Goal: Task Accomplishment & Management: Use online tool/utility

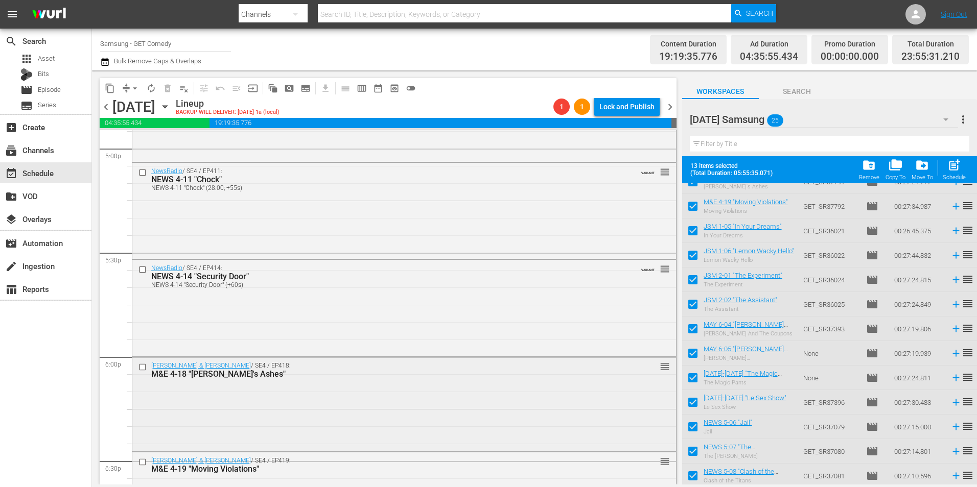
scroll to position [3676, 0]
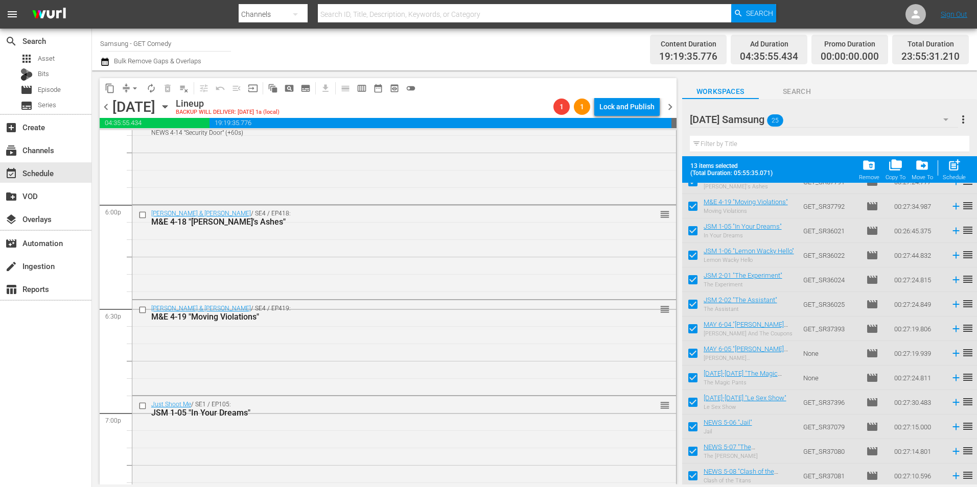
drag, startPoint x: 375, startPoint y: 271, endPoint x: 422, endPoint y: 271, distance: 46.5
click at [375, 271] on div "Malcolm & Eddie / SE4 / EP418: M&E 4-18 "Buddy's Ashes" reorder" at bounding box center [403, 251] width 543 height 92
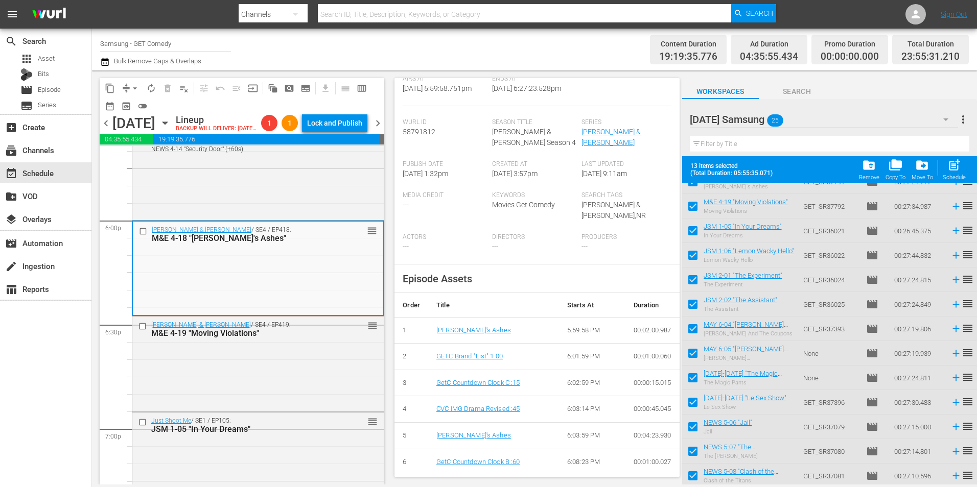
scroll to position [255, 0]
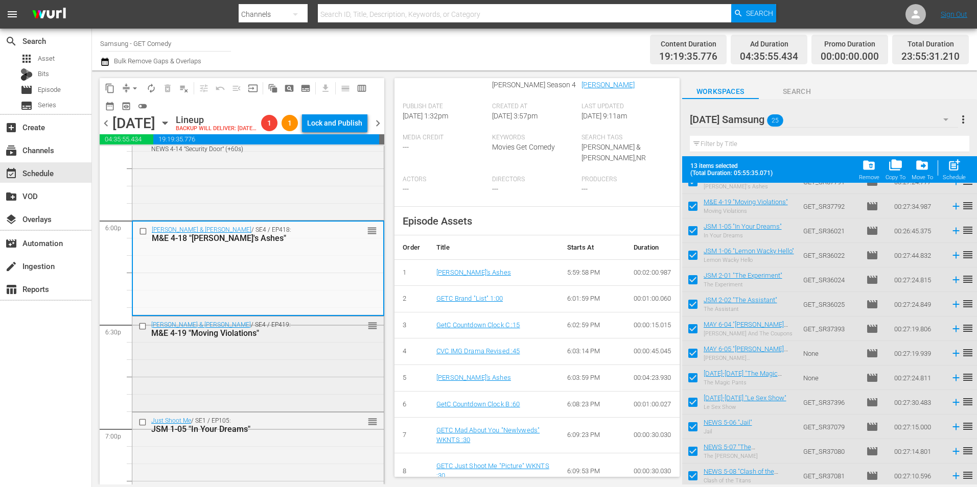
click at [340, 383] on div "Malcolm & Eddie / SE4 / EP419: M&E 4-19 "Moving Violations" reorder" at bounding box center [257, 363] width 251 height 93
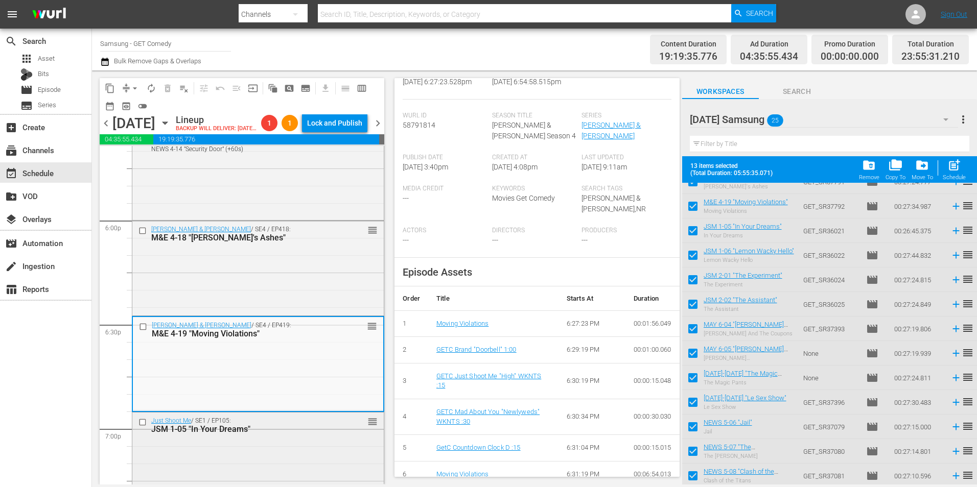
scroll to position [3779, 0]
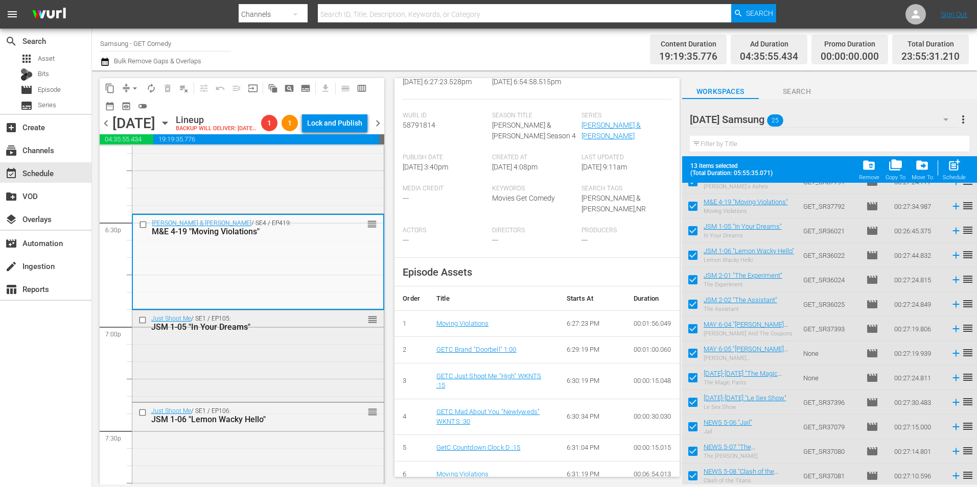
click at [232, 389] on div "Just Shoot Me / SE1 / EP105: JSM 1-05 "In Your Dreams" reorder" at bounding box center [257, 356] width 251 height 90
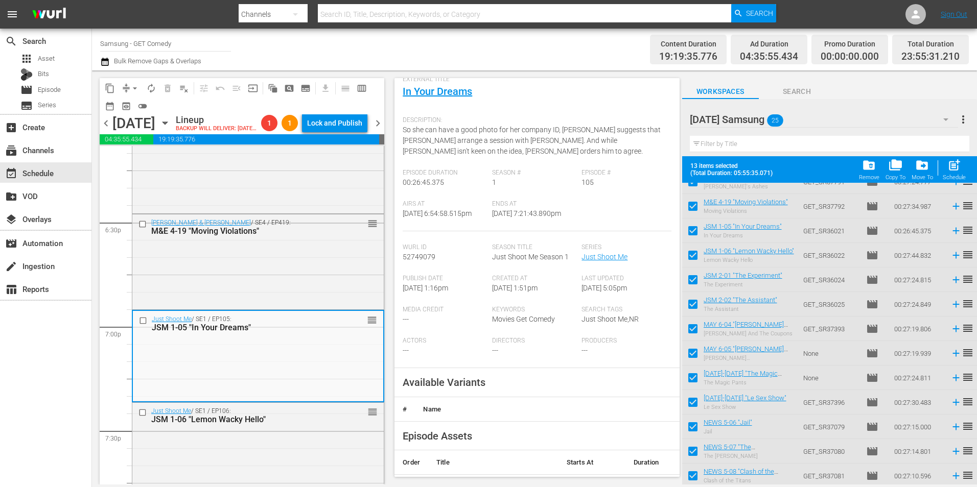
scroll to position [102, 0]
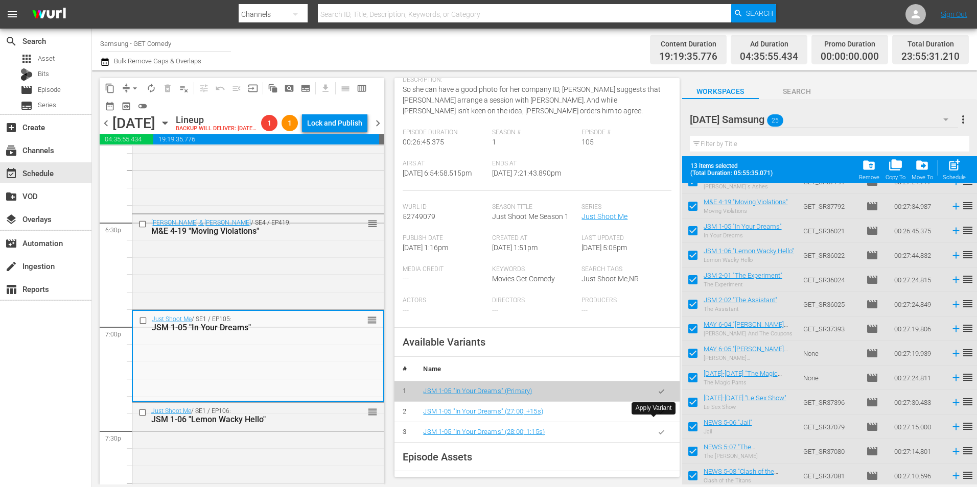
click at [657, 416] on icon "button" at bounding box center [661, 412] width 8 height 8
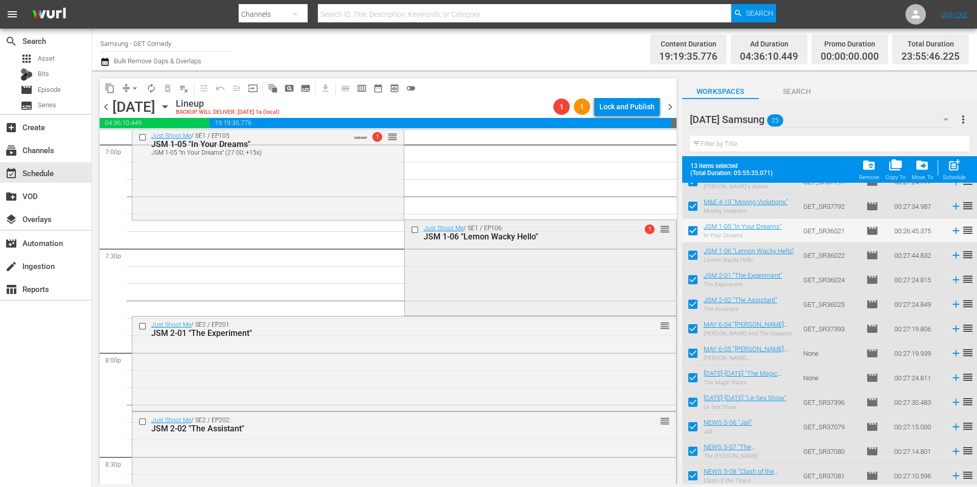
scroll to position [3983, 0]
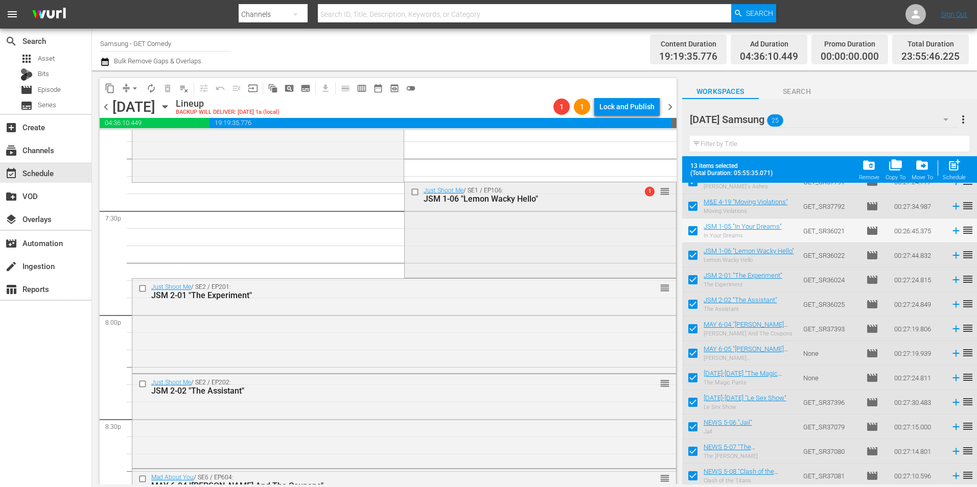
click at [565, 225] on div "Just Shoot Me / SE1 / EP106: JSM 1-06 "Lemon Wacky Hello" 1 reorder" at bounding box center [540, 228] width 271 height 93
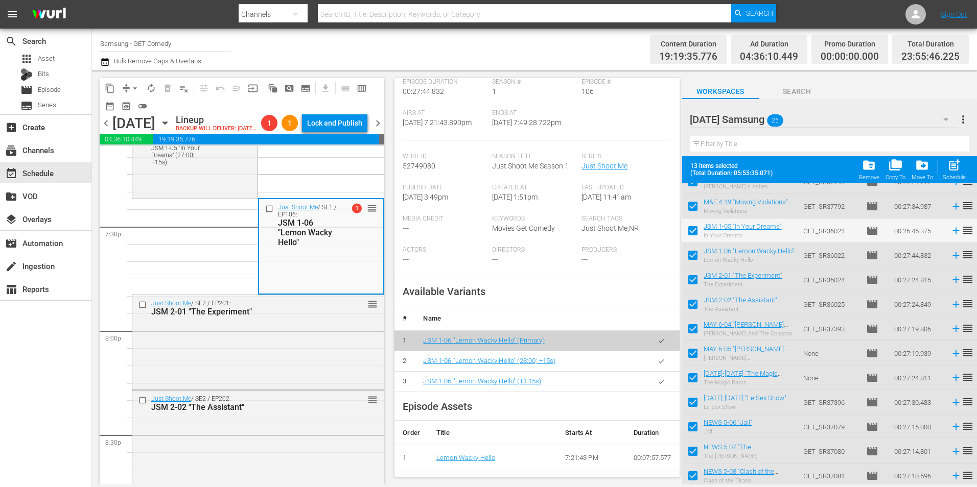
scroll to position [255, 0]
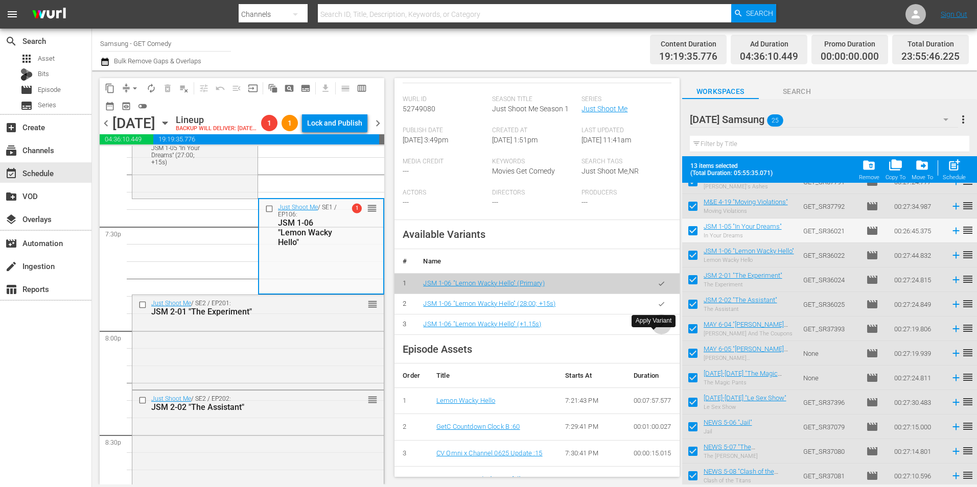
click at [657, 328] on icon "button" at bounding box center [661, 325] width 8 height 8
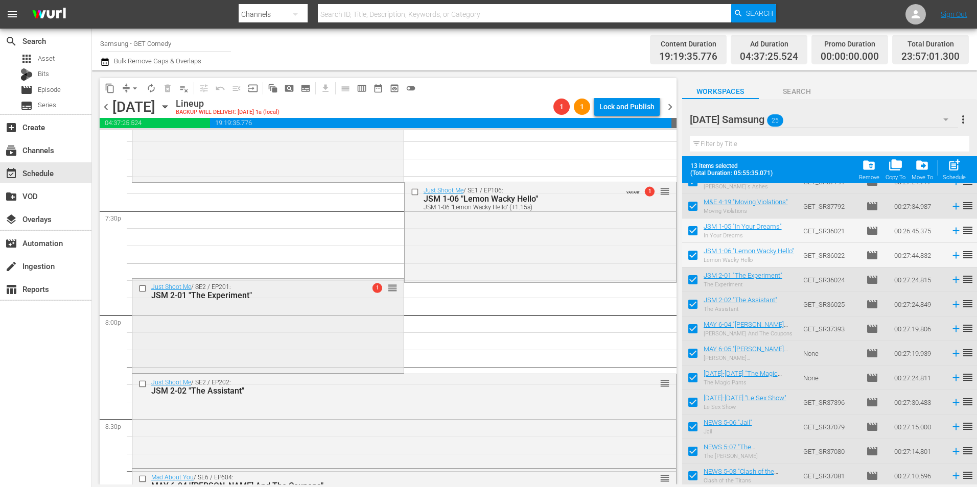
click at [253, 335] on div "Just Shoot Me / SE2 / EP201: JSM 2-01 "The Experiment" 1 reorder" at bounding box center [267, 325] width 271 height 92
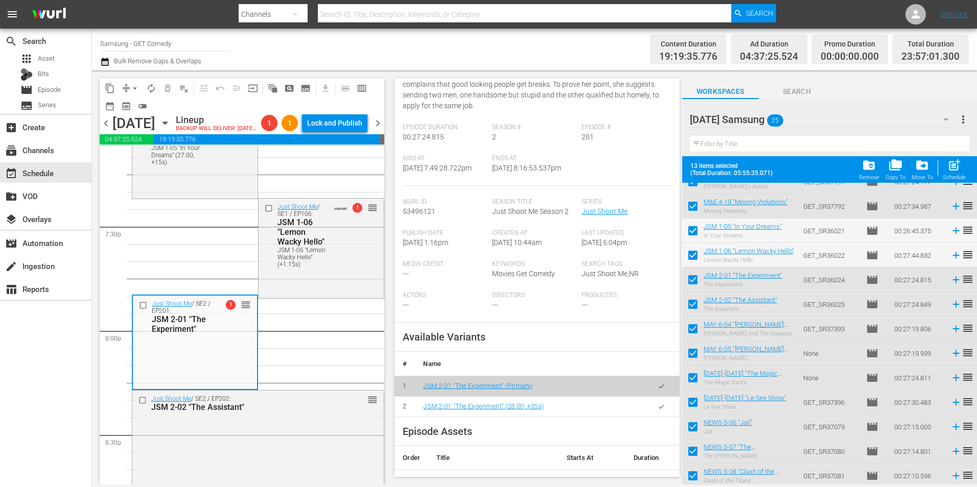
scroll to position [153, 0]
drag, startPoint x: 657, startPoint y: 415, endPoint x: 969, endPoint y: 414, distance: 312.1
click at [657, 410] on icon "button" at bounding box center [661, 406] width 8 height 8
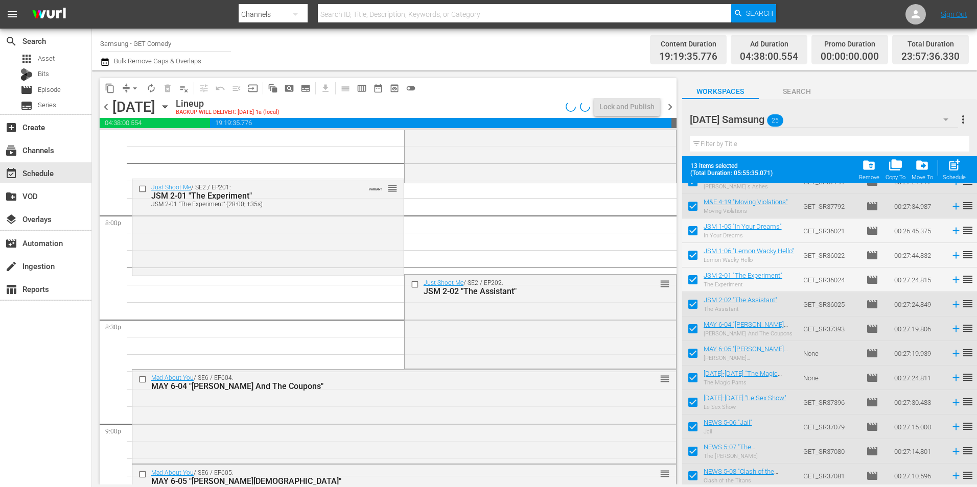
scroll to position [4085, 0]
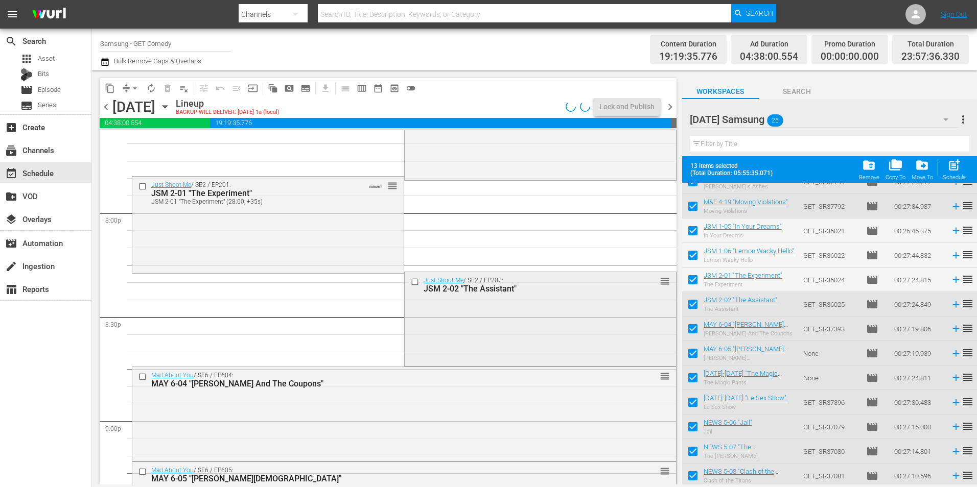
click at [464, 319] on div "Just Shoot Me / SE2 / EP202: JSM 2-02 "The Assistant" reorder" at bounding box center [540, 318] width 271 height 92
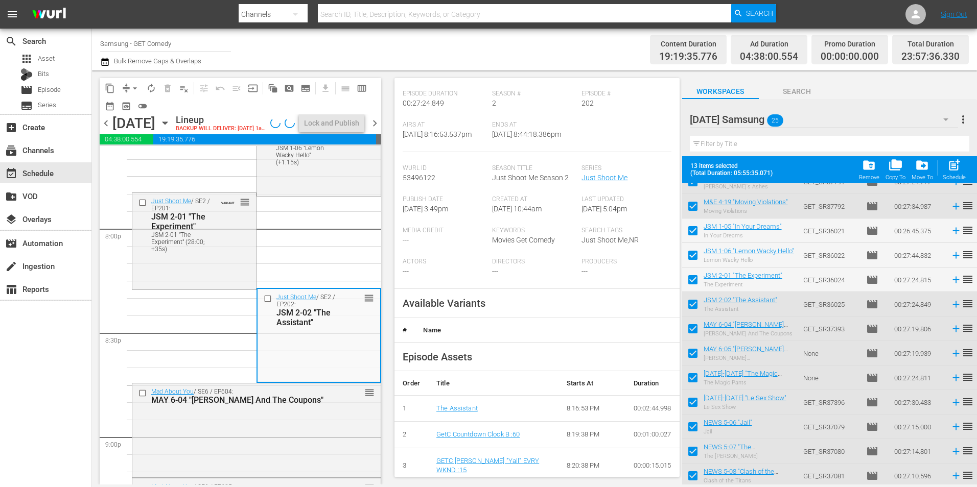
scroll to position [153, 0]
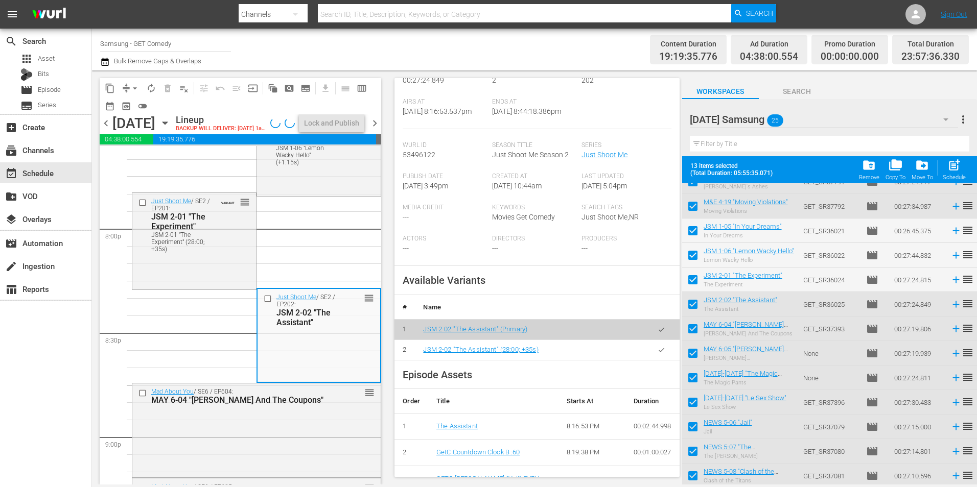
click at [662, 360] on button "button" at bounding box center [661, 350] width 20 height 20
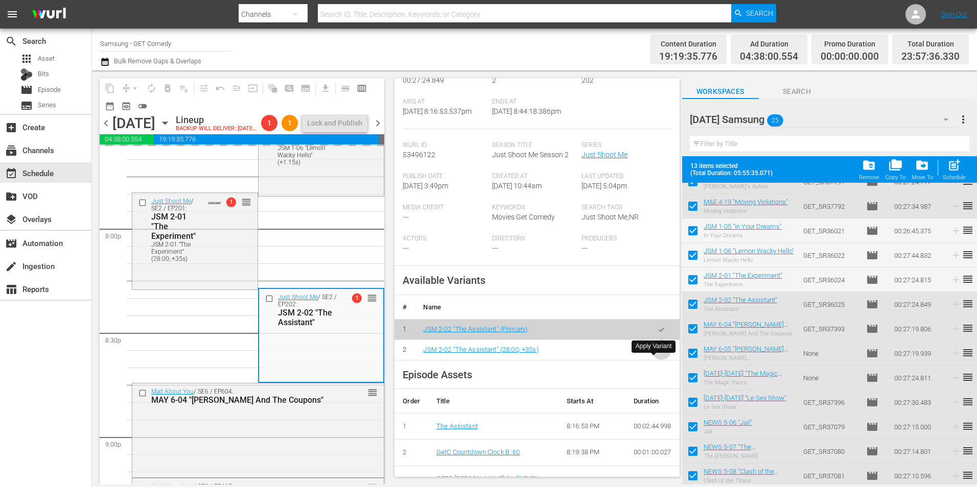
click at [657, 354] on icon "button" at bounding box center [661, 350] width 8 height 8
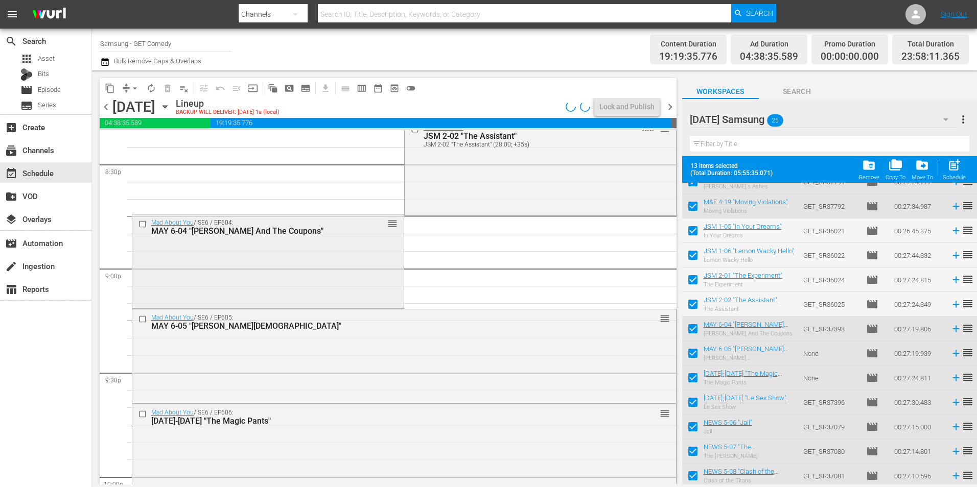
scroll to position [4238, 0]
click at [386, 290] on div "Mad About You / SE6 / EP604: MAY 6-04 "Uncle Phil And The Coupons" reorder" at bounding box center [267, 260] width 271 height 92
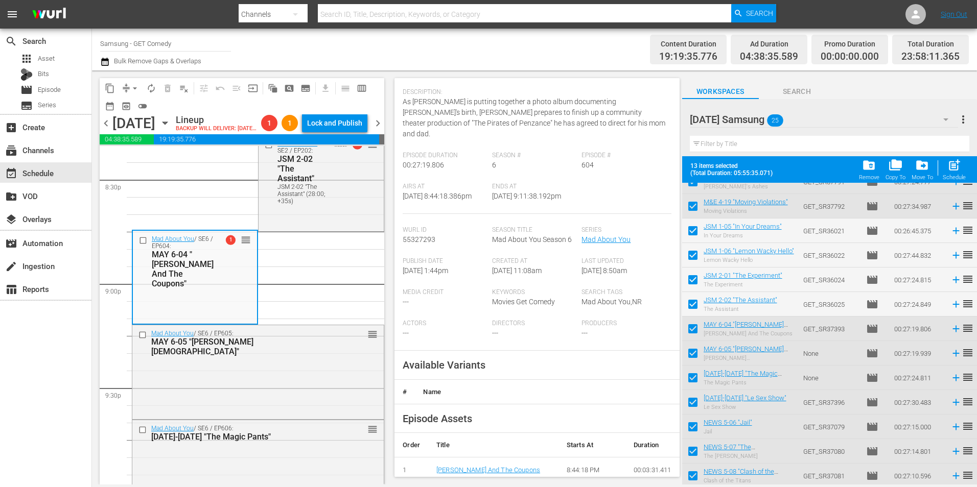
scroll to position [153, 0]
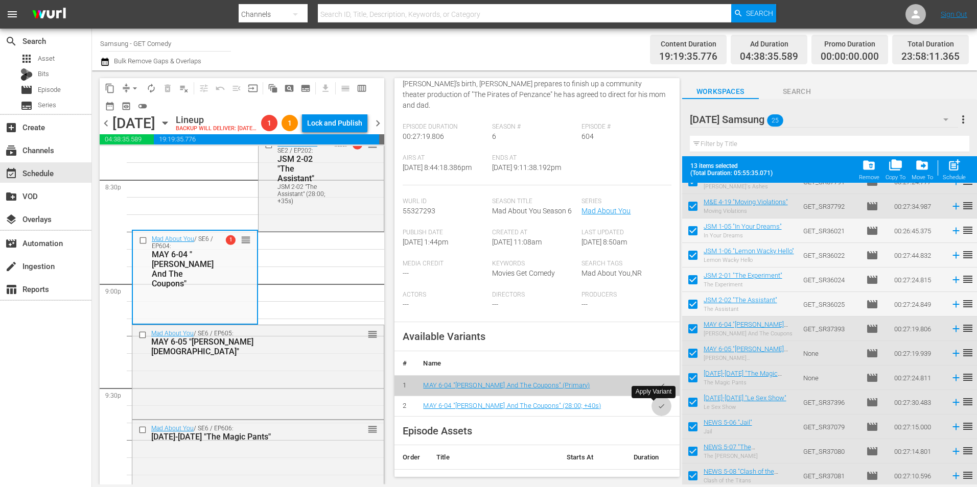
click at [657, 410] on icon "button" at bounding box center [661, 406] width 8 height 8
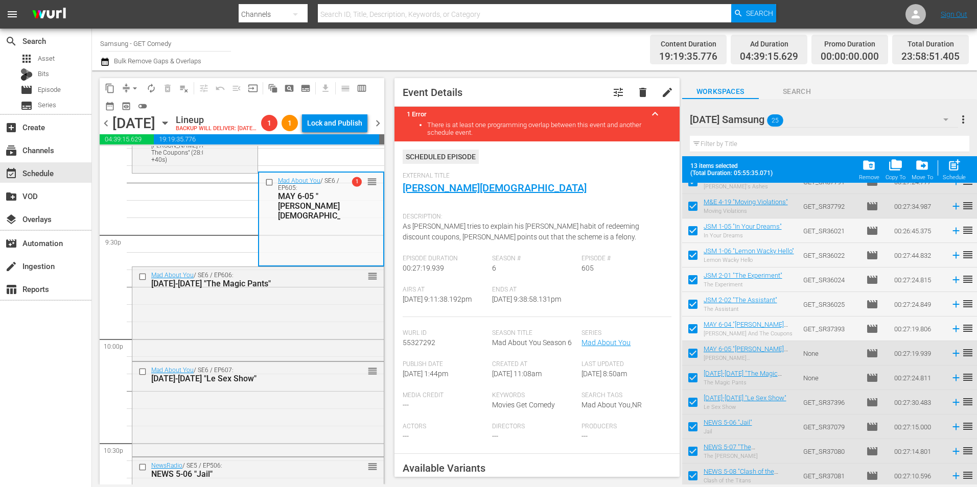
scroll to position [204, 0]
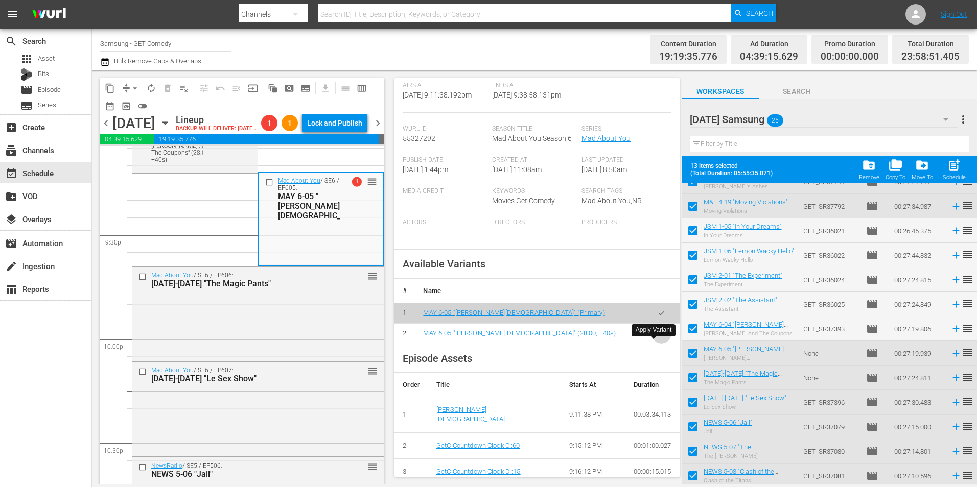
click at [657, 338] on icon "button" at bounding box center [661, 334] width 8 height 8
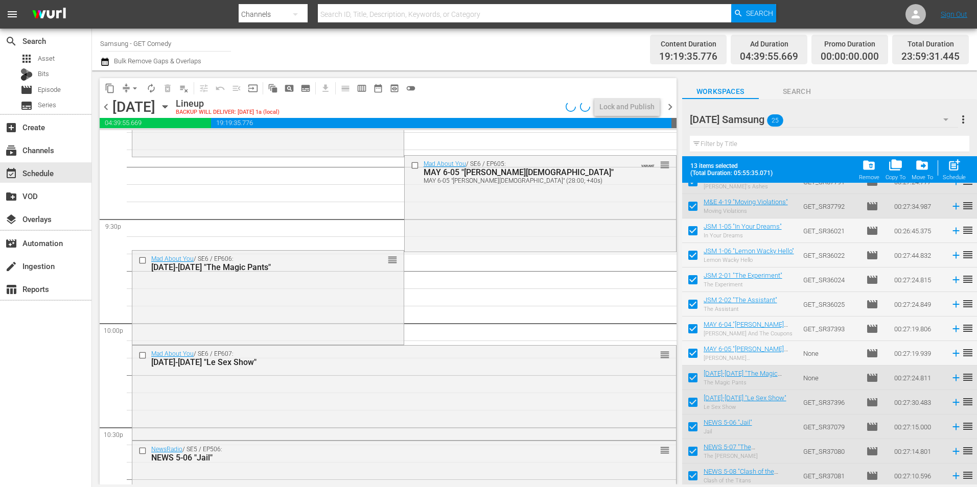
drag, startPoint x: 365, startPoint y: 289, endPoint x: 377, endPoint y: 295, distance: 14.4
click at [365, 289] on div "Mad About You / SE6 / EP606: MAY 6-06 "The Magic Pants" reorder" at bounding box center [267, 297] width 271 height 92
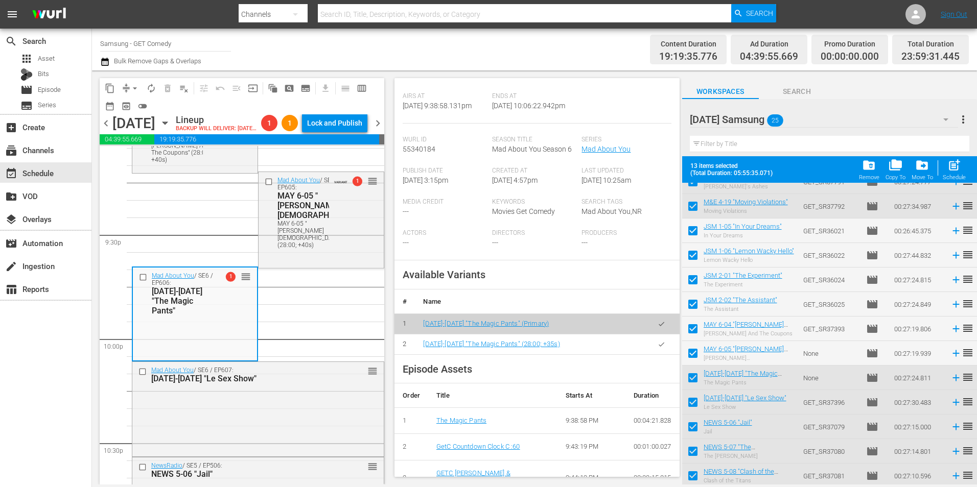
click at [657, 348] on icon "button" at bounding box center [661, 345] width 8 height 8
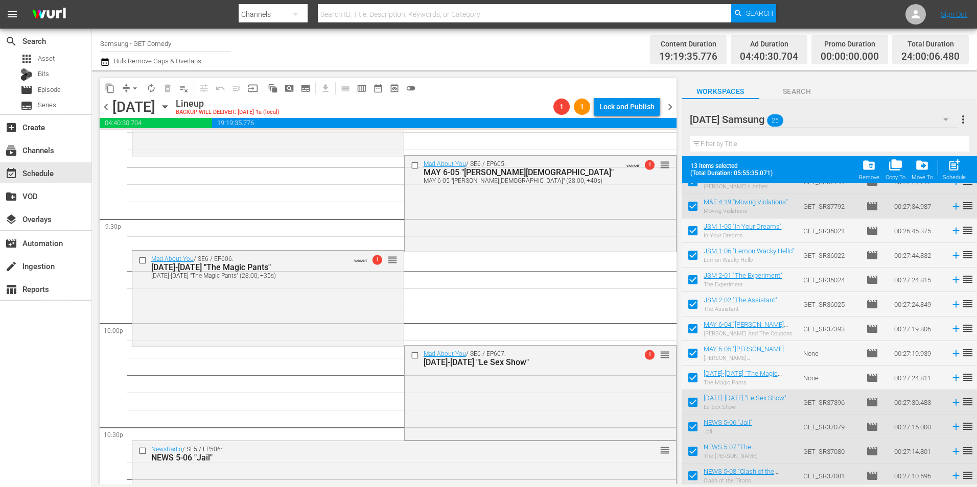
drag, startPoint x: 354, startPoint y: 300, endPoint x: 607, endPoint y: 324, distance: 254.0
click at [354, 300] on div "Mad About You / SE6 / EP606: MAY 6-06 "The Magic Pants" MAY 6-06 "The Magic Pan…" at bounding box center [267, 298] width 271 height 94
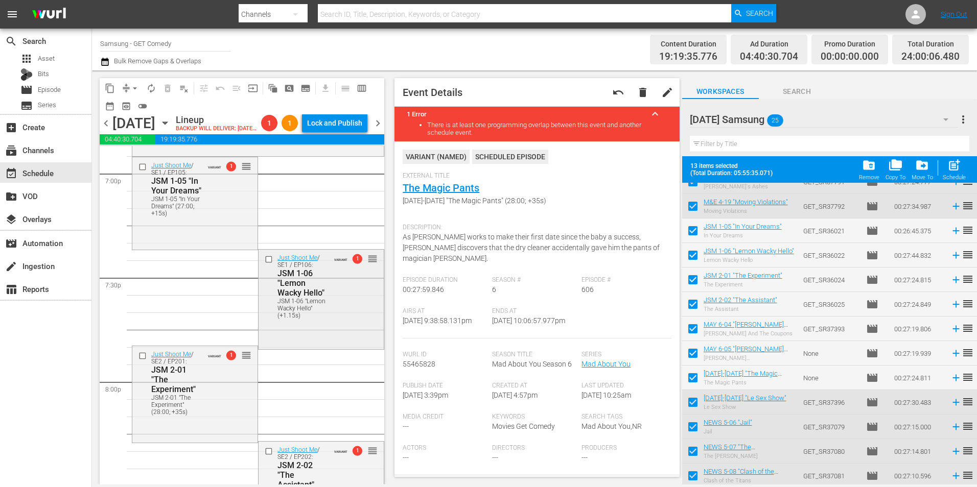
scroll to position [3881, 0]
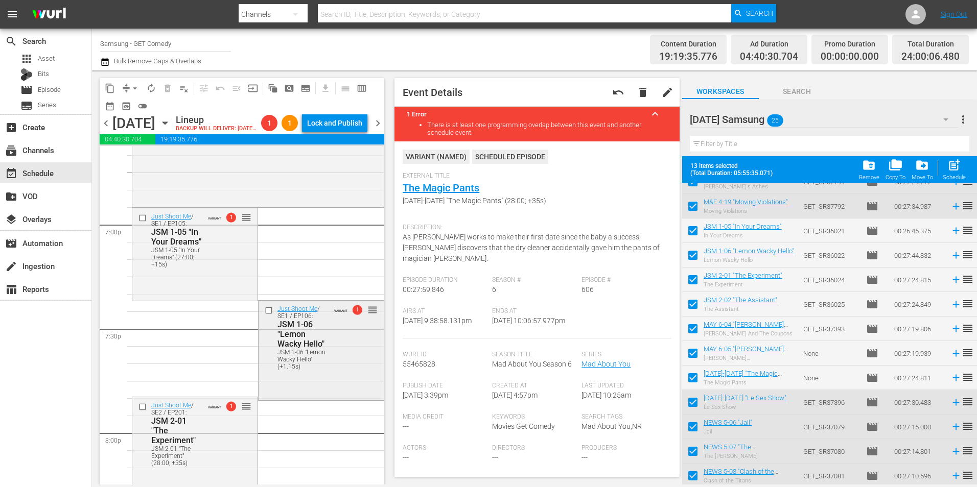
click at [303, 370] on div "JSM 1-06 "Lemon Wacky Hello" (+1.15s)" at bounding box center [303, 359] width 52 height 21
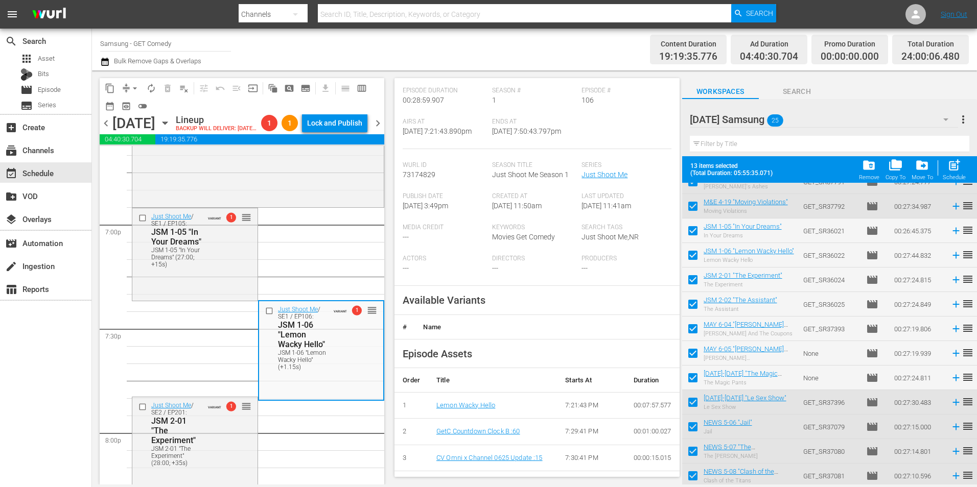
scroll to position [204, 0]
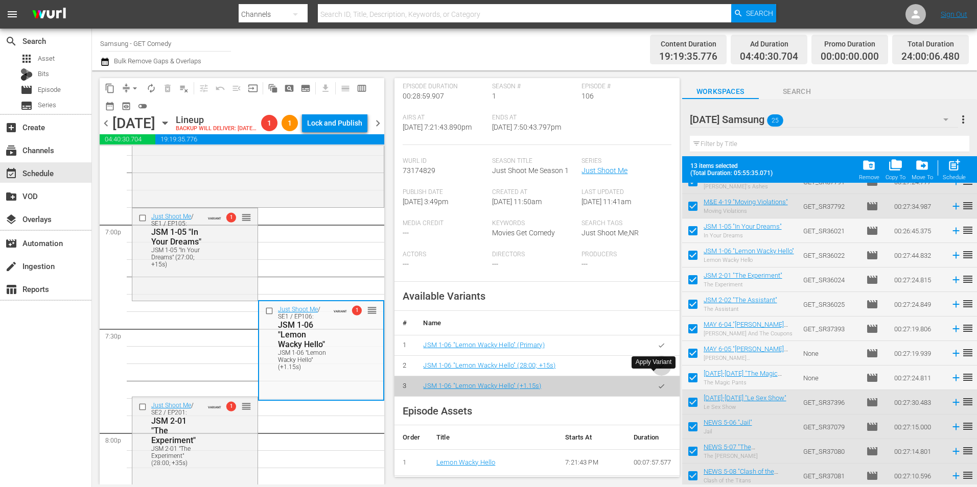
click at [658, 376] on button "button" at bounding box center [661, 366] width 20 height 20
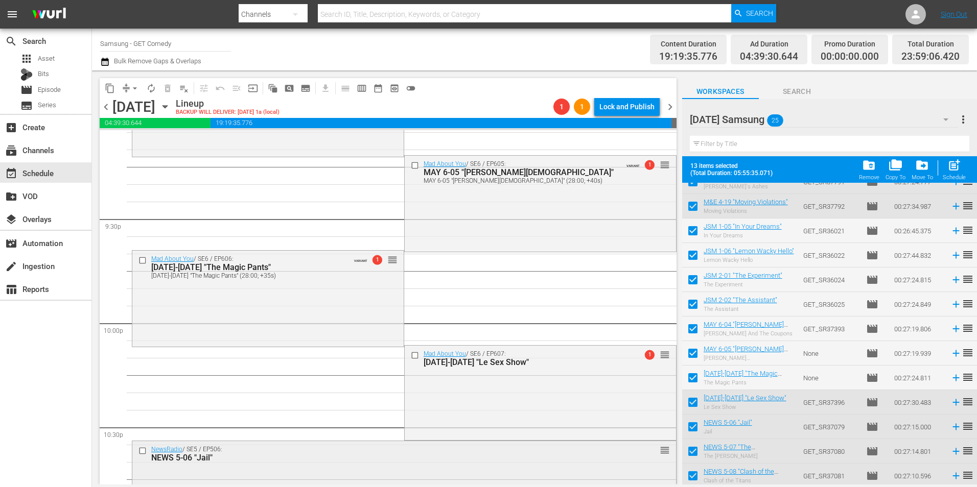
scroll to position [4545, 0]
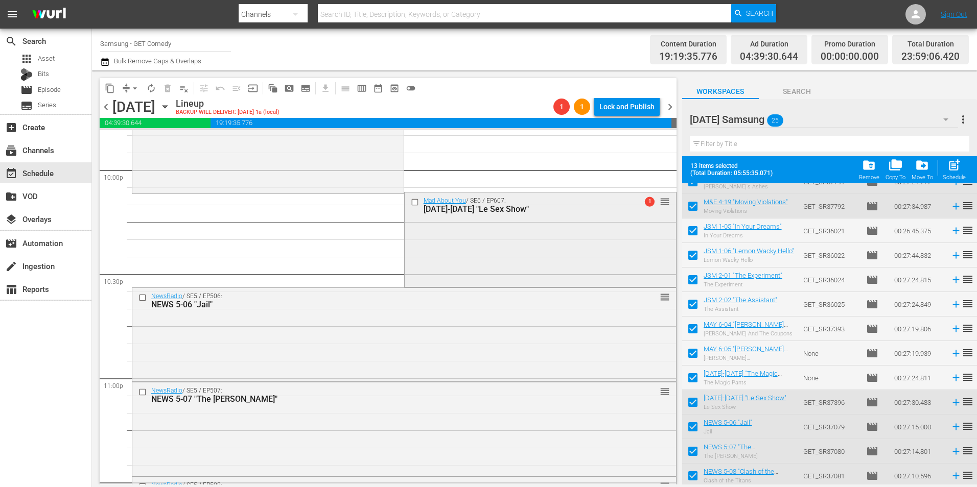
click at [492, 259] on div "Mad About You / SE6 / EP607: MAY 6-07 "Le Sex Show" 1 reorder" at bounding box center [540, 239] width 271 height 92
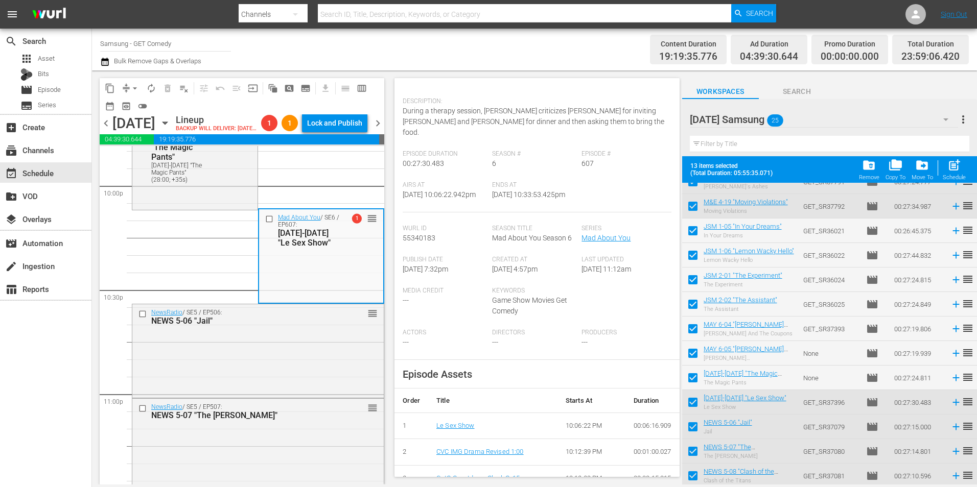
scroll to position [102, 0]
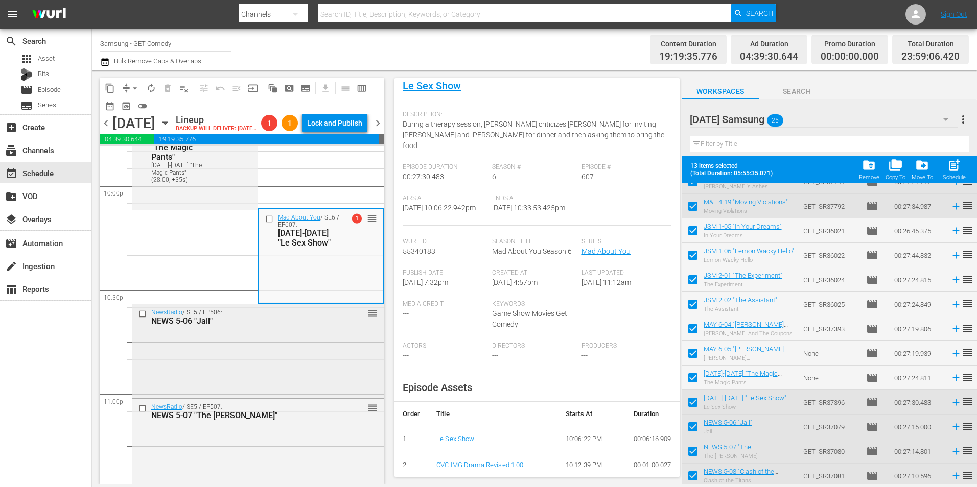
click at [216, 373] on div "NewsRadio / SE5 / EP506: NEWS 5-06 "Jail" reorder" at bounding box center [257, 349] width 251 height 91
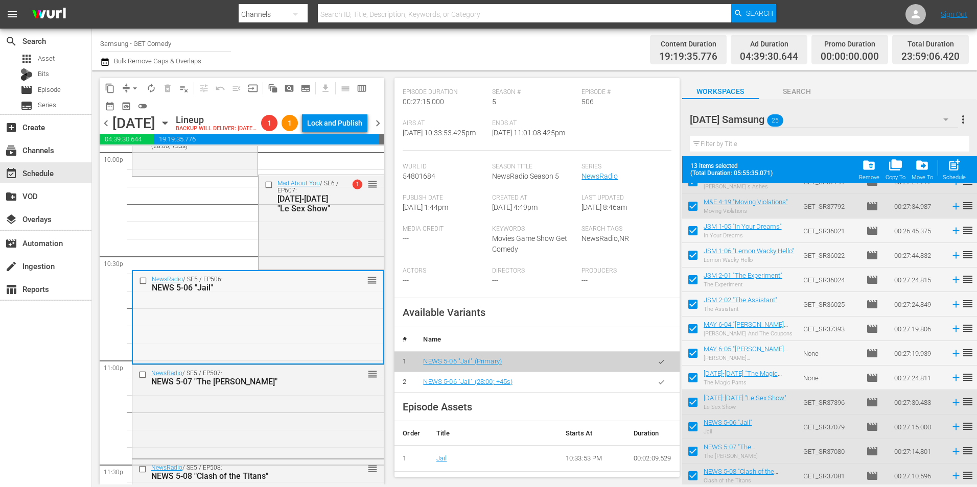
scroll to position [4647, 0]
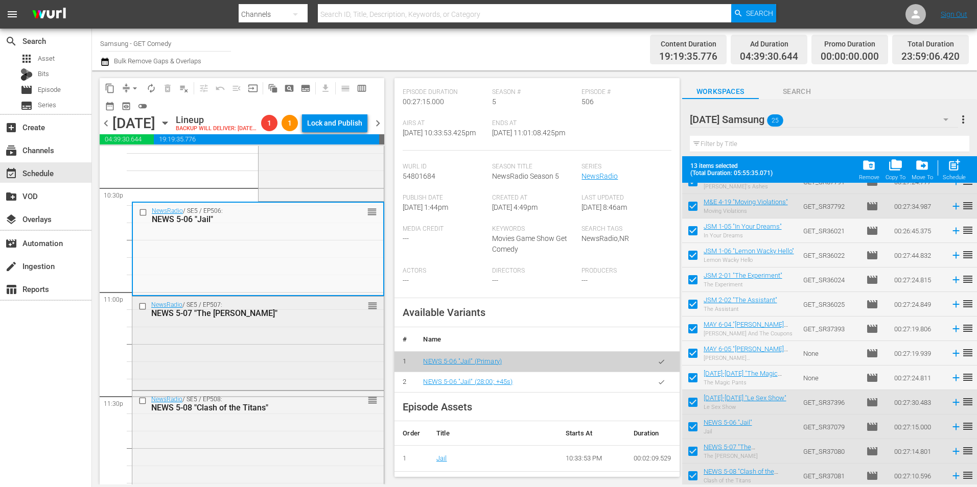
click at [279, 388] on div "NewsRadio / SE5 / EP507: NEWS 5-07 "The Lam" reorder" at bounding box center [257, 342] width 251 height 91
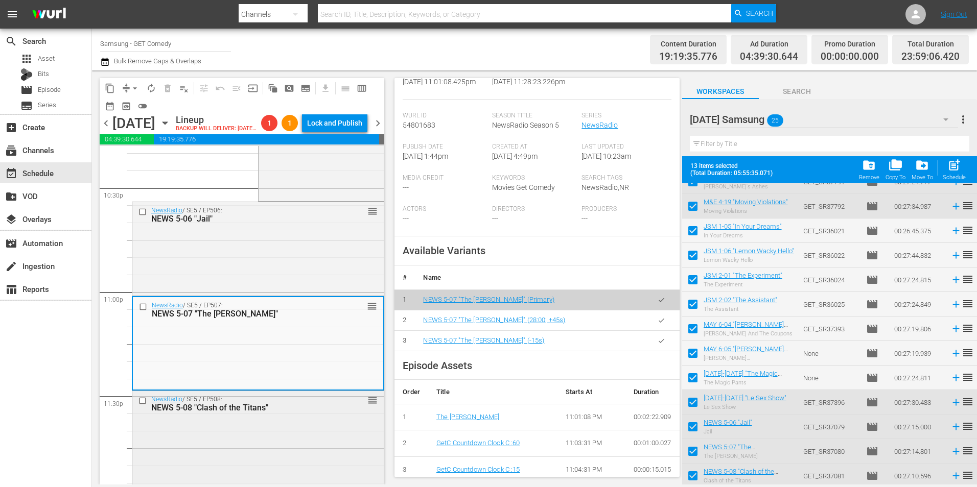
scroll to position [4680, 0]
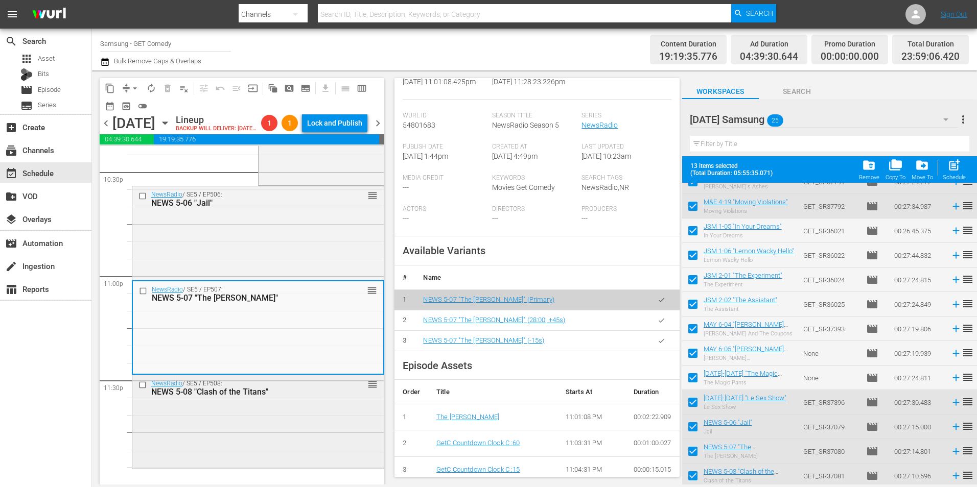
click at [264, 414] on div "NewsRadio / SE5 / EP508: NEWS 5-08 "Clash of the Titans" reorder" at bounding box center [257, 420] width 251 height 91
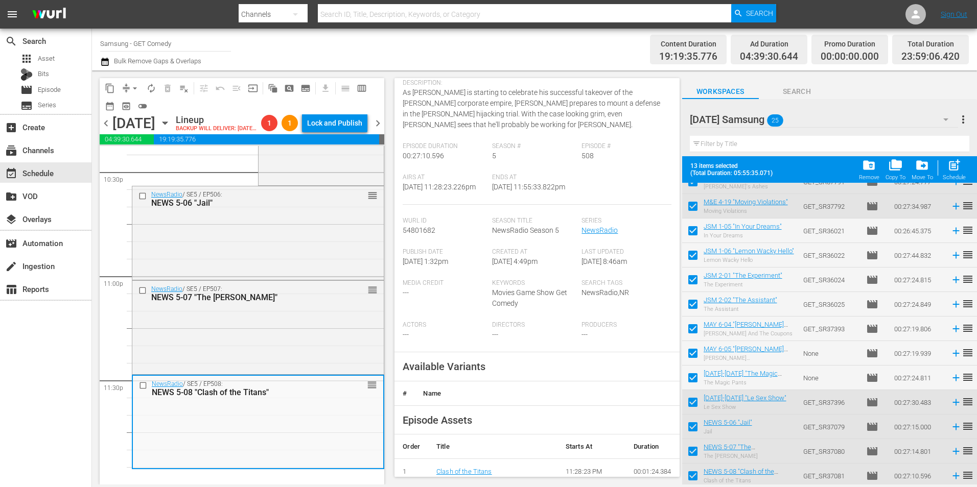
scroll to position [102, 0]
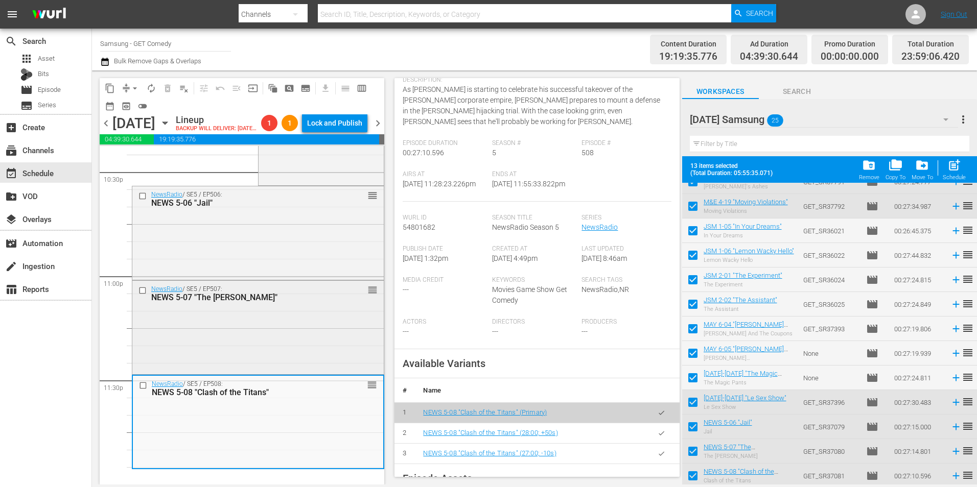
click at [335, 350] on div "NewsRadio / SE5 / EP507: NEWS 5-07 "The Lam" reorder" at bounding box center [257, 326] width 251 height 91
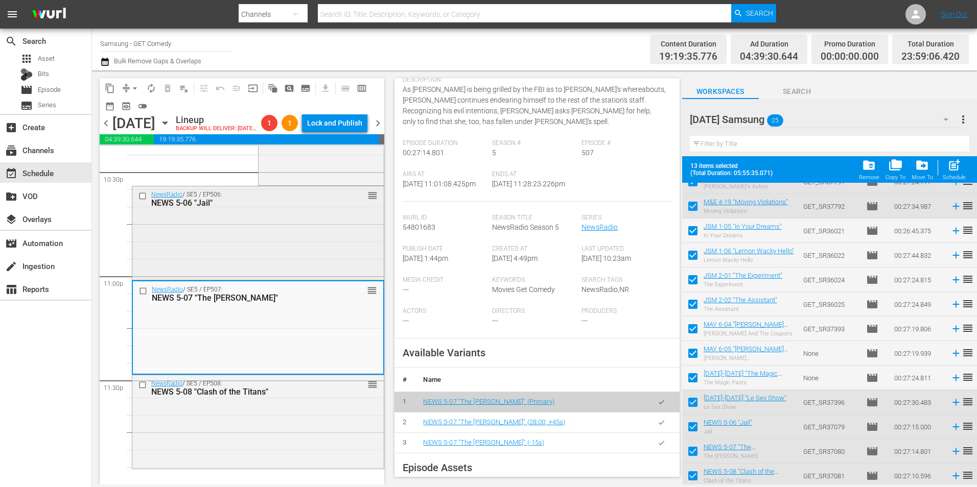
click at [297, 224] on div "NewsRadio / SE5 / EP506: NEWS 5-06 "Jail" reorder" at bounding box center [257, 231] width 251 height 91
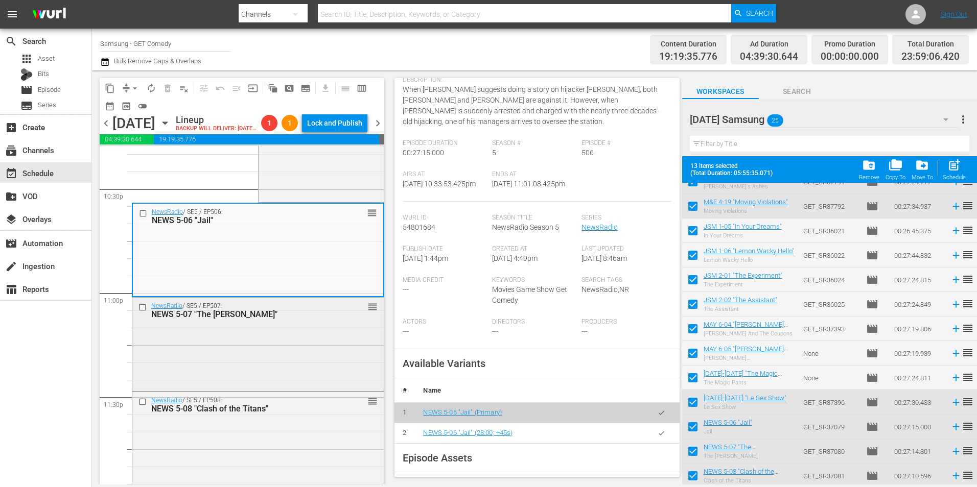
scroll to position [4629, 0]
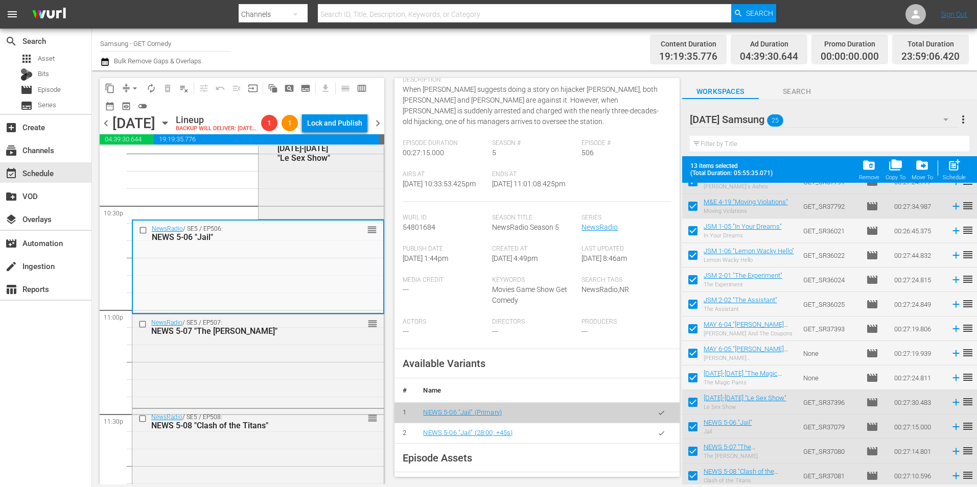
click at [297, 215] on div "Mad About You / SE6 / EP607: MAY 6-07 "Le Sex Show" 1 reorder" at bounding box center [320, 171] width 125 height 92
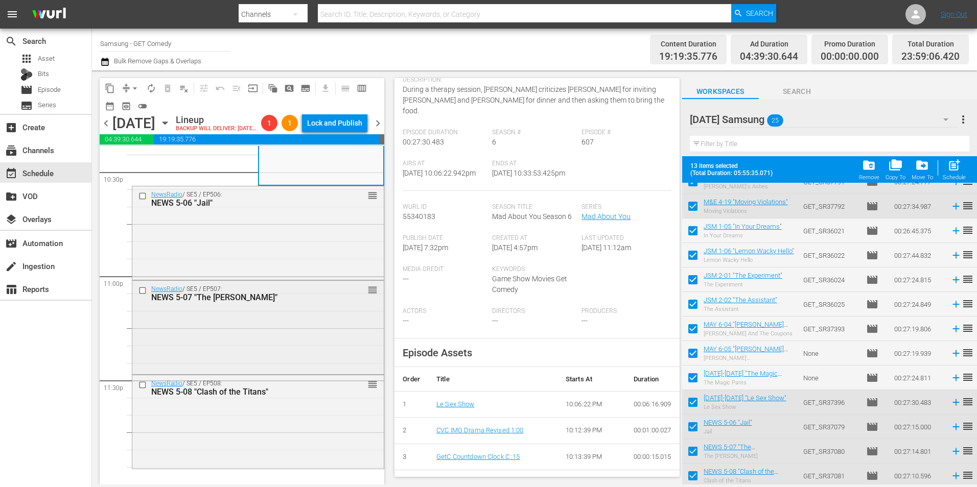
scroll to position [4680, 0]
click at [259, 425] on div "NewsRadio / SE5 / EP508: NEWS 5-08 "Clash of the Titans" reorder" at bounding box center [257, 420] width 251 height 91
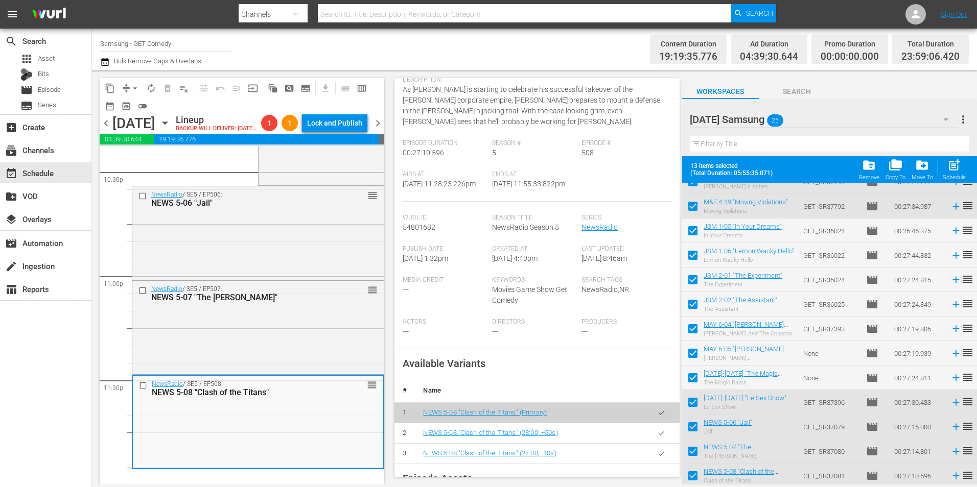
scroll to position [153, 0]
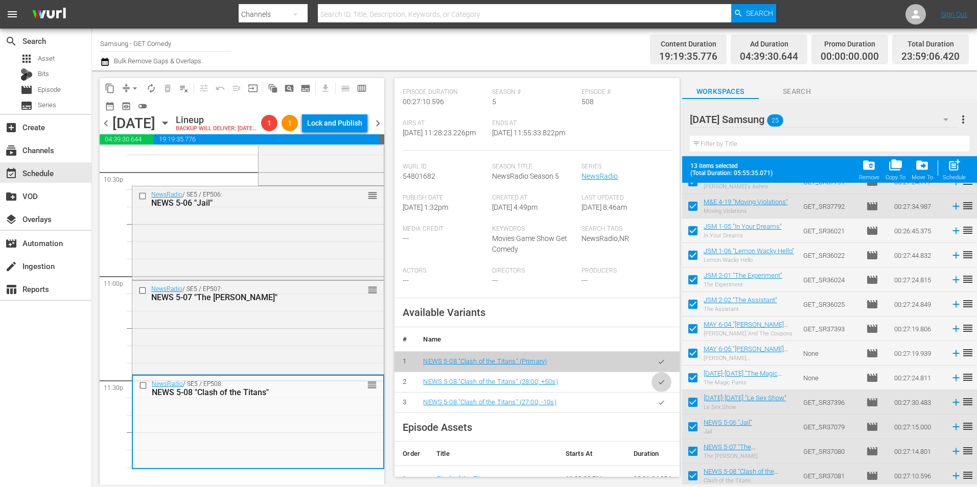
click at [651, 392] on button "button" at bounding box center [661, 382] width 20 height 20
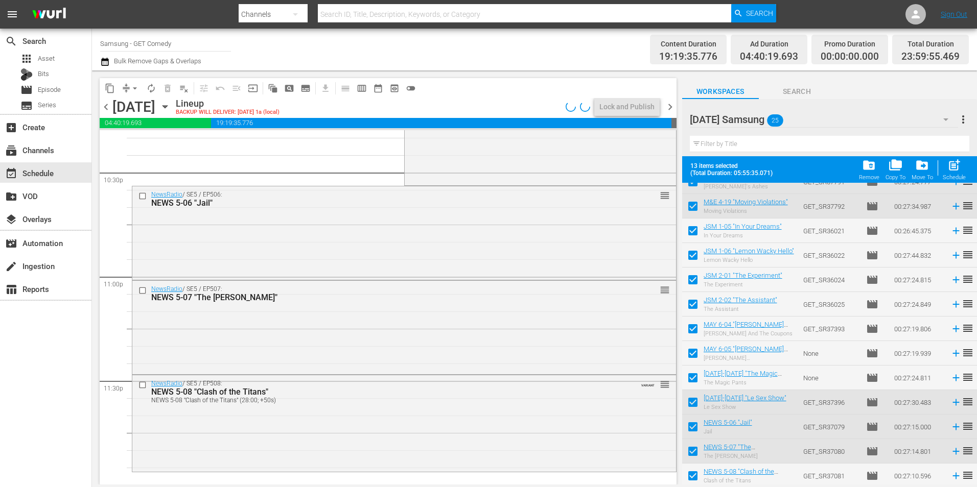
scroll to position [4647, 0]
click at [396, 347] on div "NewsRadio / SE5 / EP507: NEWS 5-07 "The Lam" reorder" at bounding box center [403, 325] width 543 height 91
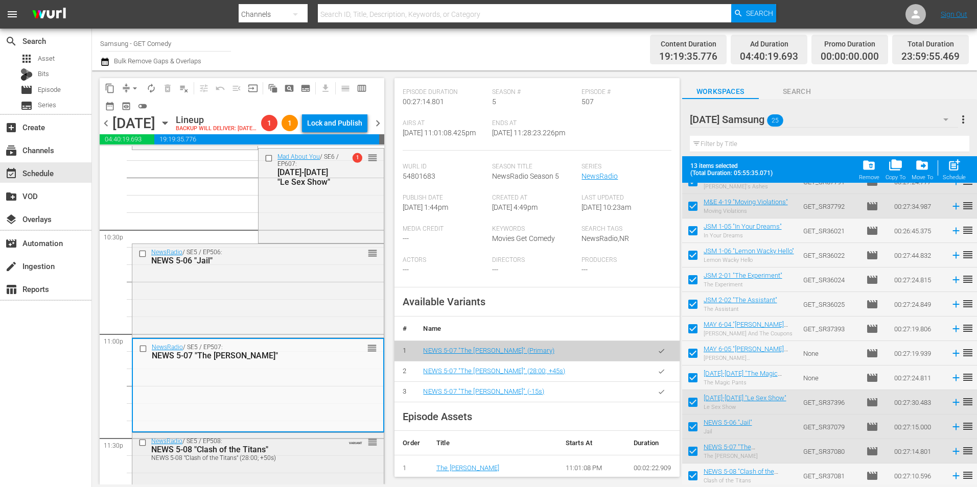
scroll to position [4680, 0]
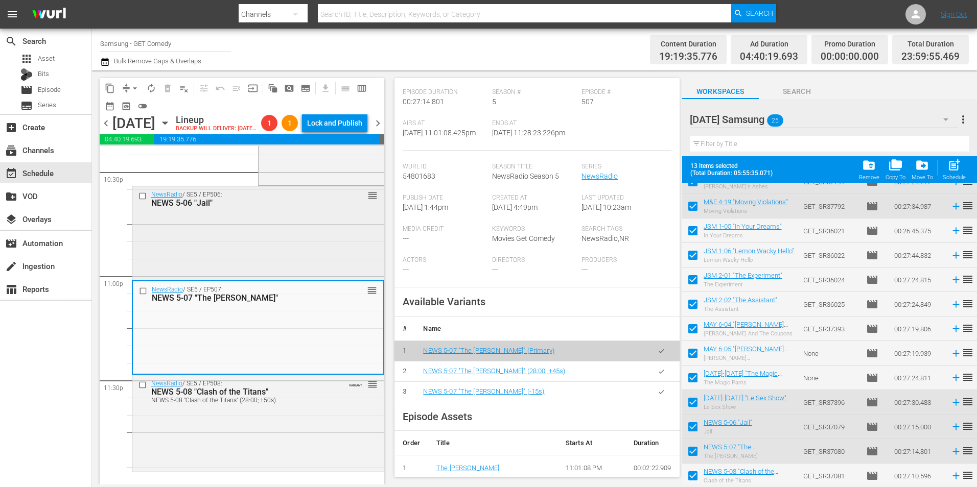
click at [231, 234] on div "NewsRadio / SE5 / EP506: NEWS 5-06 "Jail" reorder" at bounding box center [257, 231] width 251 height 91
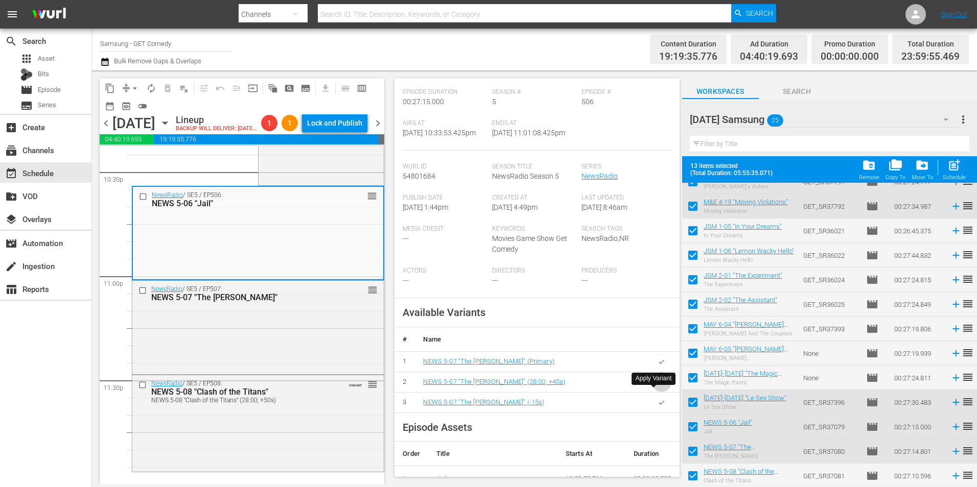
click at [658, 384] on icon "button" at bounding box center [661, 382] width 6 height 4
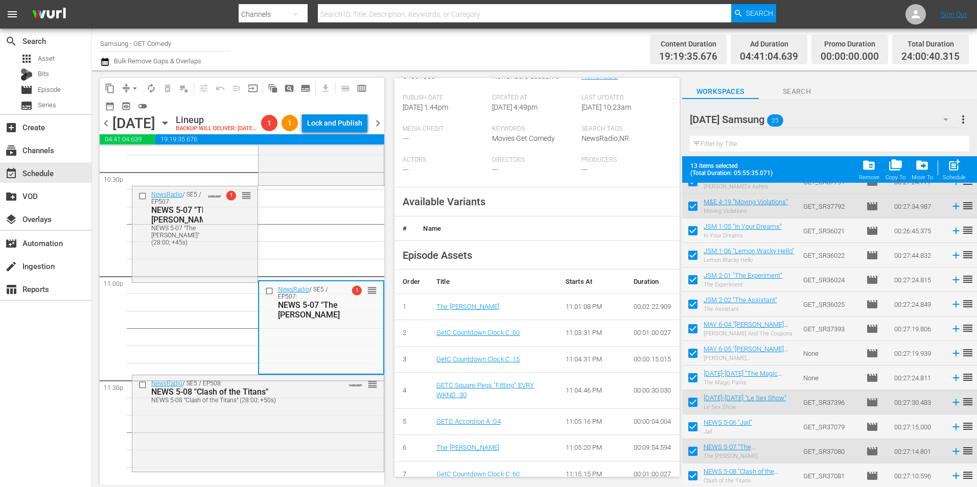
scroll to position [255, 0]
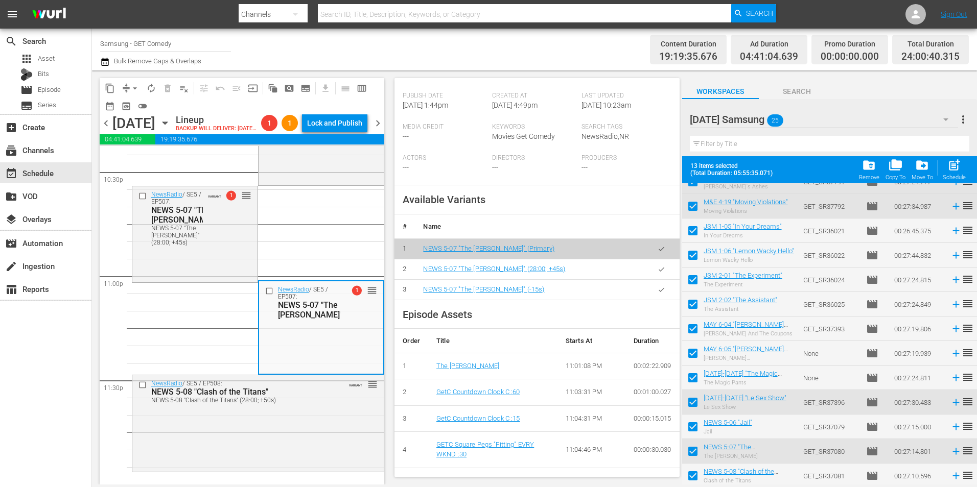
click at [657, 294] on icon "button" at bounding box center [661, 290] width 8 height 8
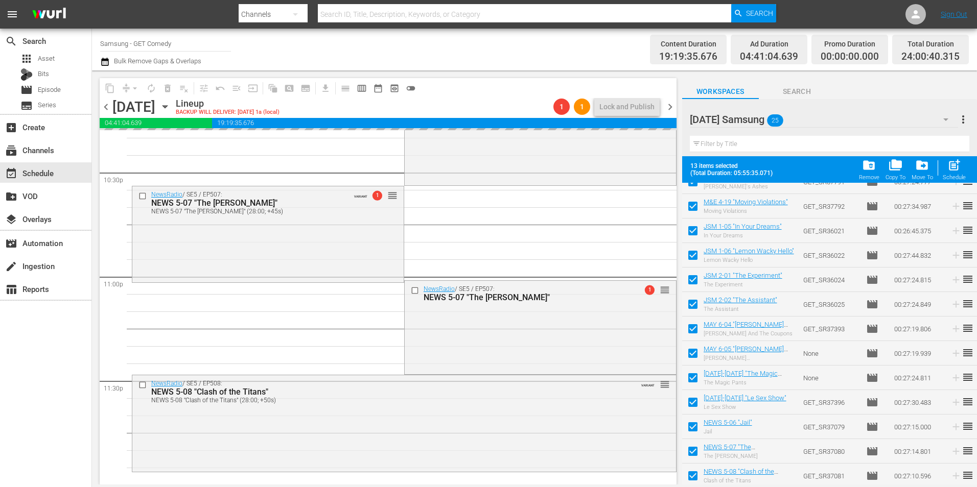
scroll to position [4647, 0]
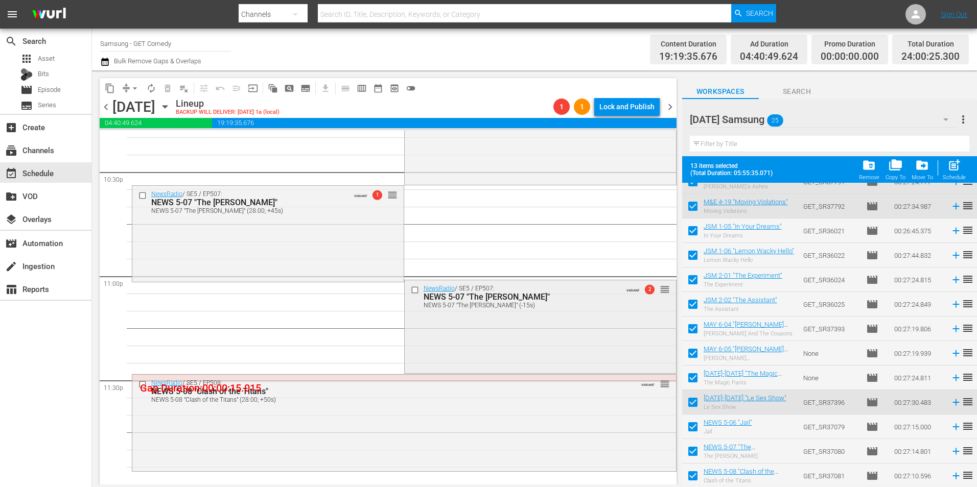
click at [557, 350] on div "NewsRadio / SE5 / EP507: NEWS 5-07 "The Lam" NEWS 5-07 "The Lam" (-15s) VARIANT…" at bounding box center [540, 325] width 271 height 91
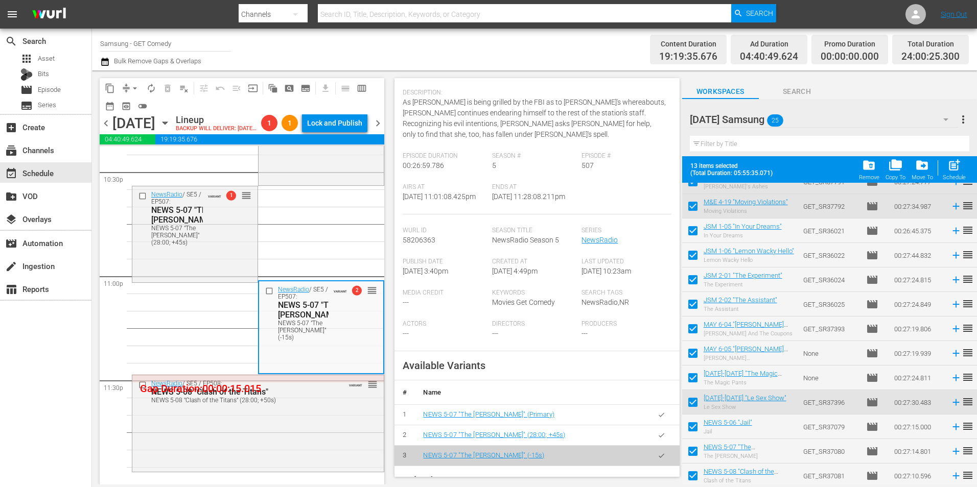
scroll to position [153, 0]
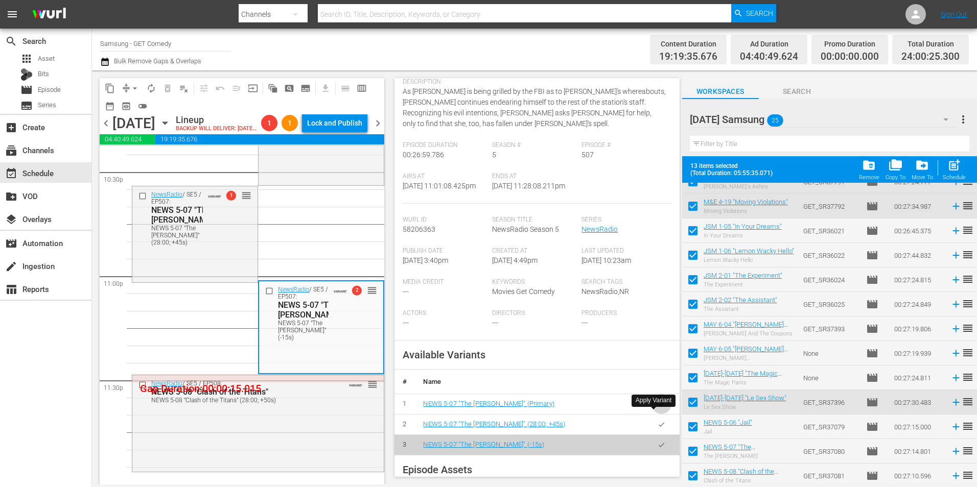
click at [657, 408] on icon "button" at bounding box center [661, 404] width 8 height 8
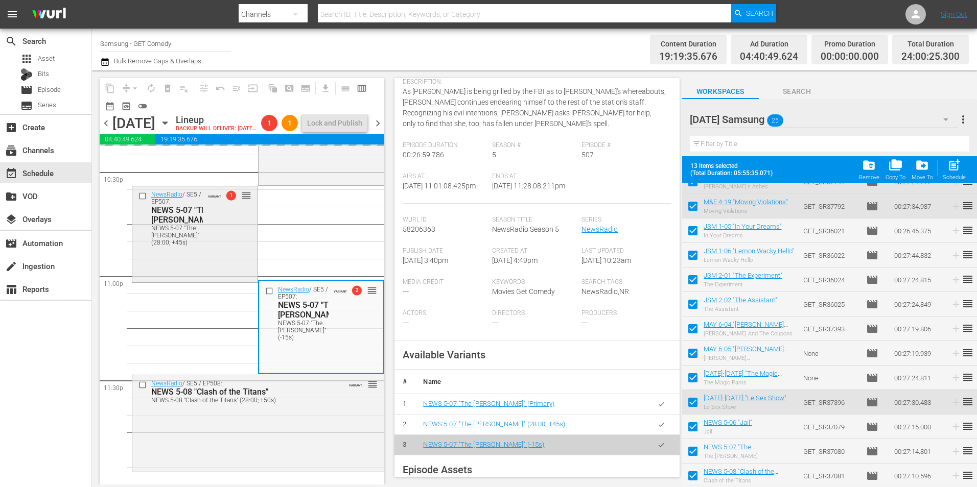
click at [206, 236] on div "NewsRadio / SE5 / EP507: NEWS 5-07 "The Lam" NEWS 5-07 "The Lam" (28:00; +45s) …" at bounding box center [194, 217] width 125 height 63
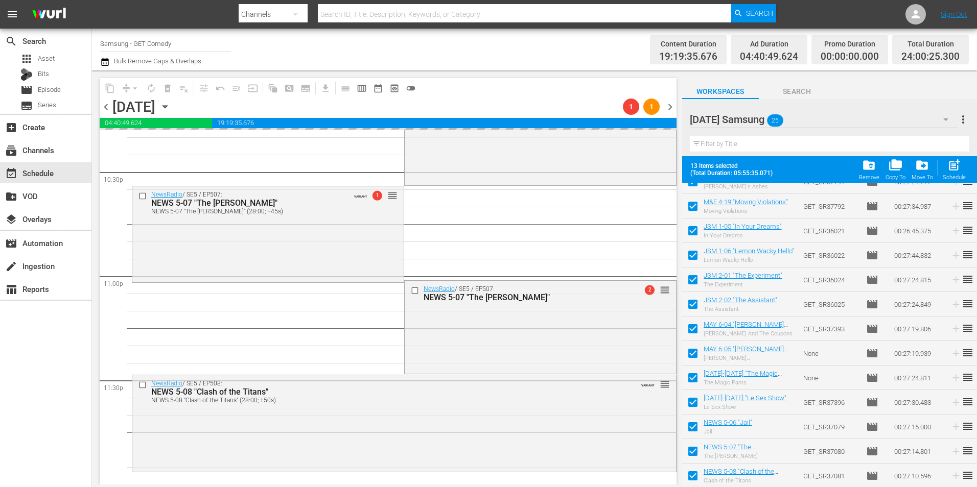
scroll to position [4646, 0]
click at [222, 220] on div "NewsRadio / SE5 / EP507: NEWS 5-07 "The Lam" NEWS 5-07 "The Lam" (28:00; +45s) …" at bounding box center [267, 233] width 271 height 94
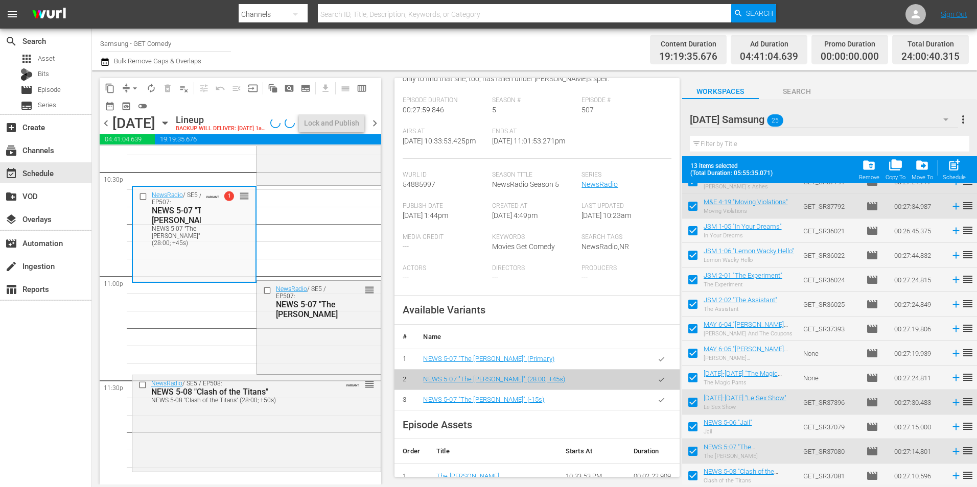
scroll to position [204, 0]
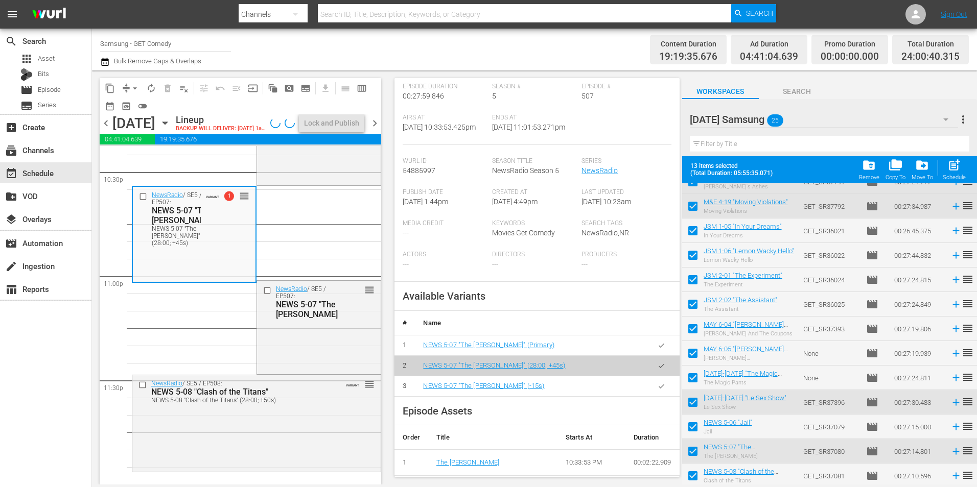
click at [657, 349] on icon "button" at bounding box center [661, 346] width 8 height 8
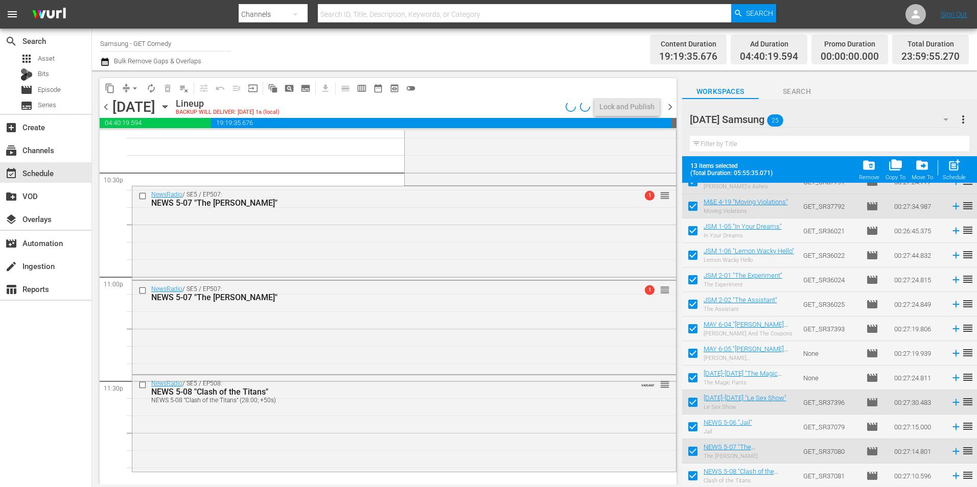
scroll to position [4647, 0]
click at [132, 86] on span "arrow_drop_down" at bounding box center [135, 88] width 10 height 10
click at [132, 107] on li "Align to Midnight" at bounding box center [135, 109] width 84 height 17
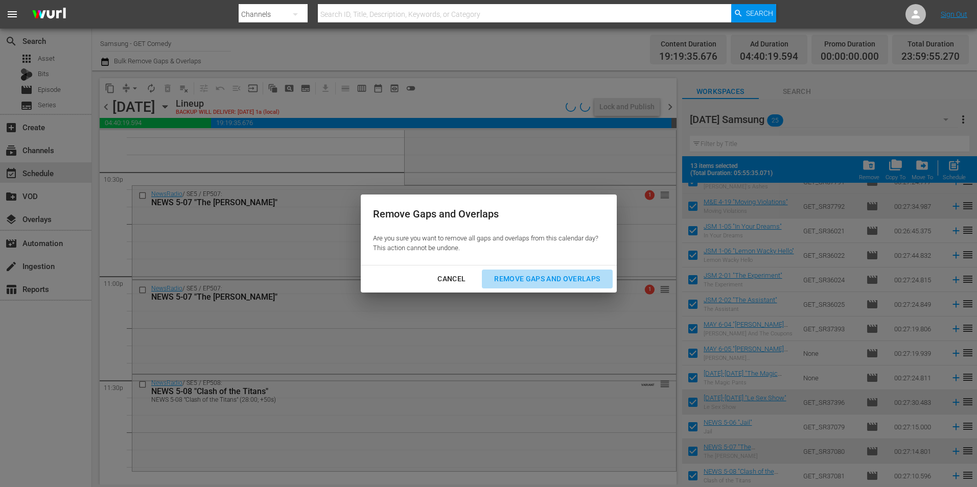
click at [575, 276] on div "Remove Gaps and Overlaps" at bounding box center [547, 279] width 122 height 13
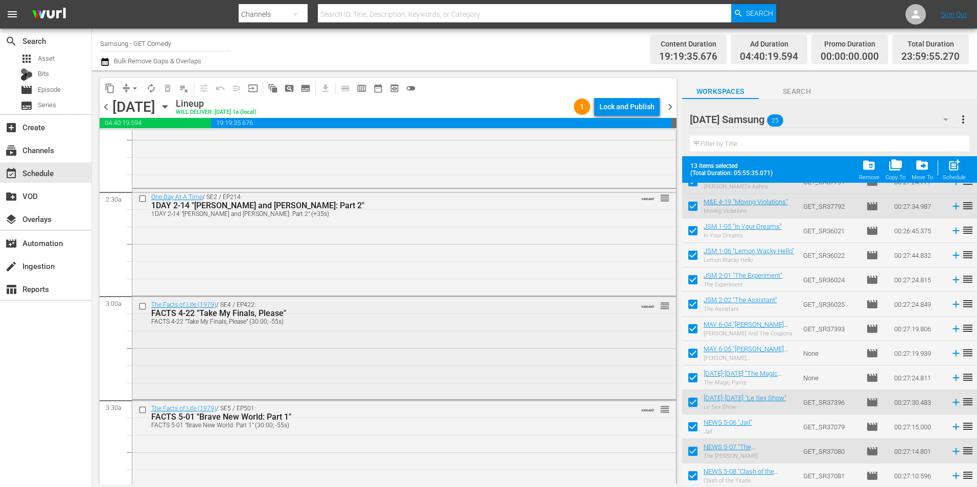
scroll to position [460, 0]
click at [324, 349] on div "The Facts of Life (1979) / SE4 / EP422: FACTS 4-22 "Take My Finals, Please" FAC…" at bounding box center [403, 346] width 543 height 101
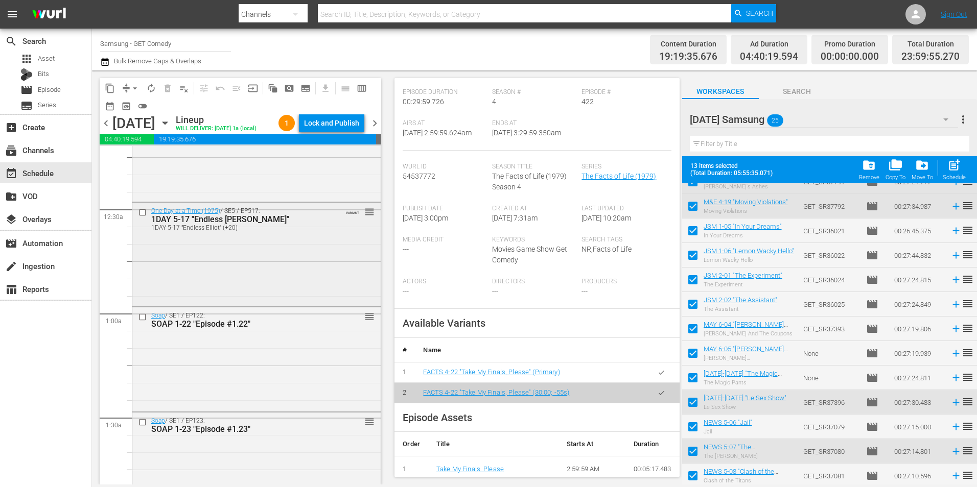
scroll to position [0, 0]
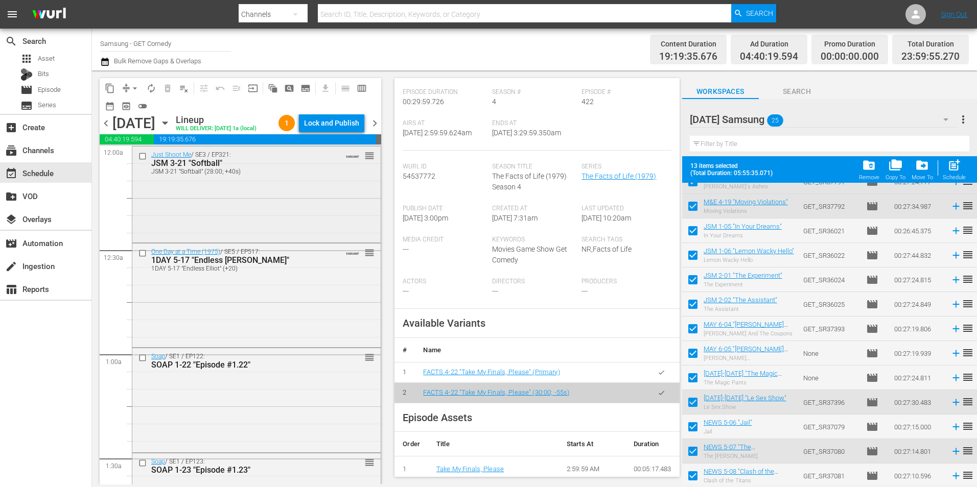
click at [295, 241] on div "Just Shoot Me / SE3 / EP321: JSM 3-21 "Softball" JSM 3-21 "Softball" (28:00; +4…" at bounding box center [256, 194] width 248 height 94
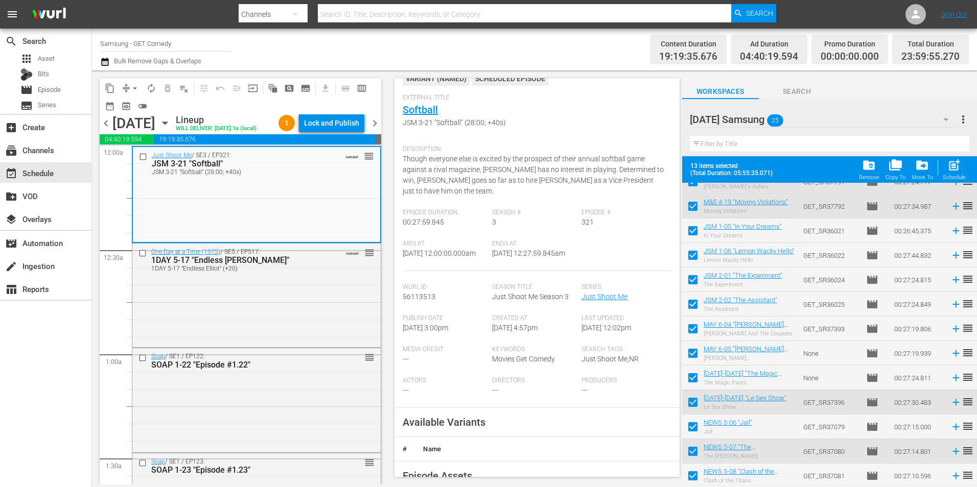
scroll to position [102, 0]
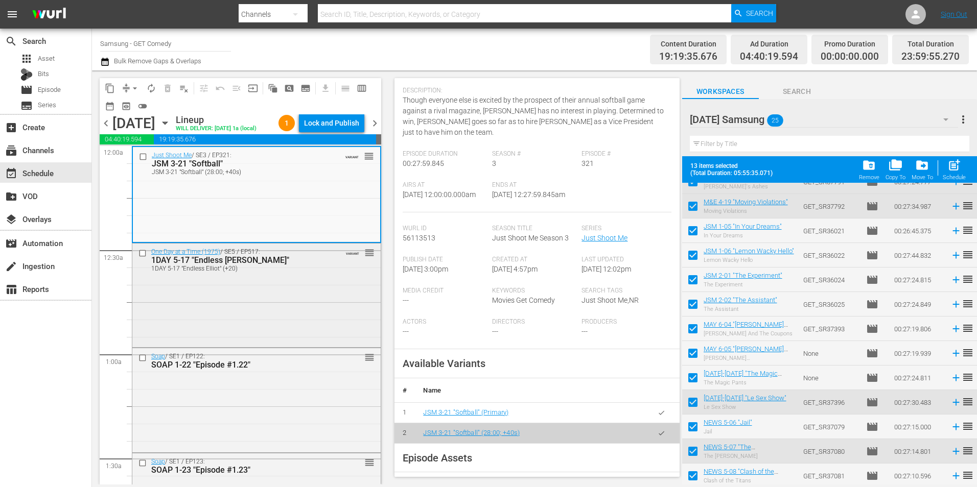
click at [287, 341] on div "One Day at a Time (1975) / SE5 / EP517: 1DAY 5-17 "Endless Elliot" 1DAY 5-17 "E…" at bounding box center [256, 294] width 248 height 101
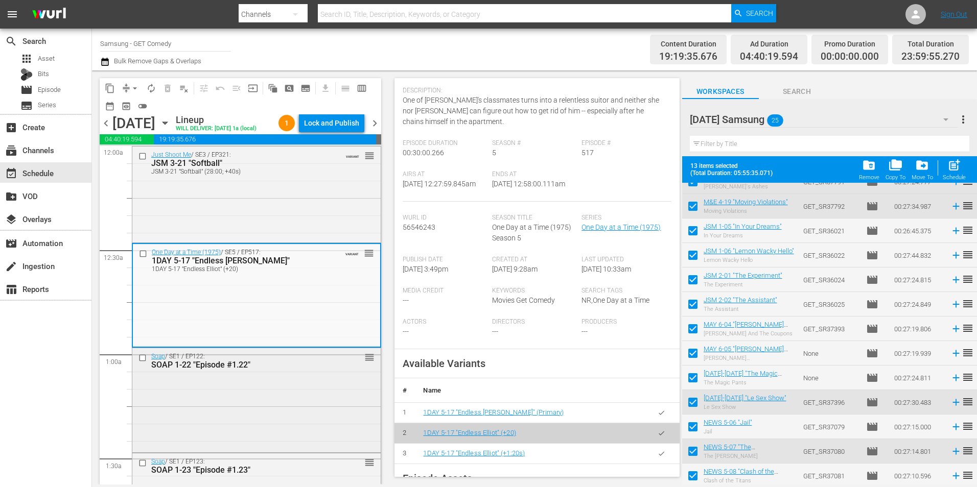
click at [299, 405] on div "Soap / SE1 / EP122: SOAP 1-22 "Episode #1.22" reorder" at bounding box center [256, 399] width 248 height 102
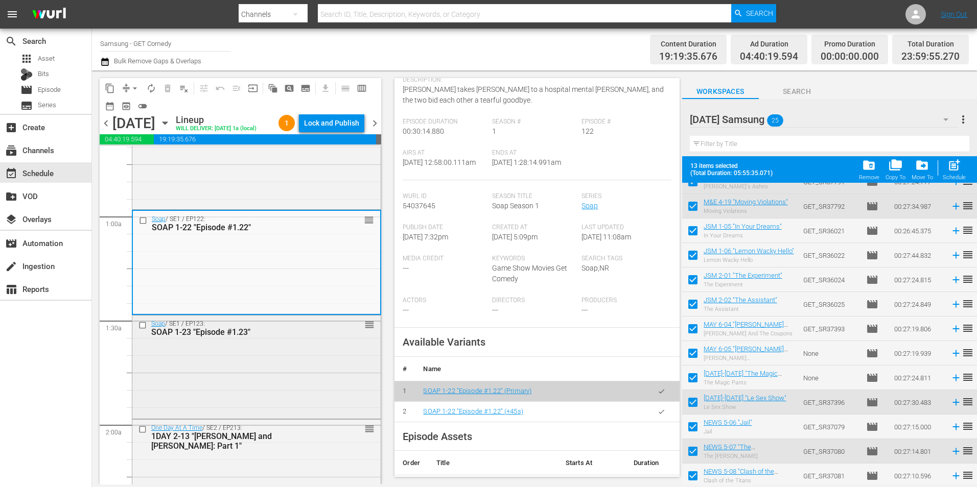
scroll to position [153, 0]
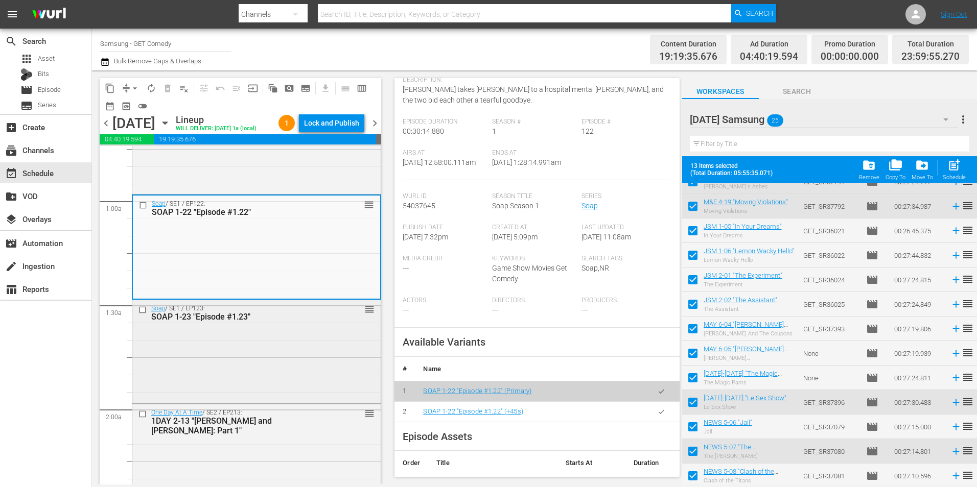
click at [275, 368] on div "Soap / SE1 / EP123: SOAP 1-23 "Episode #1.23" reorder" at bounding box center [256, 351] width 248 height 102
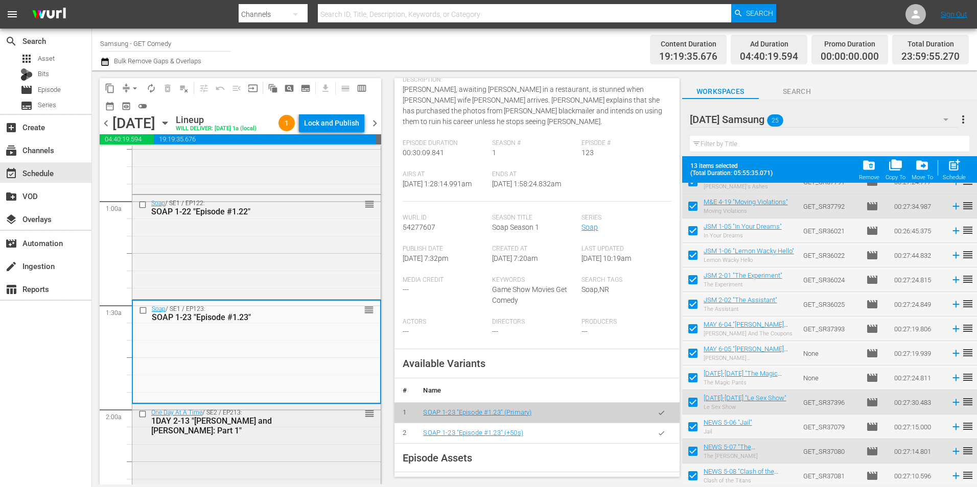
scroll to position [204, 0]
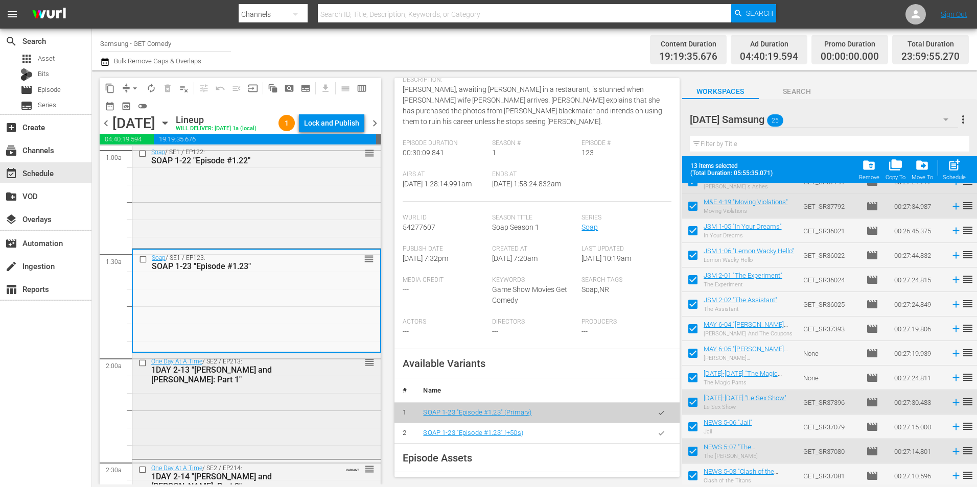
click at [315, 434] on div "One Day At A Time / SE2 / EP213: 1DAY 2-13 "J.C. and Julie: Part 1" reorder" at bounding box center [256, 404] width 248 height 103
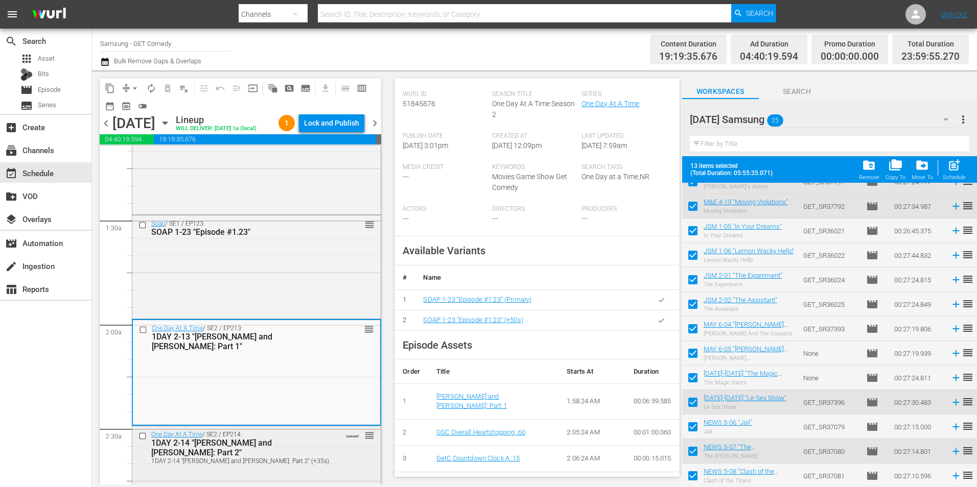
scroll to position [306, 0]
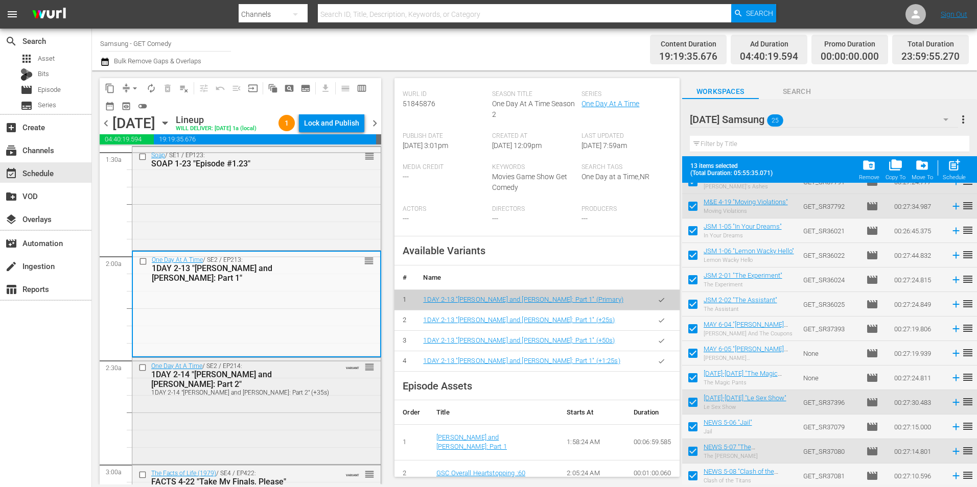
click at [285, 420] on div "One Day At A Time / SE2 / EP214: 1DAY 2-14 "J.C. and Julie: Part 2" 1DAY 2-14 "…" at bounding box center [256, 410] width 248 height 105
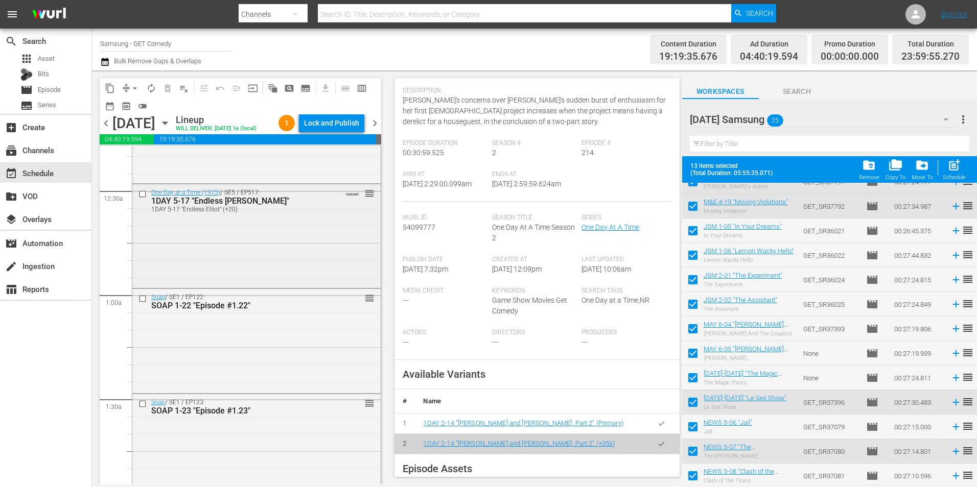
scroll to position [0, 0]
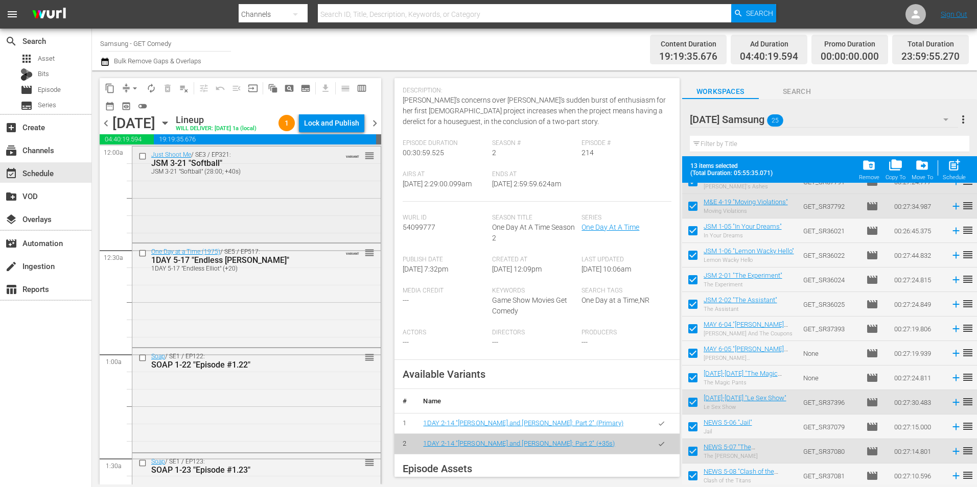
click at [259, 219] on div "Just Shoot Me / SE3 / EP321: JSM 3-21 "Softball" JSM 3-21 "Softball" (28:00; +4…" at bounding box center [256, 194] width 248 height 94
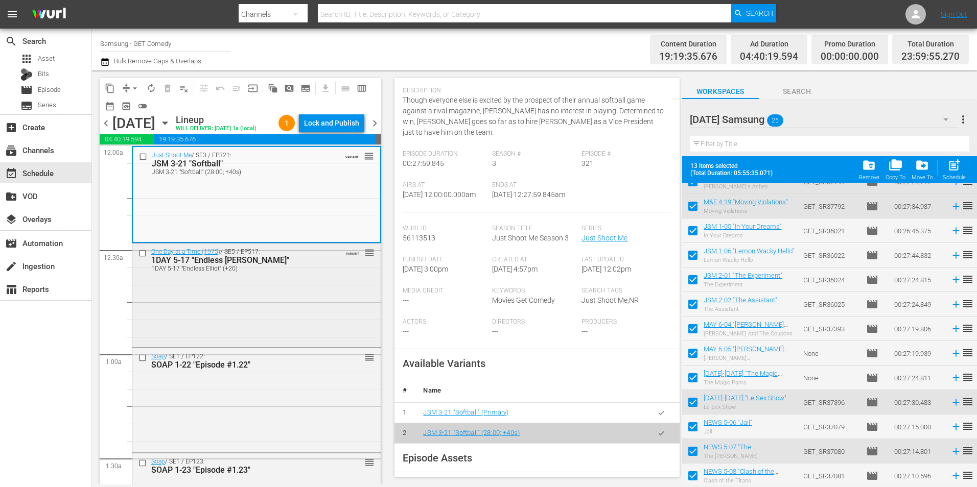
click at [269, 300] on div "One Day at a Time (1975) / SE5 / EP517: 1DAY 5-17 "Endless Elliot" 1DAY 5-17 "E…" at bounding box center [256, 294] width 248 height 101
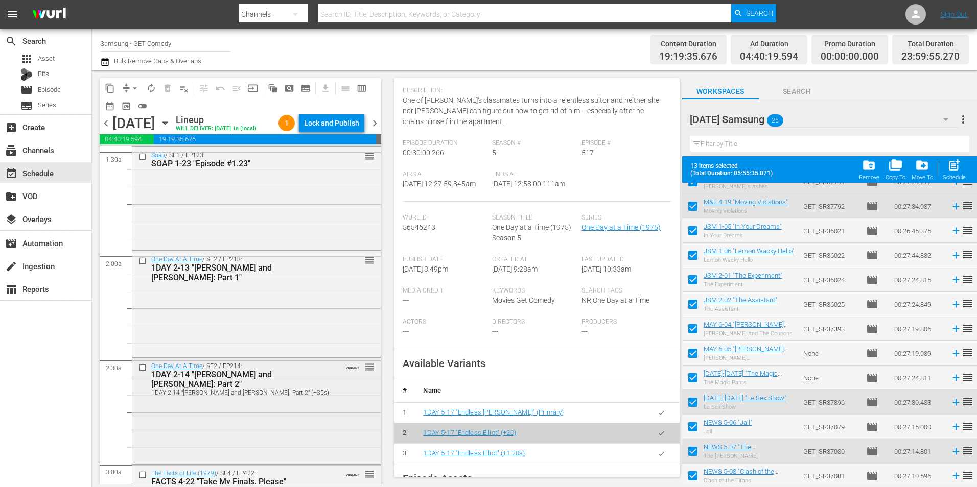
scroll to position [460, 0]
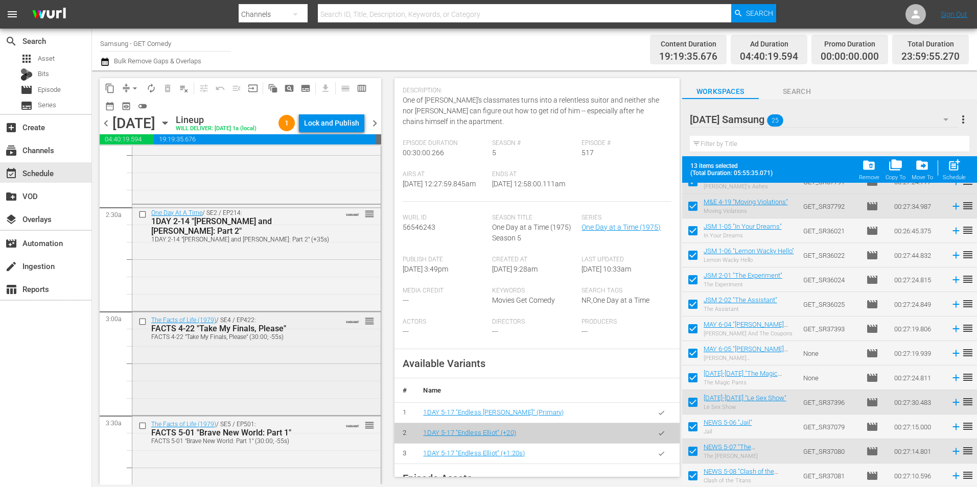
click at [310, 385] on div "The Facts of Life (1979) / SE4 / EP422: FACTS 4-22 "Take My Finals, Please" FAC…" at bounding box center [256, 362] width 248 height 101
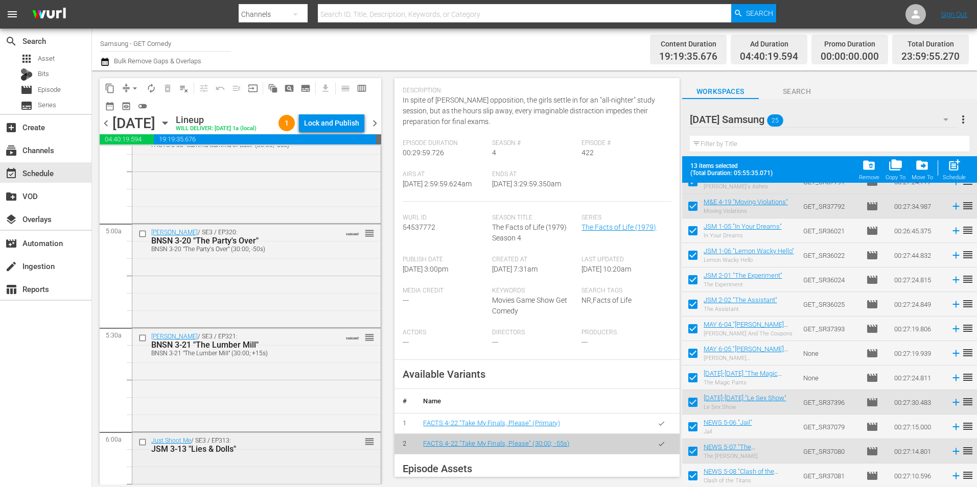
scroll to position [1073, 0]
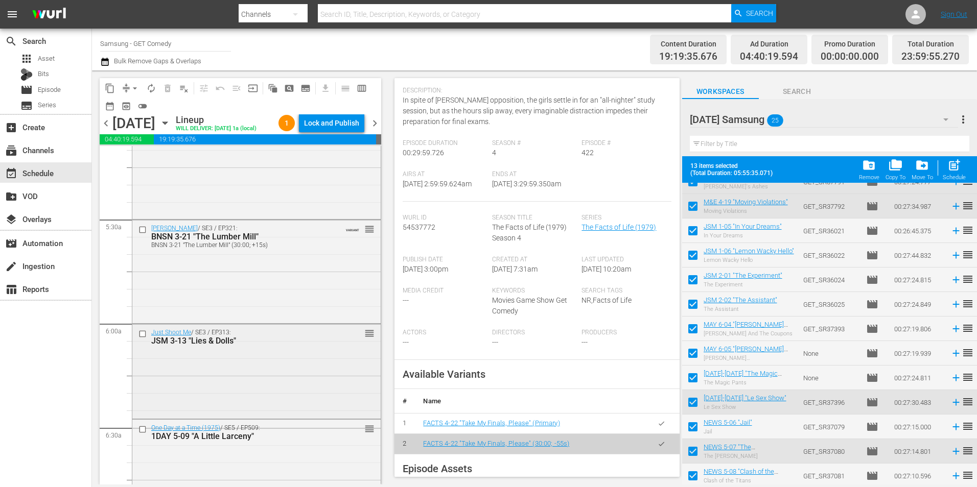
click at [287, 403] on div "Just Shoot Me / SE3 / EP313: JSM 3-13 "Lies & Dolls" reorder" at bounding box center [256, 370] width 248 height 92
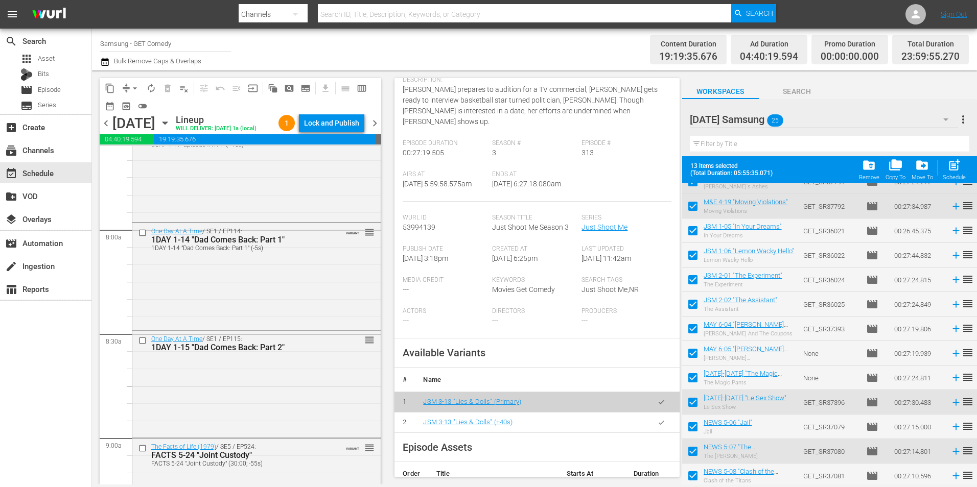
scroll to position [1634, 0]
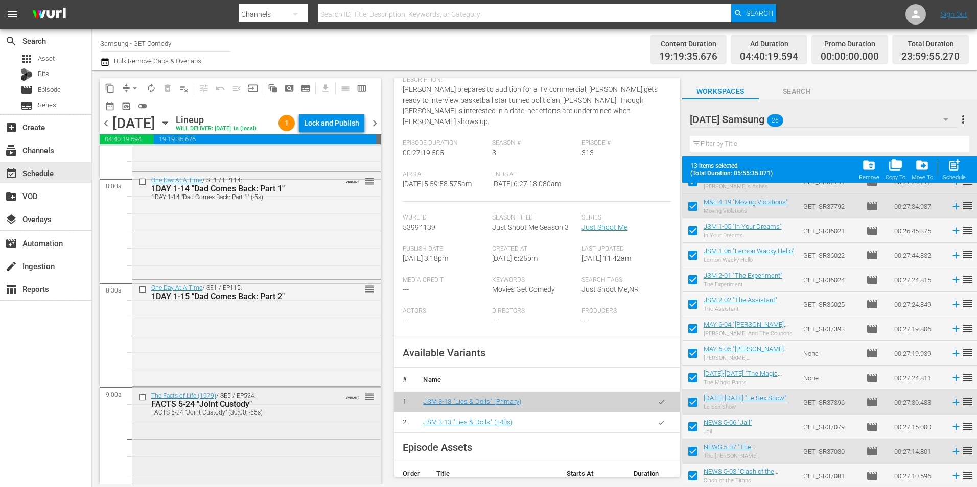
click at [289, 440] on div "The Facts of Life (1979) / SE5 / EP524: FACTS 5-24 "Joint Custody" FACTS 5-24 "…" at bounding box center [256, 438] width 248 height 101
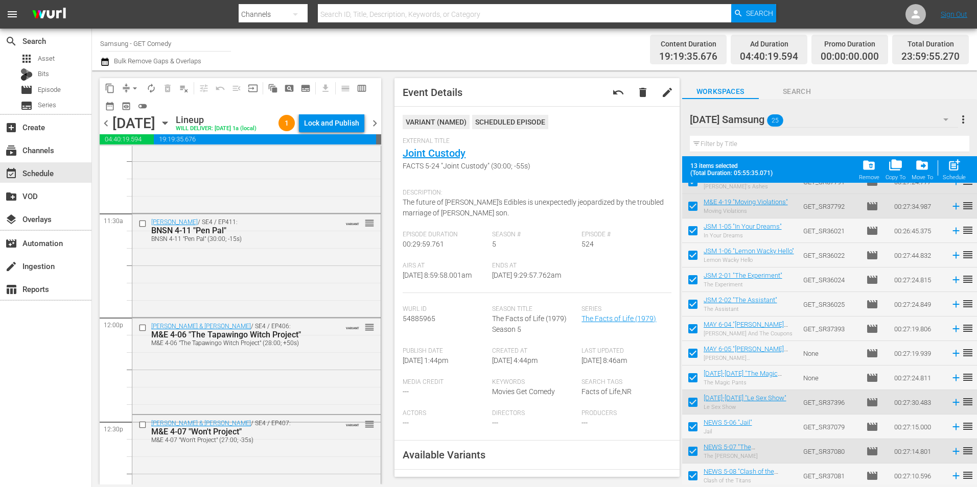
scroll to position [2349, 0]
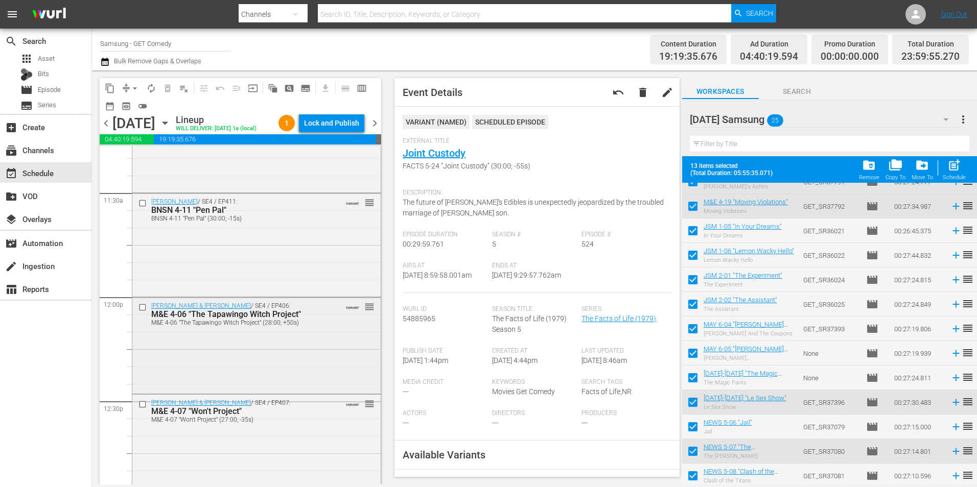
click at [340, 383] on div "Malcolm & Eddie / SE4 / EP406: M&E 4-06 "The Tapawingo Witch Project" M&E 4-06 …" at bounding box center [256, 345] width 248 height 94
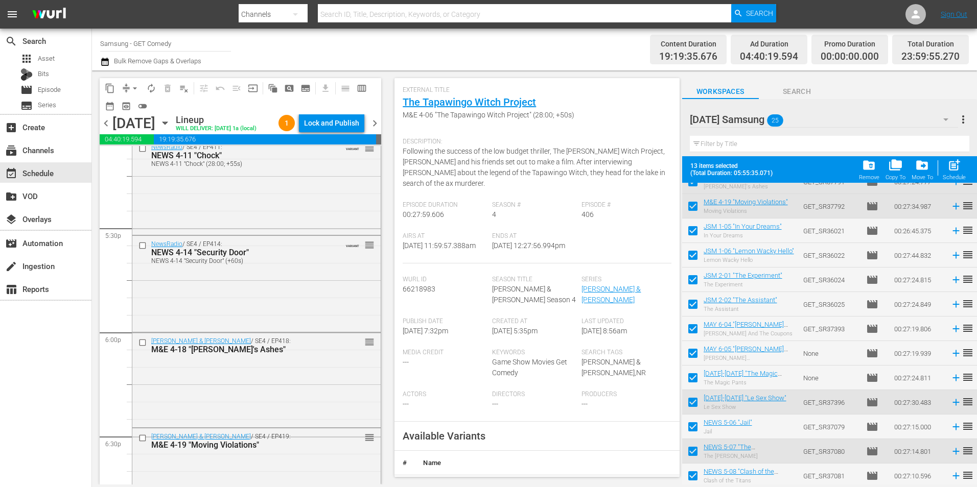
scroll to position [3575, 0]
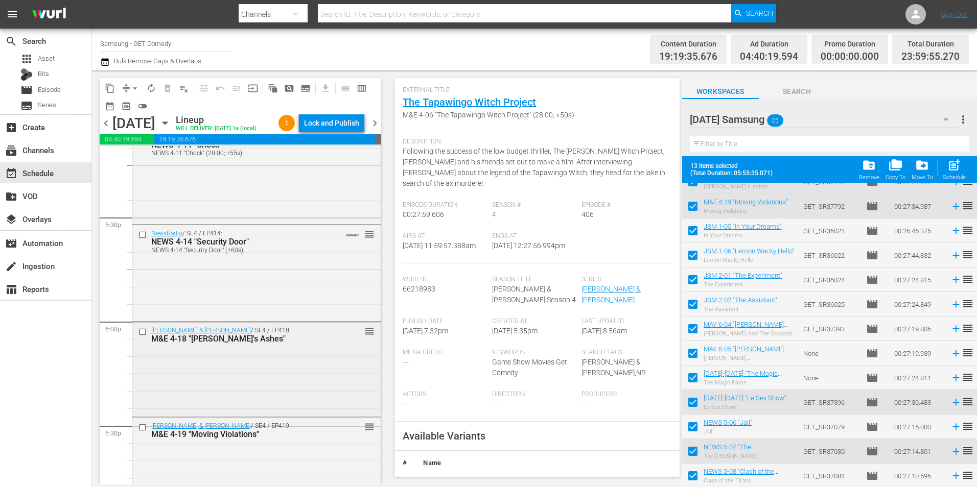
click at [280, 396] on div "Malcolm & Eddie / SE4 / EP418: M&E 4-18 "Buddy's Ashes" reorder" at bounding box center [256, 368] width 248 height 92
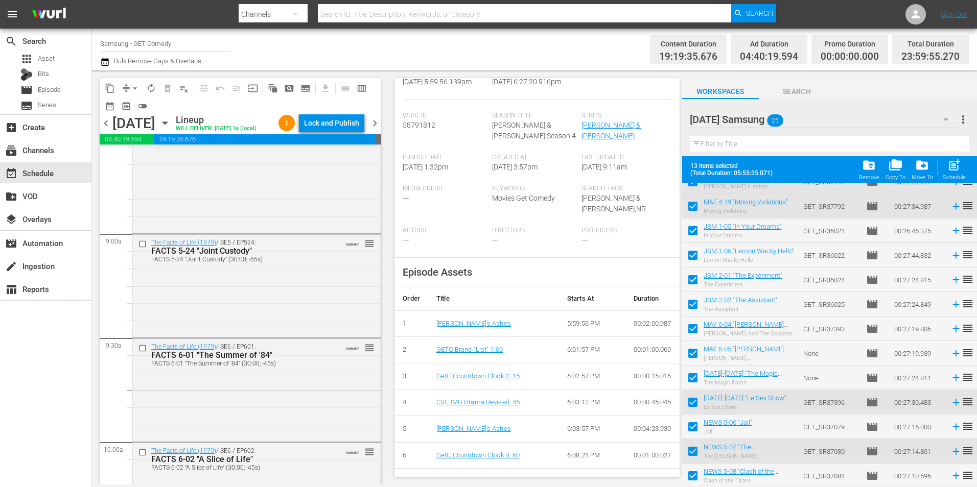
scroll to position [1634, 0]
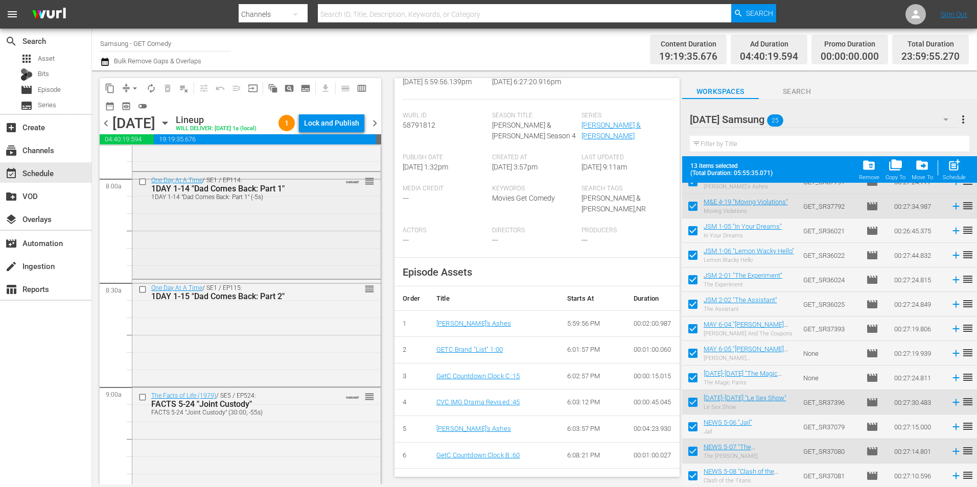
click at [303, 267] on div "One Day At A Time / SE1 / EP114: 1DAY 1-14 "Dad Comes Back: Part 1" 1DAY 1-14 "…" at bounding box center [256, 224] width 248 height 105
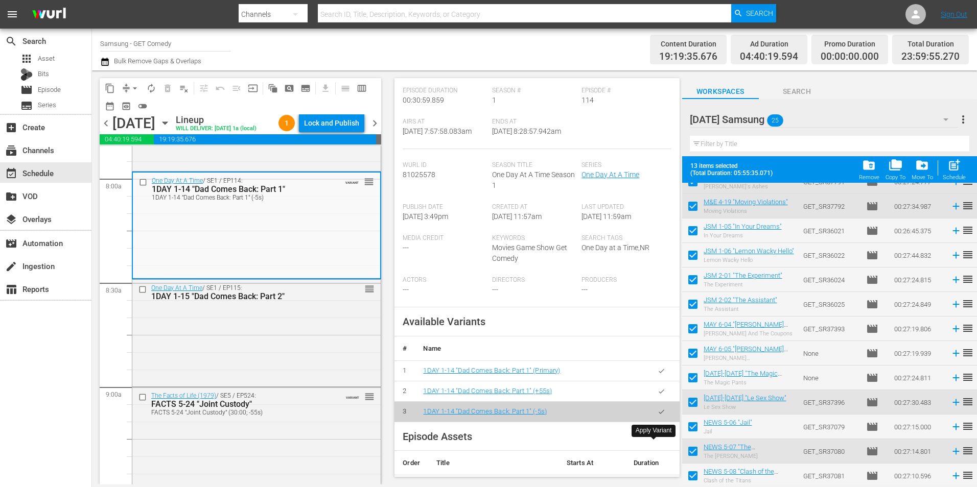
scroll to position [255, 0]
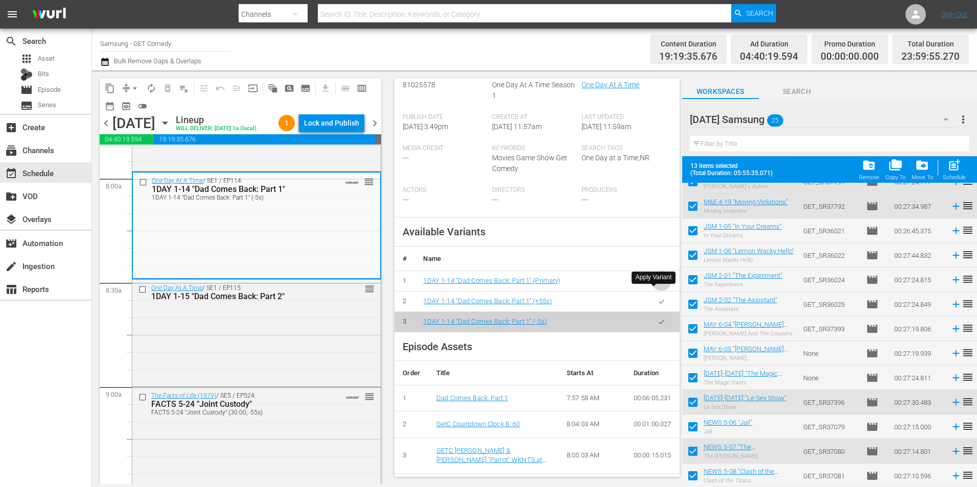
click at [657, 285] on icon "button" at bounding box center [661, 281] width 8 height 8
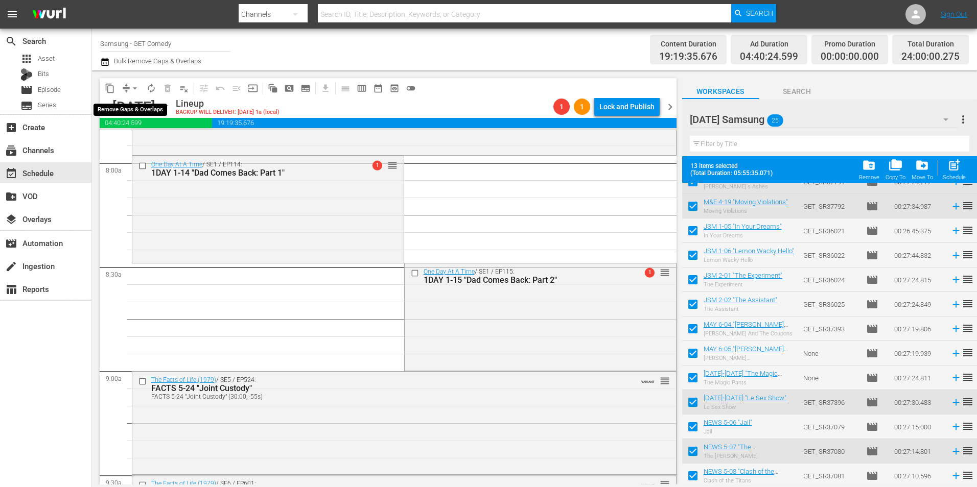
click at [132, 85] on span "arrow_drop_down" at bounding box center [135, 88] width 10 height 10
click at [132, 105] on li "Align to Midnight" at bounding box center [135, 109] width 84 height 17
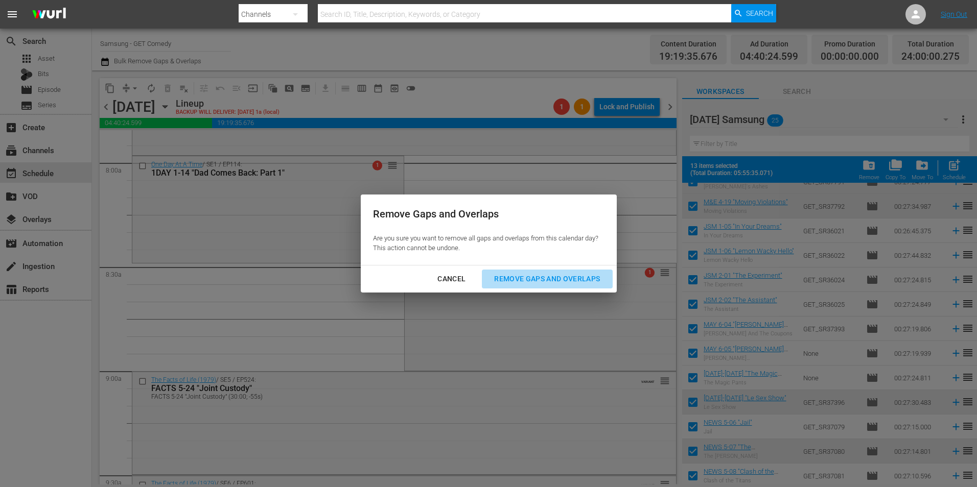
click at [560, 281] on div "Remove Gaps and Overlaps" at bounding box center [547, 279] width 122 height 13
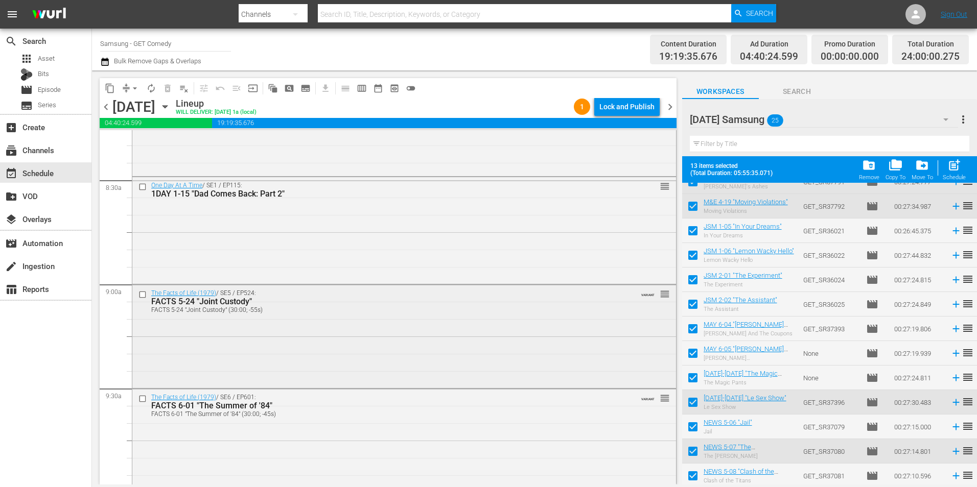
scroll to position [1788, 0]
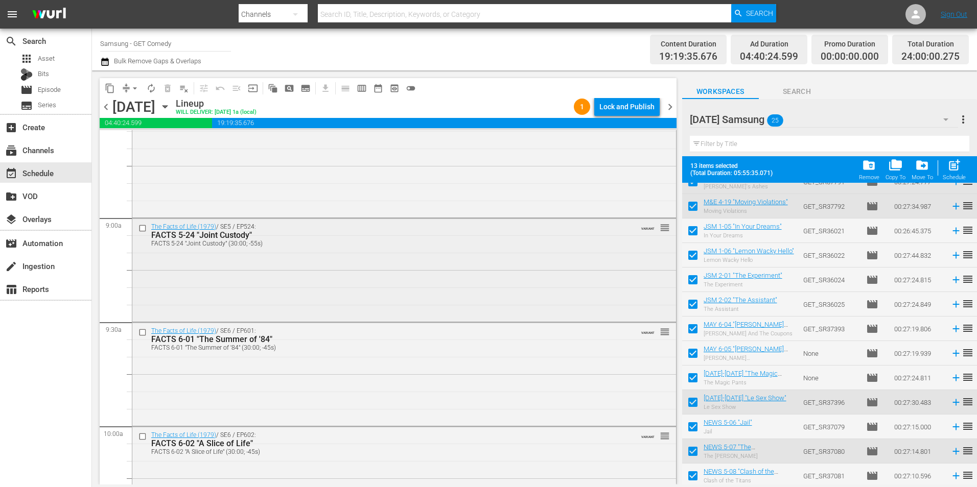
click at [412, 268] on div "The Facts of Life (1979) / SE5 / EP524: FACTS 5-24 "Joint Custody" FACTS 5-24 "…" at bounding box center [403, 269] width 543 height 101
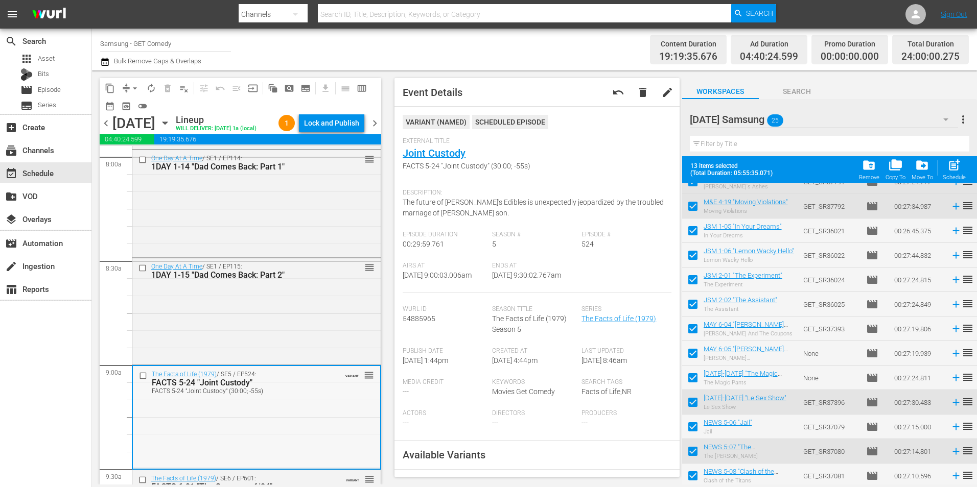
scroll to position [1634, 0]
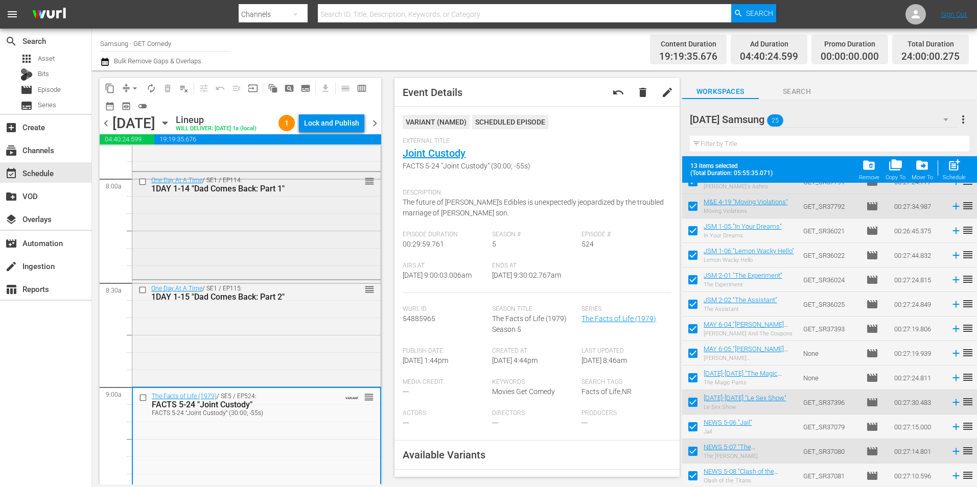
click at [313, 265] on div "One Day At A Time / SE1 / EP114: 1DAY 1-14 "Dad Comes Back: Part 1" reorder" at bounding box center [256, 224] width 248 height 105
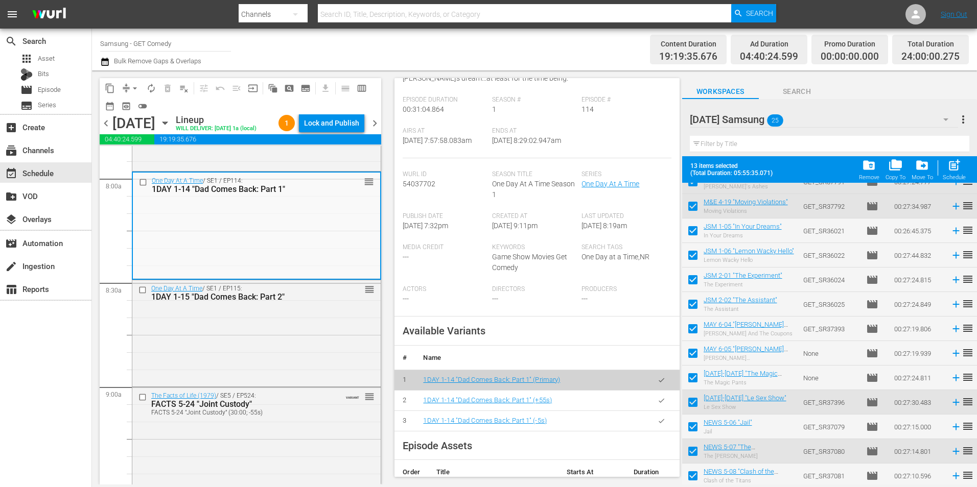
scroll to position [204, 0]
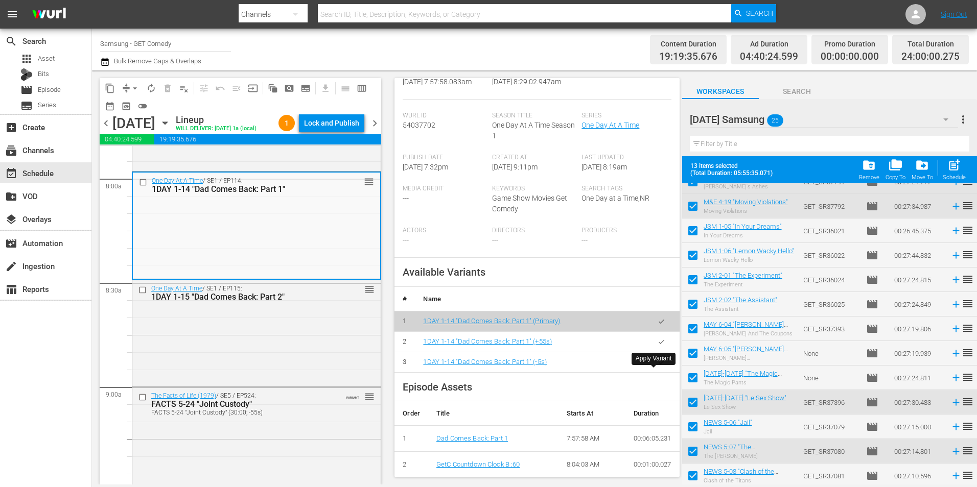
click at [657, 366] on icon "button" at bounding box center [661, 363] width 8 height 8
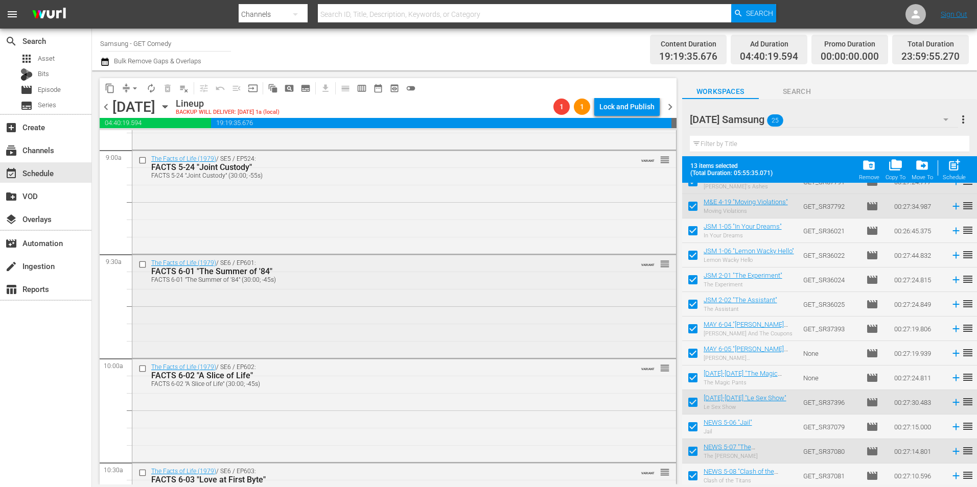
scroll to position [1839, 0]
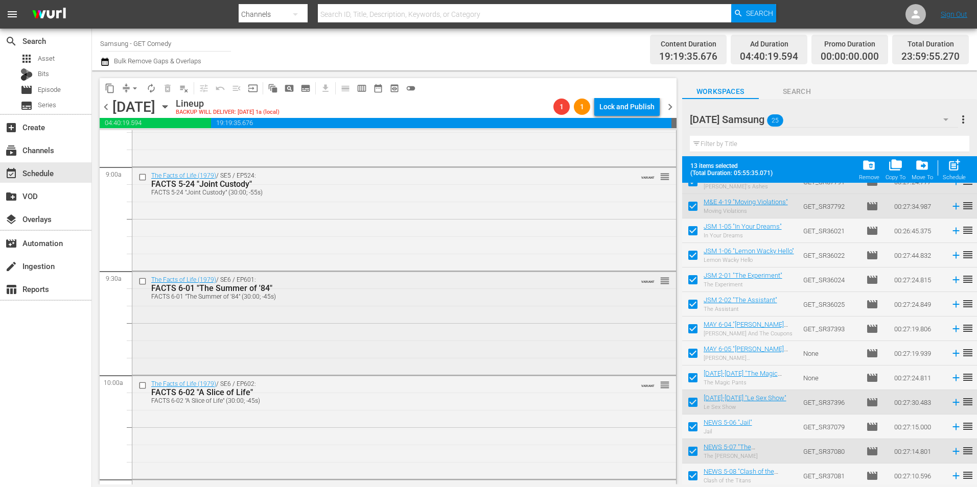
click at [353, 242] on div "The Facts of Life (1979) / SE5 / EP524: FACTS 5-24 "Joint Custody" FACTS 5-24 "…" at bounding box center [403, 218] width 543 height 101
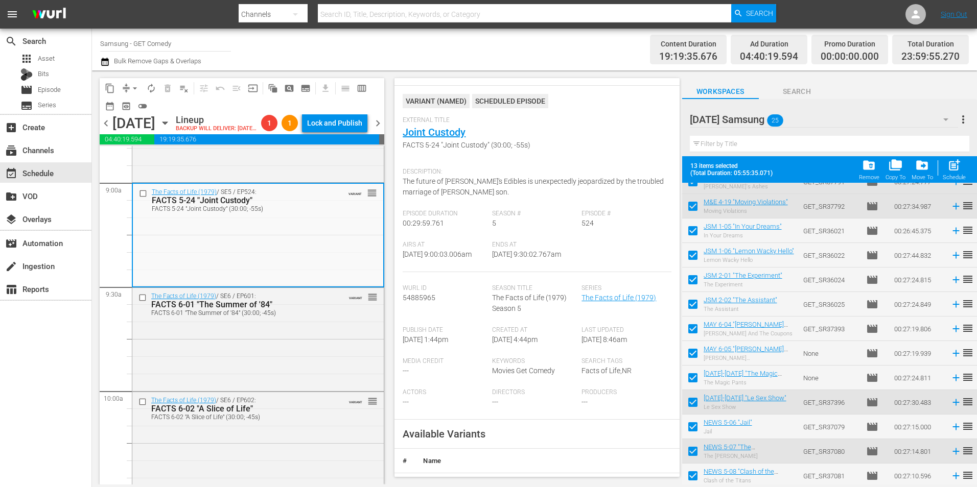
scroll to position [153, 0]
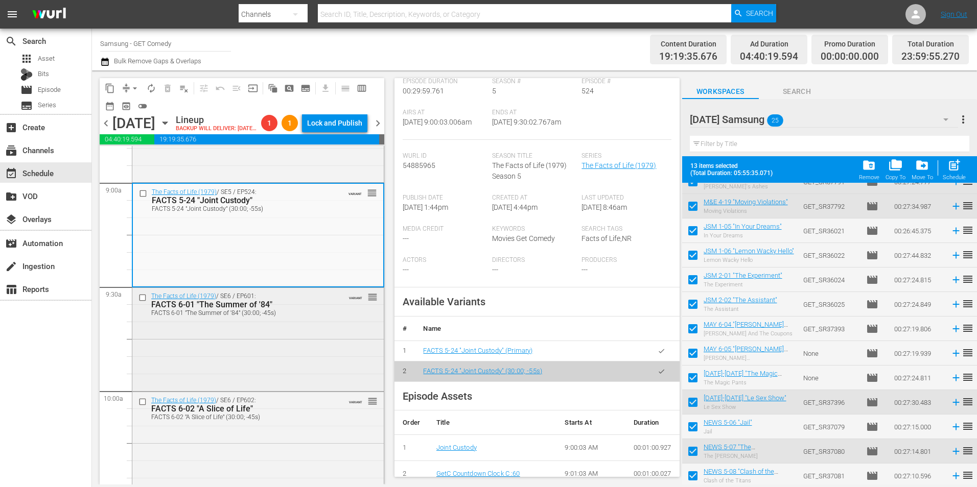
click at [338, 376] on div "The Facts of Life (1979) / SE6 / EP601: FACTS 6-01 "The Summer of '84" FACTS 6-…" at bounding box center [257, 338] width 251 height 101
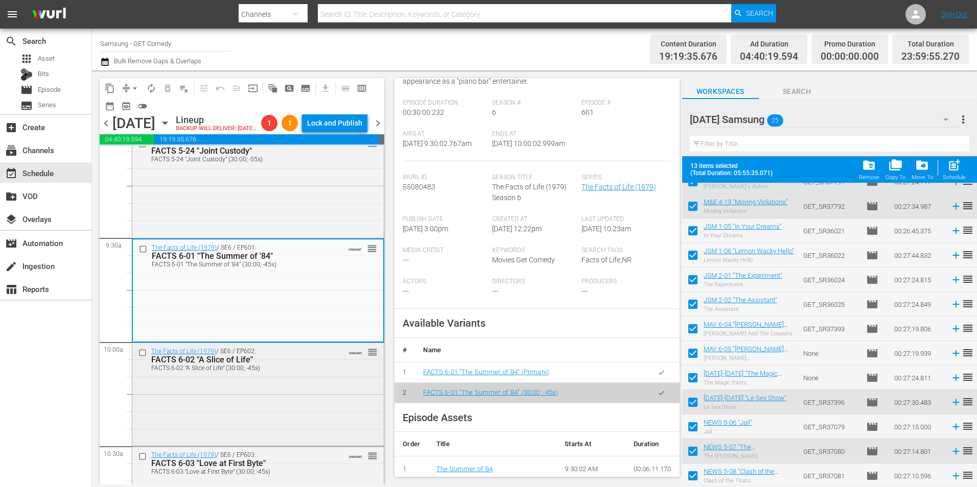
scroll to position [1941, 0]
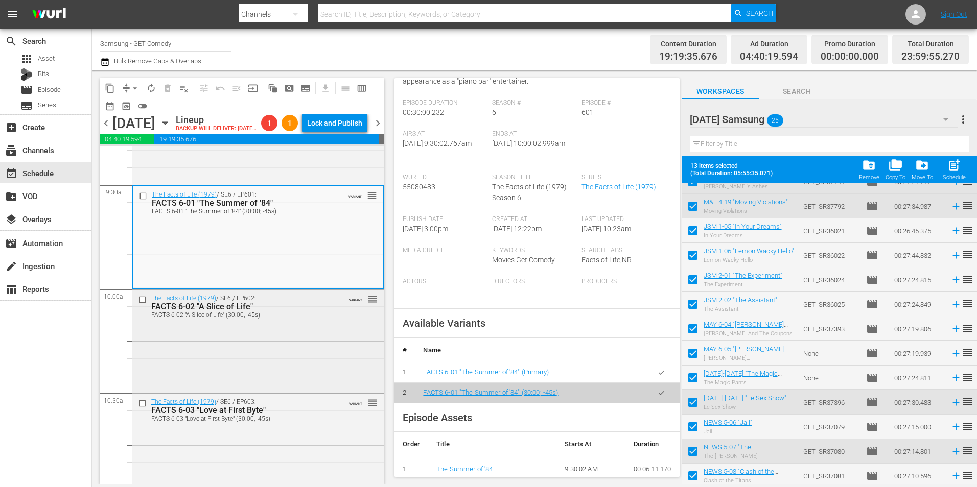
click at [312, 370] on div "The Facts of Life (1979) / SE6 / EP602: FACTS 6-02 "A Slice of Life" FACTS 6-02…" at bounding box center [257, 340] width 251 height 101
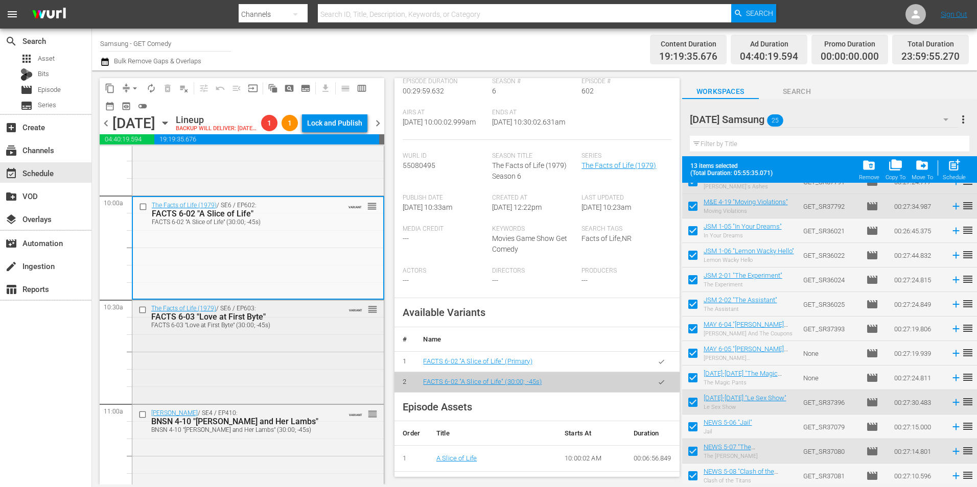
scroll to position [2043, 0]
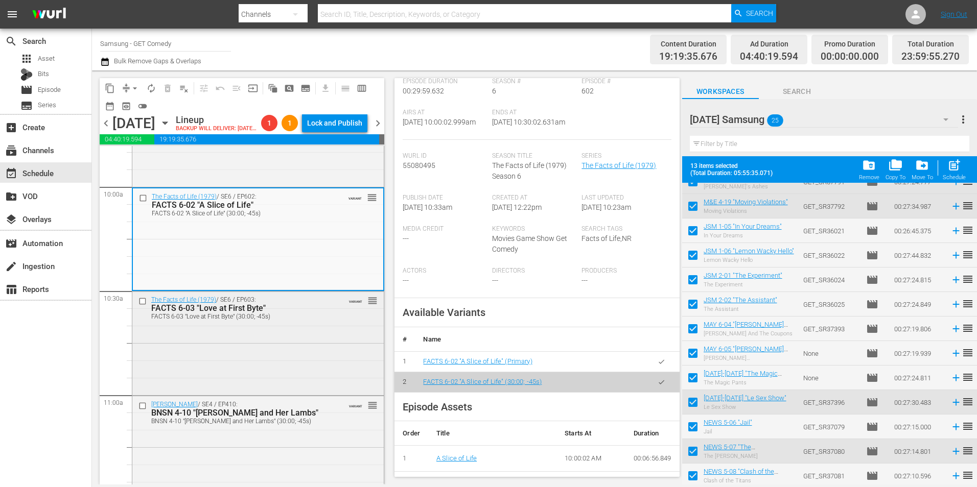
click at [262, 368] on div "The Facts of Life (1979) / SE6 / EP603: FACTS 6-03 "Love at First Byte" FACTS 6…" at bounding box center [257, 342] width 251 height 101
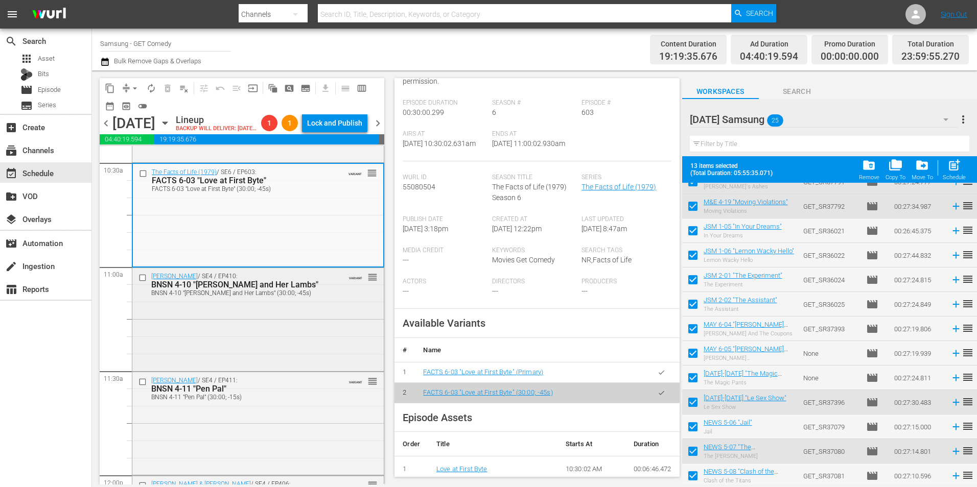
scroll to position [2196, 0]
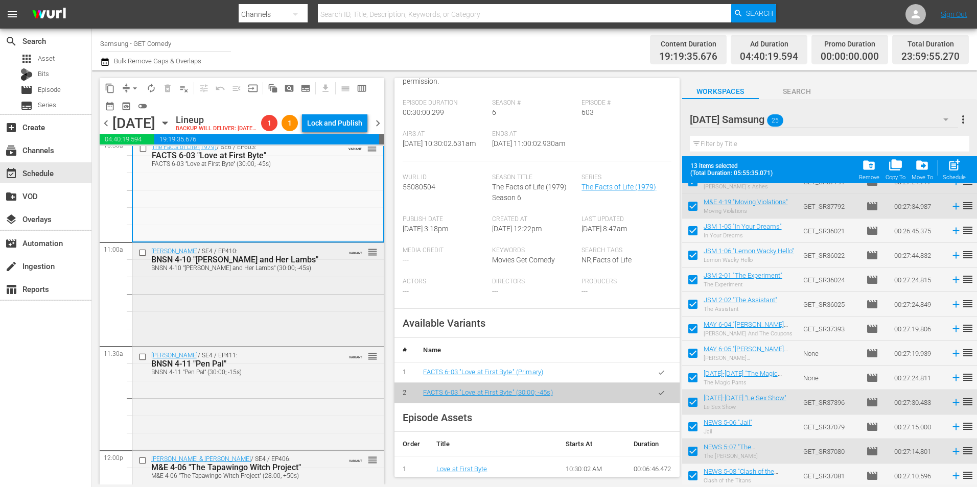
click at [299, 328] on div "Benson / SE4 / EP410: BNSN 4-10 "Mary and Her Lambs" BNSN 4-10 "Mary and Her La…" at bounding box center [257, 293] width 251 height 101
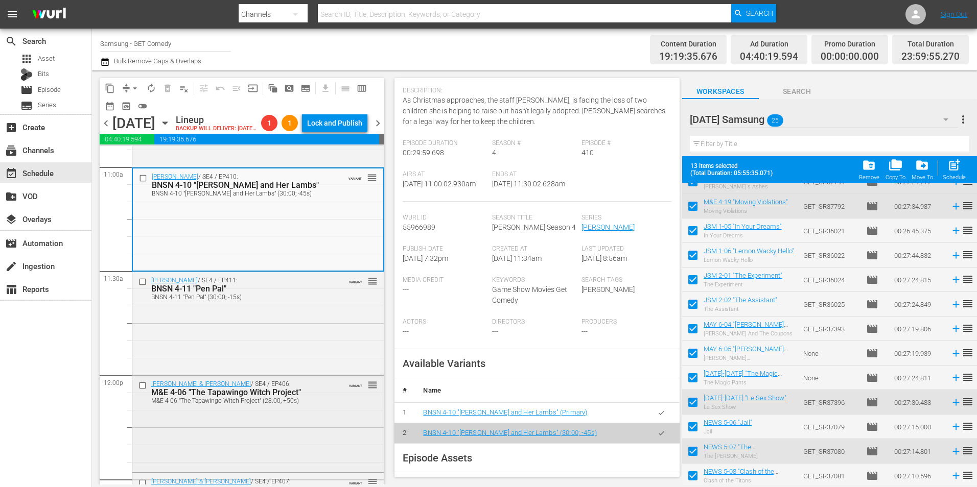
scroll to position [2298, 0]
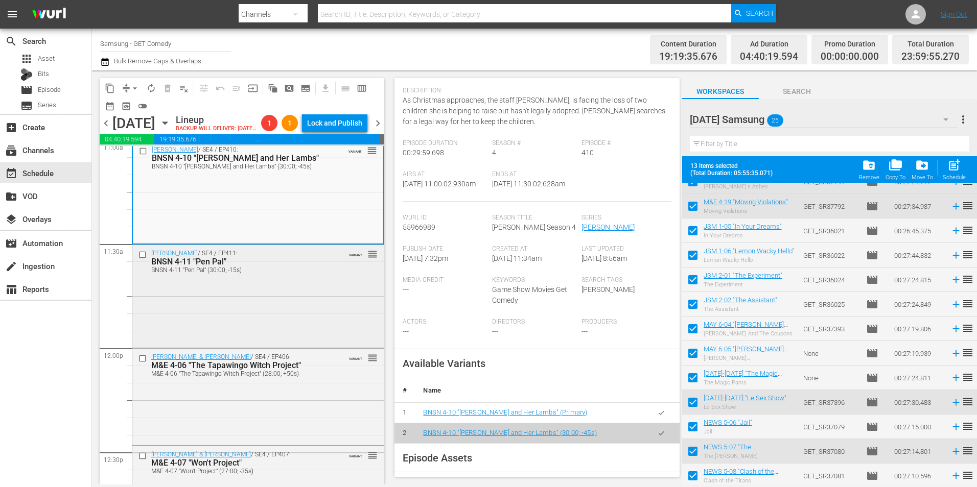
click at [281, 342] on div "Benson / SE4 / EP411: BNSN 4-11 "Pen Pal" BNSN 4-11 "Pen Pal" (30:00; -15s) VAR…" at bounding box center [257, 295] width 251 height 101
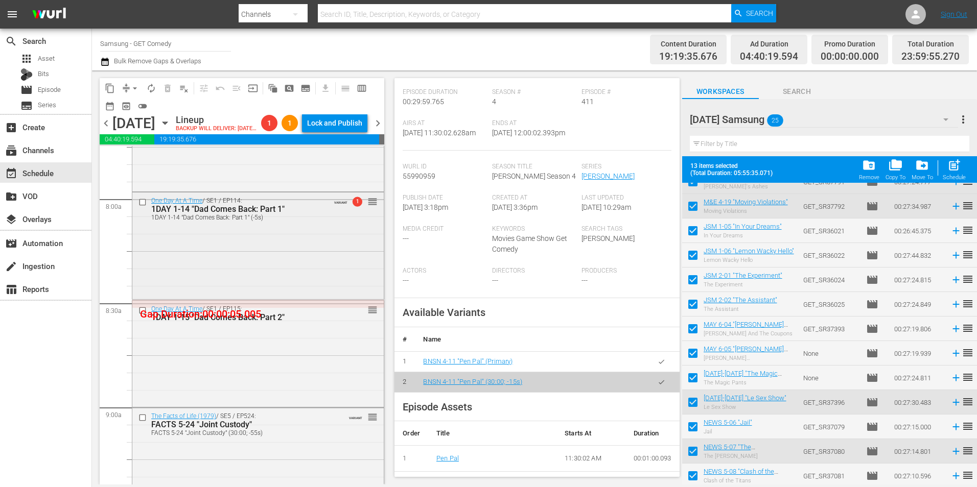
scroll to position [1583, 0]
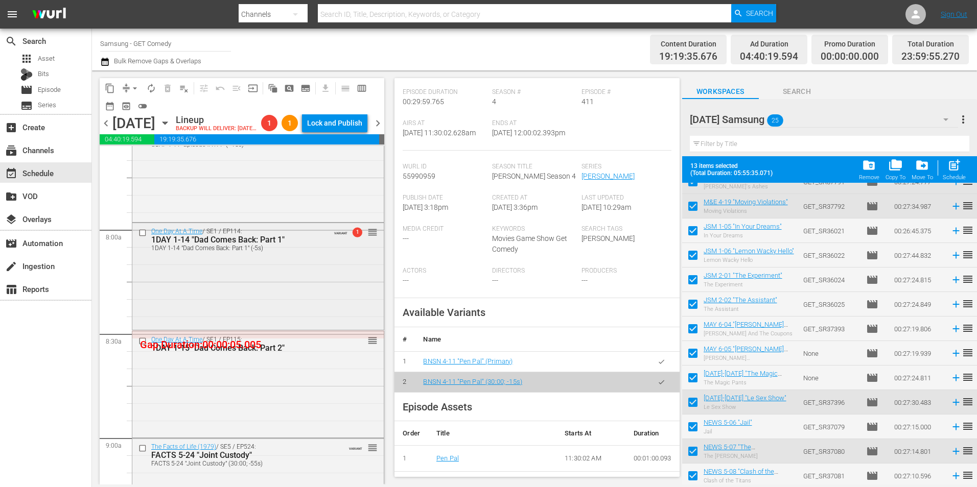
click at [250, 307] on div "One Day At A Time / SE1 / EP114: 1DAY 1-14 "Dad Comes Back: Part 1" 1DAY 1-14 "…" at bounding box center [257, 275] width 251 height 105
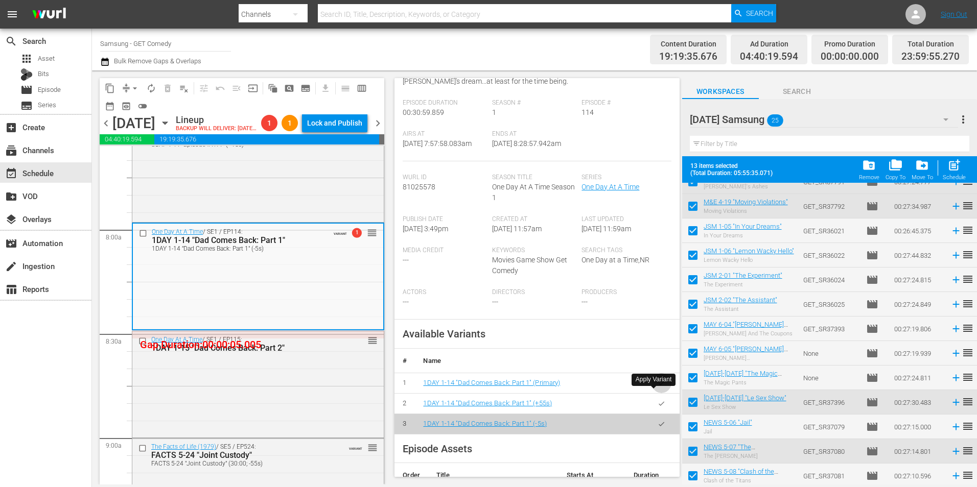
click at [658, 385] on icon "button" at bounding box center [661, 383] width 6 height 4
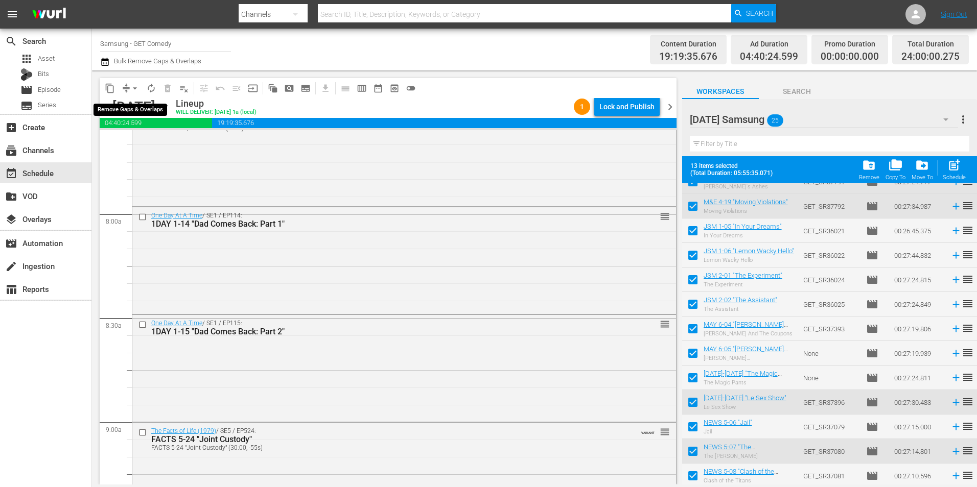
click at [134, 88] on span "arrow_drop_down" at bounding box center [135, 88] width 10 height 10
click at [140, 104] on li "Align to Midnight" at bounding box center [135, 109] width 84 height 17
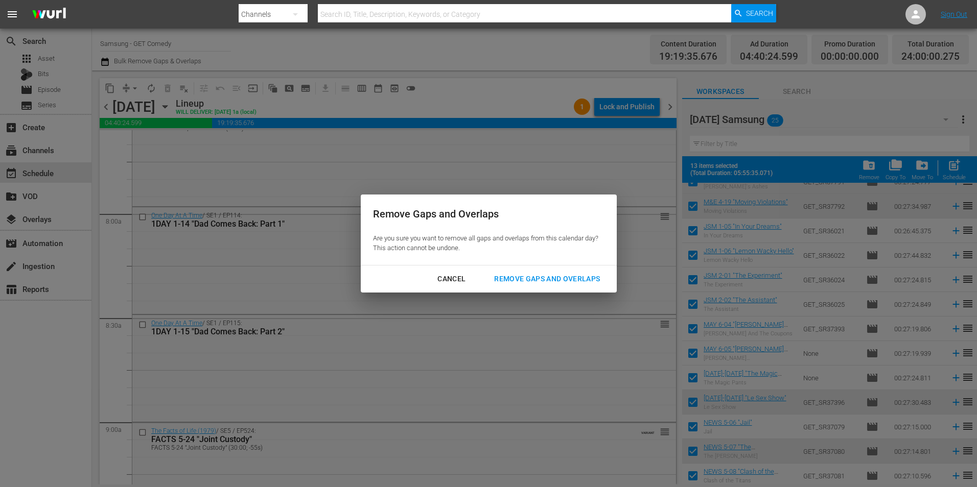
click at [534, 278] on div "Remove Gaps and Overlaps" at bounding box center [547, 279] width 122 height 13
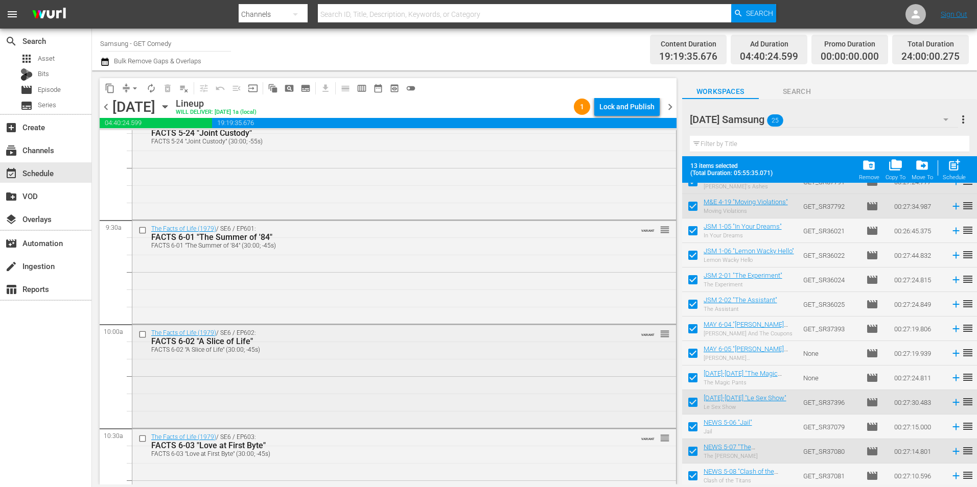
scroll to position [2094, 0]
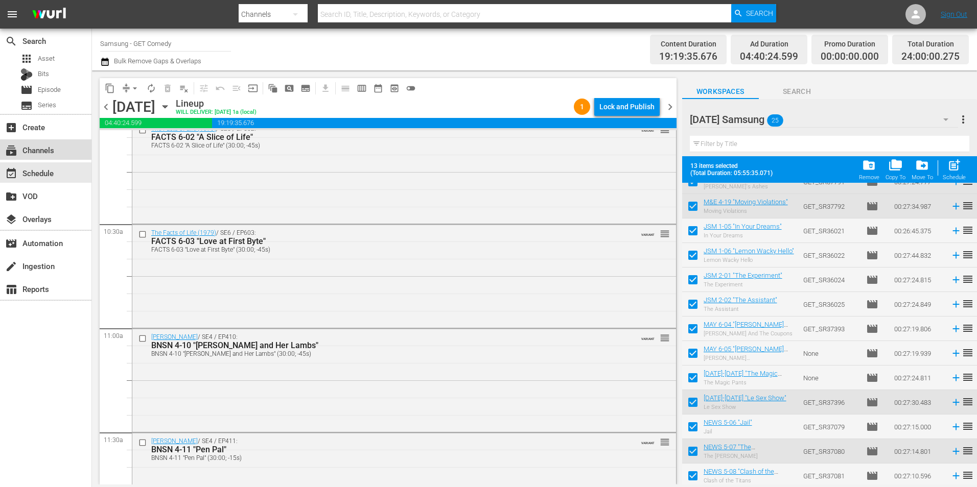
click at [61, 152] on div "subscriptions Channels" at bounding box center [45, 149] width 91 height 20
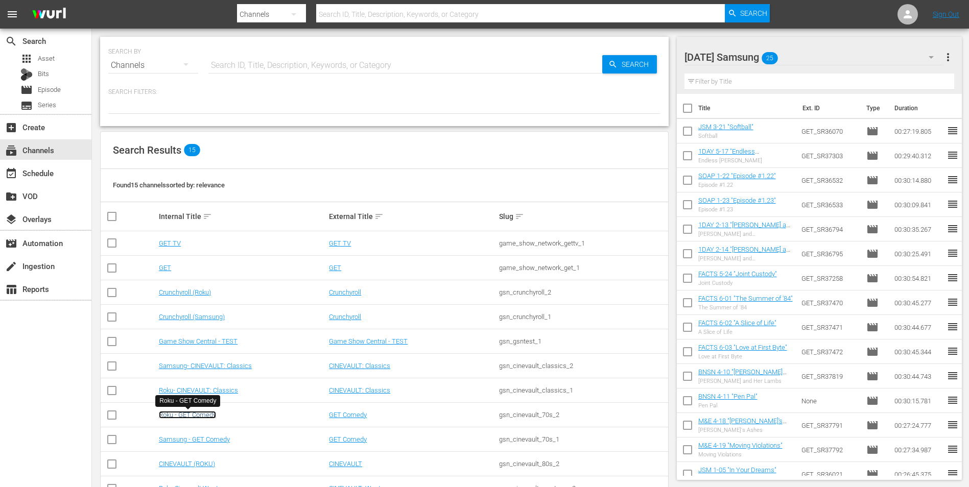
click at [193, 414] on link "Roku - GET Comedy" at bounding box center [187, 415] width 57 height 8
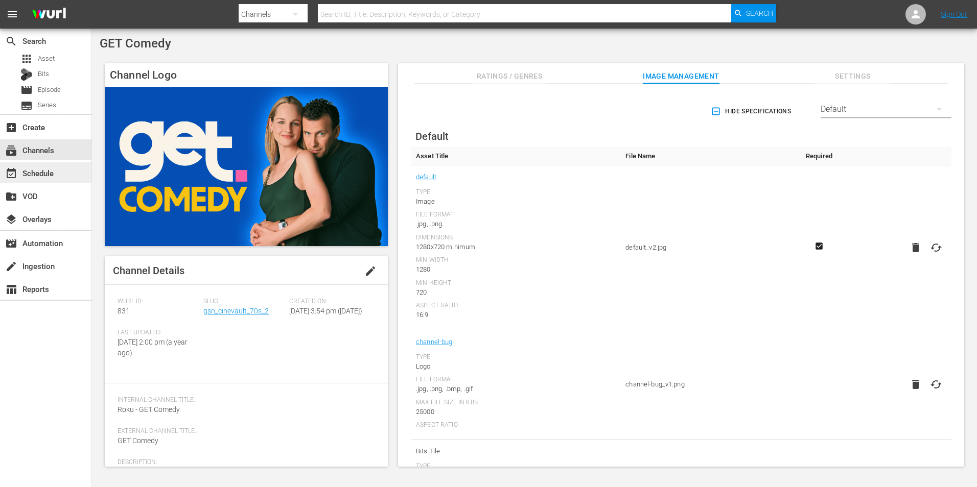
click at [39, 169] on div "event_available Schedule" at bounding box center [28, 171] width 57 height 9
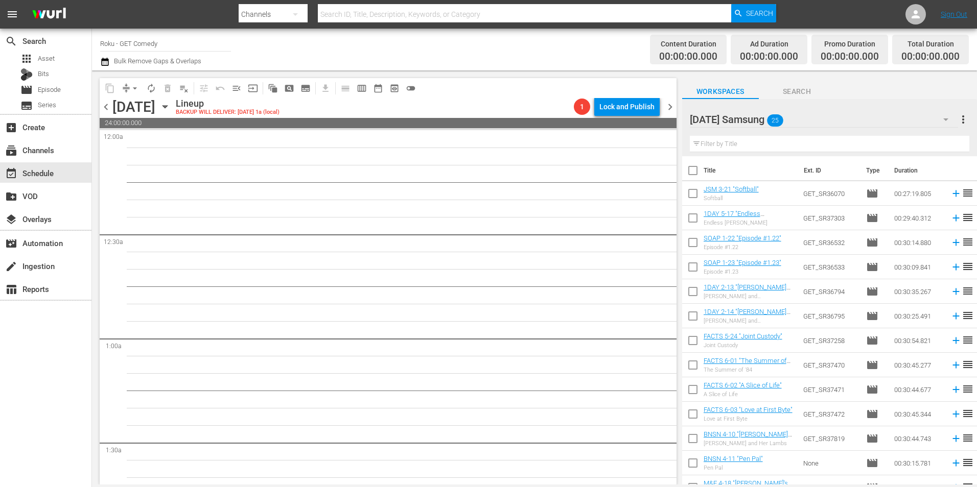
click at [841, 110] on div "Wednesday Samsung 25" at bounding box center [824, 119] width 268 height 29
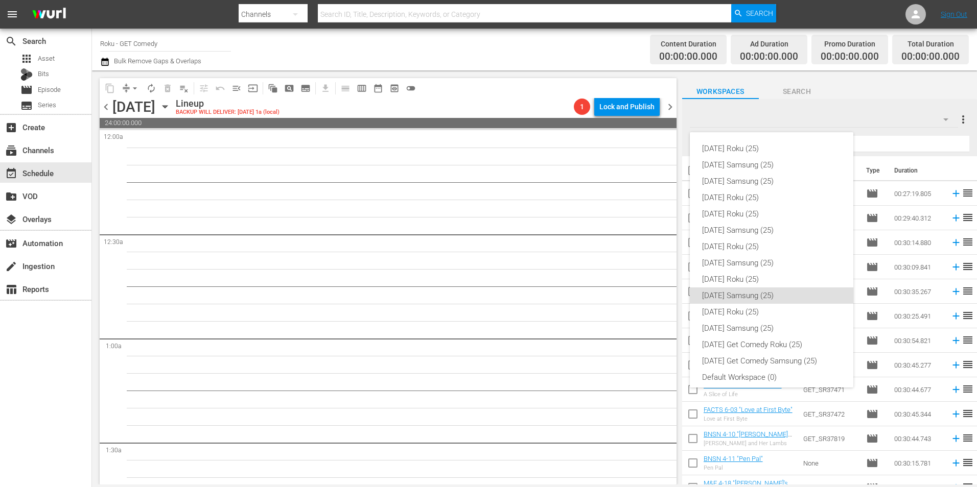
scroll to position [6, 0]
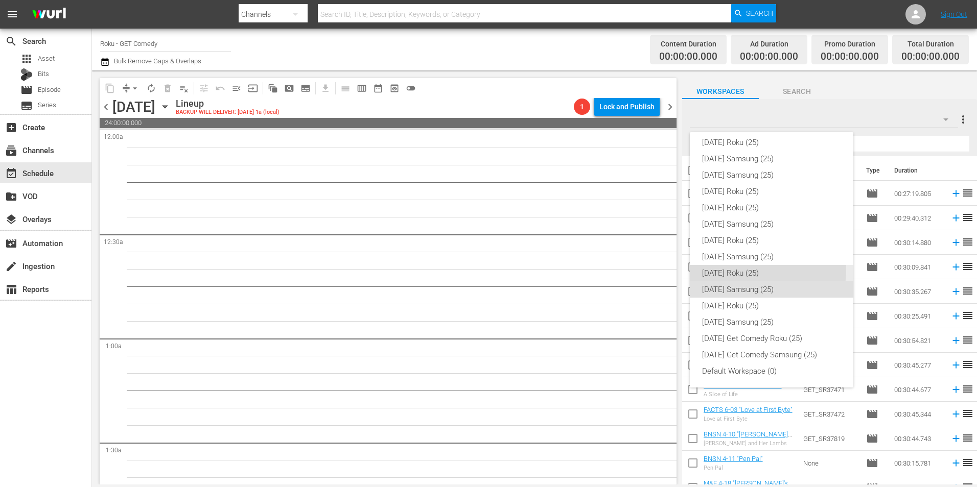
click at [742, 270] on div "[DATE] Roku (25)" at bounding box center [771, 273] width 139 height 16
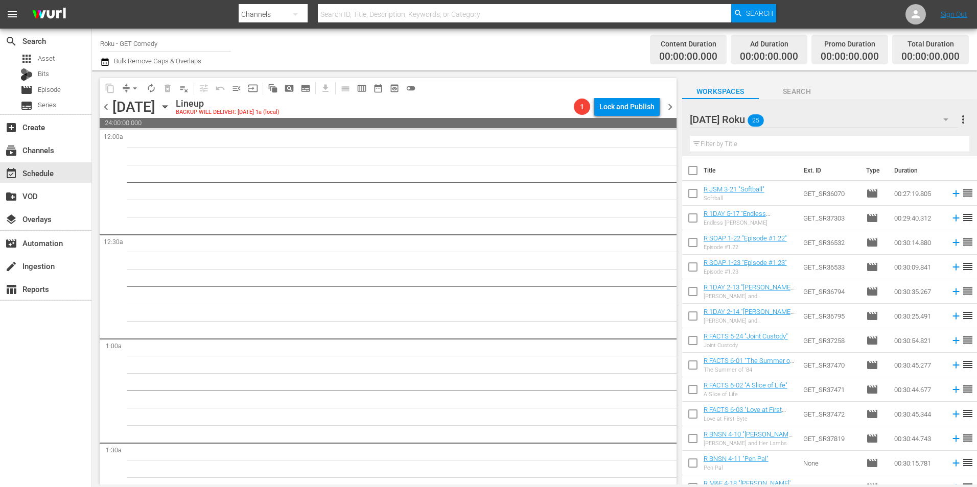
click at [171, 103] on icon "button" at bounding box center [164, 106] width 11 height 11
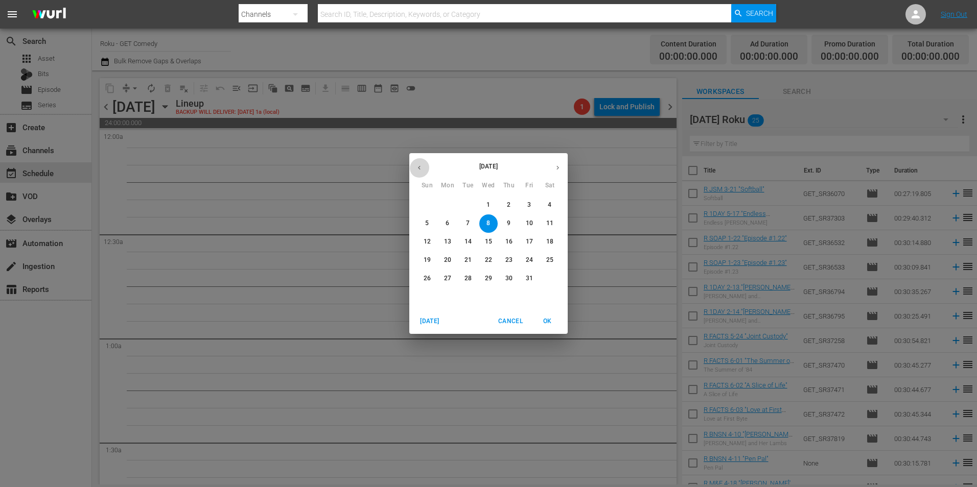
click at [417, 165] on icon "button" at bounding box center [419, 168] width 8 height 8
click at [464, 275] on span "30" at bounding box center [468, 278] width 18 height 9
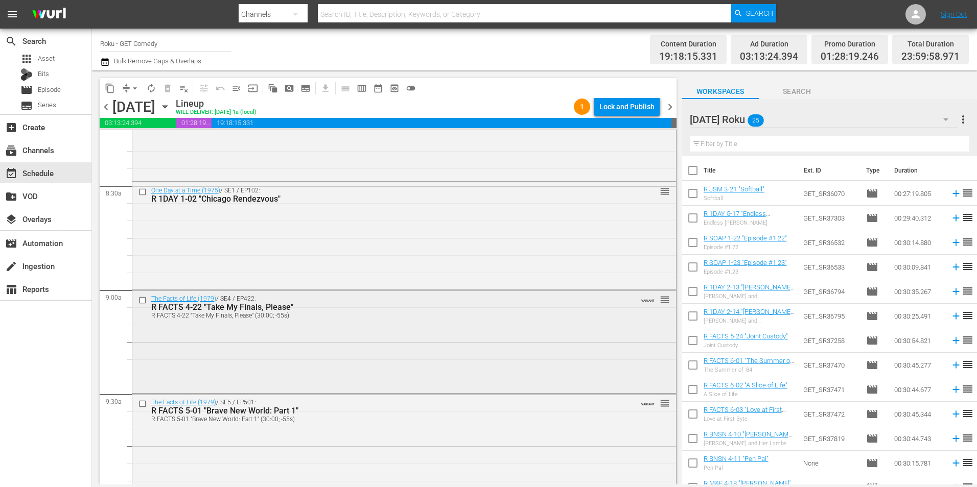
scroll to position [1737, 0]
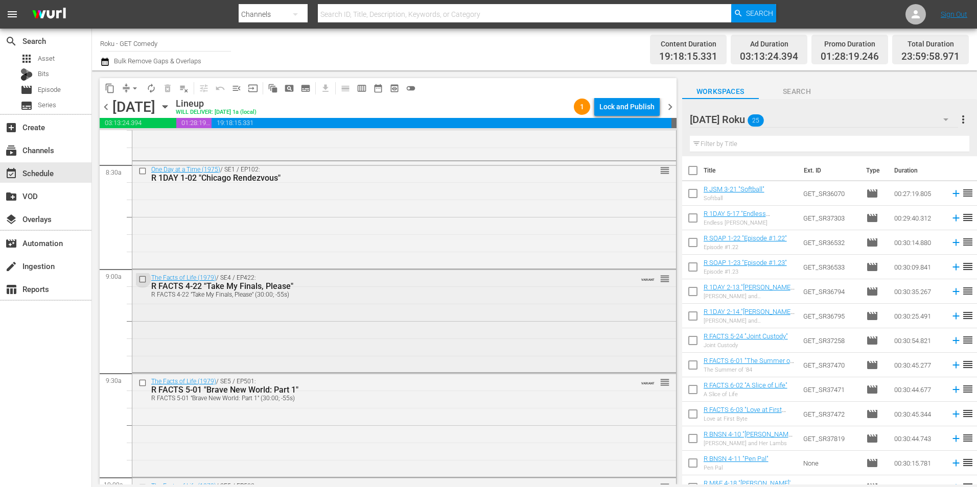
click at [140, 278] on input "checkbox" at bounding box center [143, 279] width 11 height 9
click at [141, 386] on input "checkbox" at bounding box center [143, 383] width 11 height 9
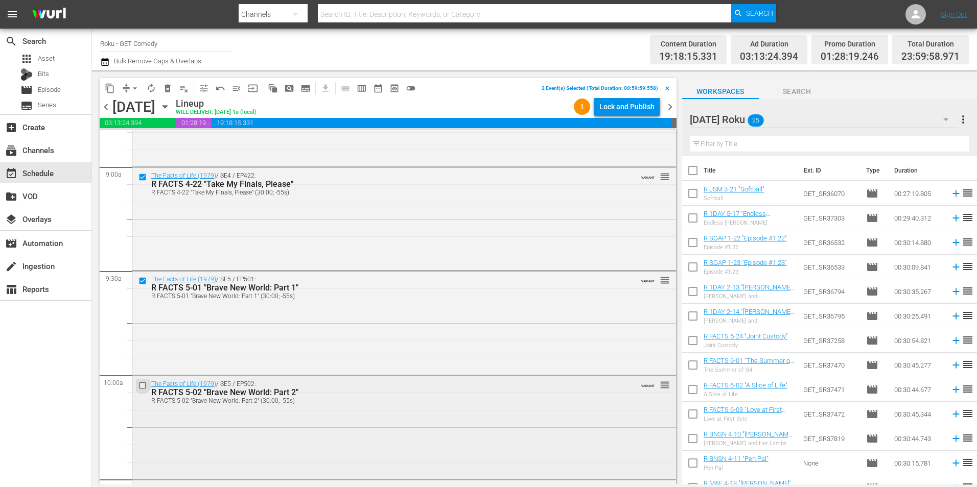
click at [142, 387] on input "checkbox" at bounding box center [143, 386] width 11 height 9
click at [144, 387] on input "checkbox" at bounding box center [143, 387] width 11 height 9
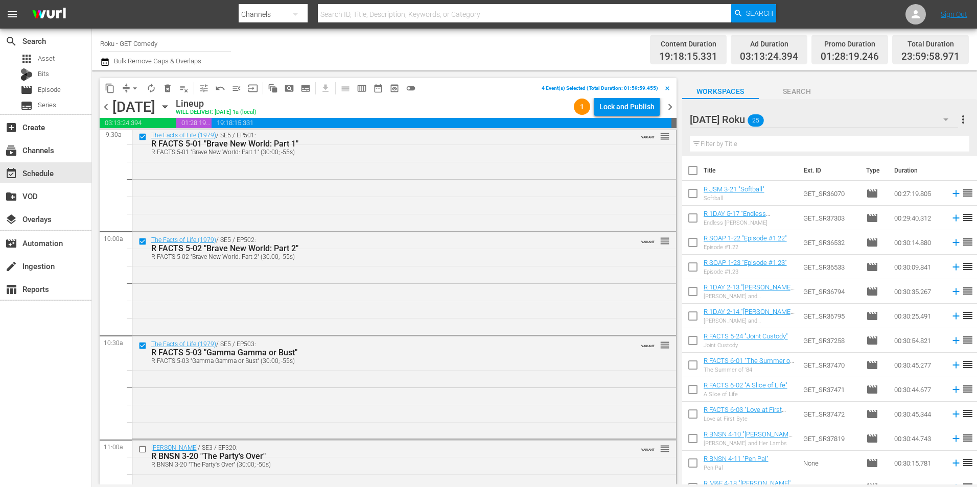
scroll to position [2094, 0]
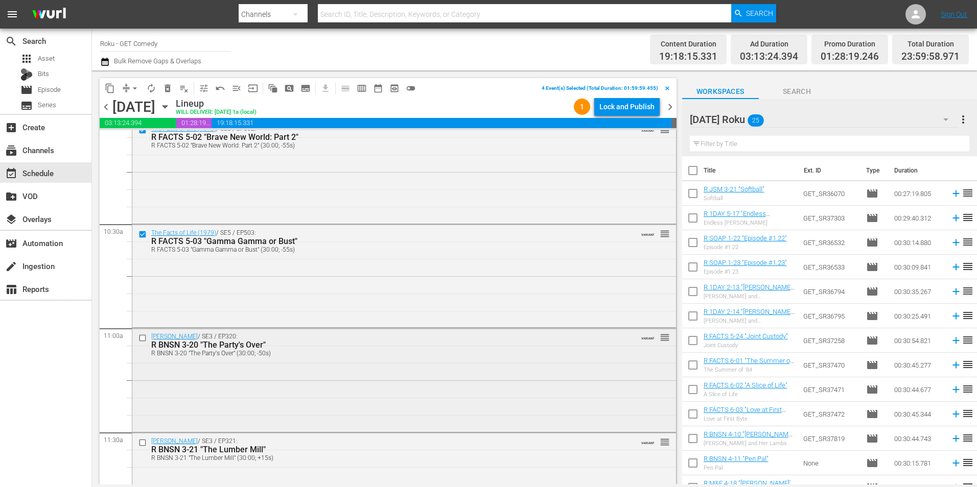
click at [144, 338] on input "checkbox" at bounding box center [143, 338] width 11 height 9
click at [144, 440] on input "checkbox" at bounding box center [143, 443] width 11 height 9
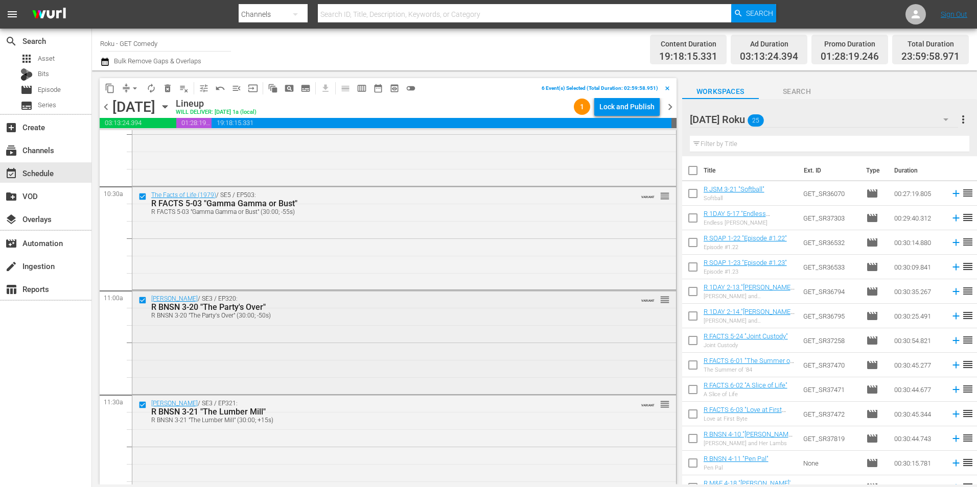
scroll to position [2196, 0]
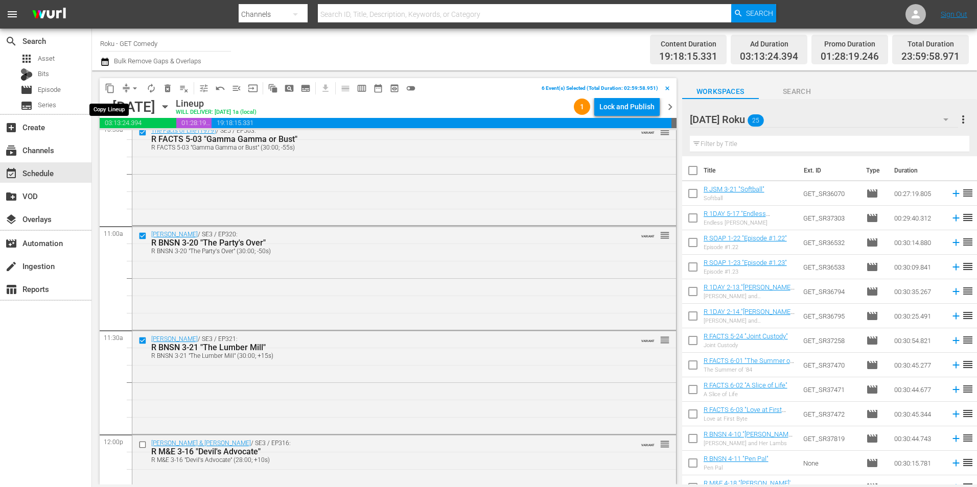
click at [110, 87] on span "content_copy" at bounding box center [110, 88] width 10 height 10
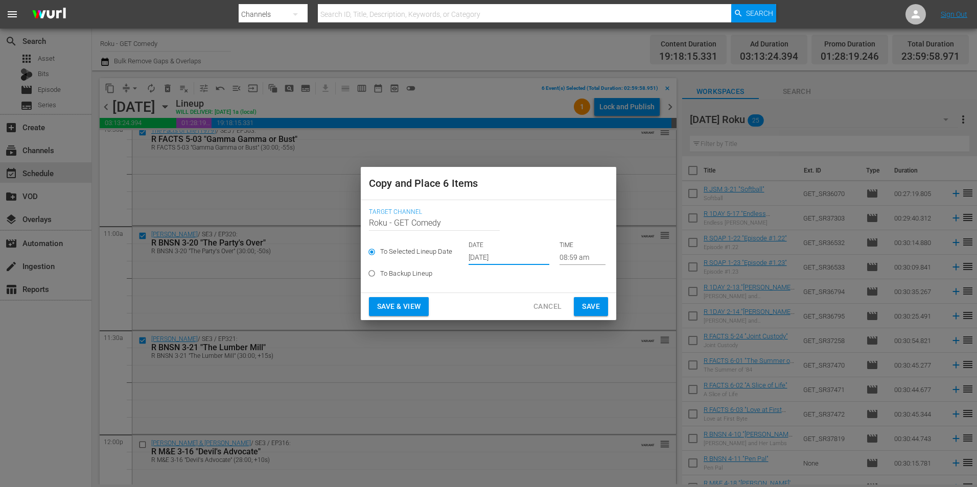
click at [495, 256] on input "[DATE]" at bounding box center [508, 257] width 81 height 15
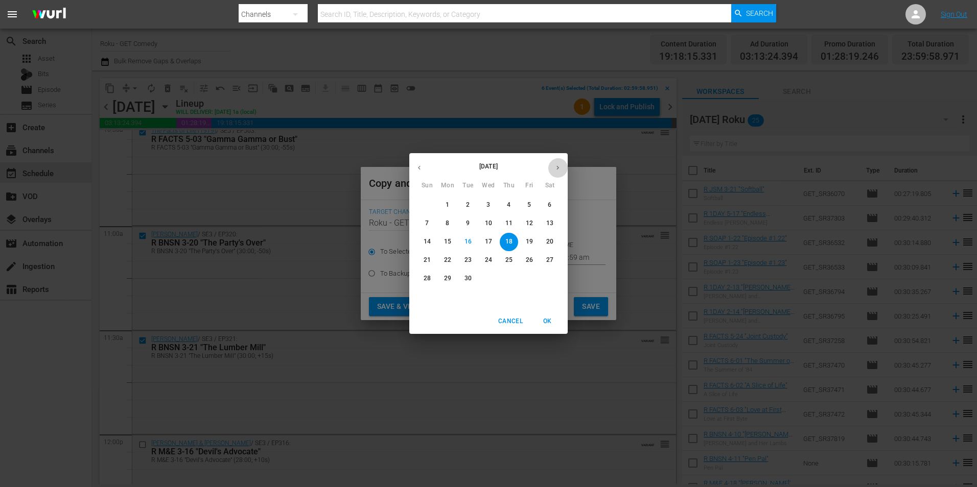
click at [558, 167] on icon "button" at bounding box center [557, 168] width 3 height 4
drag, startPoint x: 471, startPoint y: 227, endPoint x: 494, endPoint y: 225, distance: 23.1
click at [494, 225] on div "5 6 7 8 9 10 11" at bounding box center [488, 224] width 158 height 18
click at [490, 223] on span "8" at bounding box center [488, 223] width 18 height 9
type input "Oct 8th 2025"
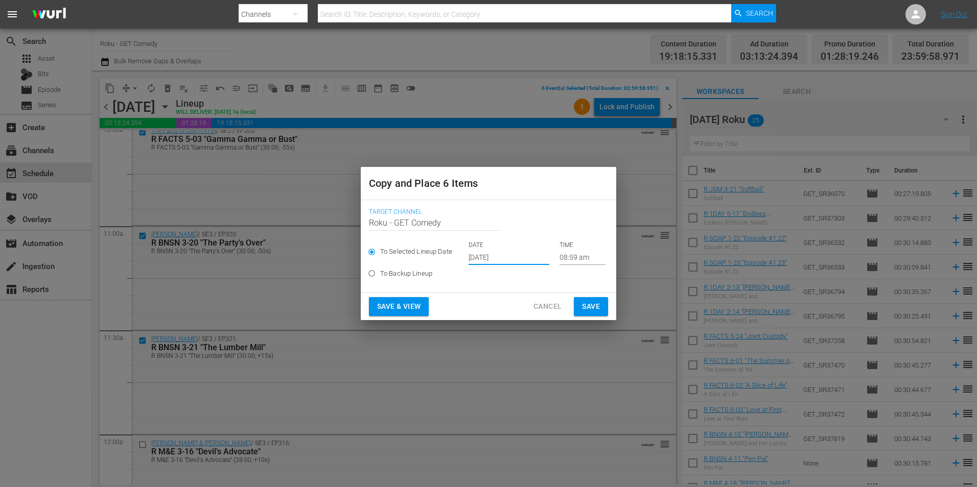
click at [570, 257] on input "08:59 am" at bounding box center [582, 257] width 46 height 15
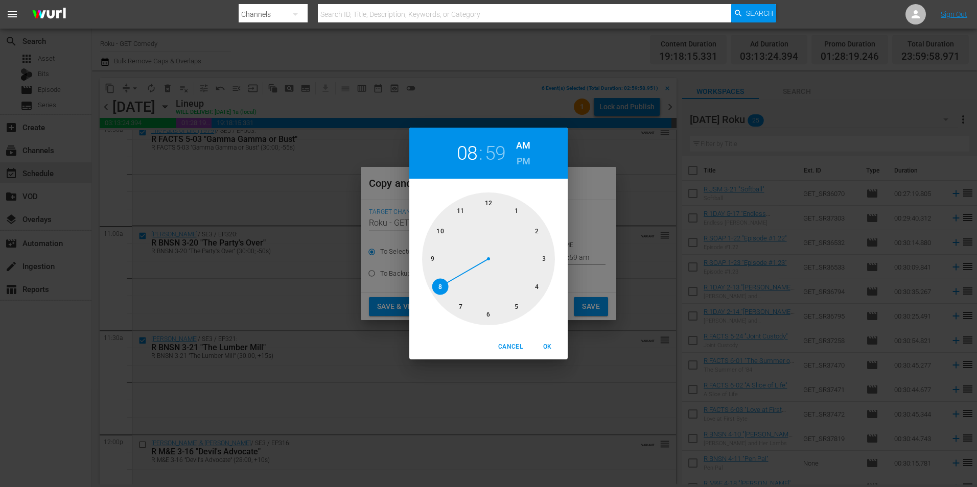
click at [543, 260] on div at bounding box center [488, 259] width 133 height 133
click at [490, 198] on div at bounding box center [488, 259] width 133 height 133
click at [549, 346] on span "OK" at bounding box center [547, 347] width 25 height 11
type input "03:00 am"
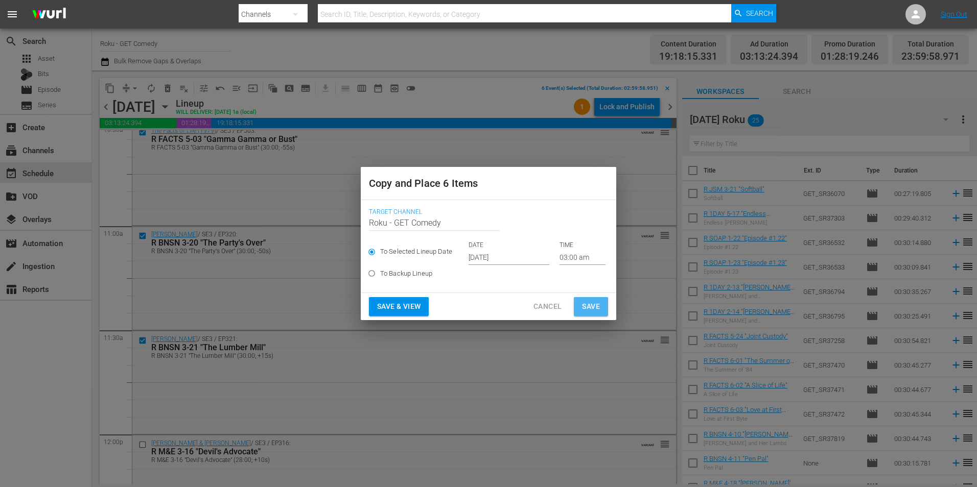
click at [594, 305] on span "Save" at bounding box center [591, 306] width 18 height 13
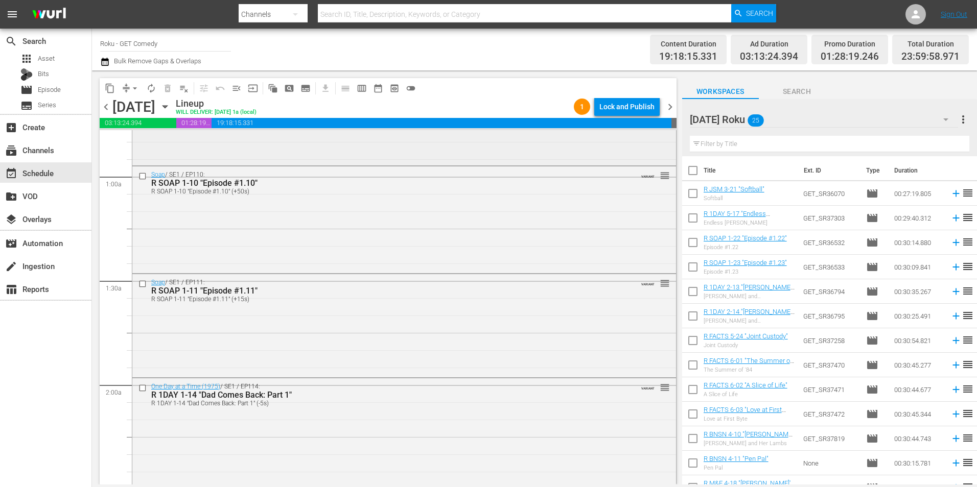
scroll to position [0, 0]
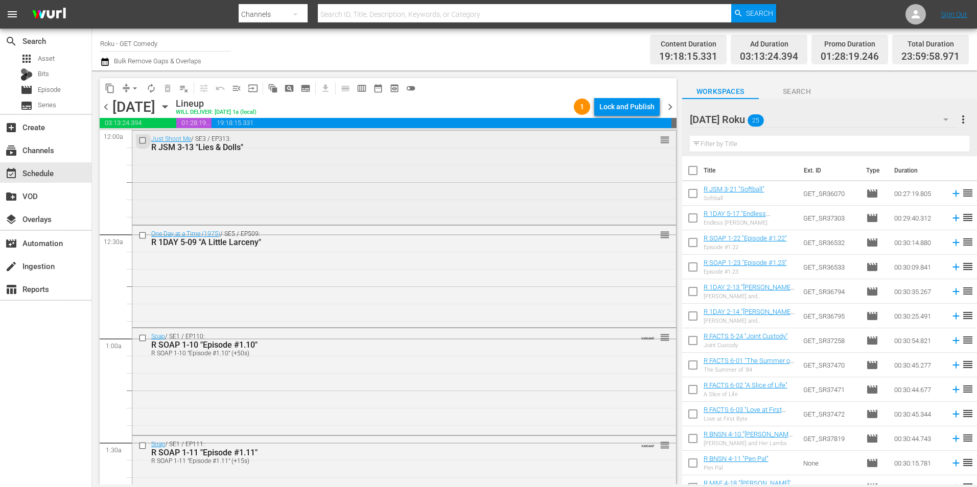
click at [141, 143] on input "checkbox" at bounding box center [143, 140] width 11 height 9
click at [140, 236] on input "checkbox" at bounding box center [143, 235] width 11 height 9
click at [139, 336] on input "checkbox" at bounding box center [143, 338] width 11 height 9
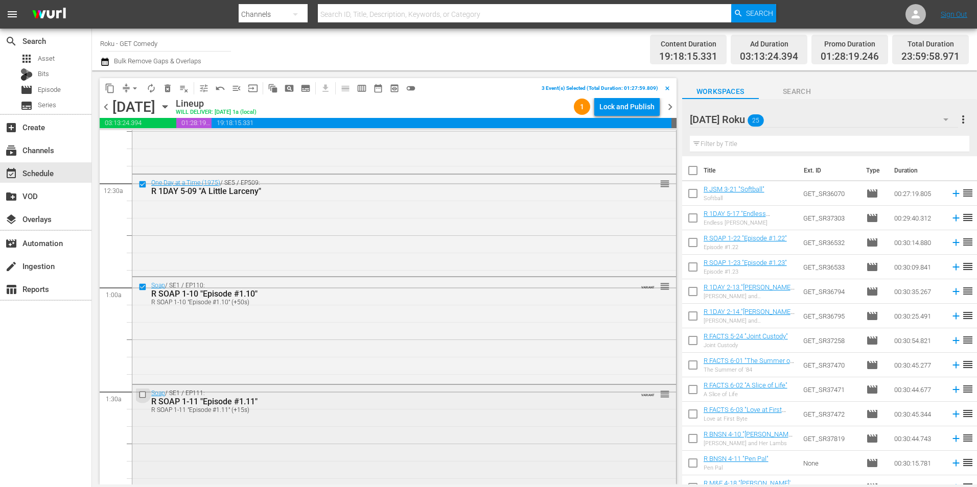
click at [140, 396] on input "checkbox" at bounding box center [143, 394] width 11 height 9
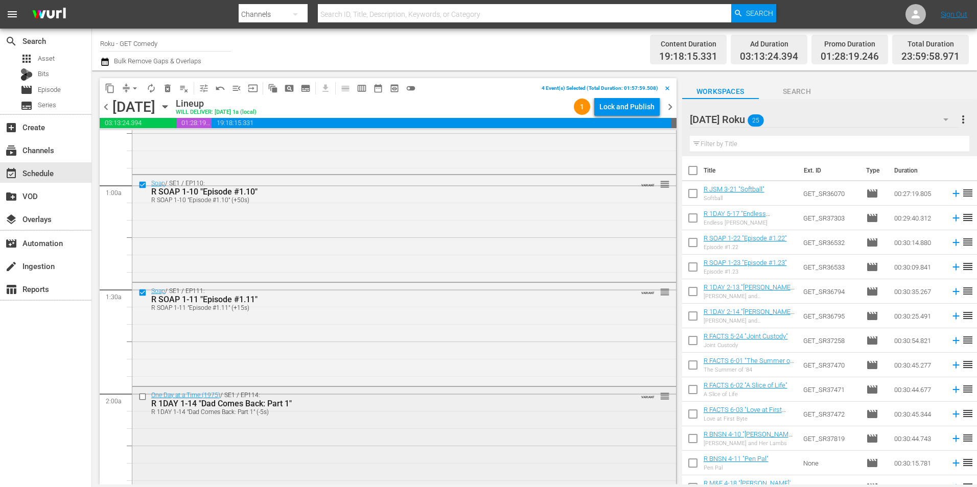
click at [141, 396] on input "checkbox" at bounding box center [143, 396] width 11 height 9
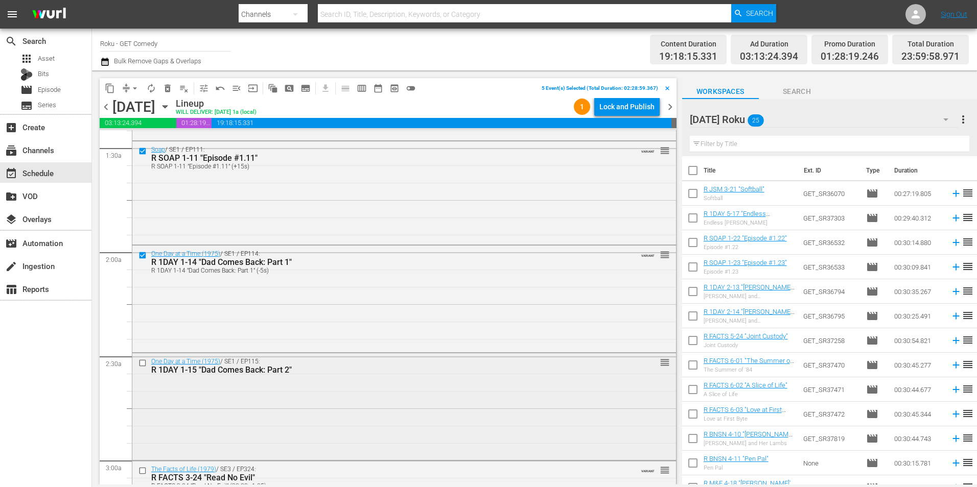
scroll to position [306, 0]
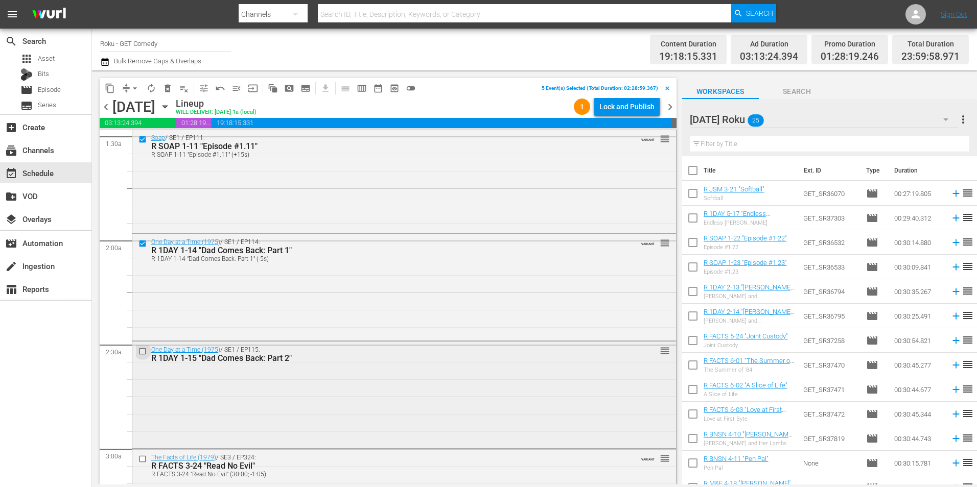
click at [140, 350] on input "checkbox" at bounding box center [143, 351] width 11 height 9
click at [117, 91] on button "content_copy" at bounding box center [110, 88] width 16 height 16
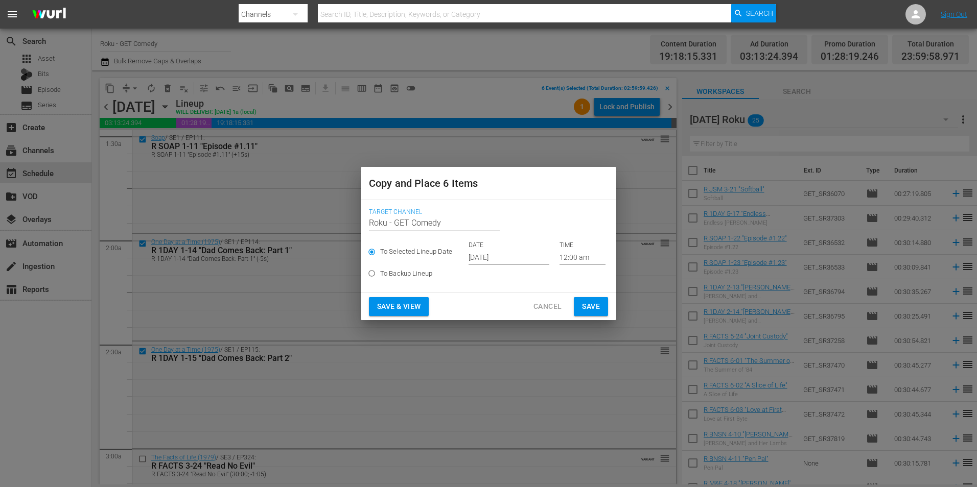
click at [490, 255] on input "[DATE]" at bounding box center [508, 257] width 81 height 15
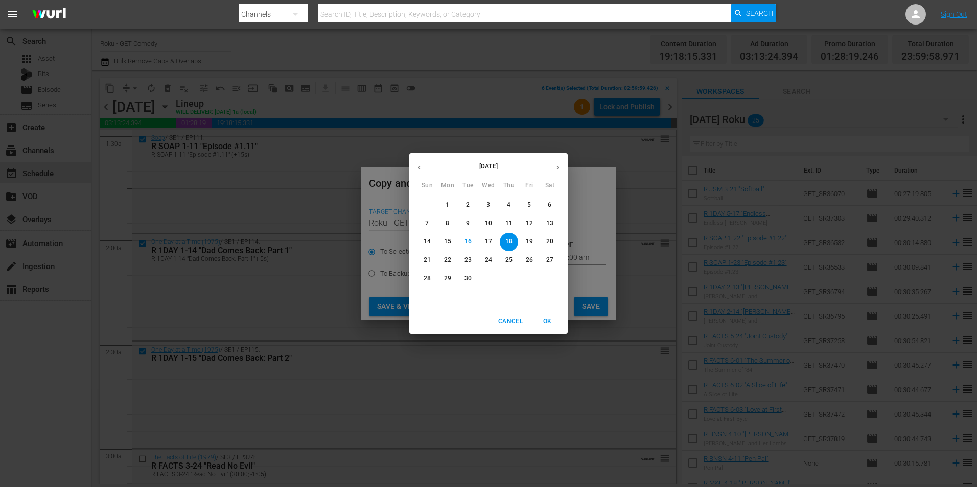
click at [560, 171] on icon "button" at bounding box center [558, 168] width 8 height 8
click at [490, 225] on p "8" at bounding box center [488, 223] width 4 height 9
type input "Oct 8th 2025"
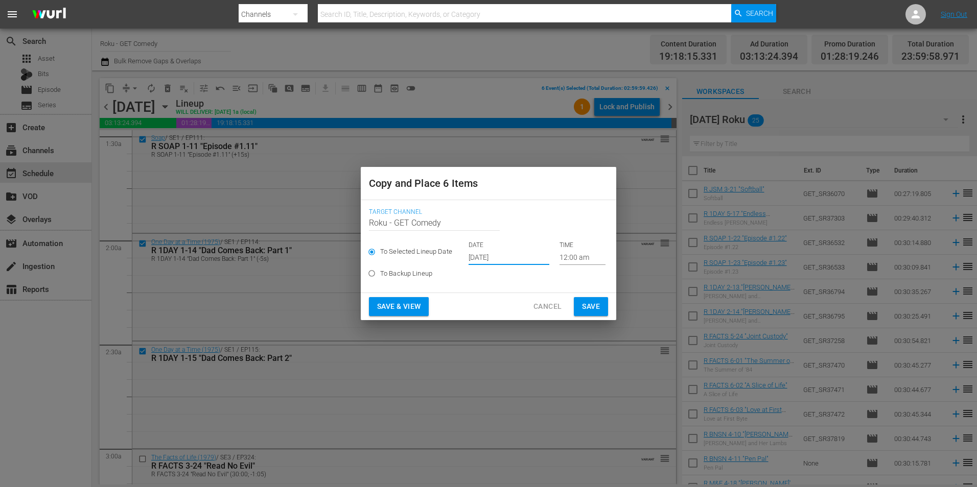
click at [572, 261] on input "12:00 am" at bounding box center [582, 257] width 46 height 15
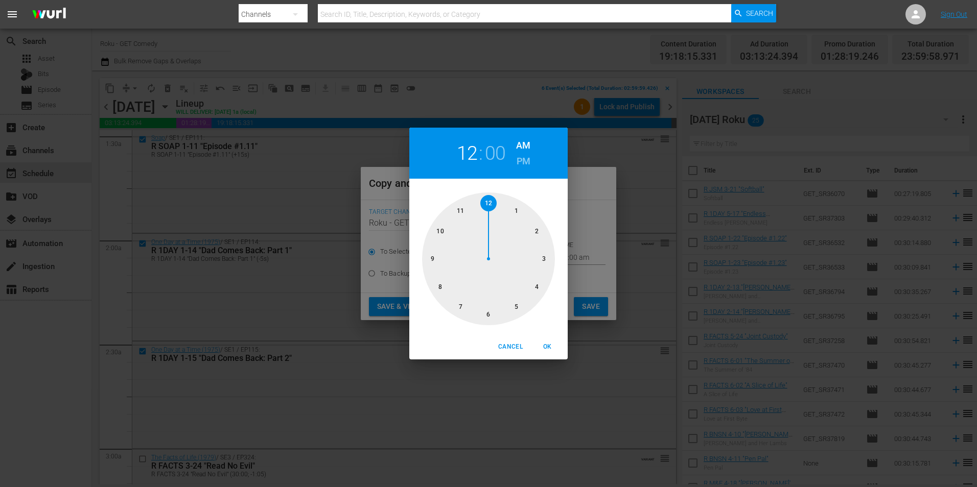
click at [487, 316] on div at bounding box center [488, 259] width 133 height 133
click at [549, 348] on span "OK" at bounding box center [547, 347] width 25 height 11
type input "06:00 am"
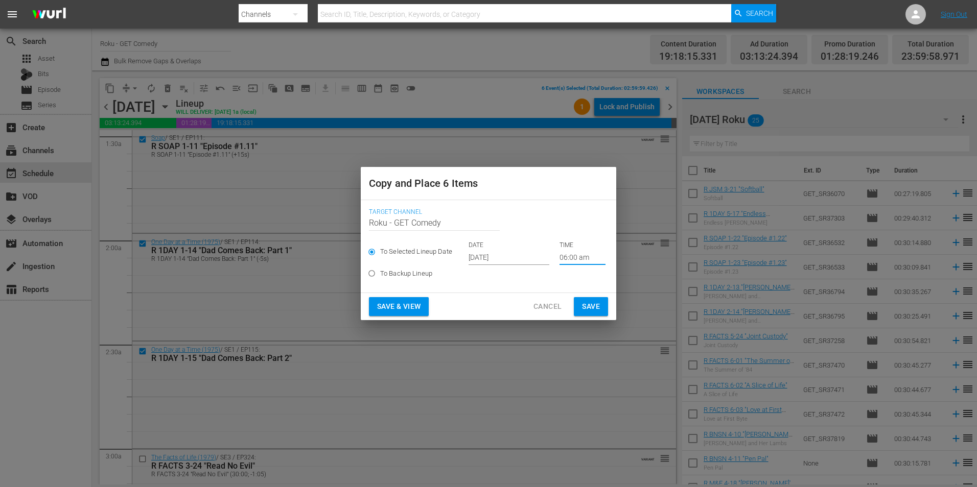
click at [587, 293] on div "Save & View Cancel Save" at bounding box center [488, 306] width 255 height 27
click at [587, 303] on span "Save" at bounding box center [591, 306] width 18 height 13
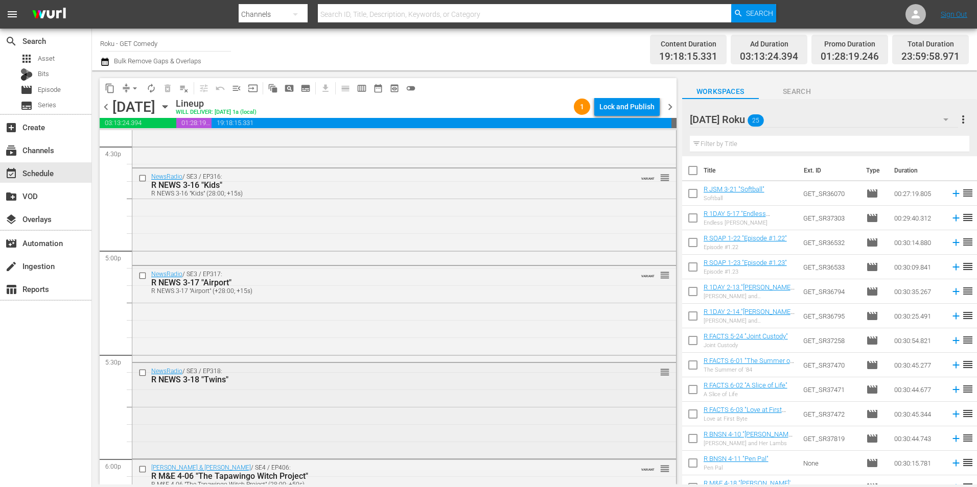
scroll to position [3575, 0]
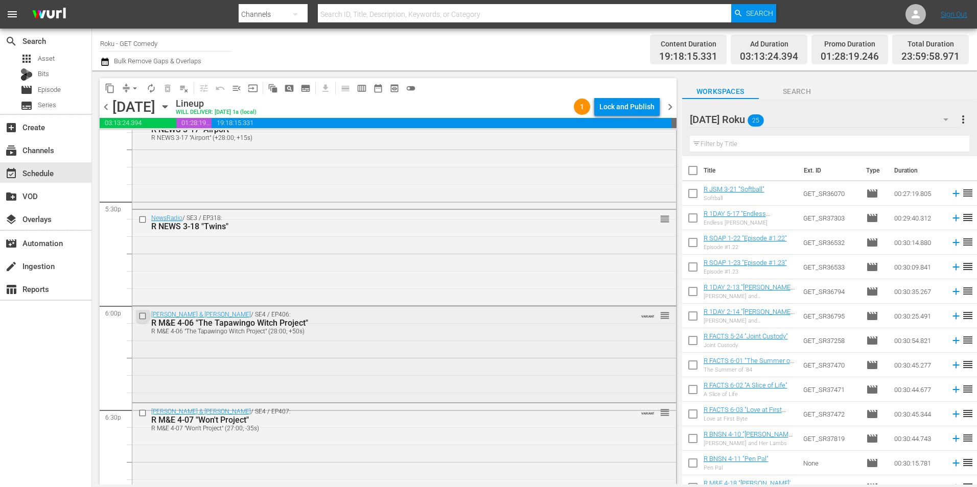
click at [141, 315] on input "checkbox" at bounding box center [143, 316] width 11 height 9
click at [143, 413] on input "checkbox" at bounding box center [143, 413] width 11 height 9
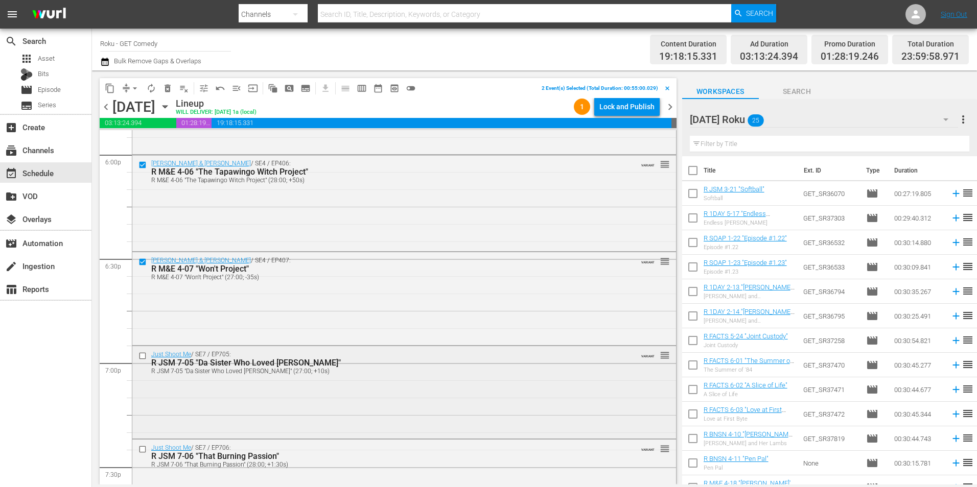
scroll to position [3728, 0]
click at [143, 351] on input "checkbox" at bounding box center [143, 353] width 11 height 9
click at [142, 444] on input "checkbox" at bounding box center [143, 447] width 11 height 9
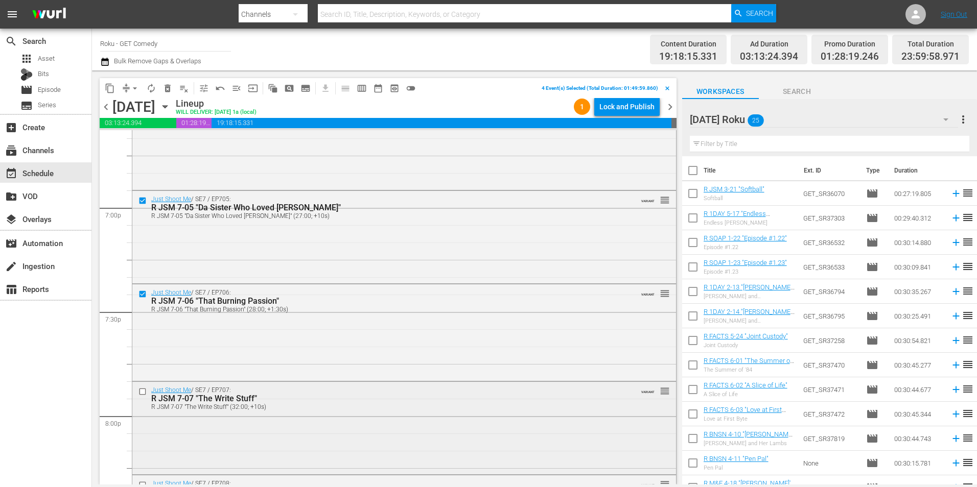
click at [141, 394] on input "checkbox" at bounding box center [143, 391] width 11 height 9
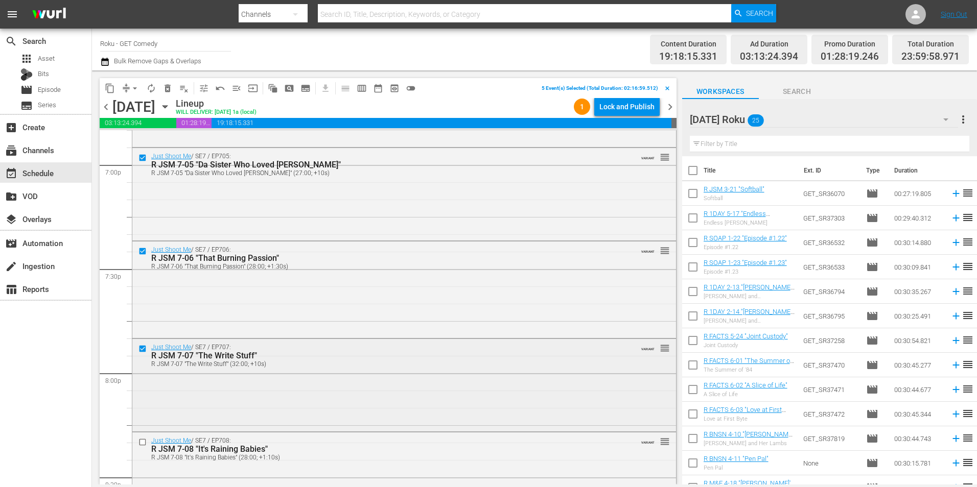
scroll to position [3984, 0]
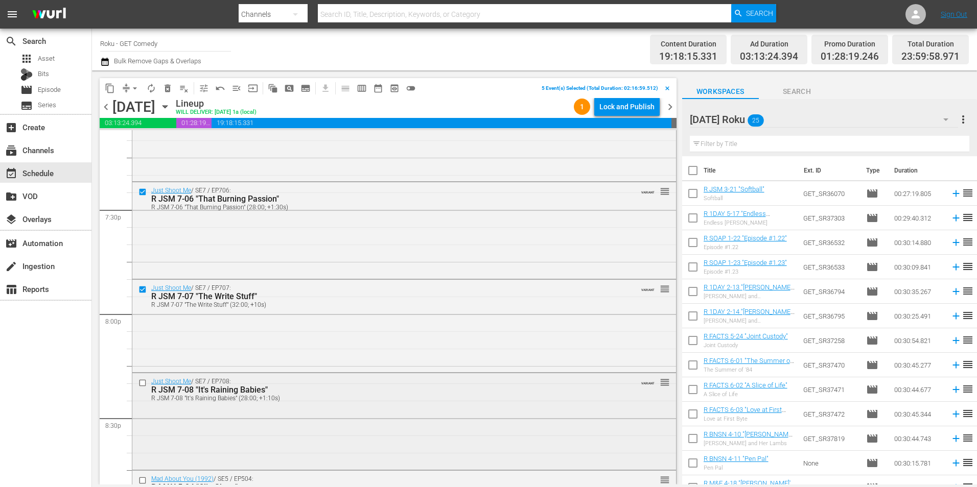
click at [140, 382] on input "checkbox" at bounding box center [143, 382] width 11 height 9
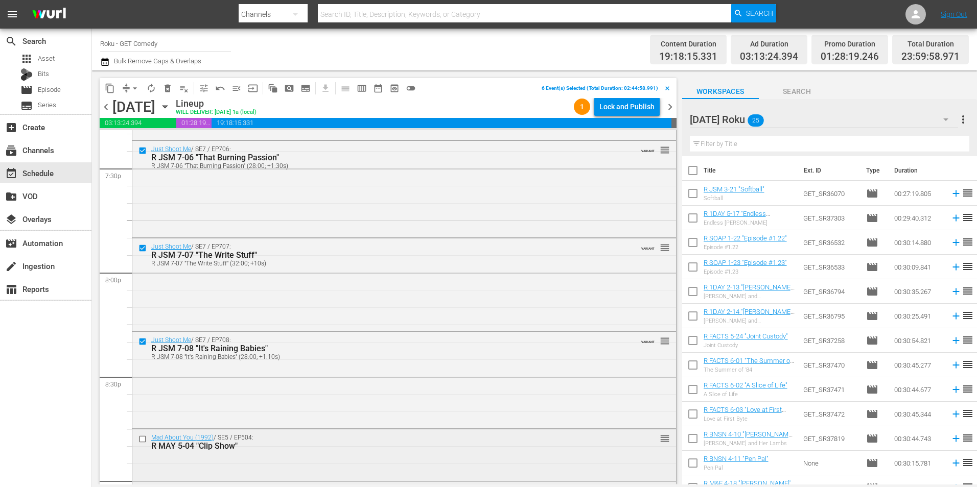
scroll to position [4086, 0]
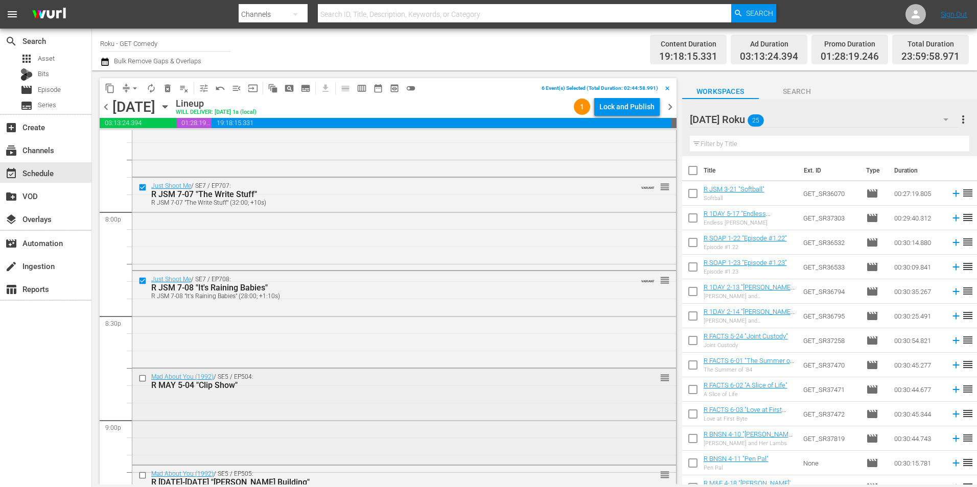
click at [139, 376] on input "checkbox" at bounding box center [143, 378] width 11 height 9
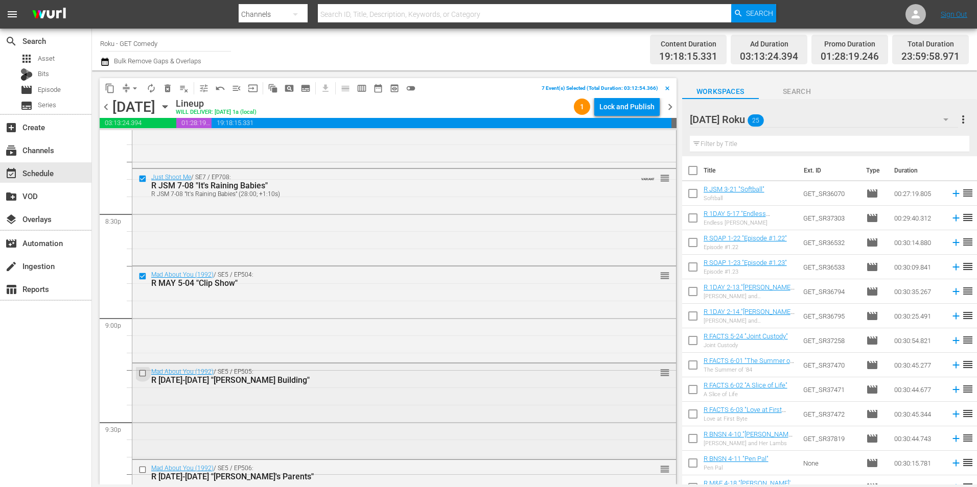
click at [143, 376] on input "checkbox" at bounding box center [143, 373] width 11 height 9
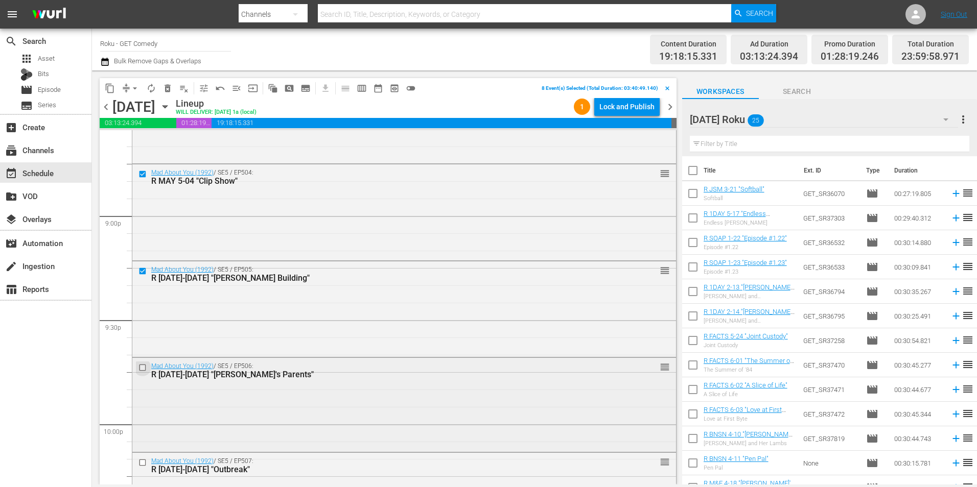
click at [142, 370] on input "checkbox" at bounding box center [143, 367] width 11 height 9
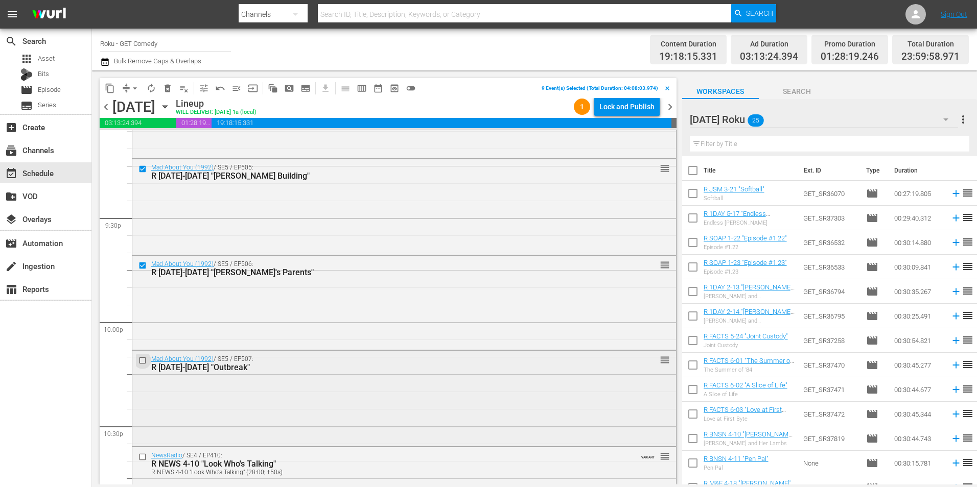
click at [141, 360] on input "checkbox" at bounding box center [143, 360] width 11 height 9
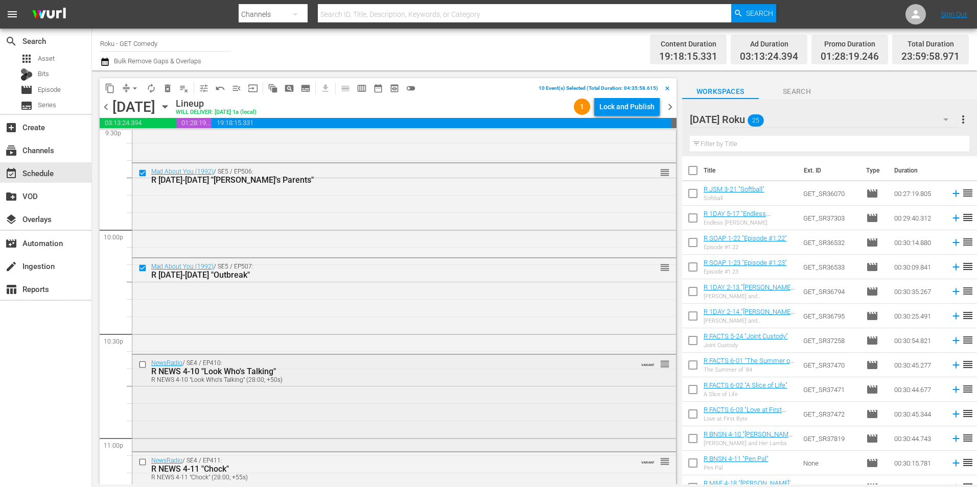
scroll to position [4495, 0]
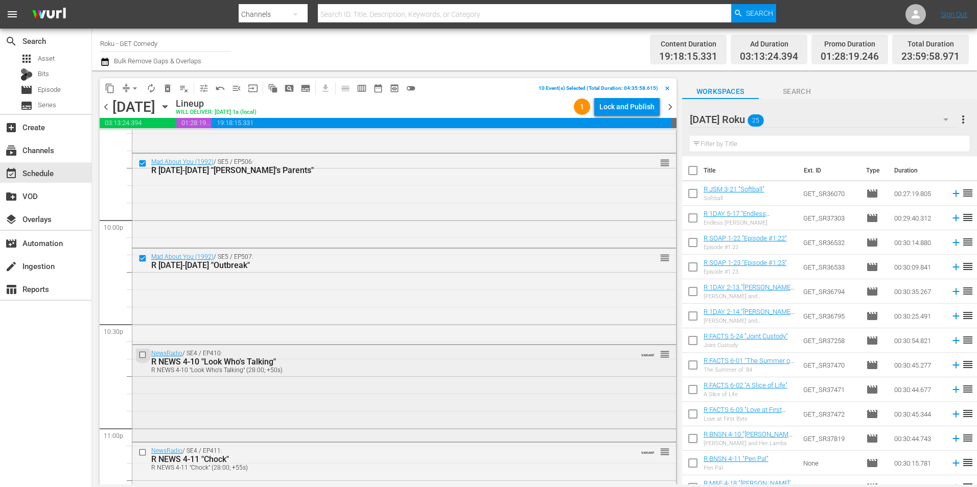
click at [141, 355] on input "checkbox" at bounding box center [143, 354] width 11 height 9
click at [143, 453] on input "checkbox" at bounding box center [143, 452] width 11 height 9
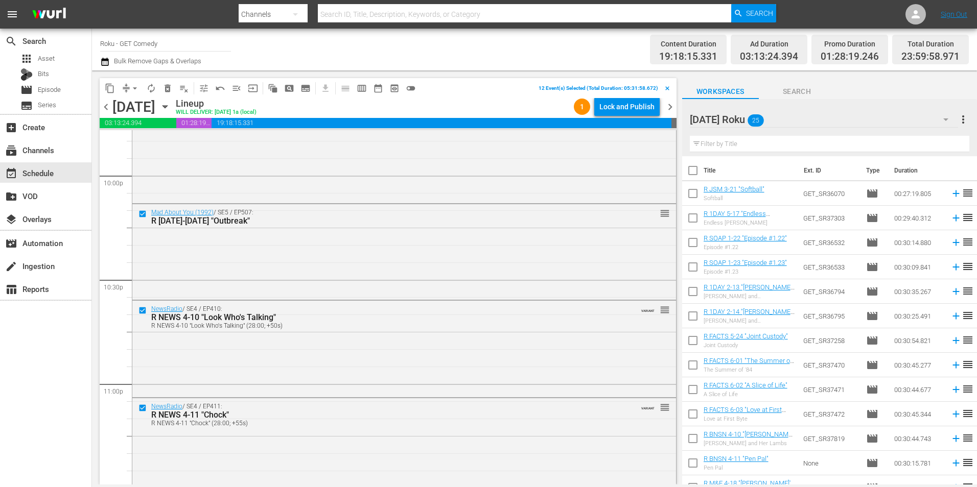
scroll to position [4647, 0]
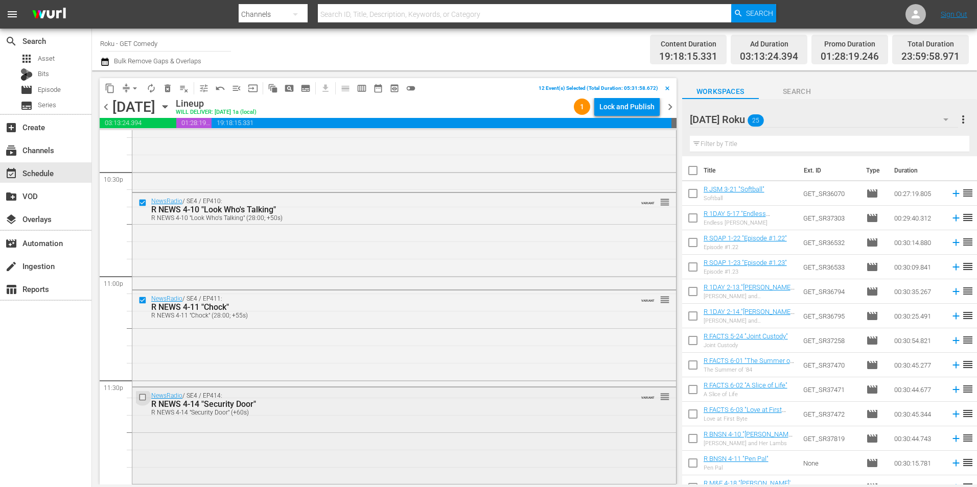
click at [143, 394] on input "checkbox" at bounding box center [143, 397] width 11 height 9
click at [108, 89] on span "content_copy" at bounding box center [110, 88] width 10 height 10
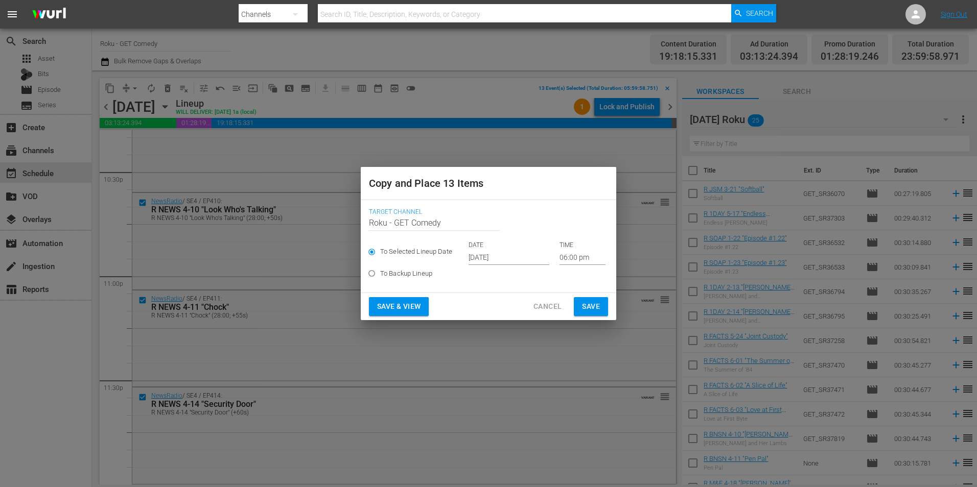
click at [475, 259] on input "[DATE]" at bounding box center [508, 257] width 81 height 15
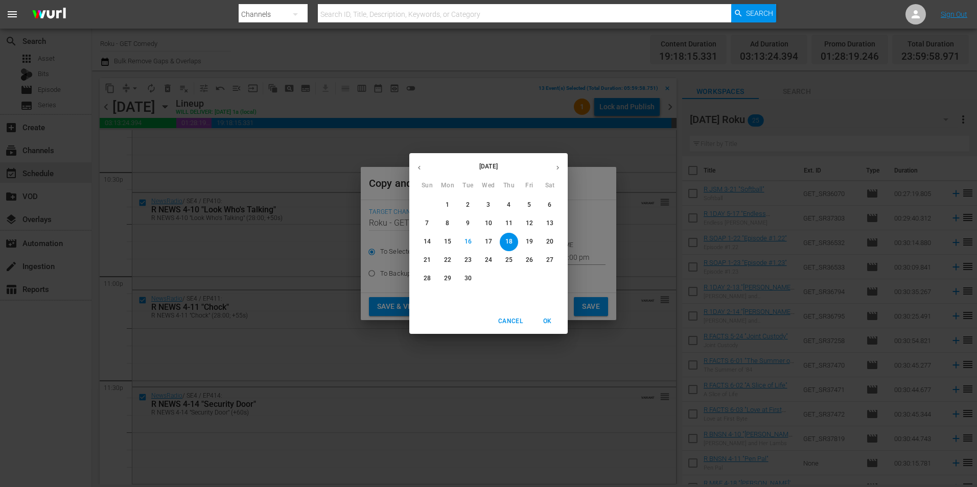
click at [556, 168] on icon "button" at bounding box center [558, 168] width 8 height 8
click at [488, 225] on p "8" at bounding box center [488, 223] width 4 height 9
type input "Oct 8th 2025"
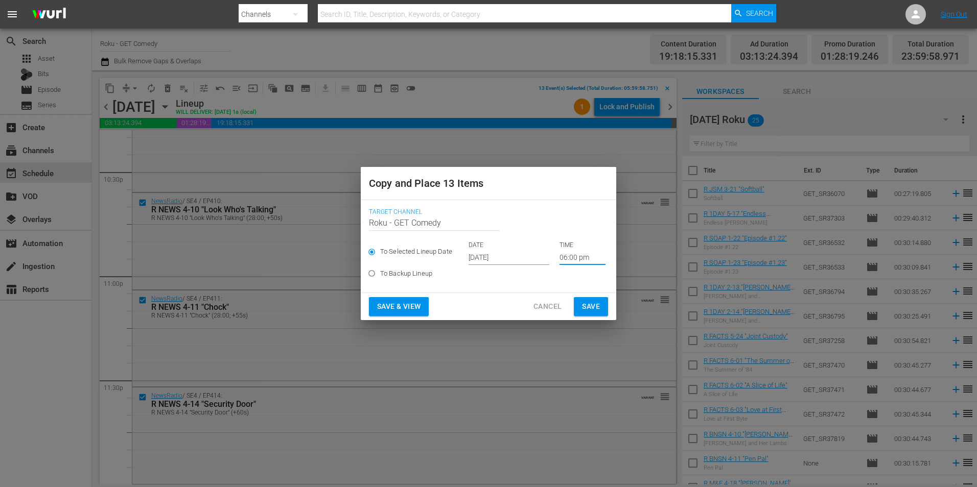
click at [565, 261] on input "06:00 pm" at bounding box center [582, 257] width 46 height 15
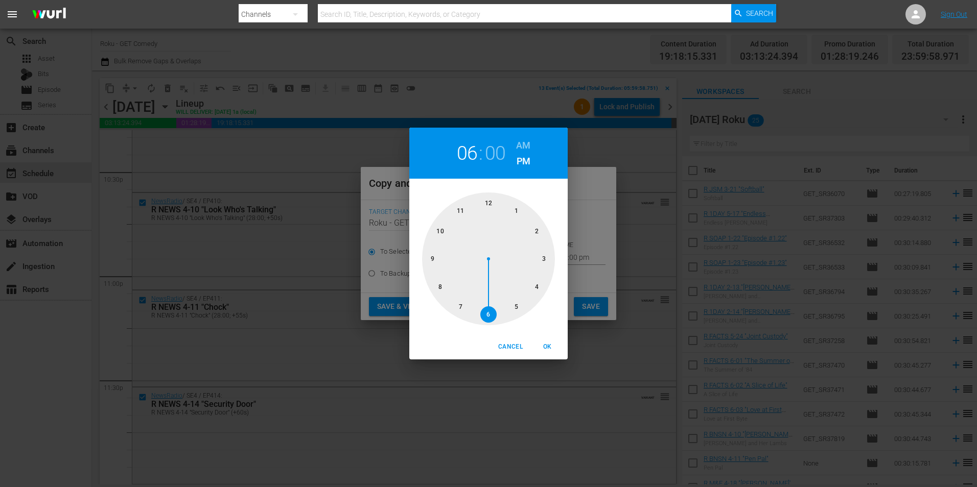
click at [489, 199] on div at bounding box center [488, 259] width 133 height 133
click at [548, 343] on span "OK" at bounding box center [547, 347] width 25 height 11
type input "12:00 pm"
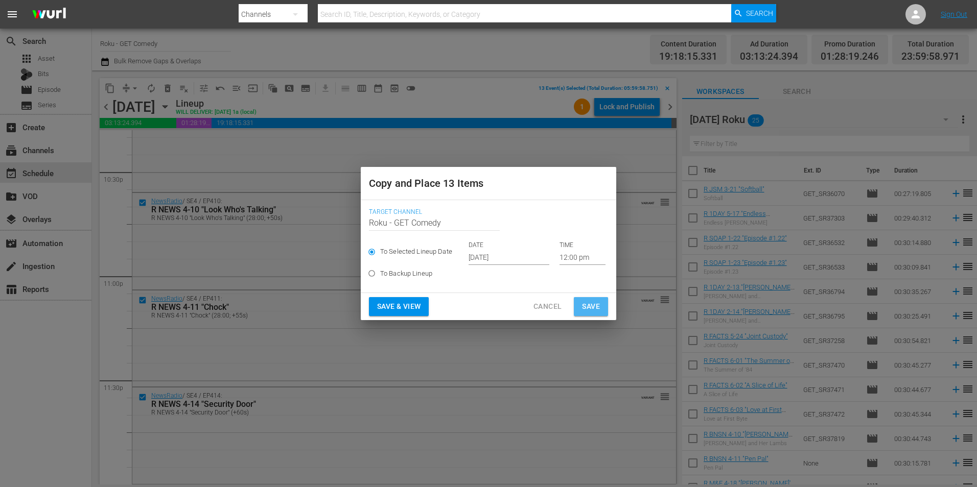
click at [600, 303] on button "Save" at bounding box center [591, 306] width 34 height 19
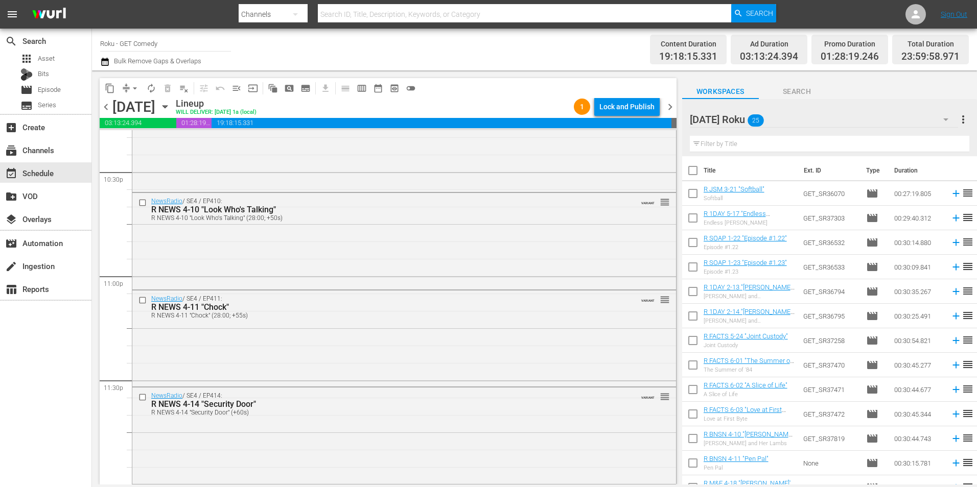
click at [171, 108] on icon "button" at bounding box center [164, 106] width 11 height 11
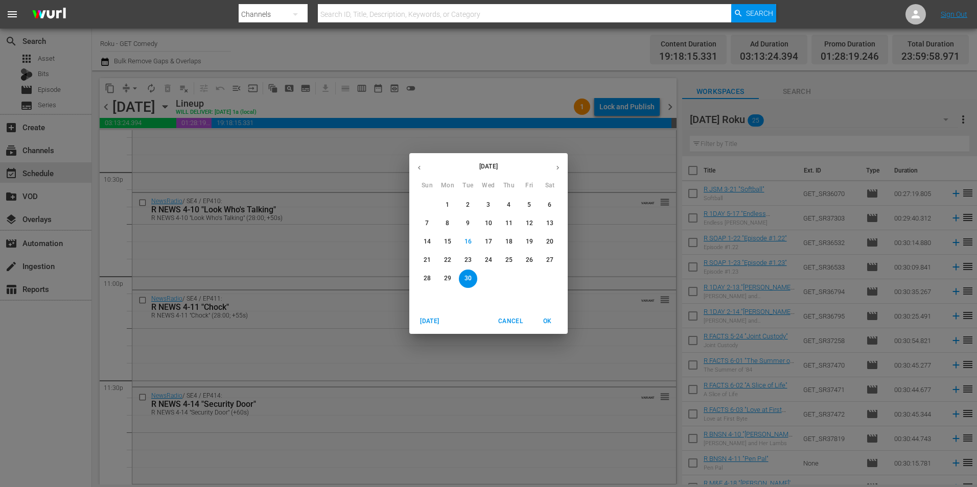
click at [559, 168] on icon "button" at bounding box center [558, 168] width 8 height 8
click at [490, 222] on p "8" at bounding box center [488, 223] width 4 height 9
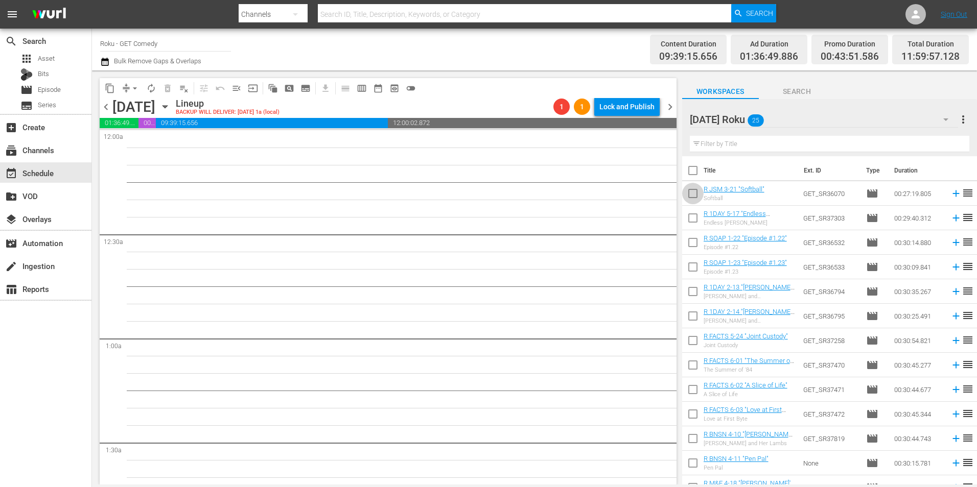
click at [696, 197] on input "checkbox" at bounding box center [692, 195] width 21 height 21
checkbox input "true"
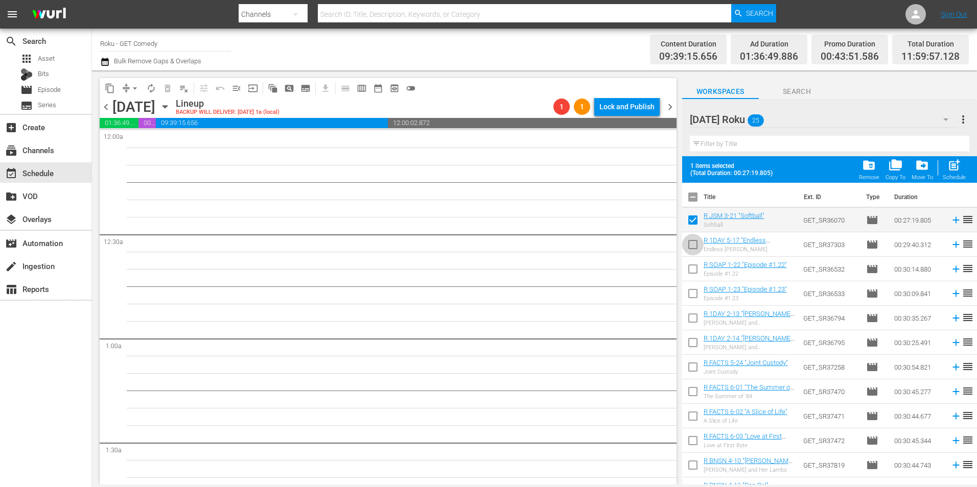
click at [693, 248] on input "checkbox" at bounding box center [692, 246] width 21 height 21
checkbox input "true"
click at [694, 273] on input "checkbox" at bounding box center [692, 270] width 21 height 21
checkbox input "true"
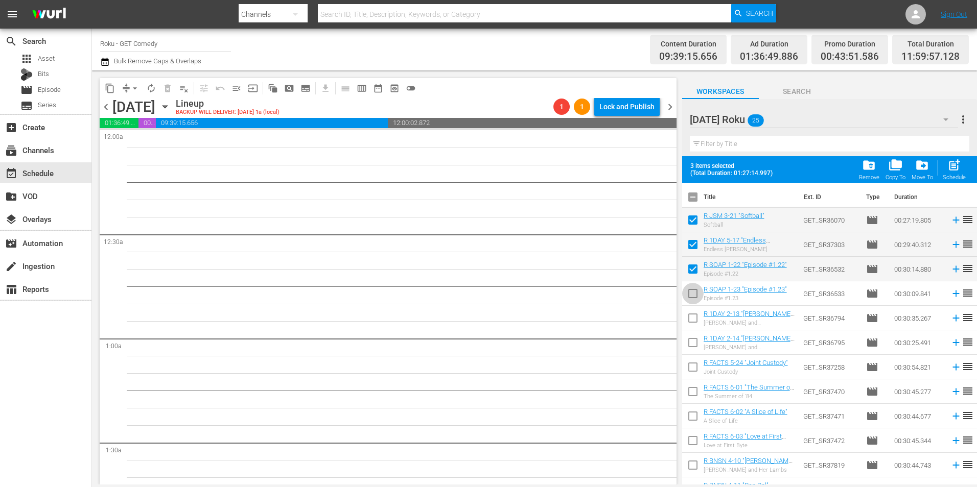
click at [694, 295] on input "checkbox" at bounding box center [692, 295] width 21 height 21
checkbox input "true"
click at [692, 319] on input "checkbox" at bounding box center [692, 320] width 21 height 21
checkbox input "true"
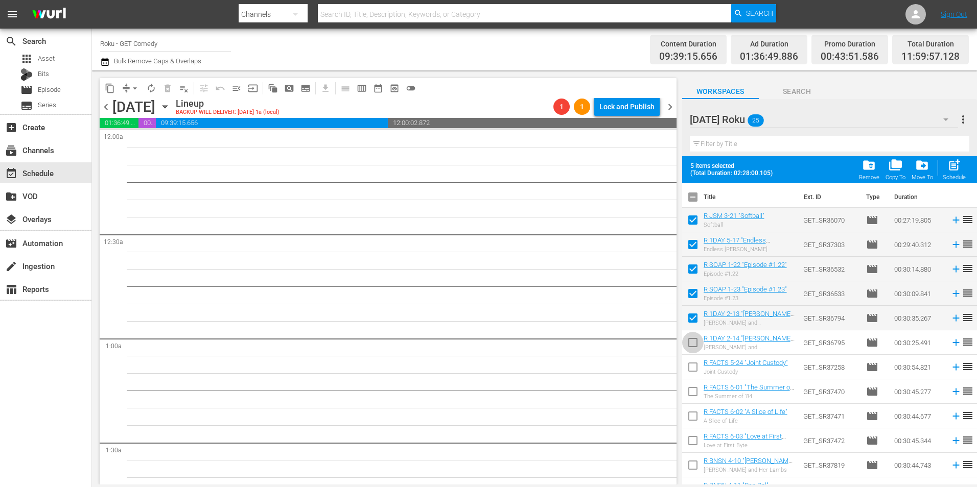
click at [695, 344] on input "checkbox" at bounding box center [692, 344] width 21 height 21
checkbox input "true"
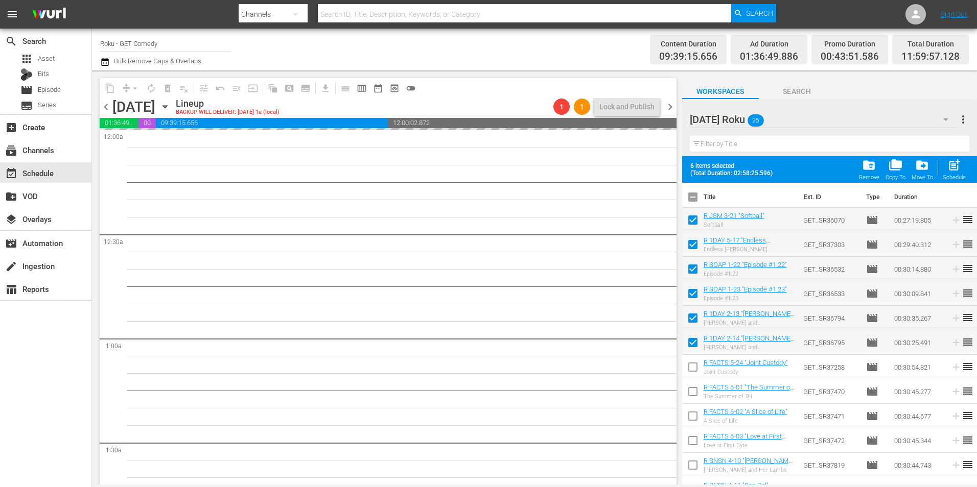
click at [107, 115] on div "chevron_left Wednesday, October 8th October 8th Lineup BACKUP WILL DELIVER: 10/…" at bounding box center [388, 108] width 577 height 20
click at [105, 107] on span "chevron_left" at bounding box center [106, 107] width 13 height 13
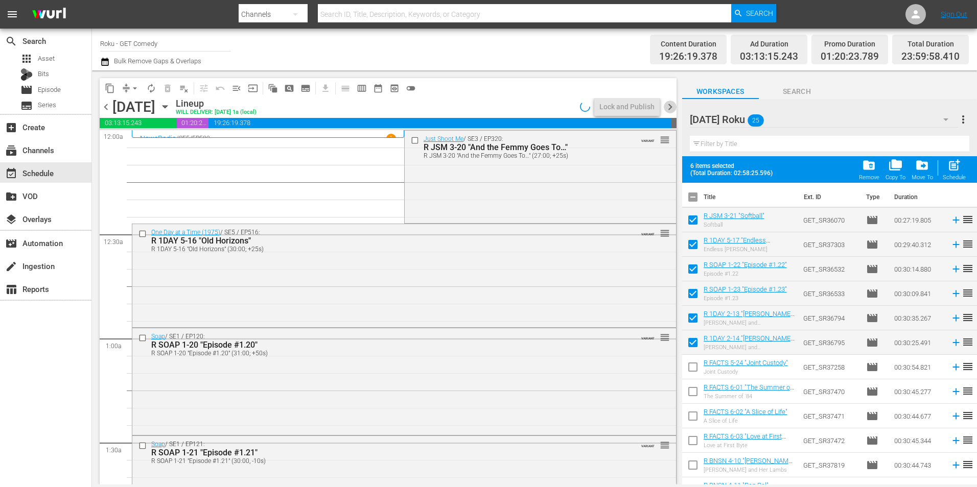
click at [670, 106] on span "chevron_right" at bounding box center [669, 107] width 13 height 13
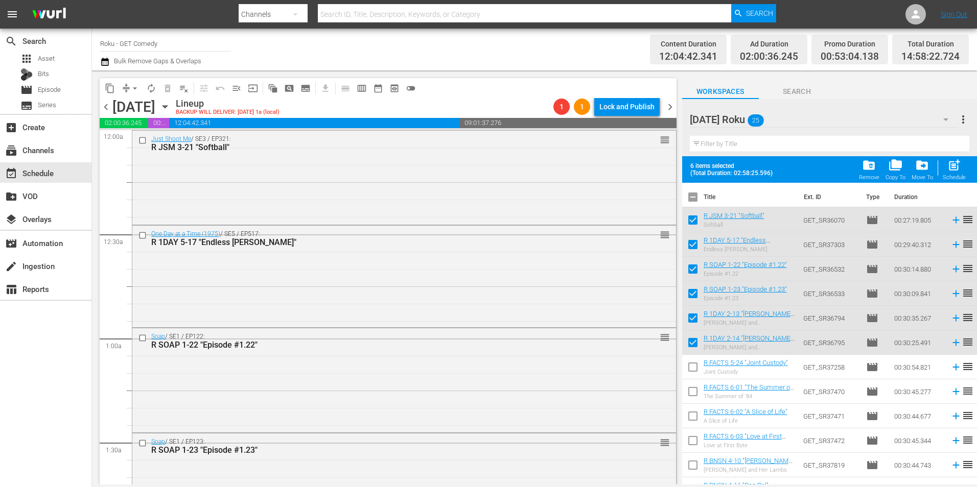
click at [394, 192] on div "Just Shoot Me / SE3 / EP321: R JSM 3-21 "Softball" reorder" at bounding box center [403, 177] width 543 height 92
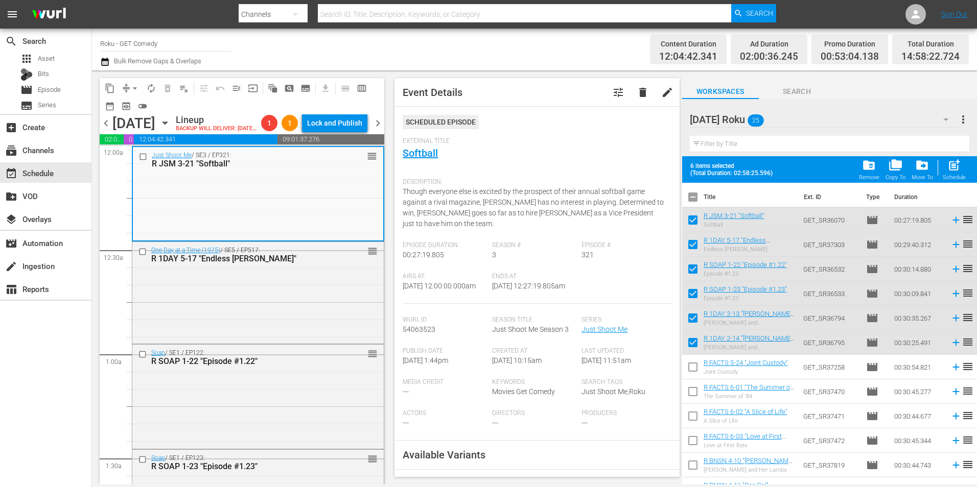
scroll to position [153, 0]
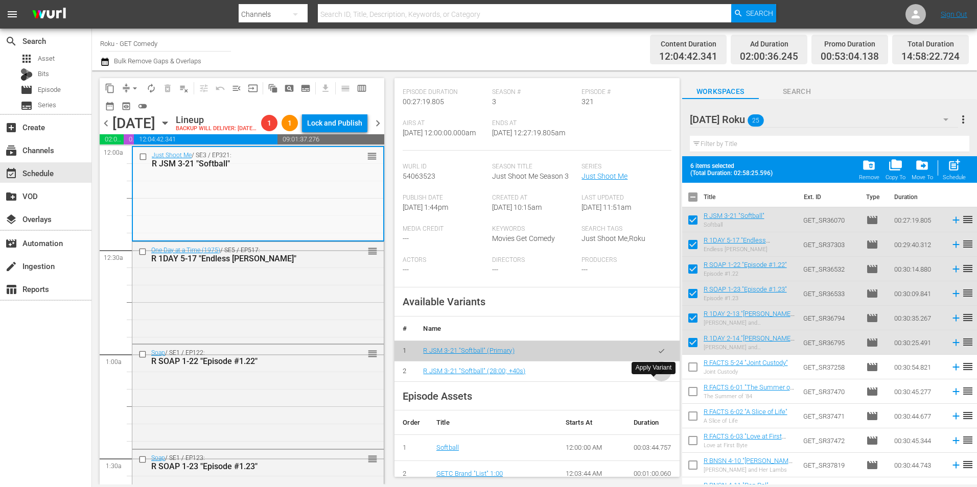
click at [657, 375] on icon "button" at bounding box center [661, 372] width 8 height 8
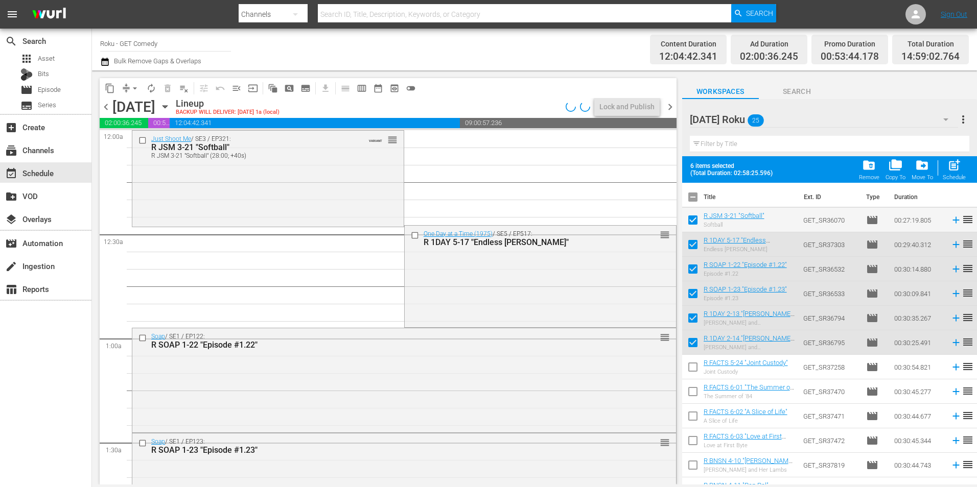
click at [432, 279] on div "One Day at a Time (1975) / SE5 / EP517: R 1DAY 5-17 "Endless Elliot" reorder" at bounding box center [540, 276] width 271 height 100
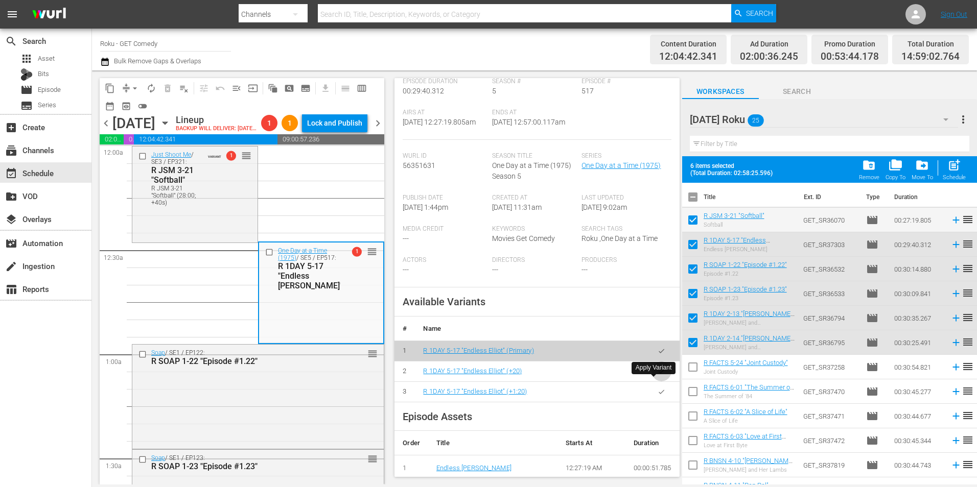
click at [657, 382] on button "button" at bounding box center [661, 372] width 20 height 20
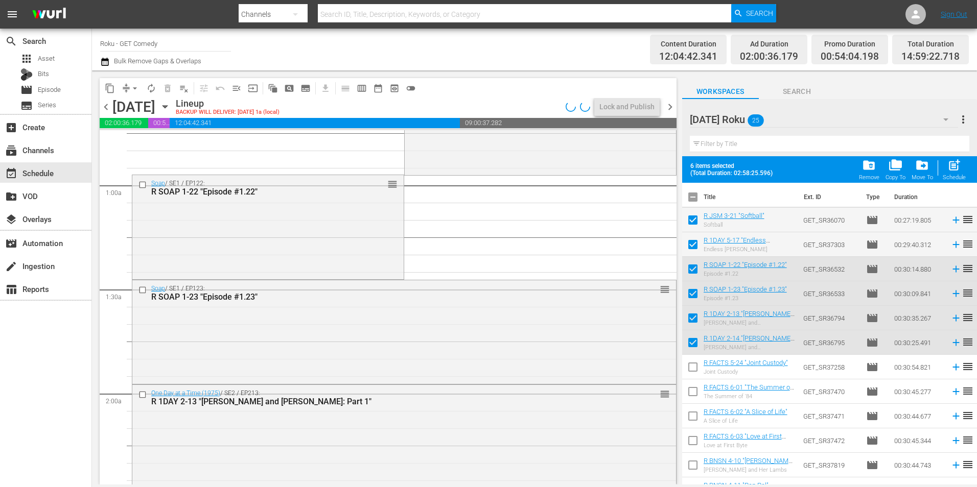
scroll to position [306, 0]
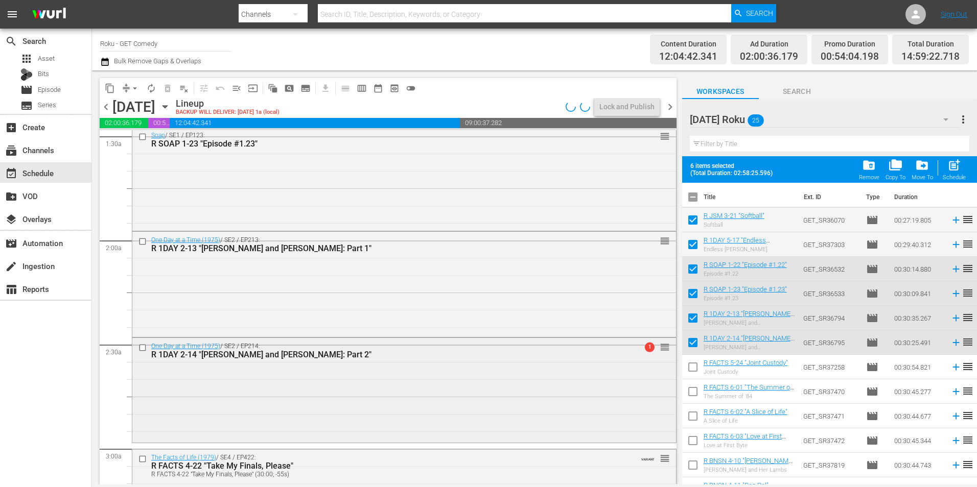
click at [337, 393] on div "One Day at a Time (1975) / SE2 / EP214: R 1DAY 2-14 "J.C. and Julie: Part 2" 1 …" at bounding box center [403, 389] width 543 height 103
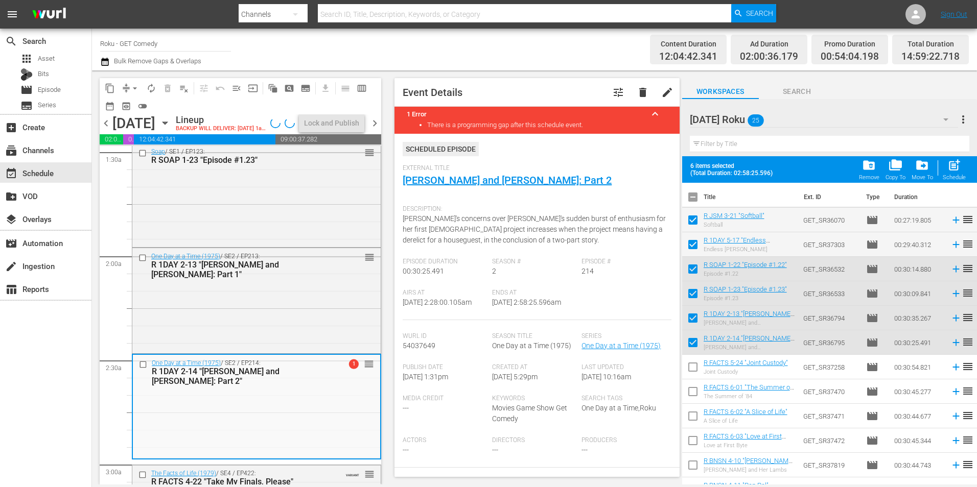
scroll to position [153, 0]
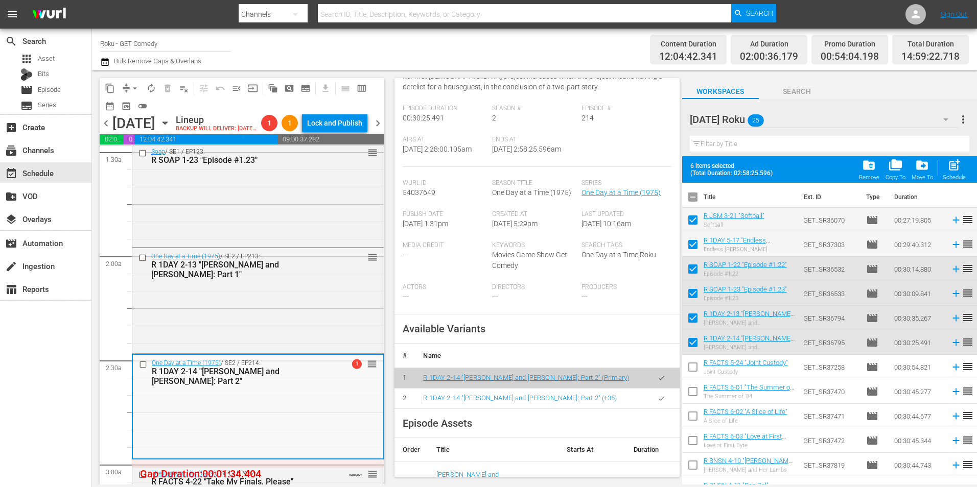
click at [657, 402] on icon "button" at bounding box center [661, 399] width 8 height 8
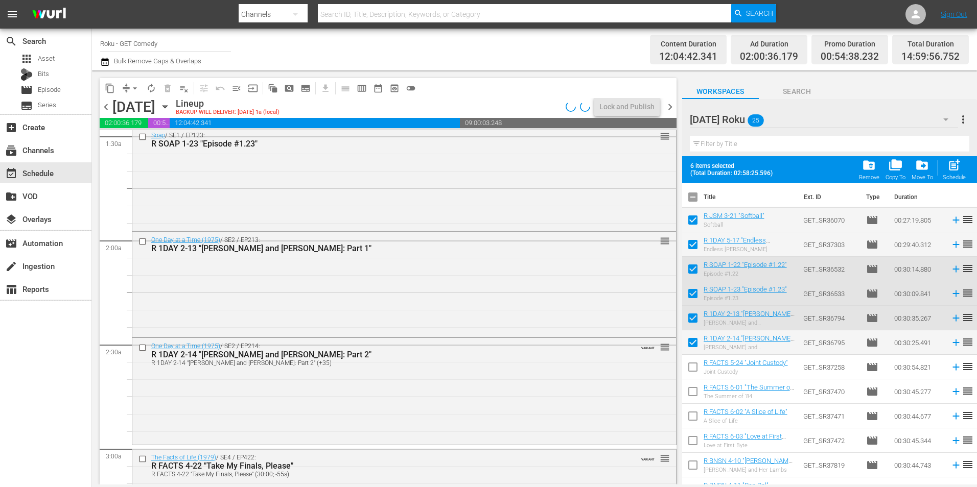
click at [370, 285] on div "One Day at a Time (1975) / SE2 / EP213: R 1DAY 2-13 "J.C. and Julie: Part 1" re…" at bounding box center [403, 283] width 543 height 103
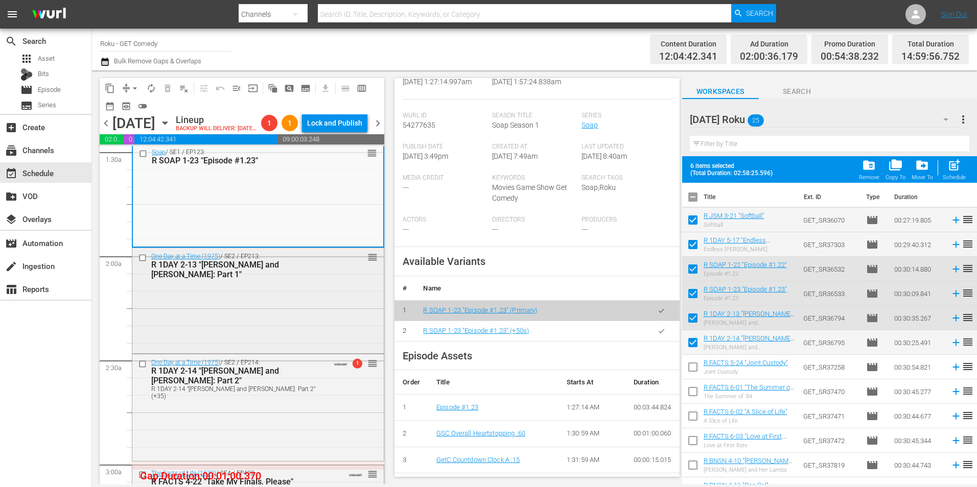
scroll to position [204, 0]
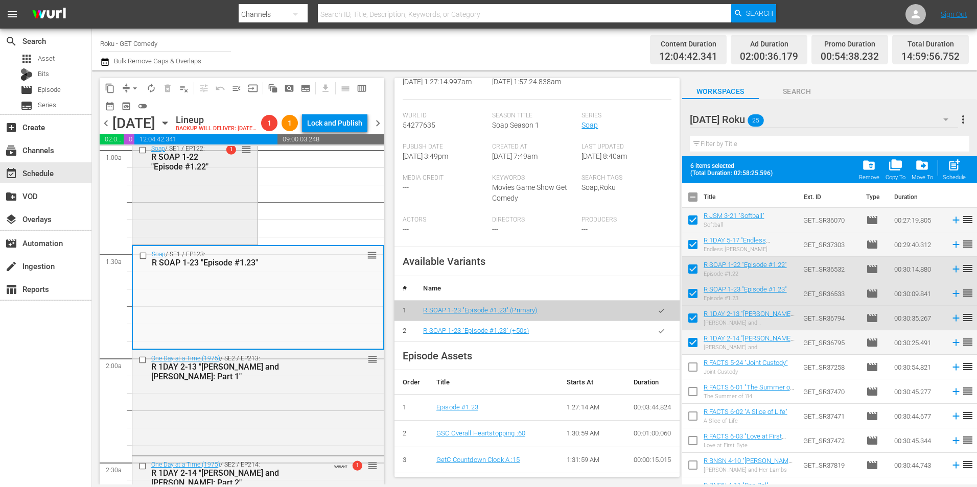
click at [246, 243] on div "Soap / SE1 / EP122: R SOAP 1-22 "Episode #1.22" 1 reorder" at bounding box center [194, 191] width 125 height 102
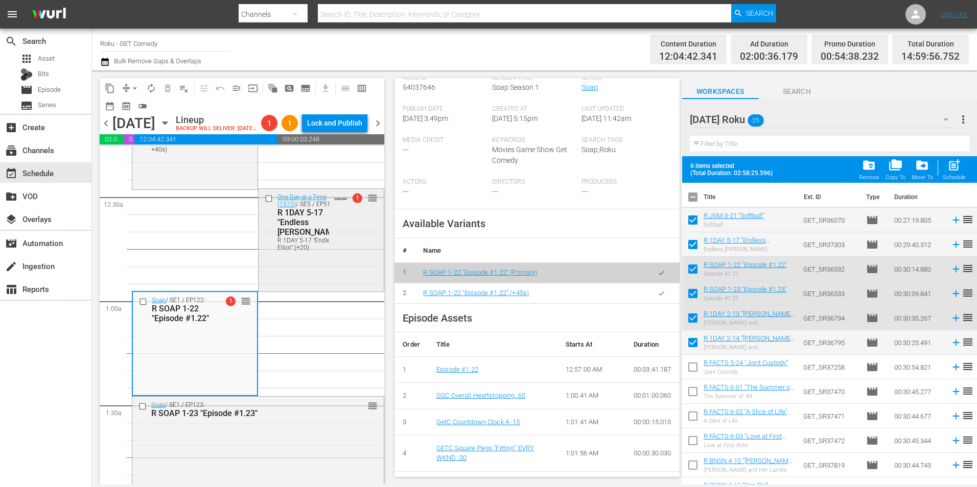
scroll to position [51, 0]
click at [324, 257] on div "One Day at a Time (1975) / SE5 / EP517: R 1DAY 5-17 "Endless Elliot" R 1DAY 5-1…" at bounding box center [320, 224] width 125 height 66
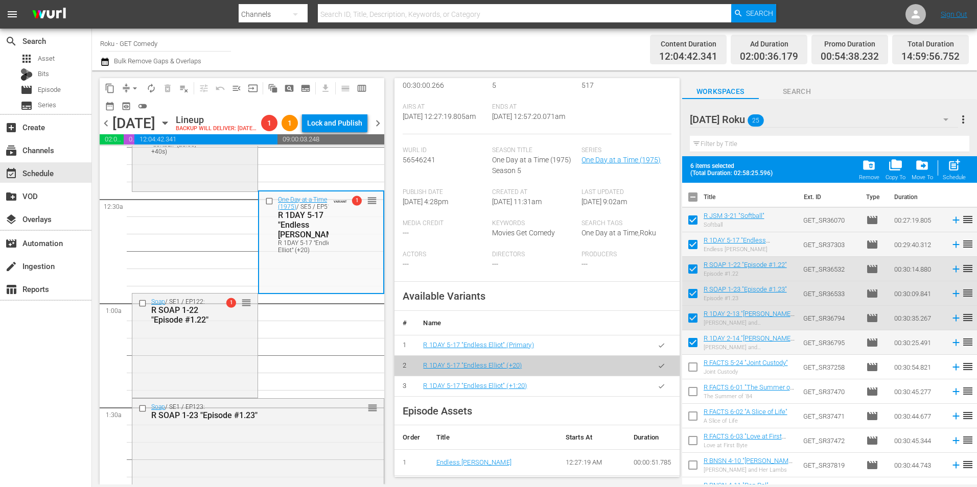
scroll to position [0, 0]
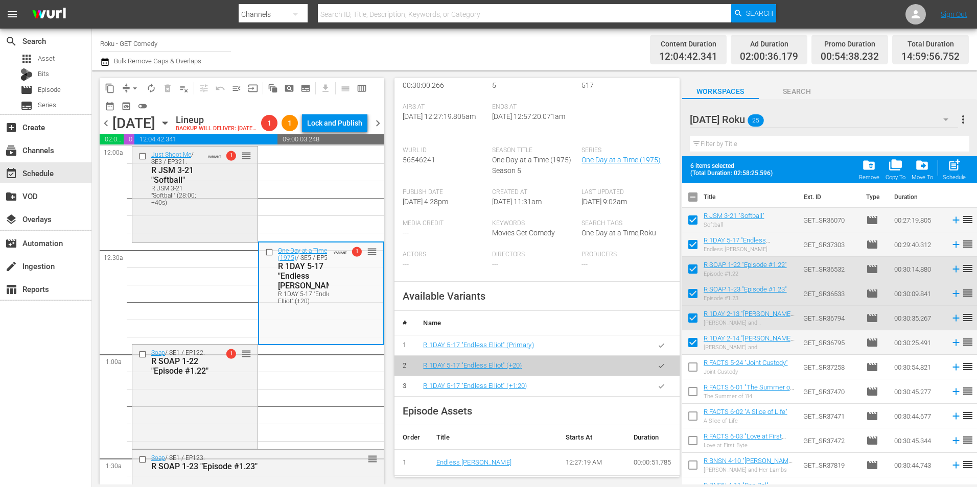
click at [170, 206] on div "R JSM 3-21 "Softball" (28:00; +40s)" at bounding box center [177, 195] width 52 height 21
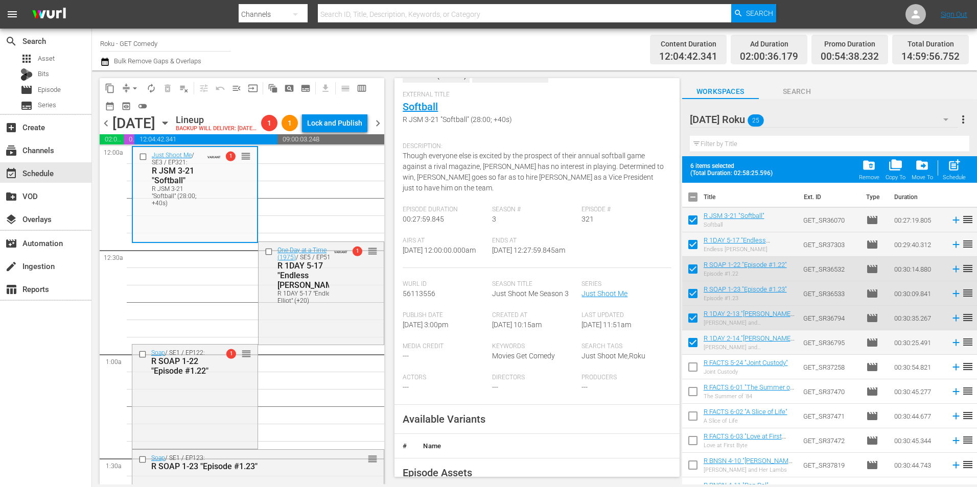
scroll to position [153, 0]
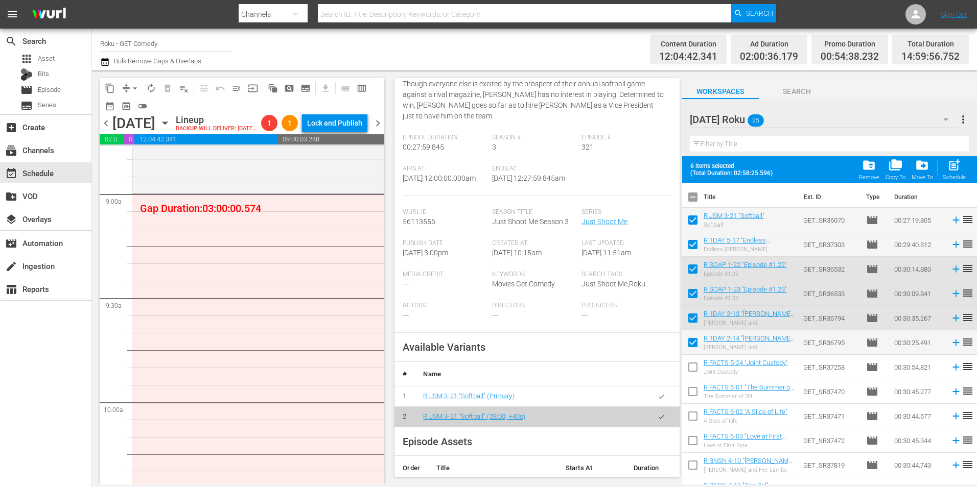
scroll to position [1839, 0]
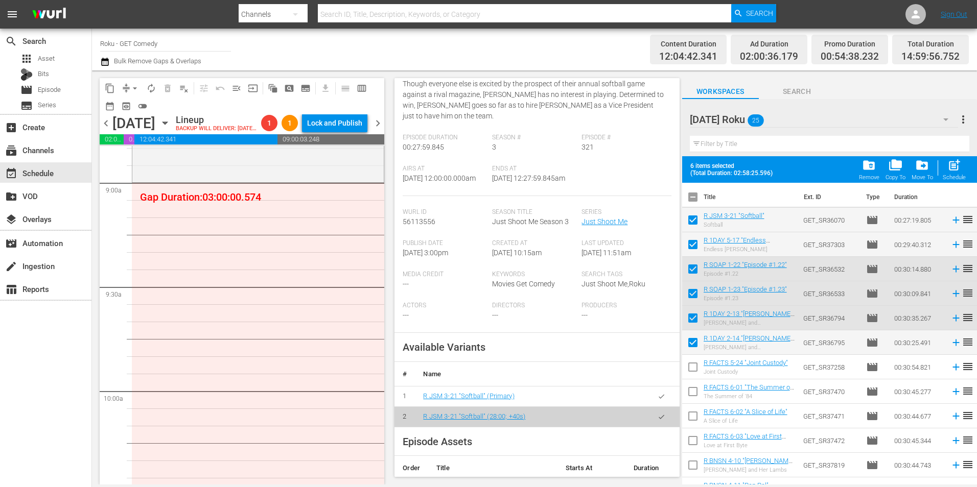
click at [694, 198] on input "checkbox" at bounding box center [692, 198] width 21 height 21
checkbox input "true"
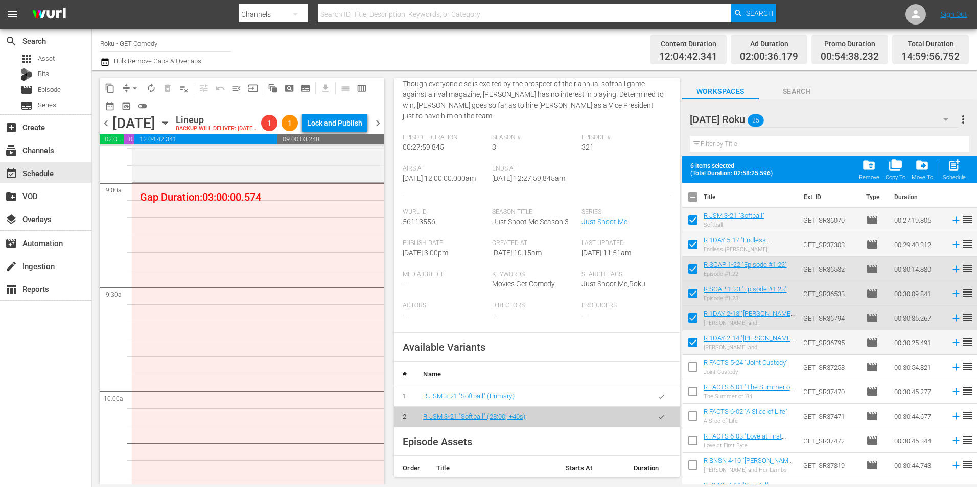
checkbox input "true"
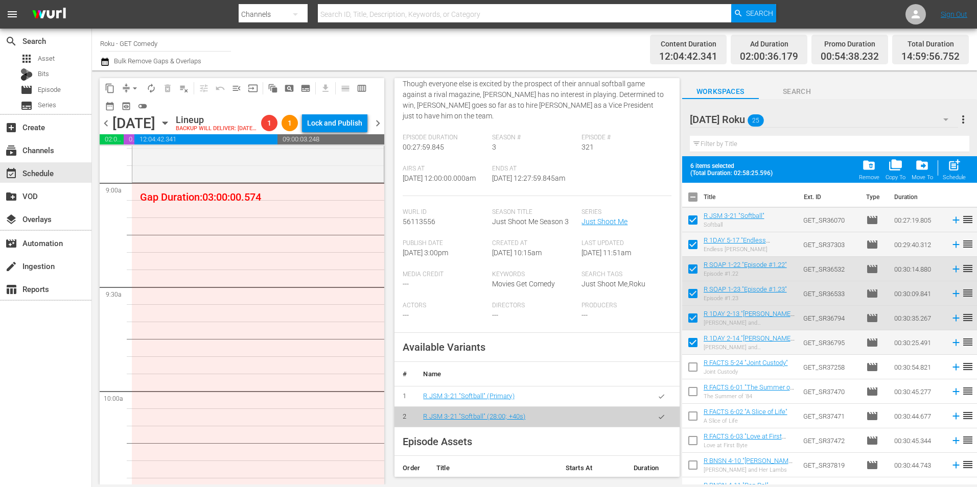
checkbox input "true"
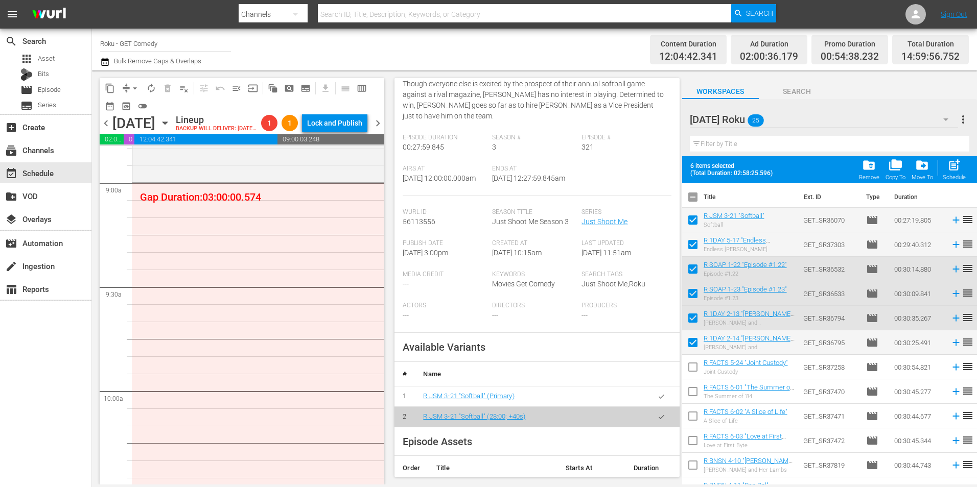
checkbox input "true"
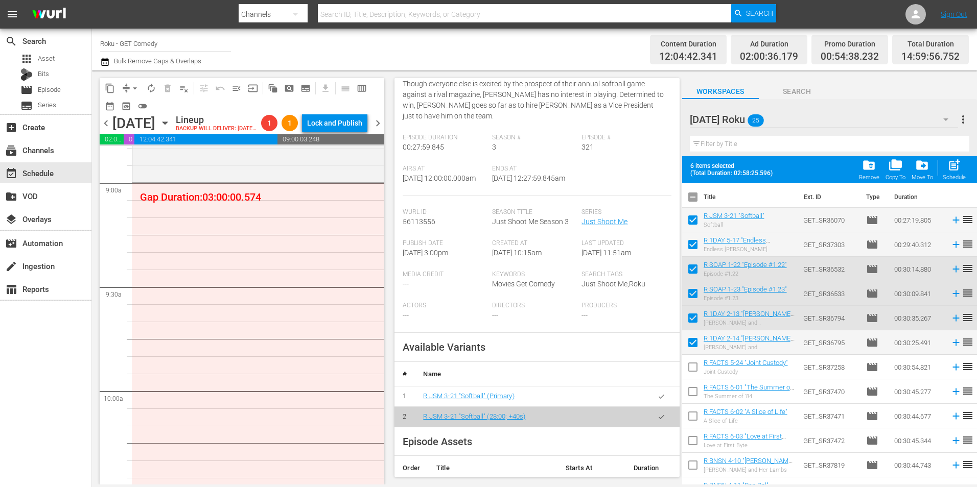
checkbox input "true"
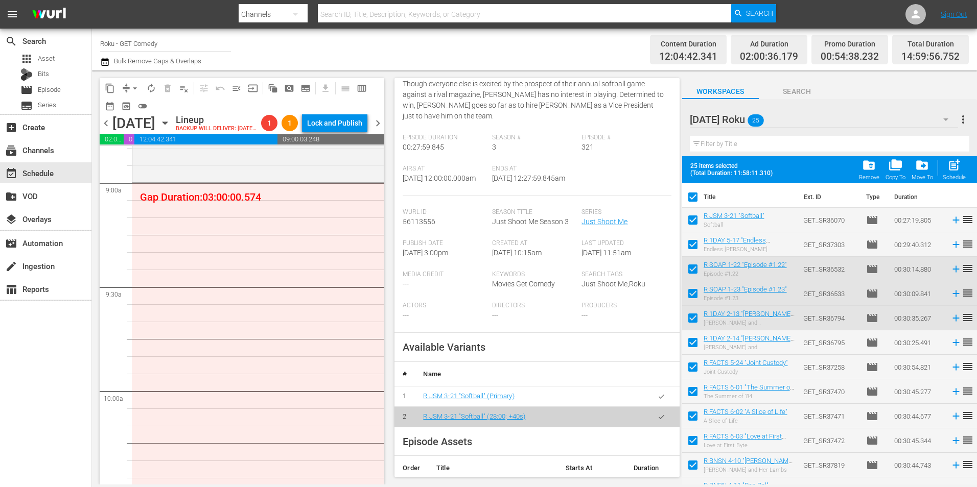
click at [694, 198] on input "checkbox" at bounding box center [692, 198] width 21 height 21
checkbox input "false"
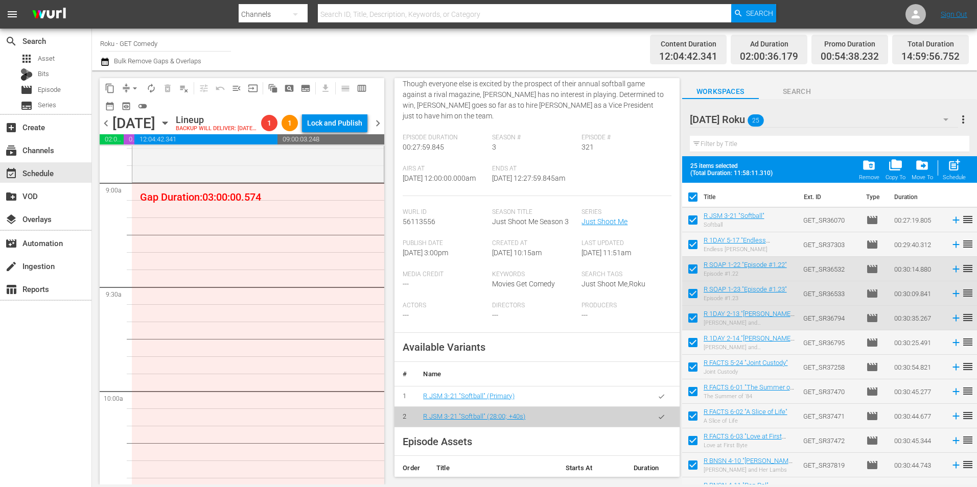
checkbox input "false"
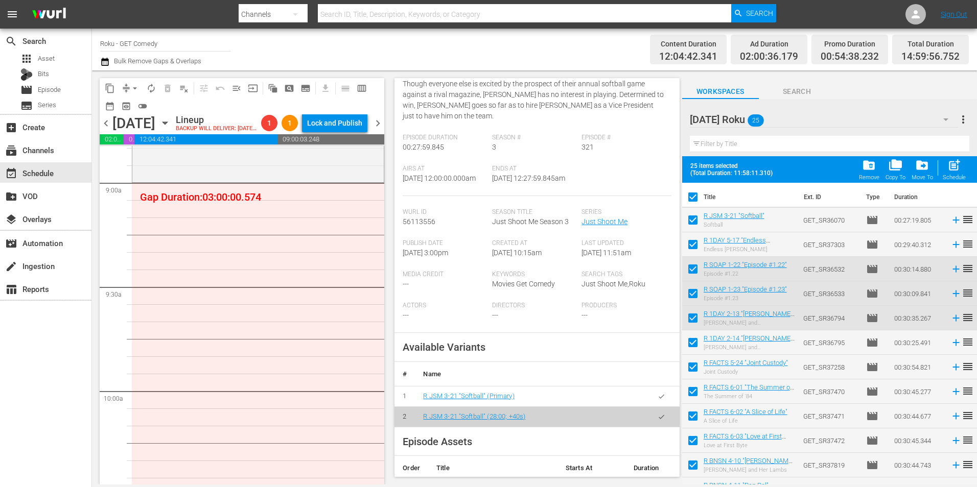
checkbox input "false"
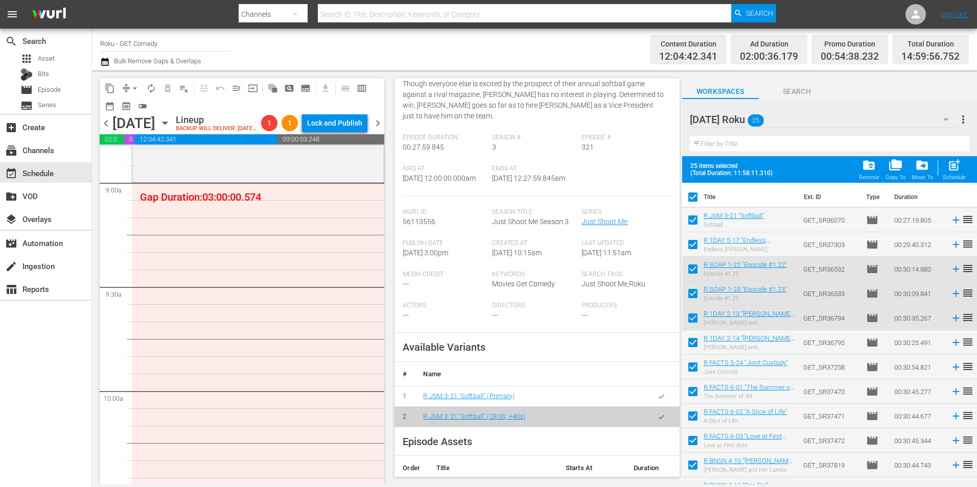
checkbox input "false"
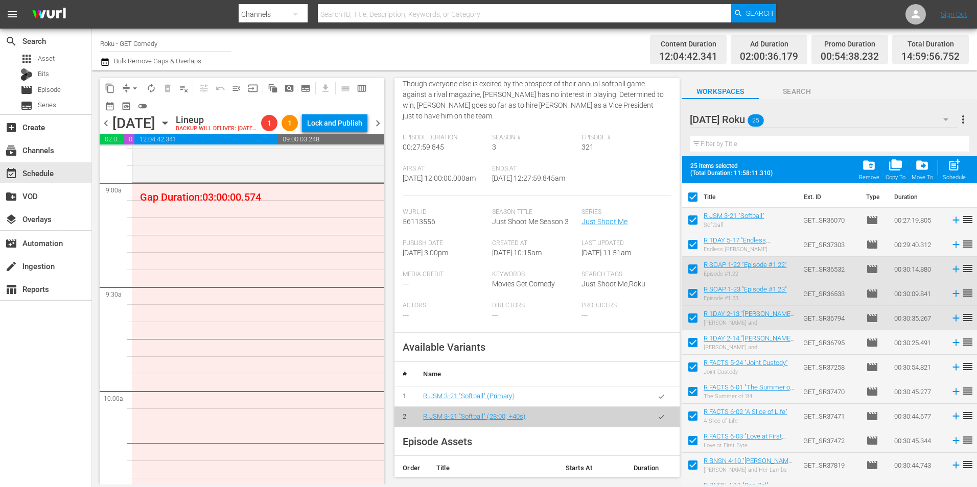
checkbox input "false"
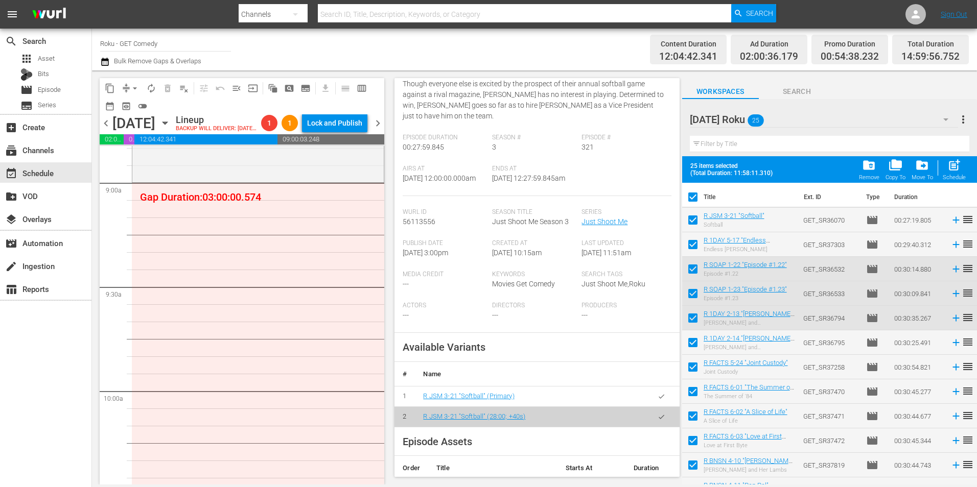
checkbox input "false"
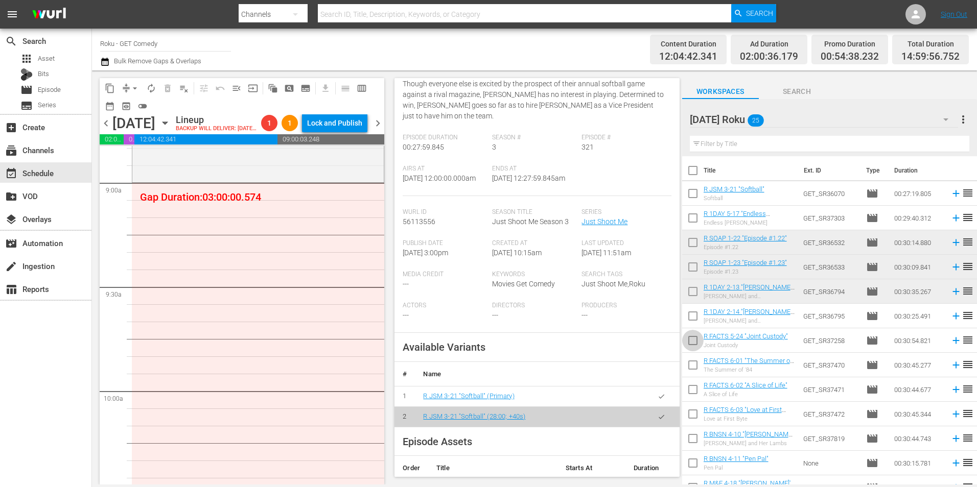
click at [692, 346] on input "checkbox" at bounding box center [692, 342] width 21 height 21
checkbox input "true"
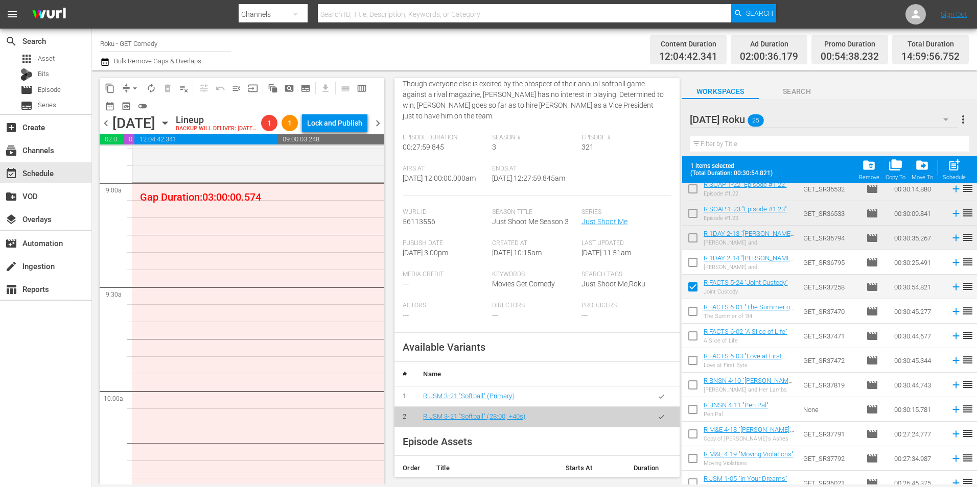
scroll to position [102, 0]
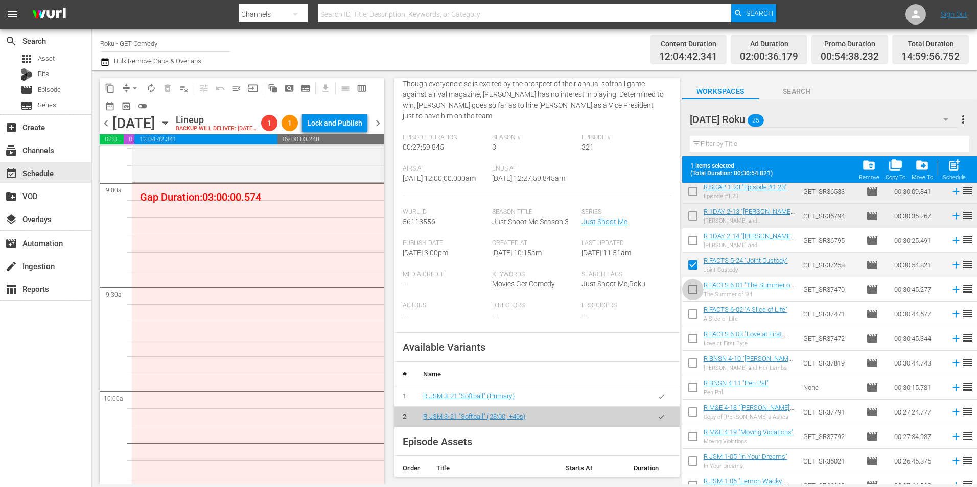
click at [694, 287] on input "checkbox" at bounding box center [692, 291] width 21 height 21
checkbox input "true"
click at [694, 314] on input "checkbox" at bounding box center [692, 315] width 21 height 21
checkbox input "true"
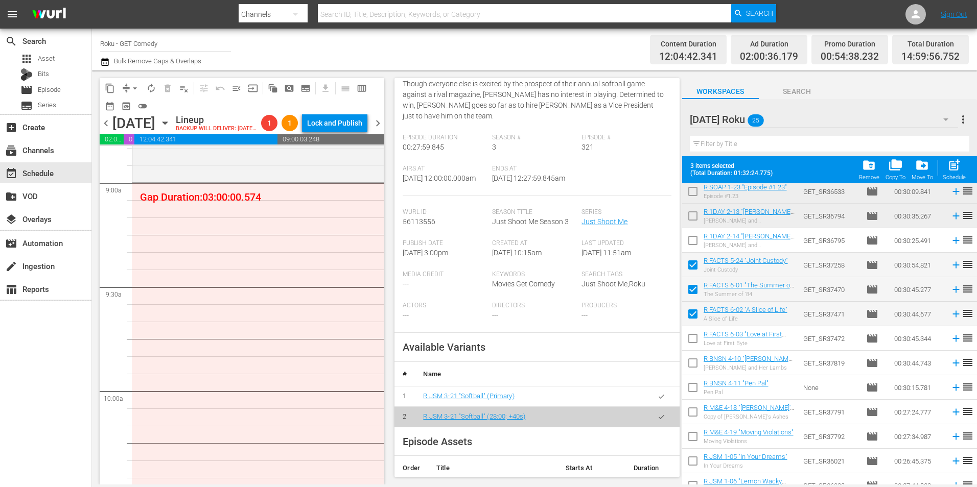
click at [691, 341] on input "checkbox" at bounding box center [692, 340] width 21 height 21
checkbox input "true"
click at [689, 364] on input "checkbox" at bounding box center [692, 364] width 21 height 21
checkbox input "true"
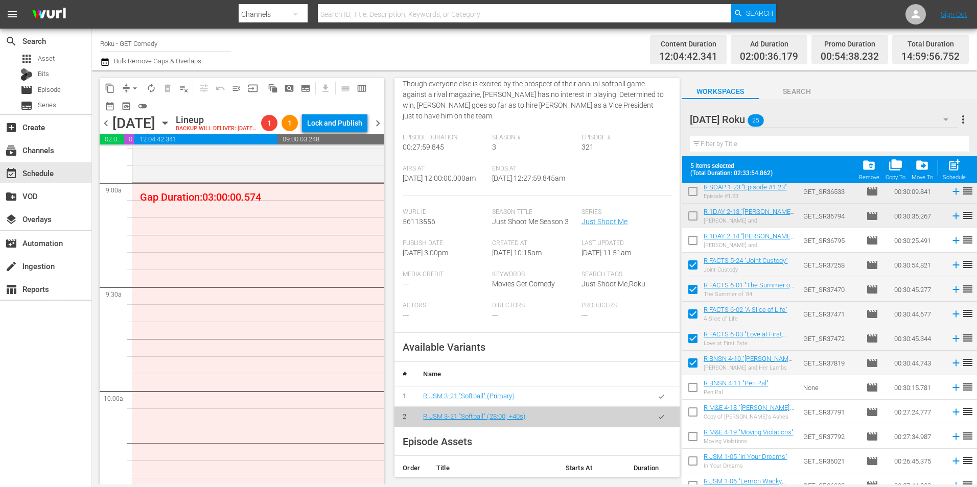
click at [693, 392] on input "checkbox" at bounding box center [692, 389] width 21 height 21
checkbox input "true"
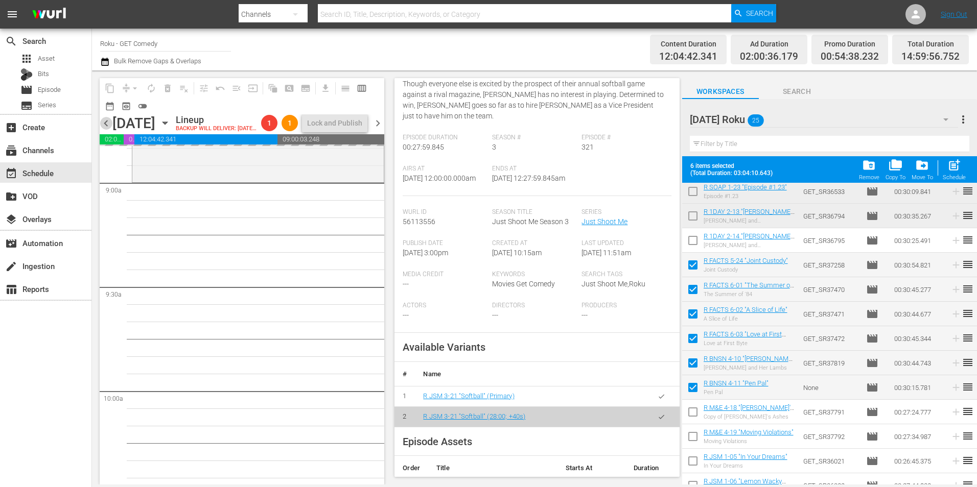
click at [105, 130] on span "chevron_left" at bounding box center [106, 123] width 13 height 13
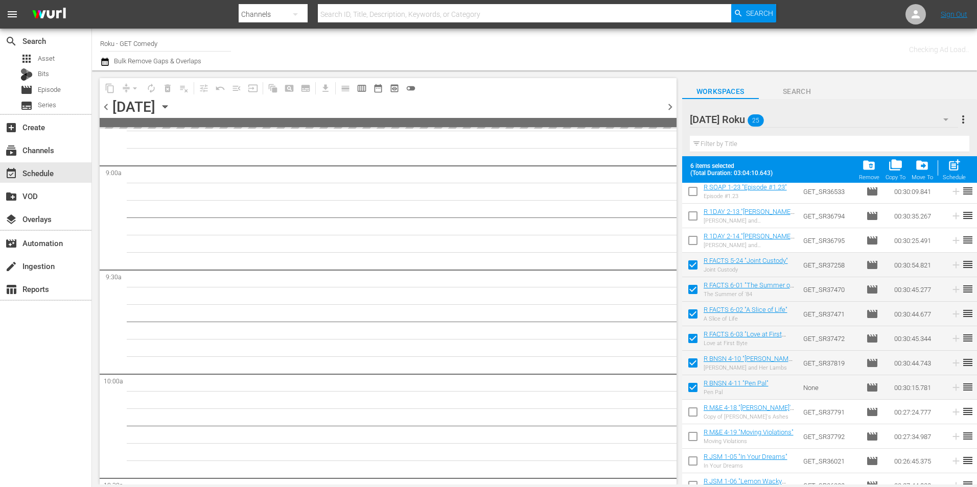
scroll to position [2030, 0]
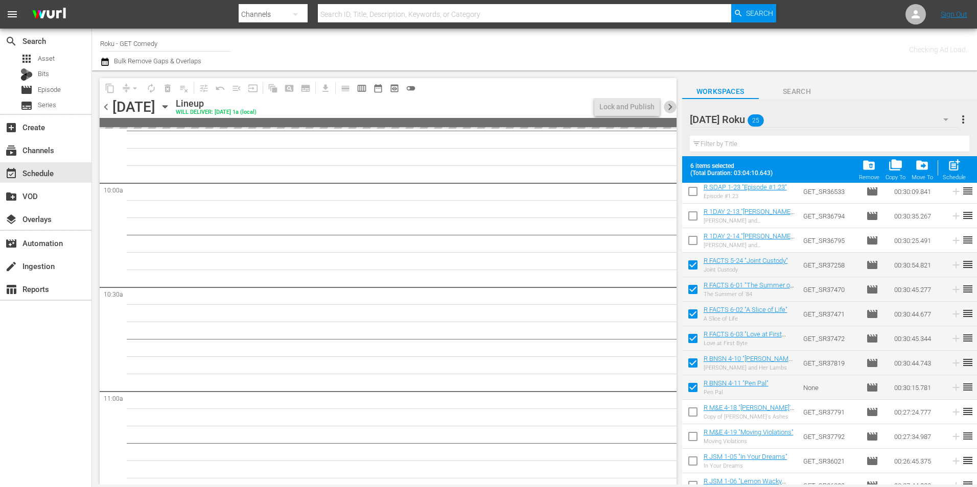
click at [669, 111] on span "chevron_right" at bounding box center [669, 107] width 13 height 13
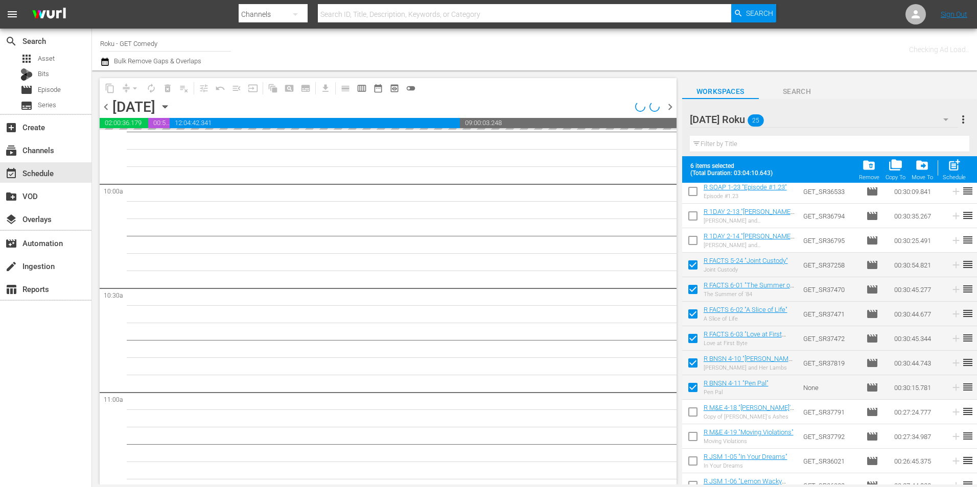
scroll to position [1839, 0]
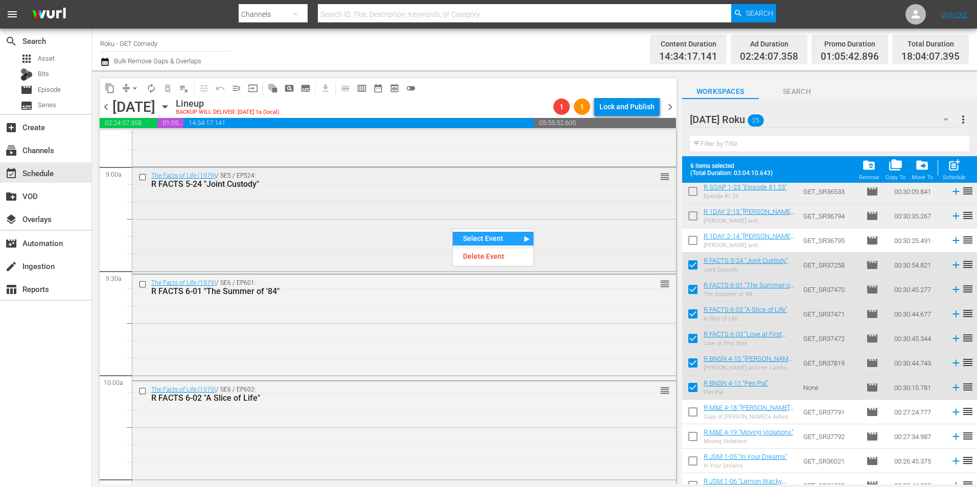
click at [320, 223] on div "The Facts of Life (1979) / SE5 / EP524: R FACTS 5-24 "Joint Custody" reorder" at bounding box center [403, 220] width 543 height 104
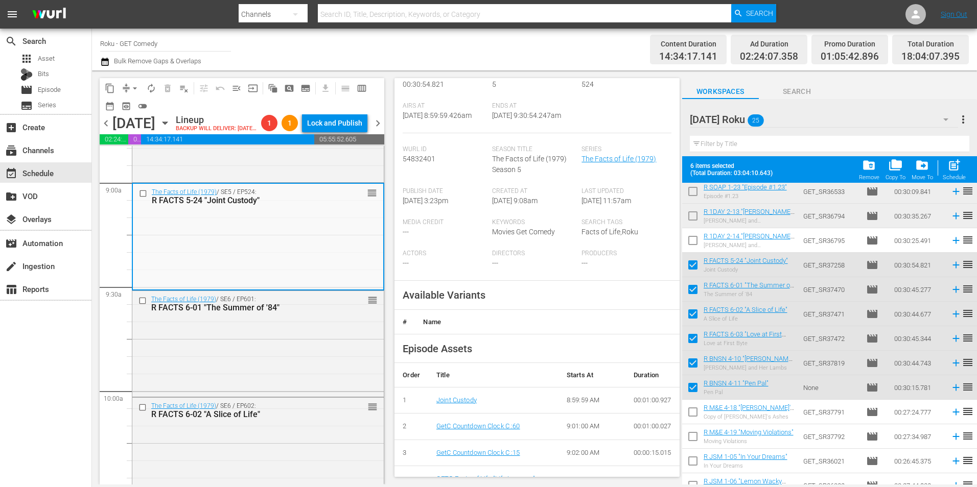
scroll to position [153, 0]
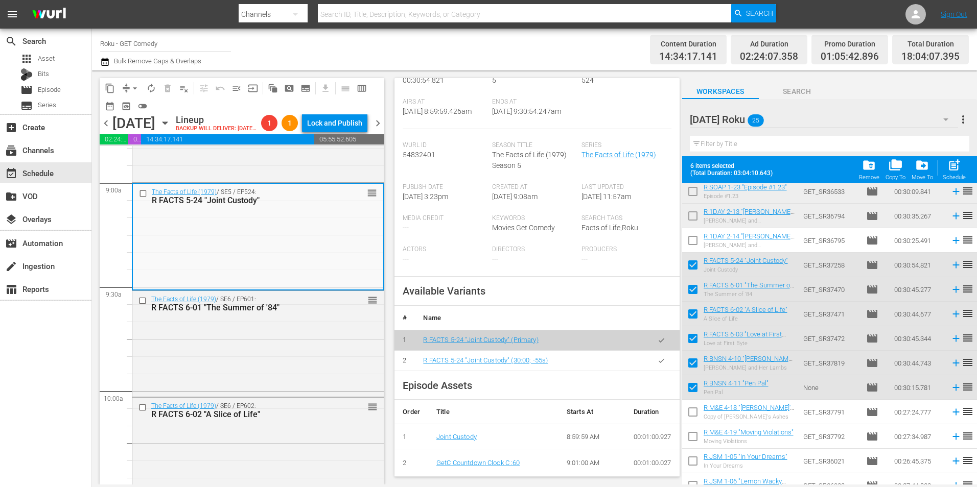
click at [657, 365] on icon "button" at bounding box center [661, 361] width 8 height 8
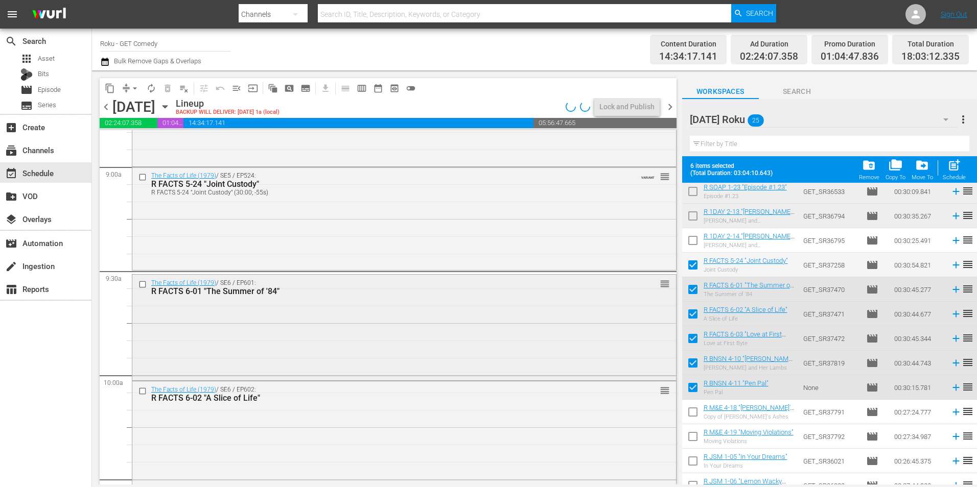
click at [432, 329] on div "The Facts of Life (1979) / SE6 / EP601: R FACTS 6-01 "The Summer of '84" reorder" at bounding box center [403, 327] width 543 height 104
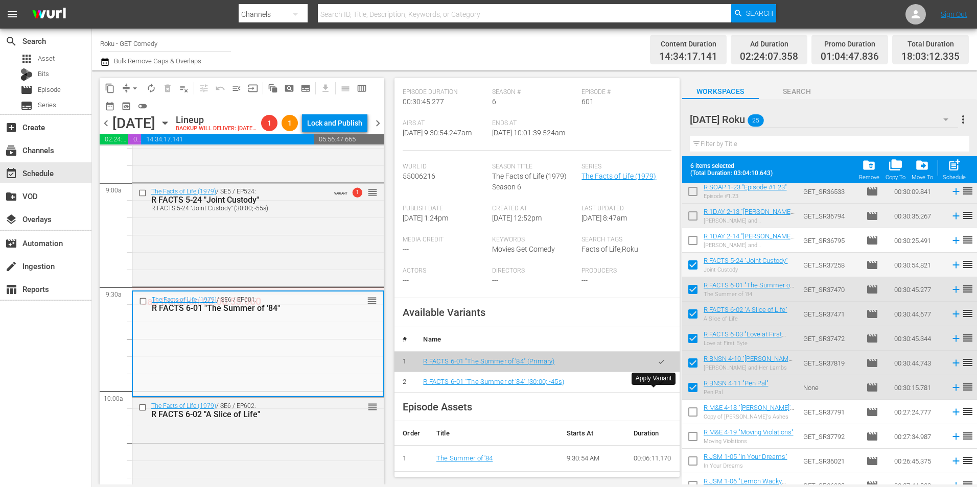
click at [652, 392] on button "button" at bounding box center [661, 382] width 20 height 20
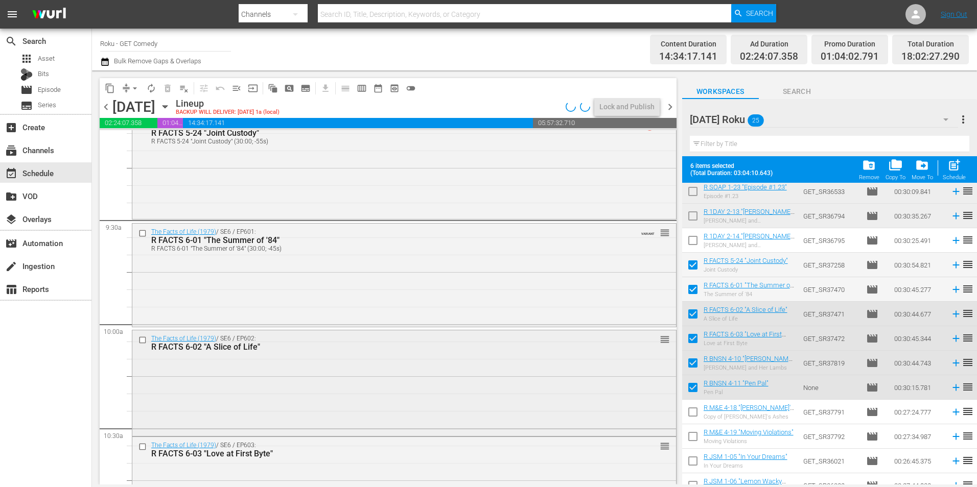
click at [305, 370] on div "The Facts of Life (1979) / SE6 / EP602: R FACTS 6-02 "A Slice of Life" reorder" at bounding box center [403, 382] width 543 height 104
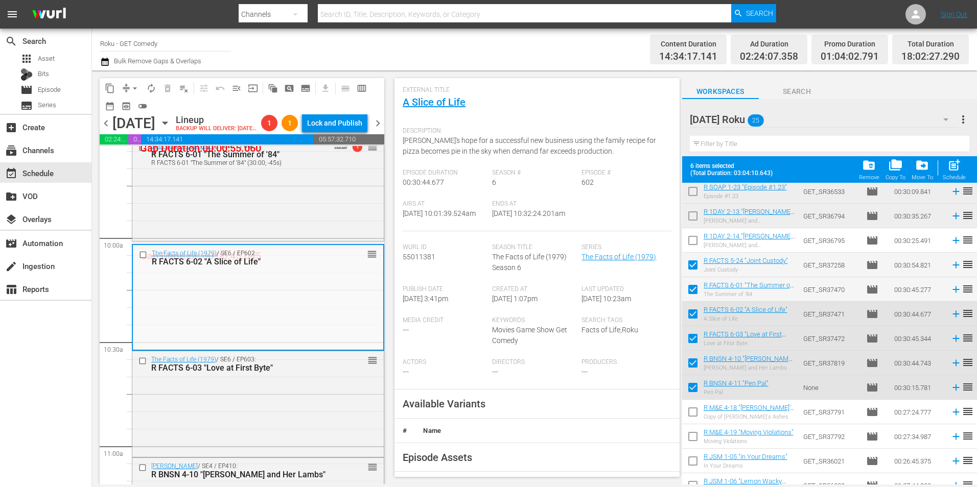
scroll to position [153, 0]
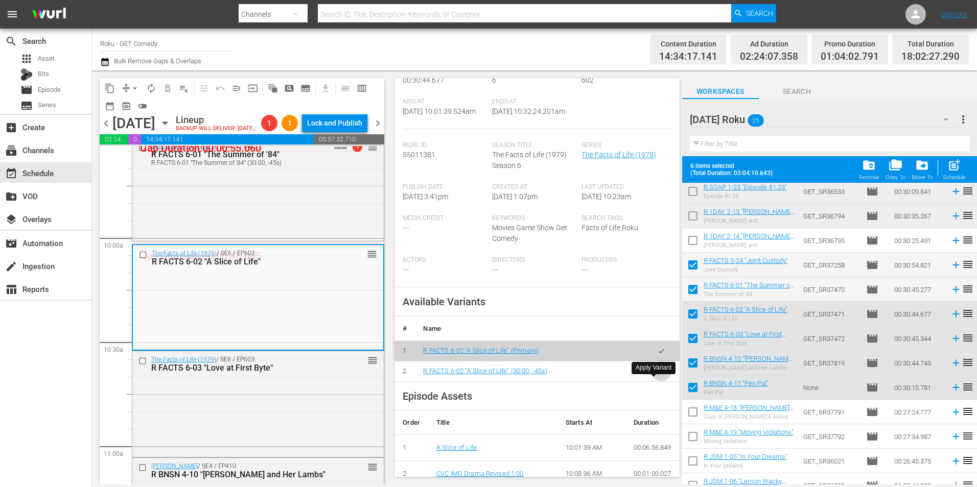
click at [658, 373] on icon "button" at bounding box center [661, 371] width 6 height 4
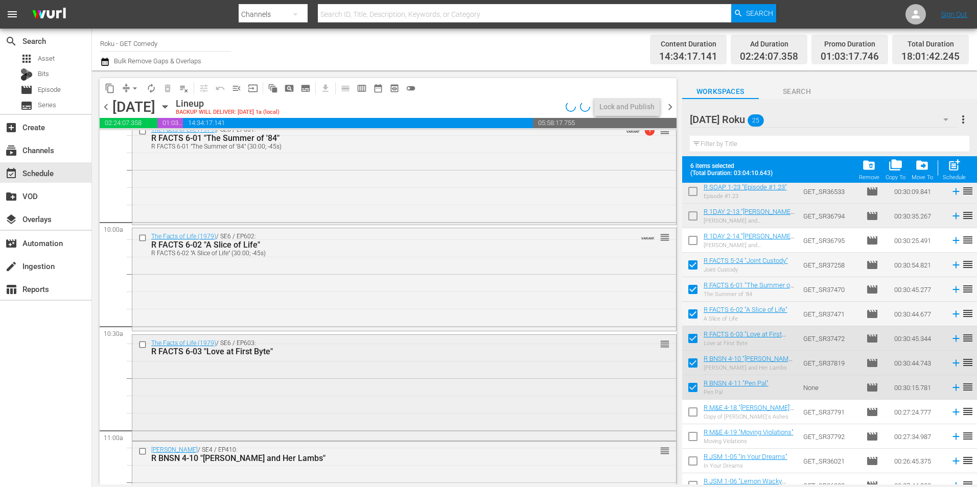
click at [354, 392] on div "The Facts of Life (1979) / SE6 / EP603: R FACTS 6-03 "Love at First Byte" reord…" at bounding box center [403, 387] width 543 height 104
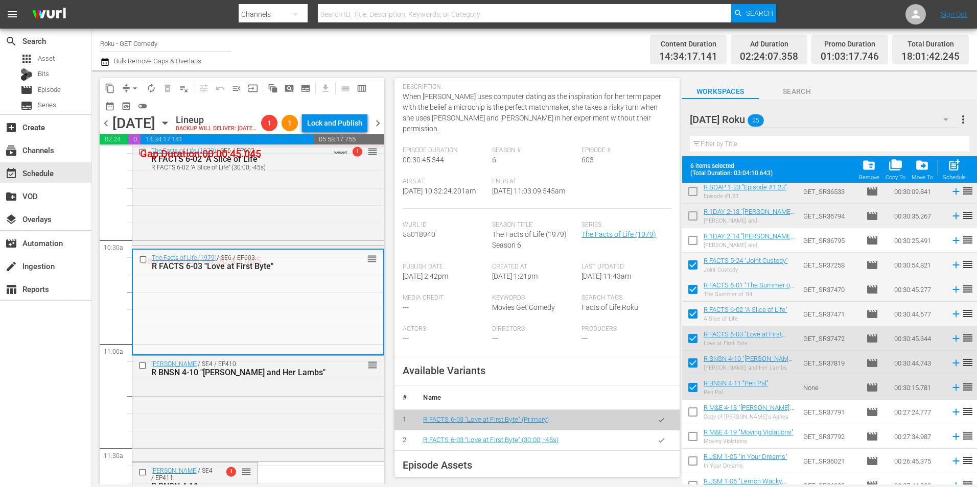
scroll to position [102, 0]
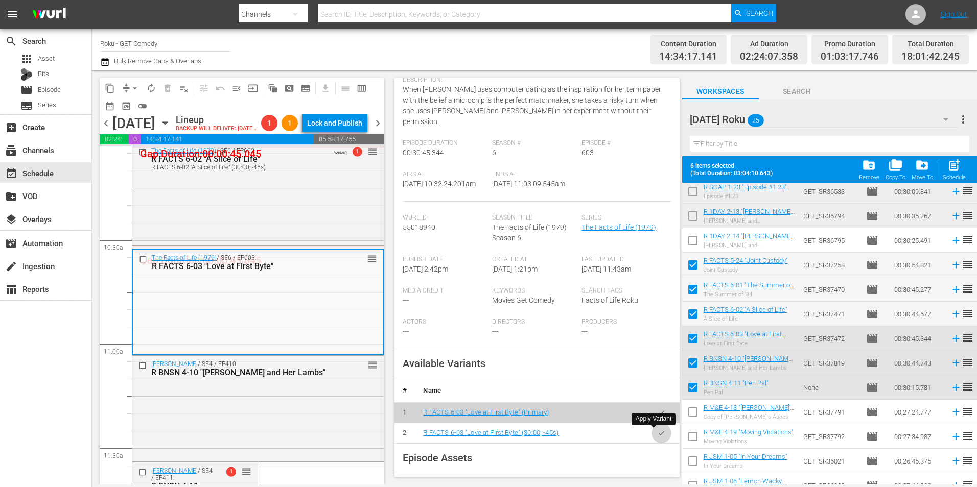
click at [658, 434] on icon "button" at bounding box center [661, 433] width 6 height 4
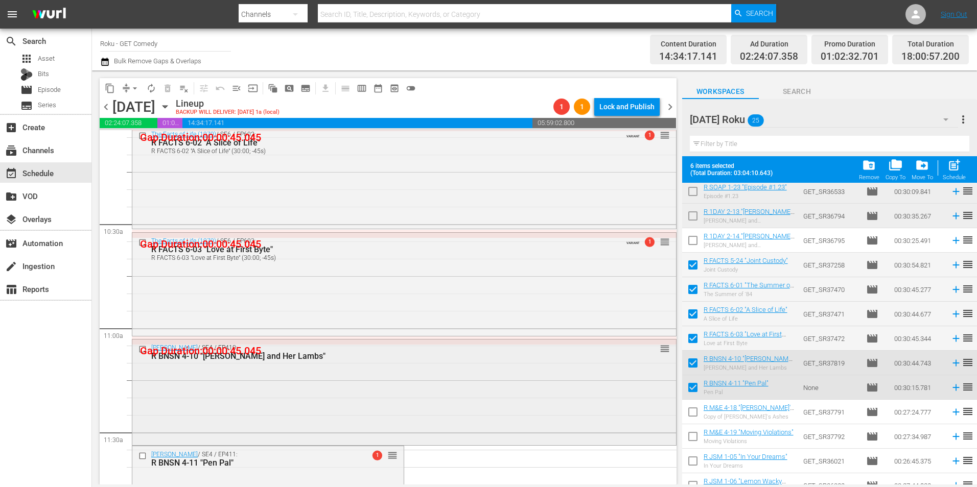
click at [467, 378] on div "[PERSON_NAME] / SE4 / EP410: R BNSN 4-10 "[PERSON_NAME] and Her Lambs" reorder" at bounding box center [403, 392] width 543 height 104
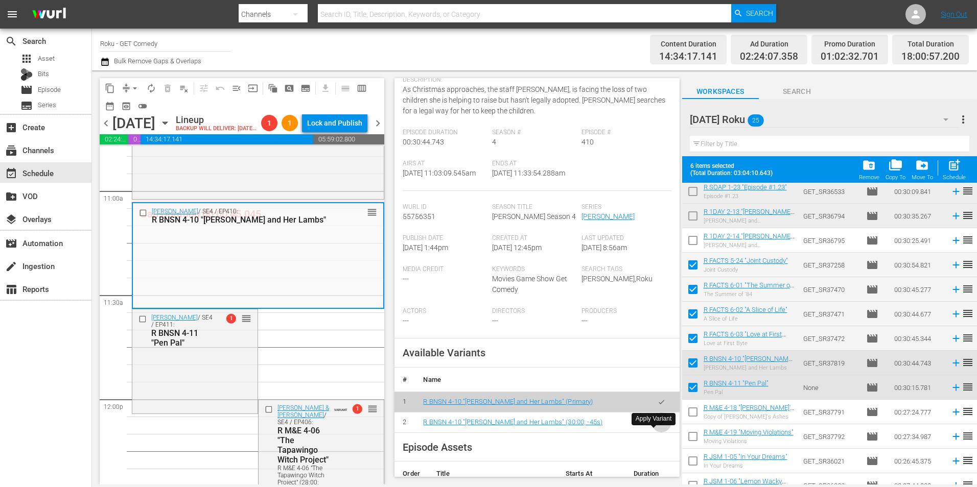
click at [657, 426] on icon "button" at bounding box center [661, 423] width 8 height 8
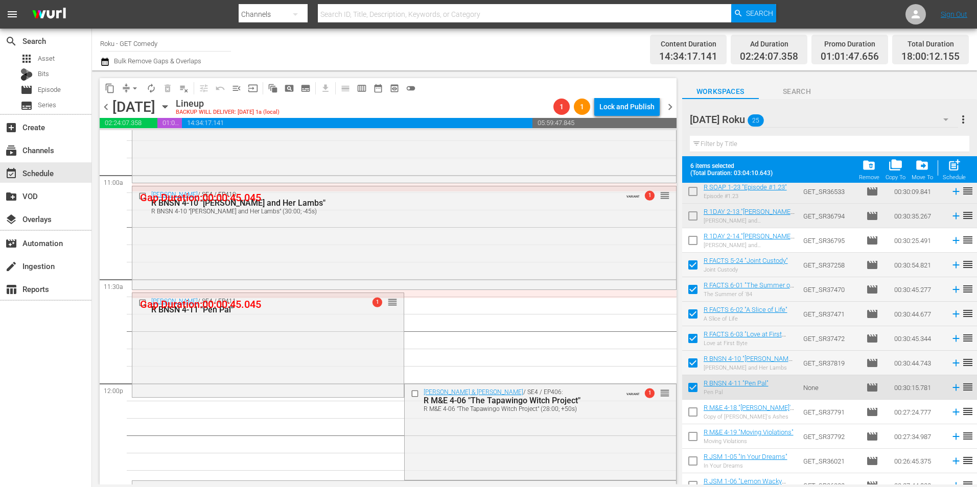
click at [299, 326] on div "[PERSON_NAME] / SE4 / EP411: R BNSN 4-11 "Pen Pal" 1 reorder" at bounding box center [267, 344] width 271 height 102
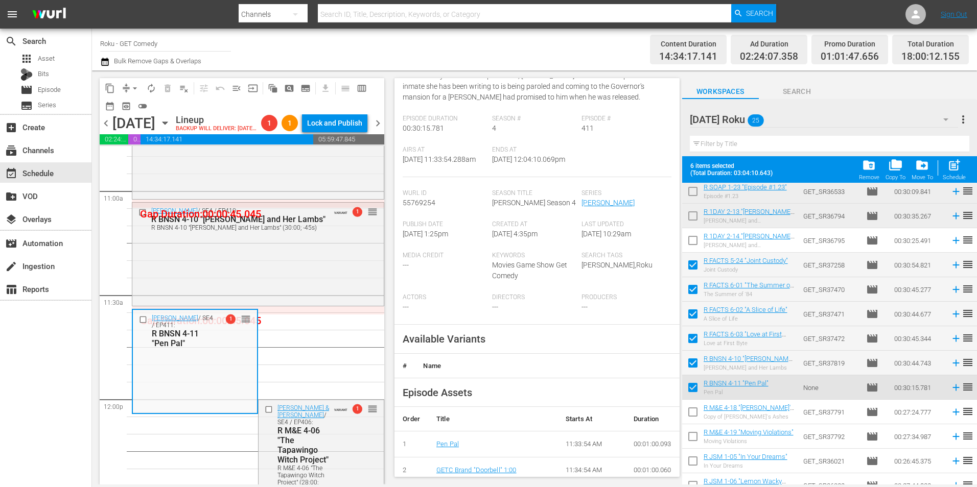
scroll to position [153, 0]
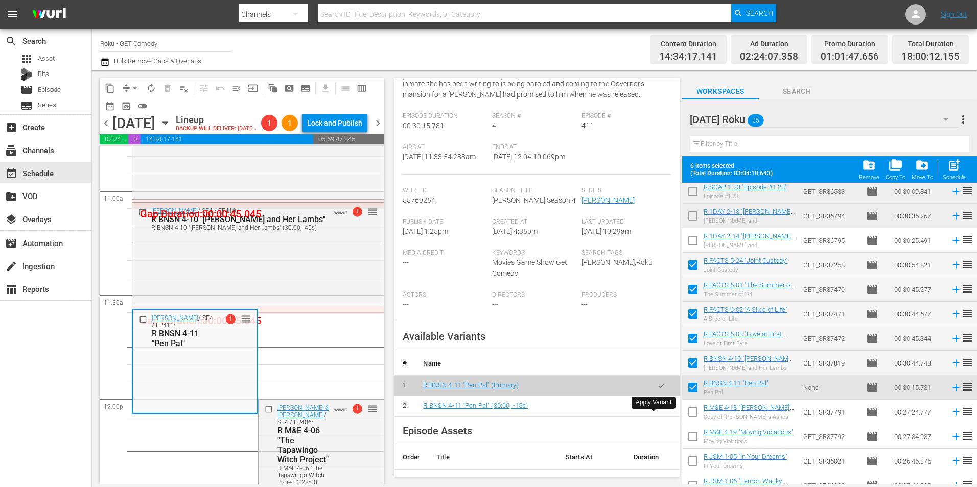
click at [658, 408] on icon "button" at bounding box center [661, 406] width 6 height 4
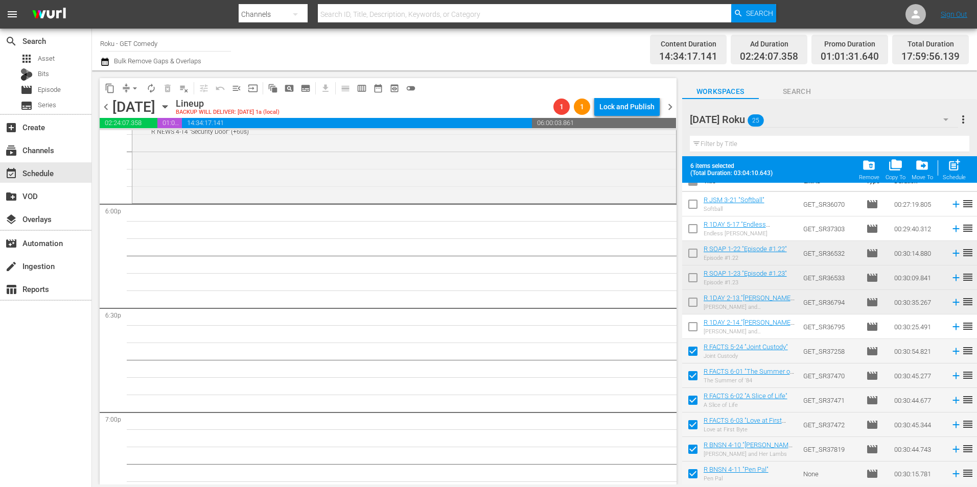
scroll to position [0, 0]
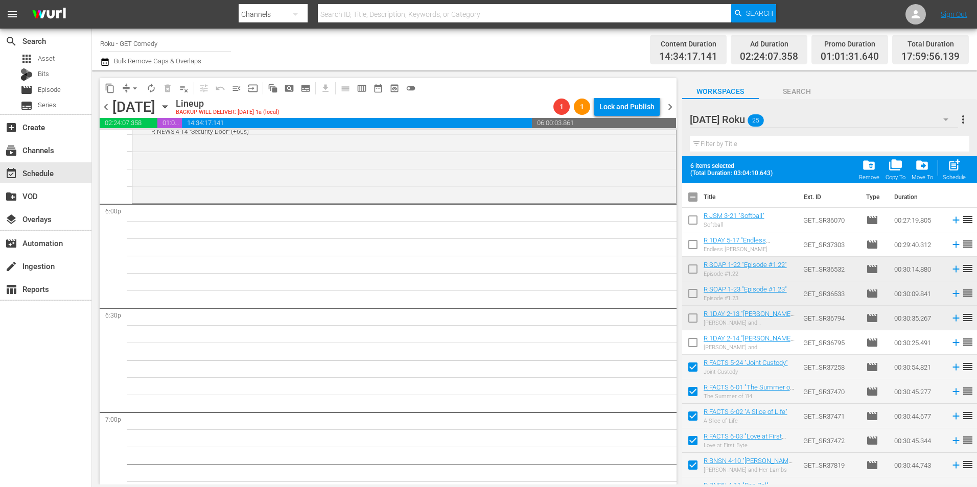
click at [694, 197] on input "checkbox" at bounding box center [692, 198] width 21 height 21
checkbox input "true"
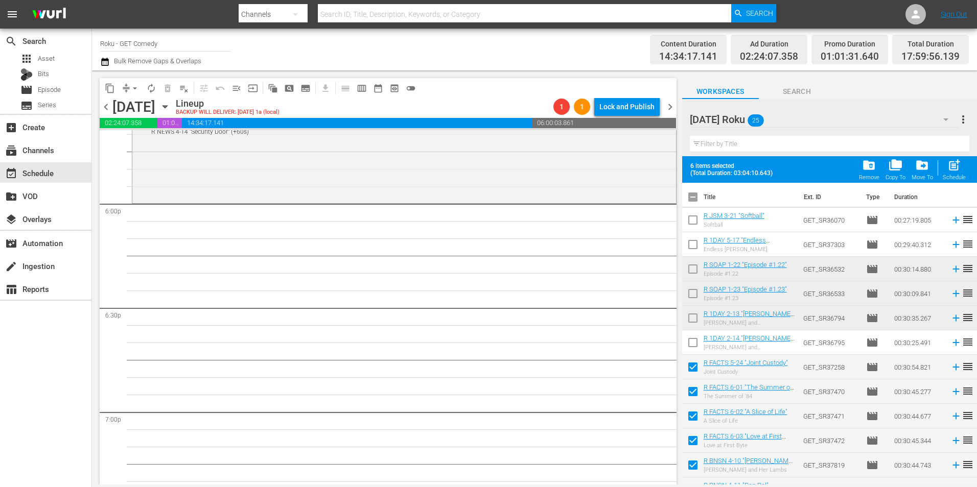
checkbox input "true"
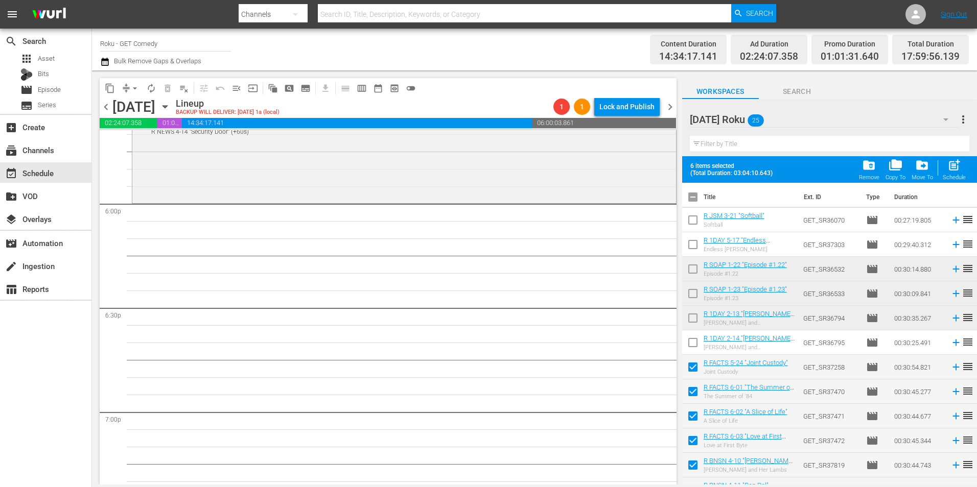
checkbox input "true"
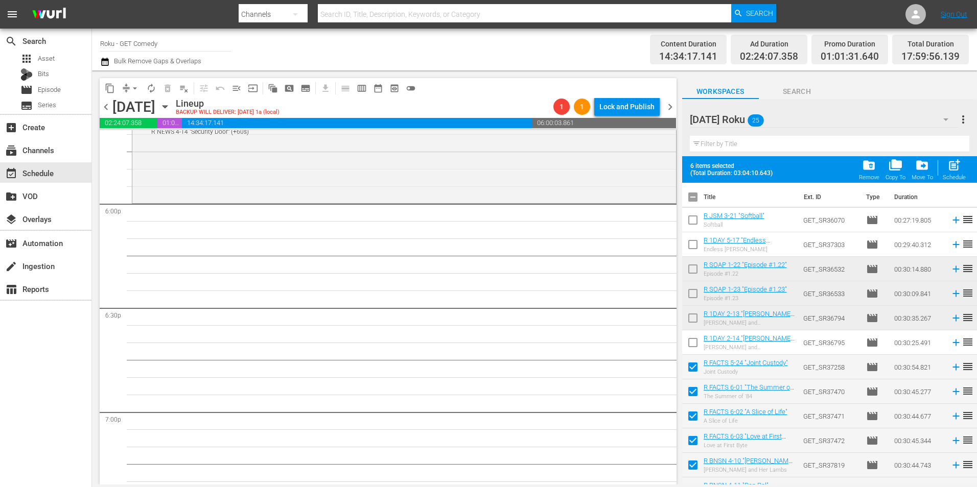
checkbox input "true"
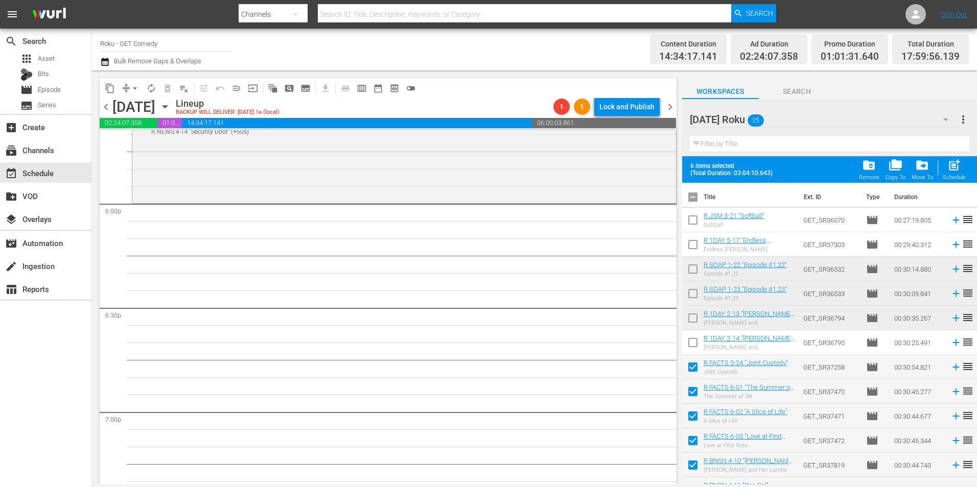
checkbox input "true"
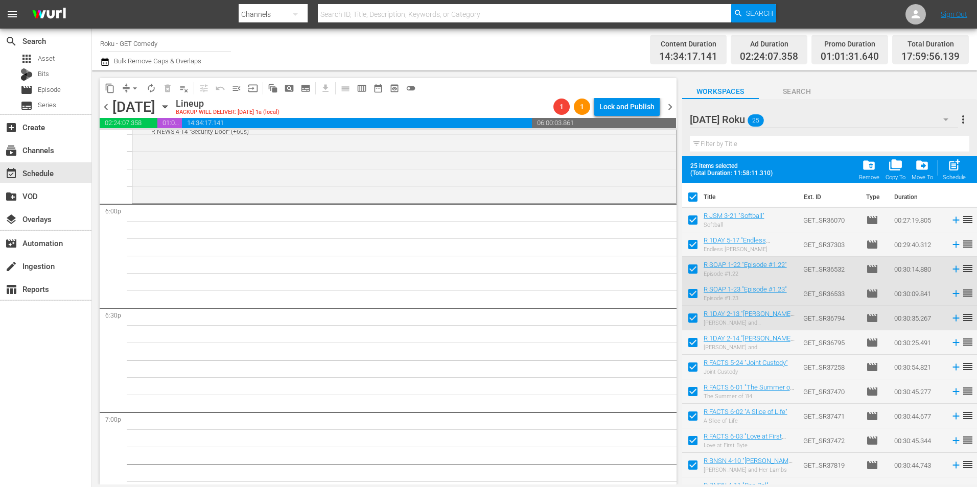
click at [694, 197] on input "checkbox" at bounding box center [692, 198] width 21 height 21
checkbox input "false"
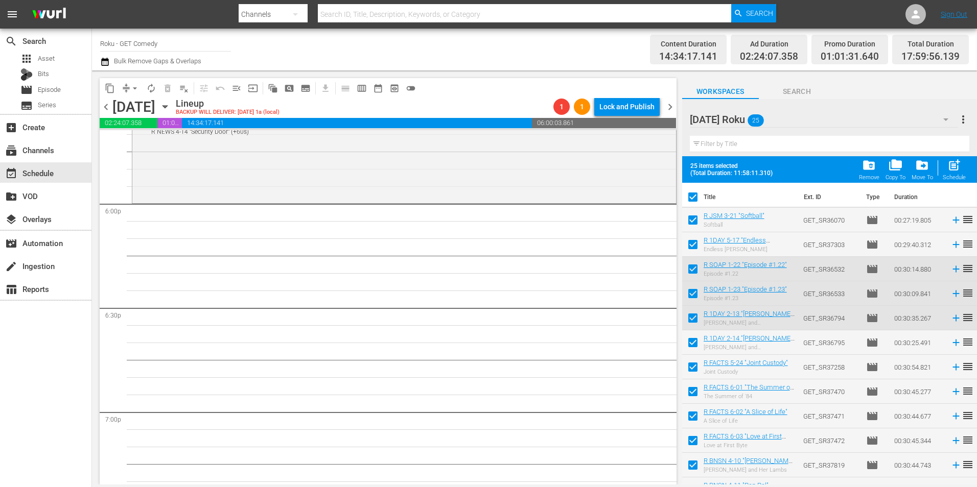
checkbox input "false"
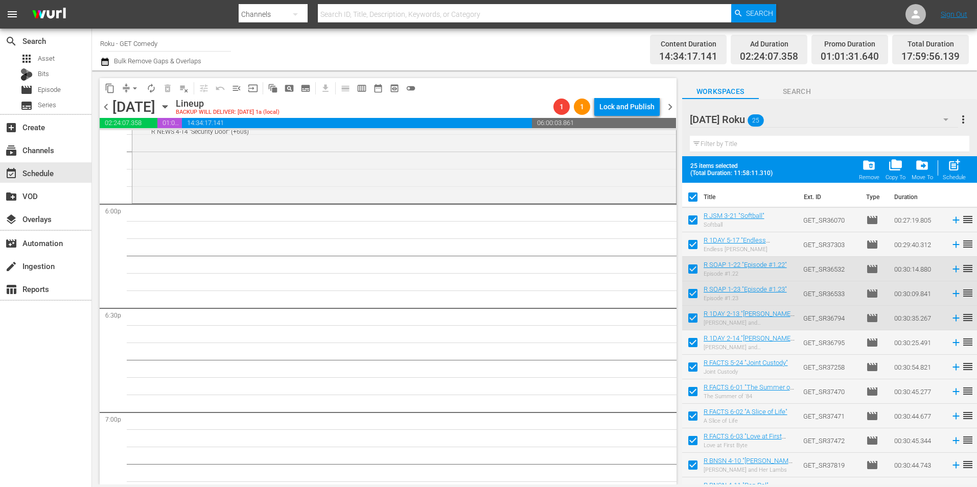
checkbox input "false"
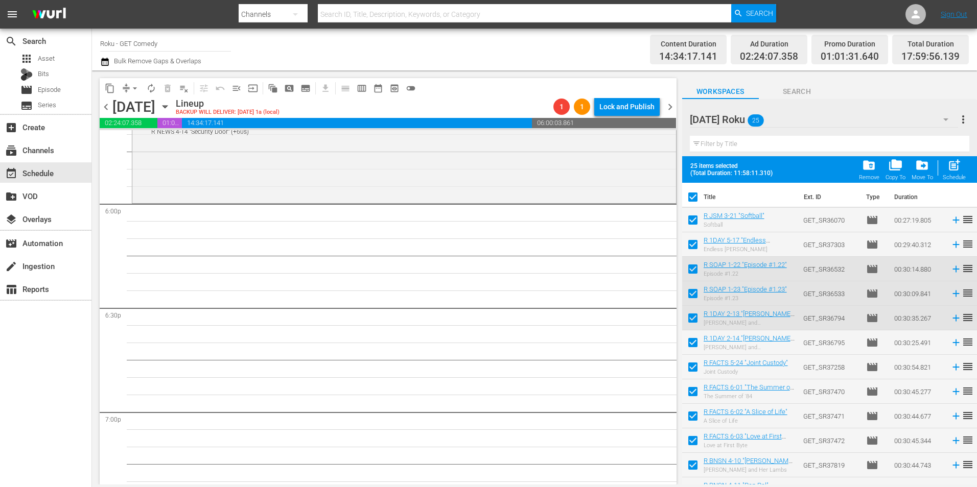
checkbox input "false"
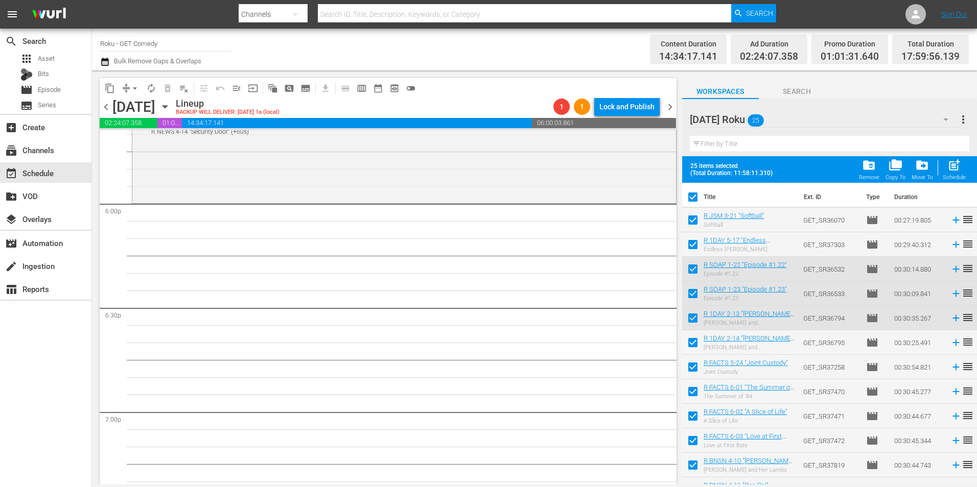
checkbox input "false"
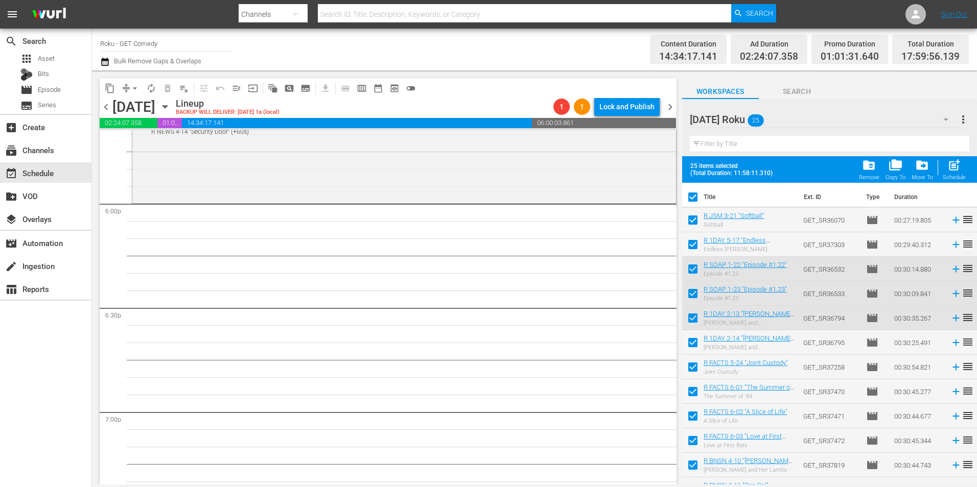
checkbox input "false"
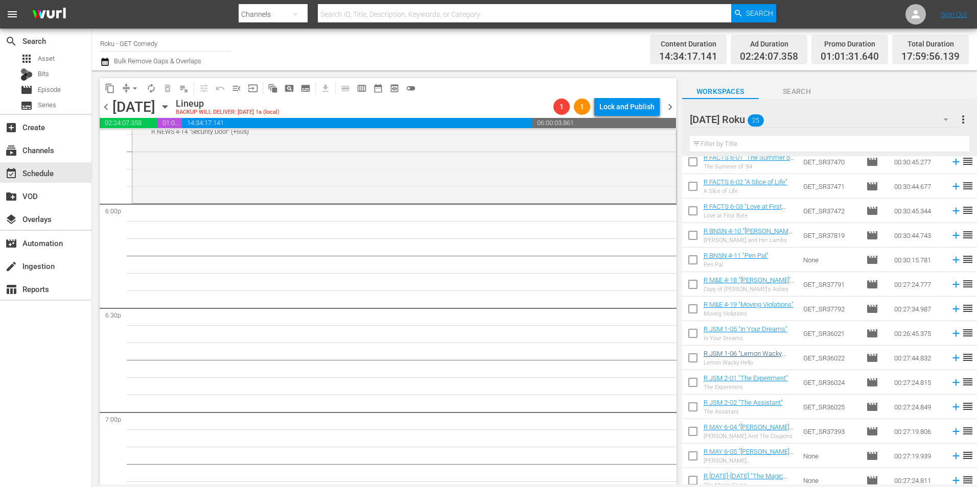
scroll to position [204, 0]
click at [694, 284] on input "checkbox" at bounding box center [692, 285] width 21 height 21
checkbox input "true"
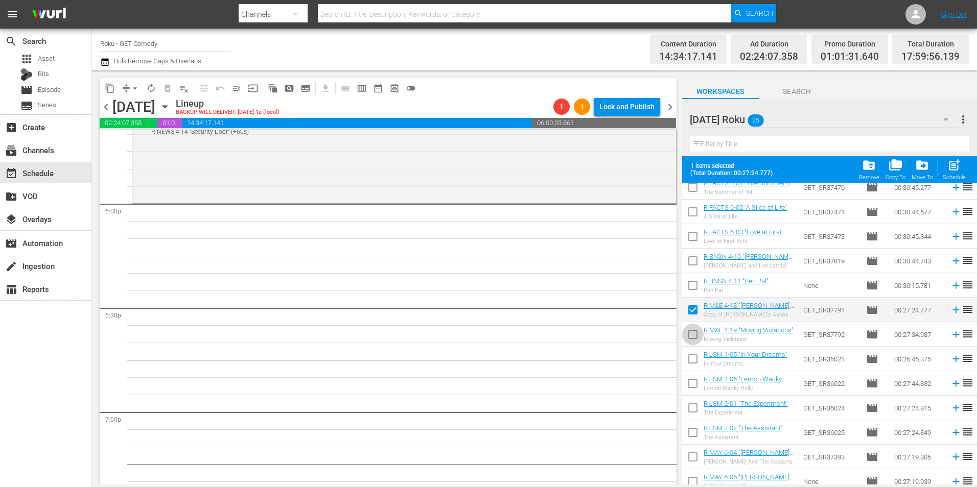
click at [691, 338] on input "checkbox" at bounding box center [692, 336] width 21 height 21
checkbox input "true"
click at [694, 359] on input "checkbox" at bounding box center [692, 360] width 21 height 21
checkbox input "true"
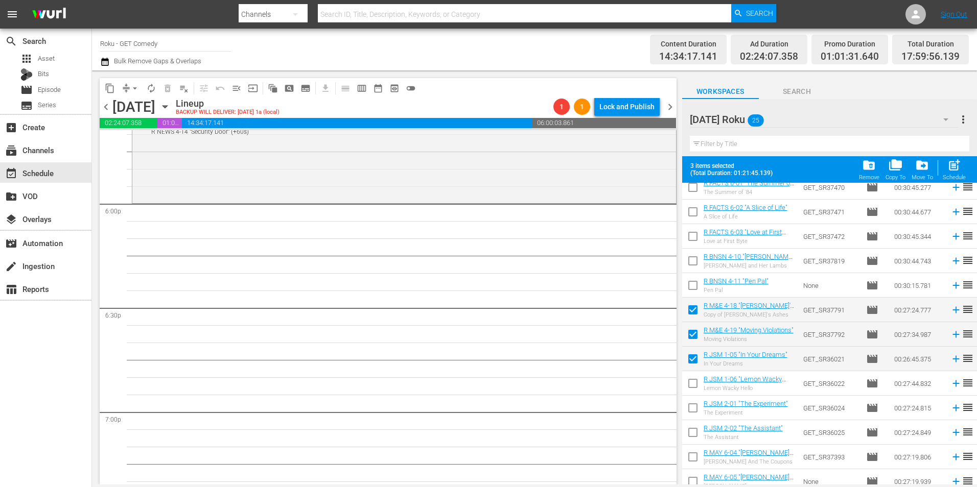
click at [693, 387] on input "checkbox" at bounding box center [692, 385] width 21 height 21
checkbox input "true"
click at [693, 410] on input "checkbox" at bounding box center [692, 409] width 21 height 21
checkbox input "true"
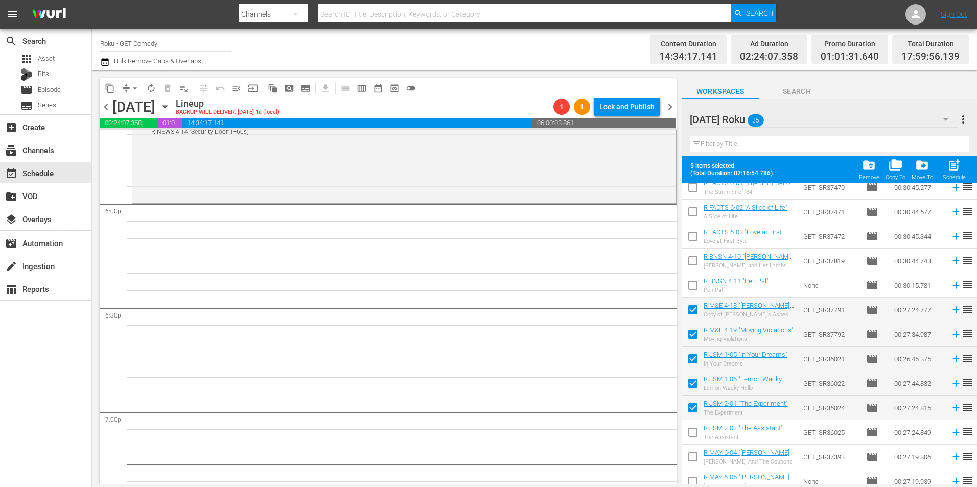
click at [694, 433] on input "checkbox" at bounding box center [692, 434] width 21 height 21
checkbox input "true"
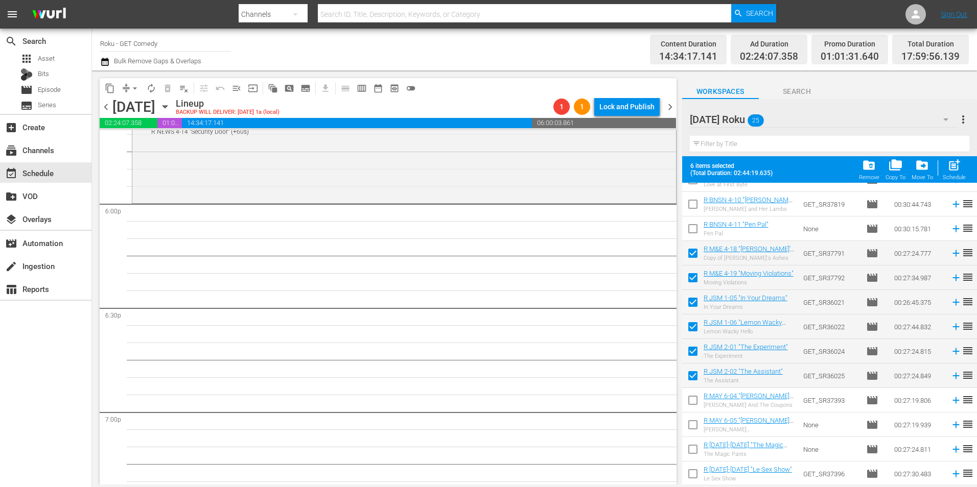
scroll to position [306, 0]
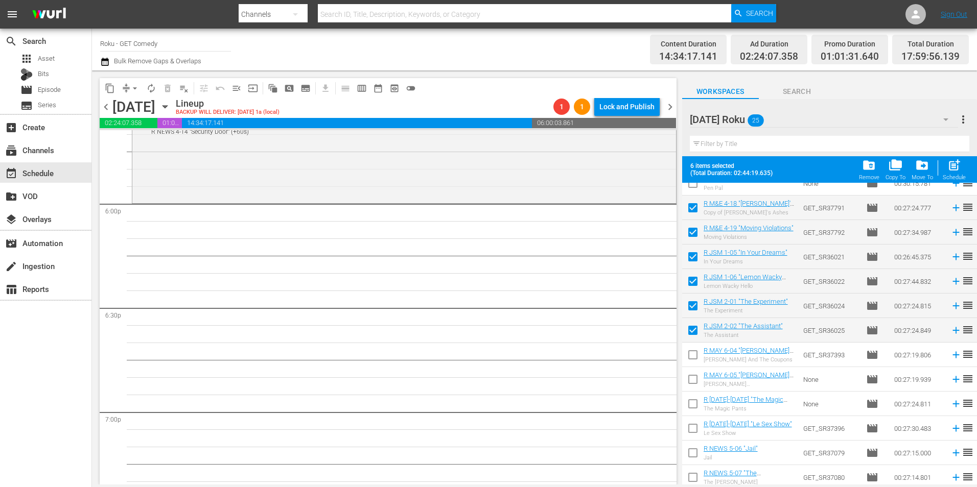
click at [692, 357] on input "checkbox" at bounding box center [692, 356] width 21 height 21
checkbox input "true"
click at [693, 386] on input "checkbox" at bounding box center [692, 381] width 21 height 21
checkbox input "true"
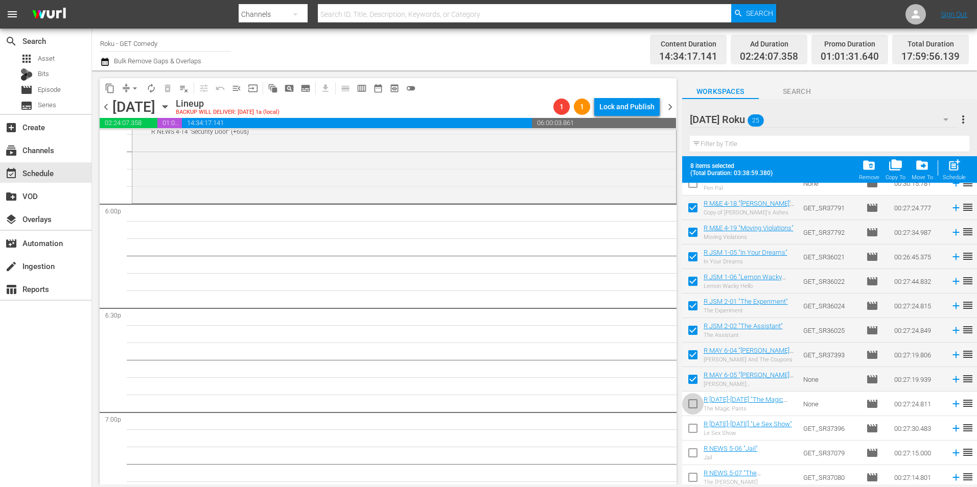
click at [693, 403] on input "checkbox" at bounding box center [692, 405] width 21 height 21
checkbox input "true"
click at [690, 421] on input "checkbox" at bounding box center [692, 430] width 21 height 21
checkbox input "true"
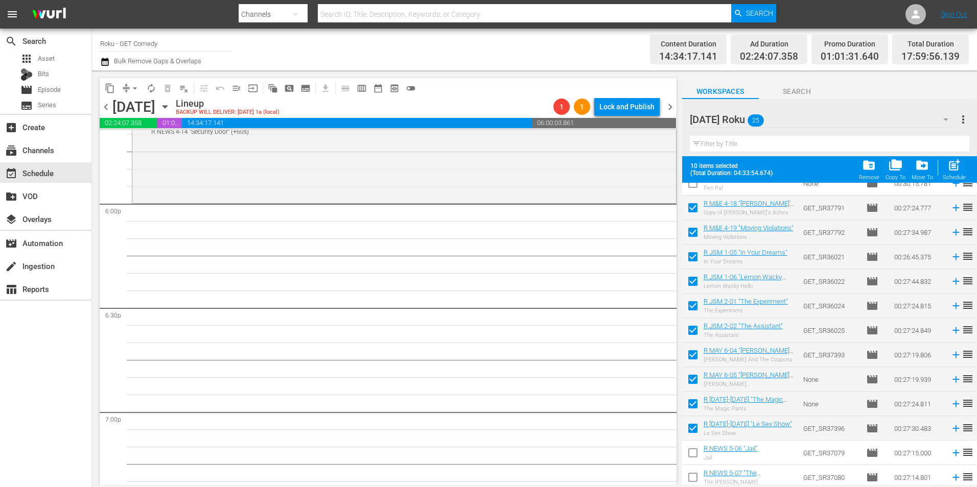
scroll to position [335, 0]
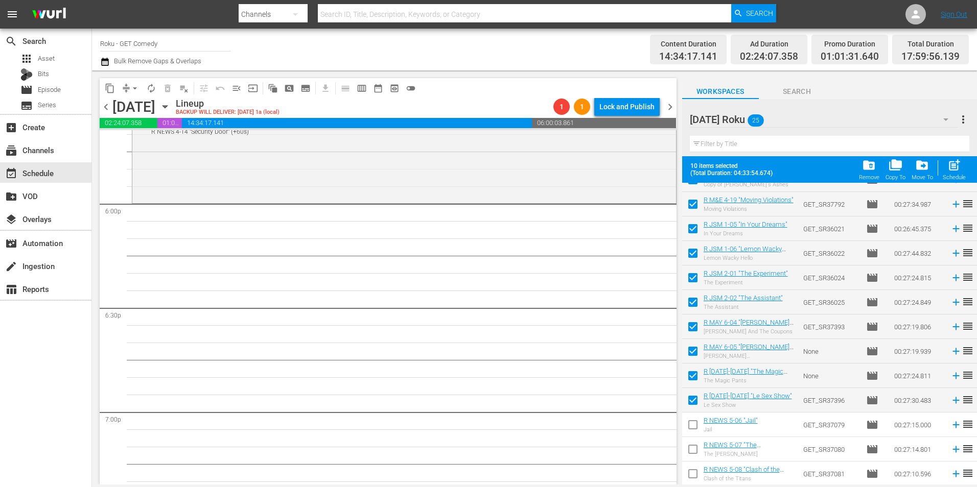
click at [692, 429] on input "checkbox" at bounding box center [692, 426] width 21 height 21
checkbox input "true"
click at [695, 450] on input "checkbox" at bounding box center [692, 451] width 21 height 21
checkbox input "true"
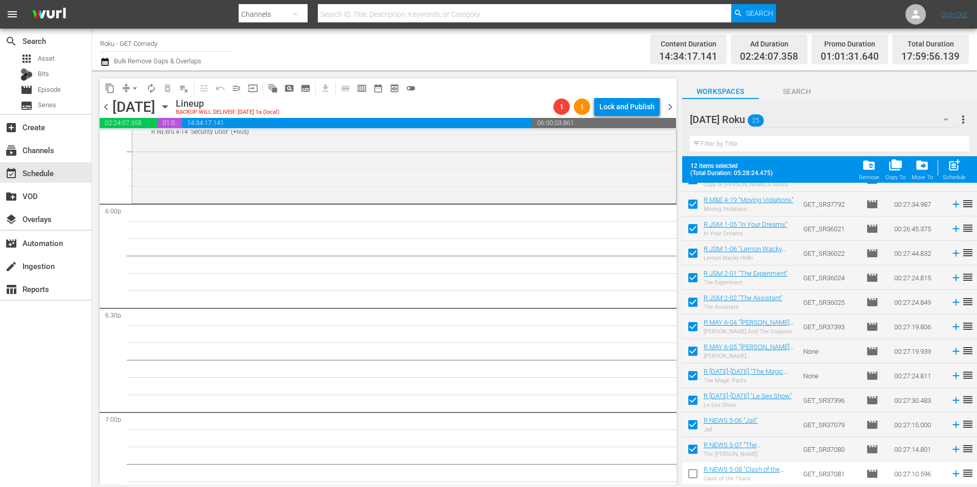
click at [692, 476] on input "checkbox" at bounding box center [692, 475] width 21 height 21
checkbox input "true"
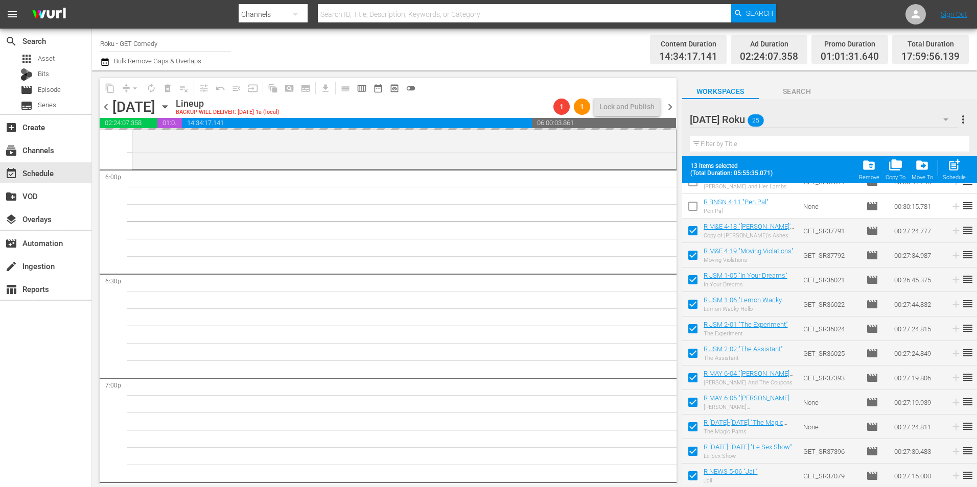
scroll to position [3728, 0]
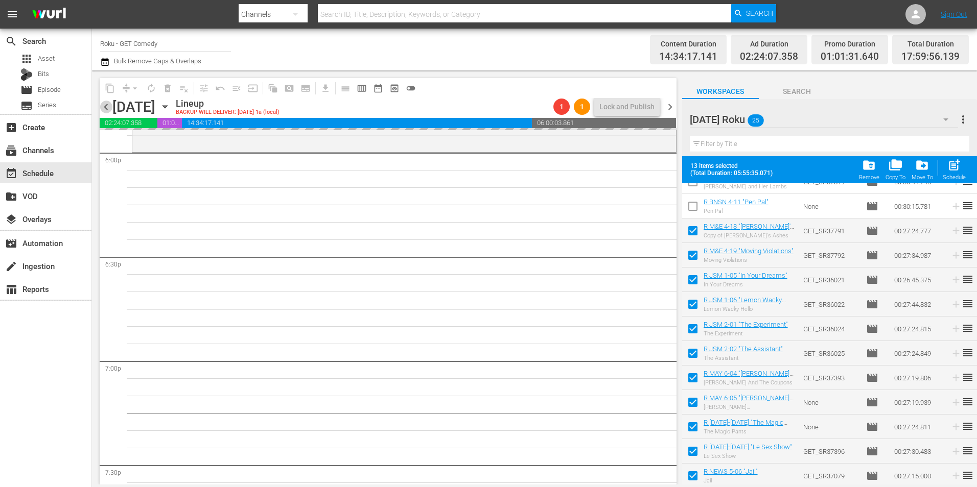
click at [106, 110] on span "chevron_left" at bounding box center [106, 107] width 13 height 13
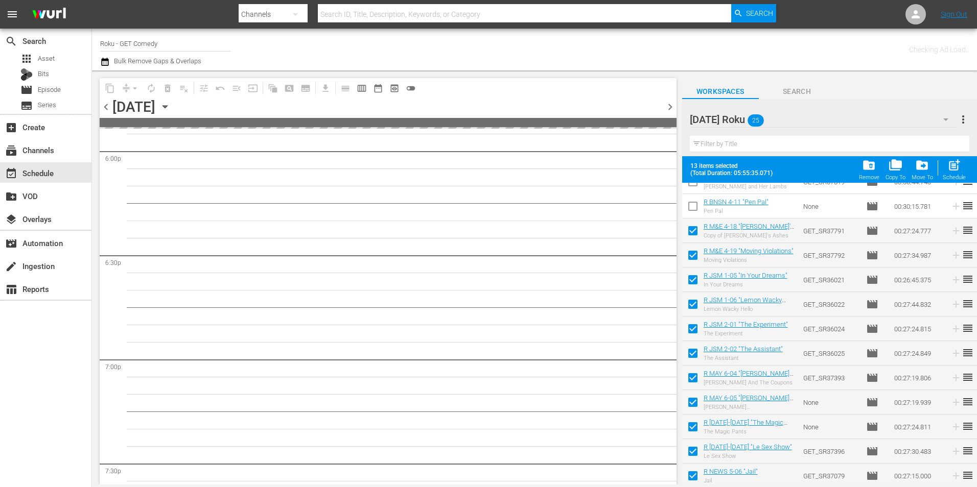
scroll to position [4111, 0]
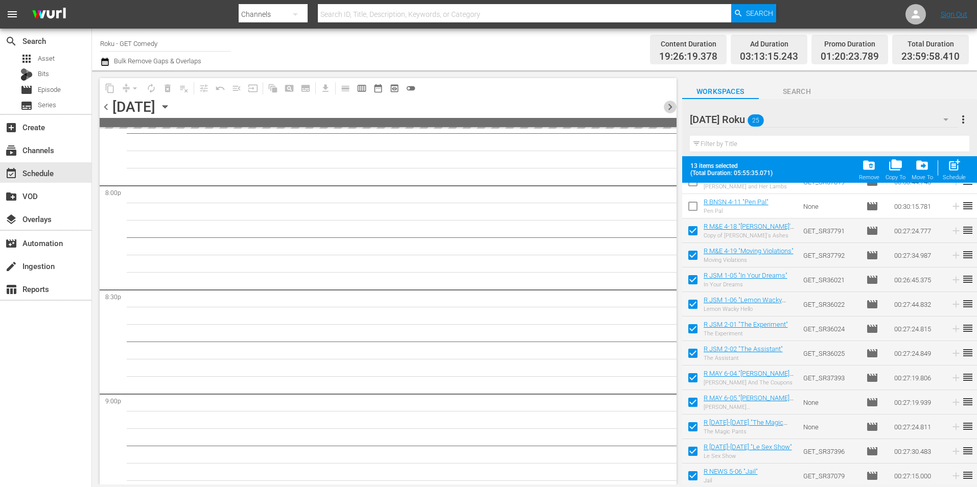
click at [675, 106] on span "chevron_right" at bounding box center [669, 107] width 13 height 13
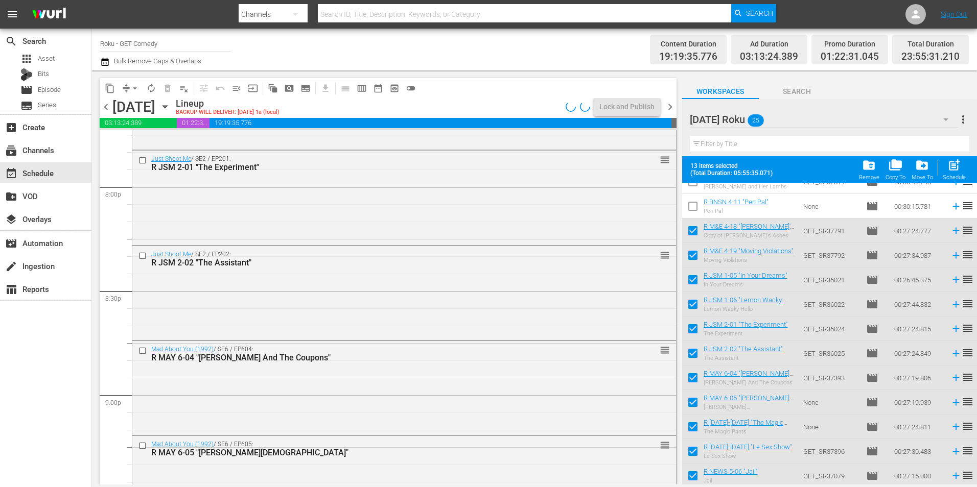
scroll to position [3728, 0]
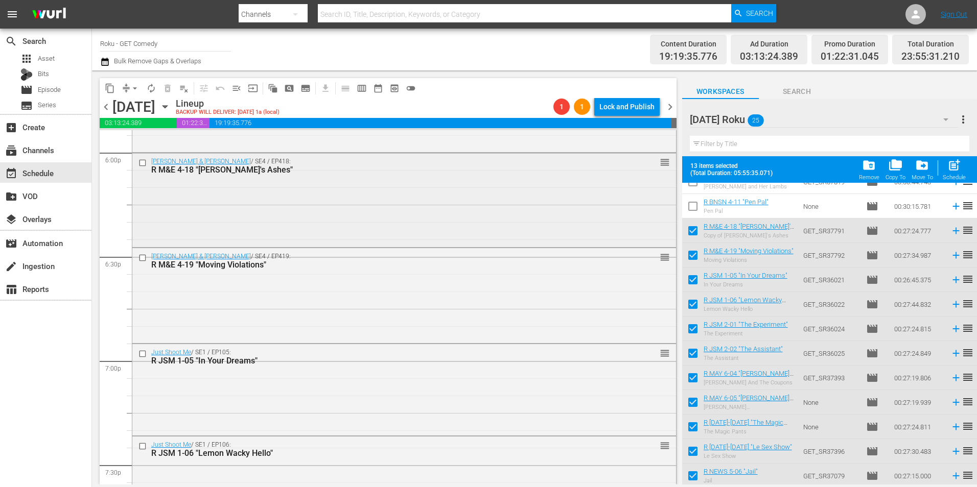
click at [276, 194] on div "[PERSON_NAME] & [PERSON_NAME] / SE4 / EP418: R M&E 4-18 "[PERSON_NAME]'s Ashes"…" at bounding box center [403, 199] width 543 height 92
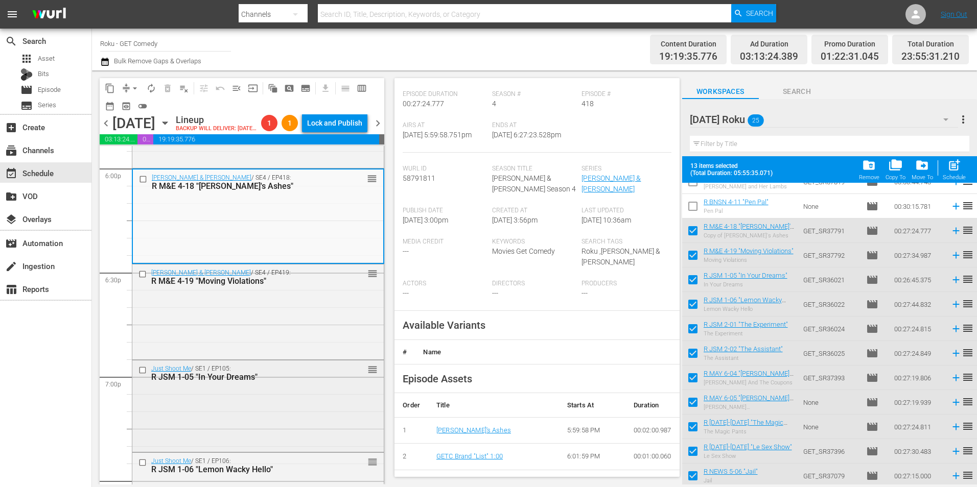
scroll to position [153, 0]
click at [329, 340] on div "[PERSON_NAME] & [PERSON_NAME] / SE4 / EP419: R M&E 4-19 "Moving Violations" reo…" at bounding box center [257, 311] width 251 height 93
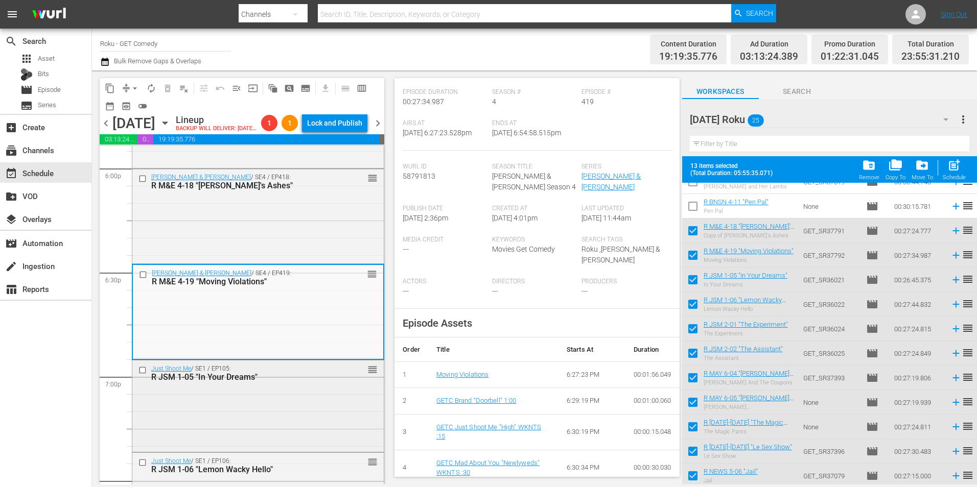
click at [295, 420] on div "Just Shoot Me / SE1 / EP105: R JSM 1-05 "In Your Dreams" reorder" at bounding box center [257, 406] width 251 height 90
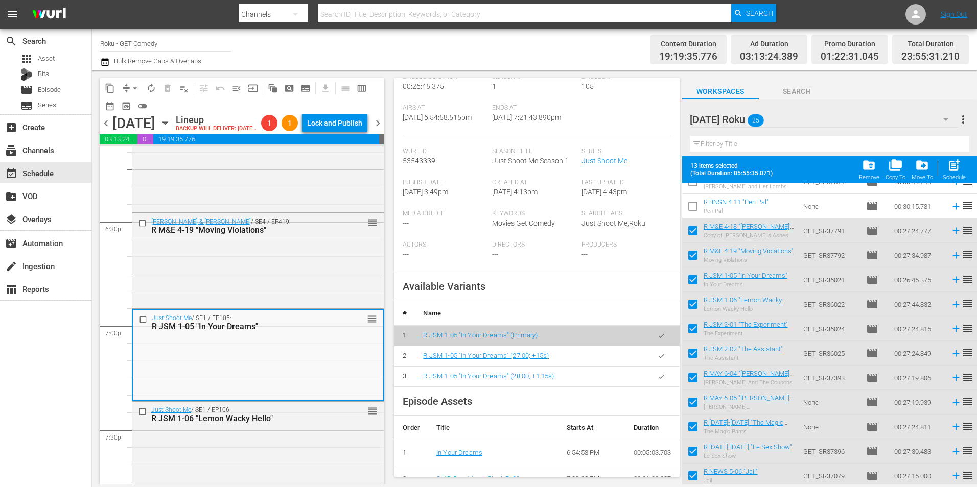
scroll to position [204, 0]
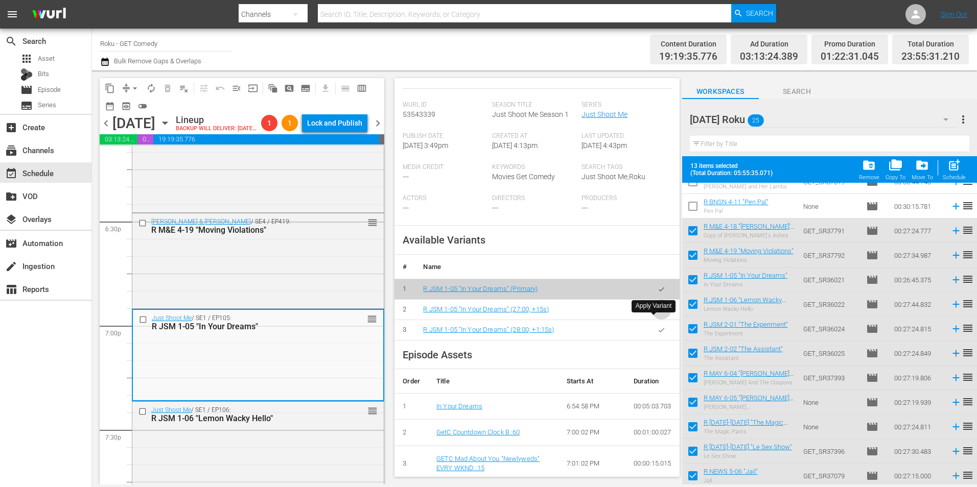
click at [657, 314] on icon "button" at bounding box center [661, 310] width 8 height 8
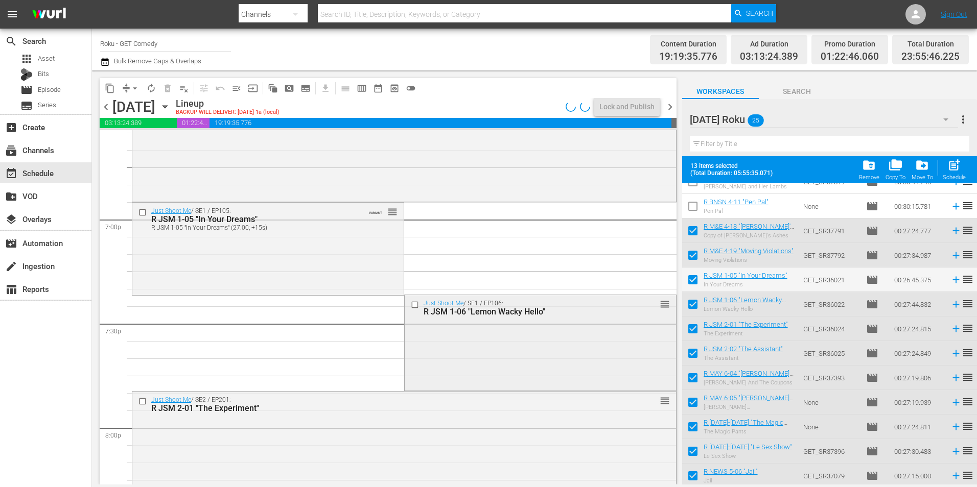
scroll to position [3882, 0]
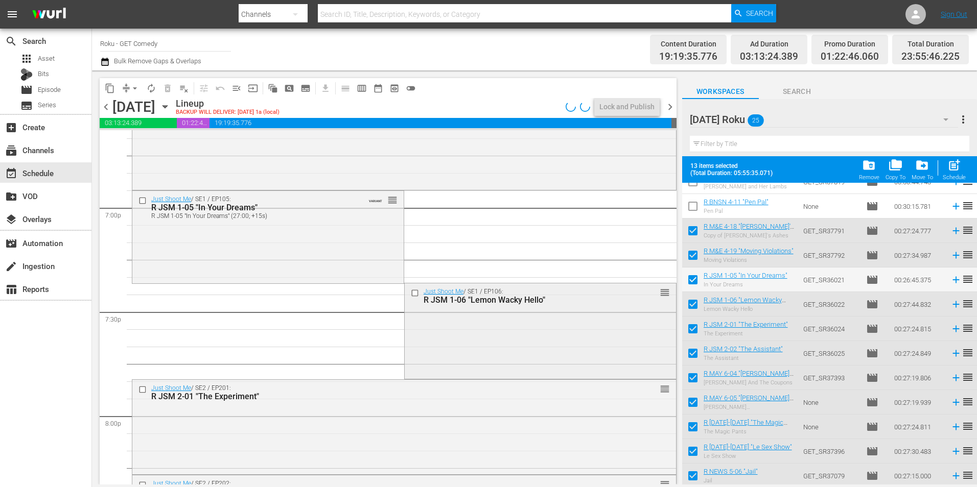
click at [504, 342] on div "Just Shoot Me / SE1 / EP106: R JSM 1-06 "Lemon Wacky Hello" reorder" at bounding box center [540, 329] width 271 height 93
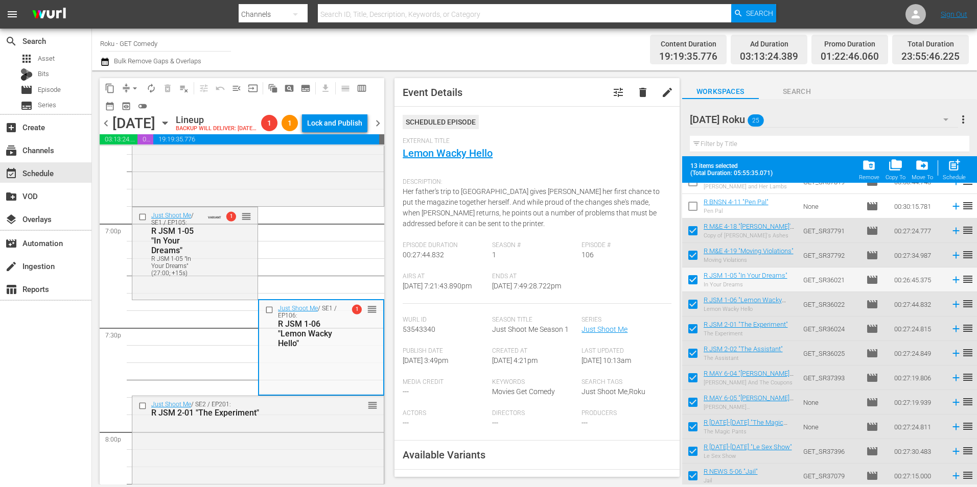
scroll to position [102, 0]
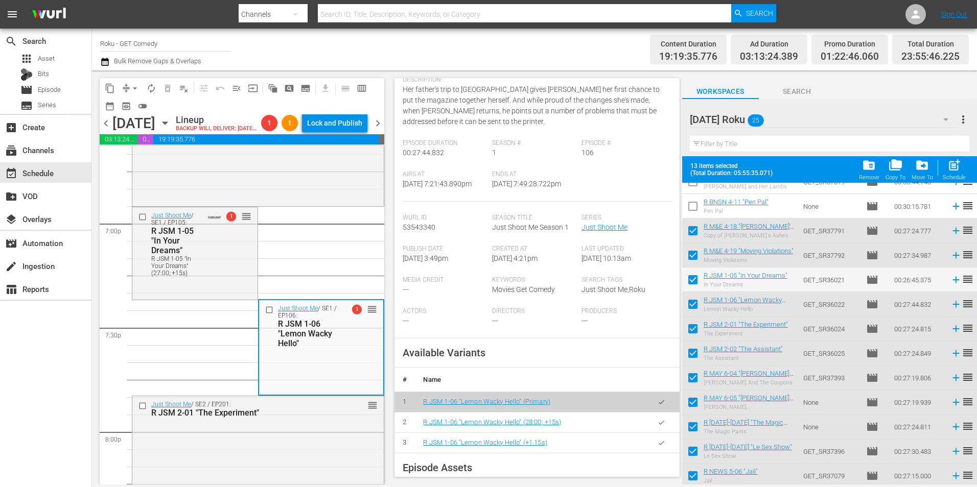
click at [658, 424] on icon "button" at bounding box center [661, 422] width 6 height 4
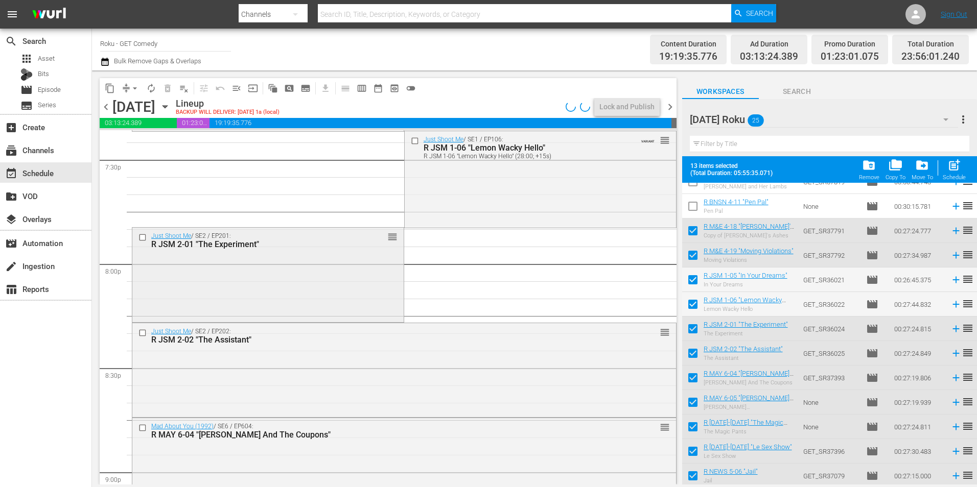
scroll to position [4035, 0]
drag, startPoint x: 337, startPoint y: 337, endPoint x: 324, endPoint y: 292, distance: 46.9
click at [324, 292] on div "Just Shoot Me / SE2 / EP201: R JSM 2-01 "The Experiment" 1 reorder" at bounding box center [267, 273] width 271 height 92
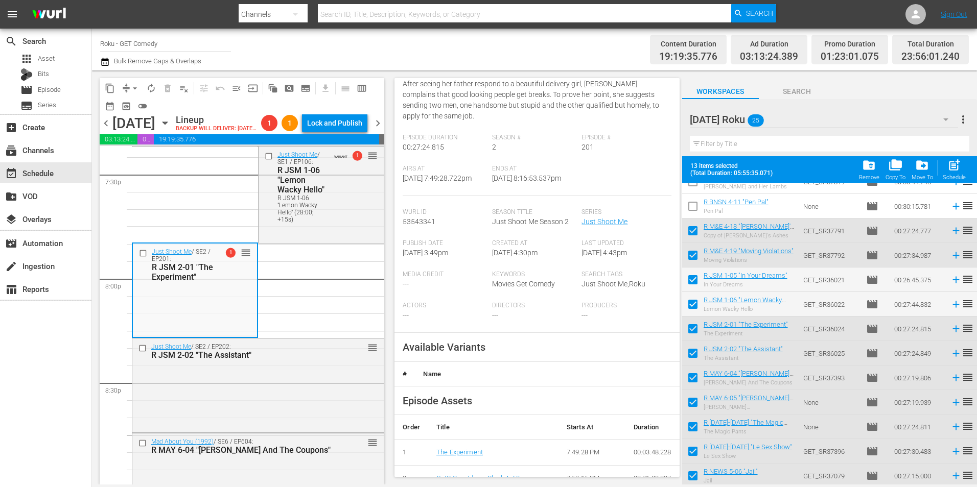
scroll to position [153, 0]
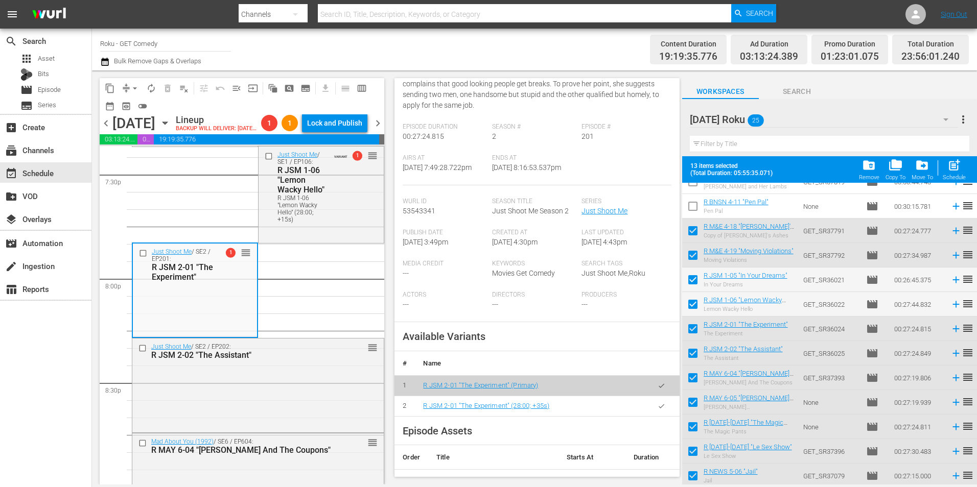
click at [657, 410] on icon "button" at bounding box center [661, 406] width 8 height 8
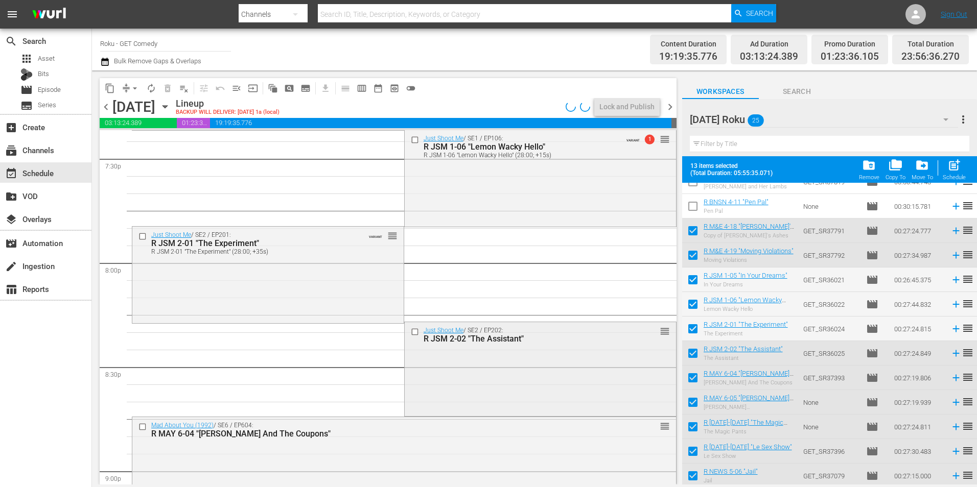
click at [457, 367] on div "Just Shoot Me / SE2 / EP202: R JSM 2-02 "The Assistant" reorder" at bounding box center [540, 368] width 271 height 92
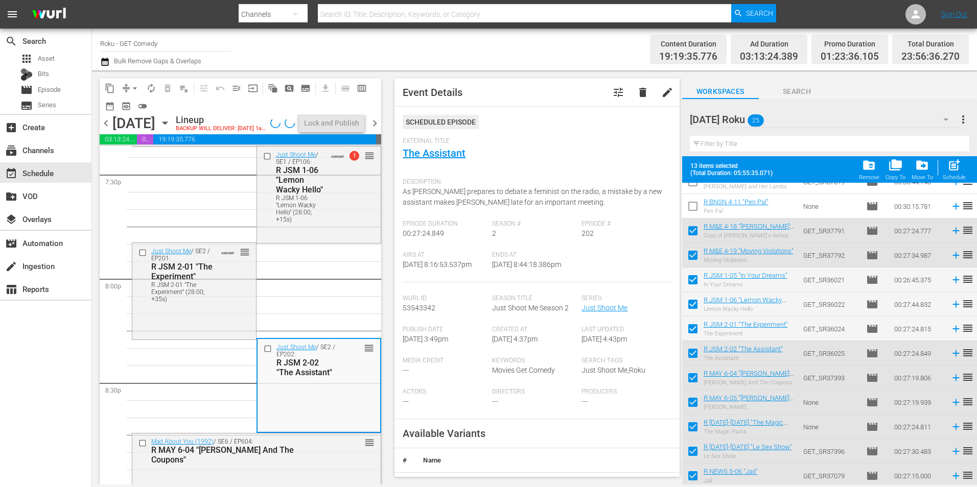
scroll to position [102, 0]
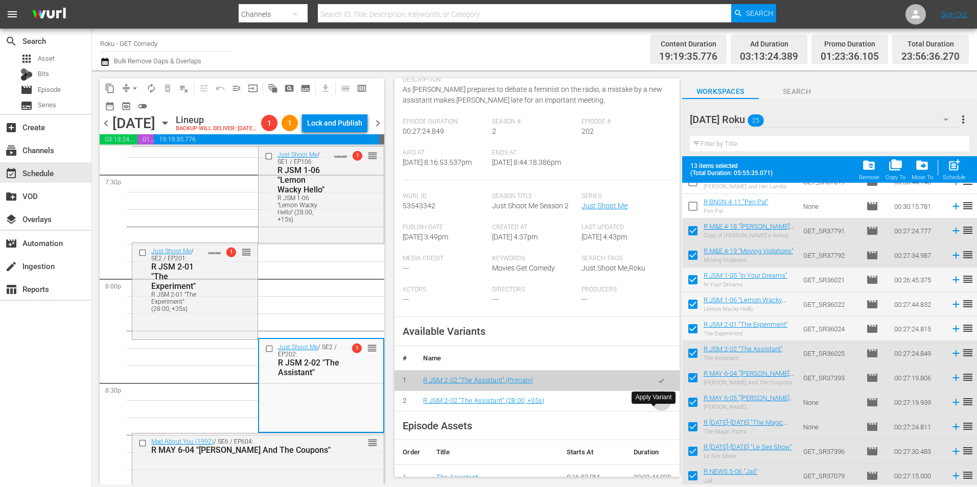
click at [658, 403] on icon "button" at bounding box center [661, 401] width 6 height 4
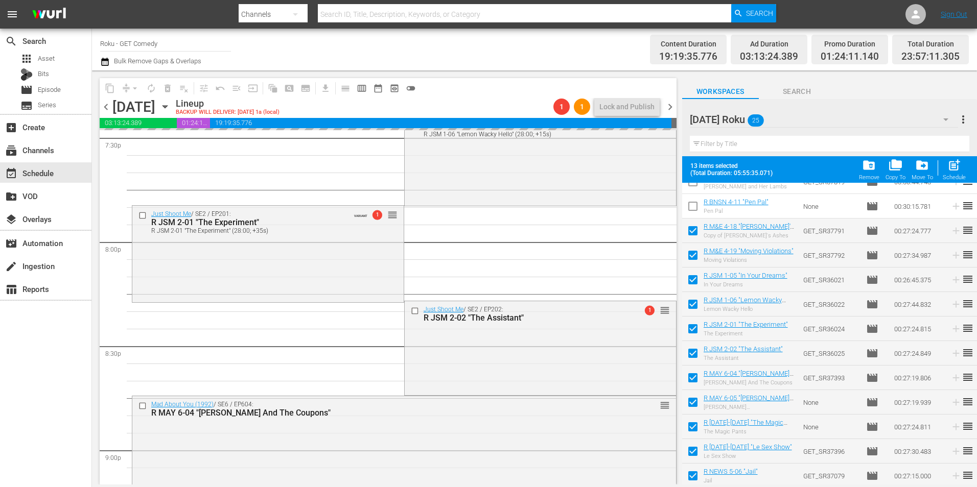
scroll to position [4137, 0]
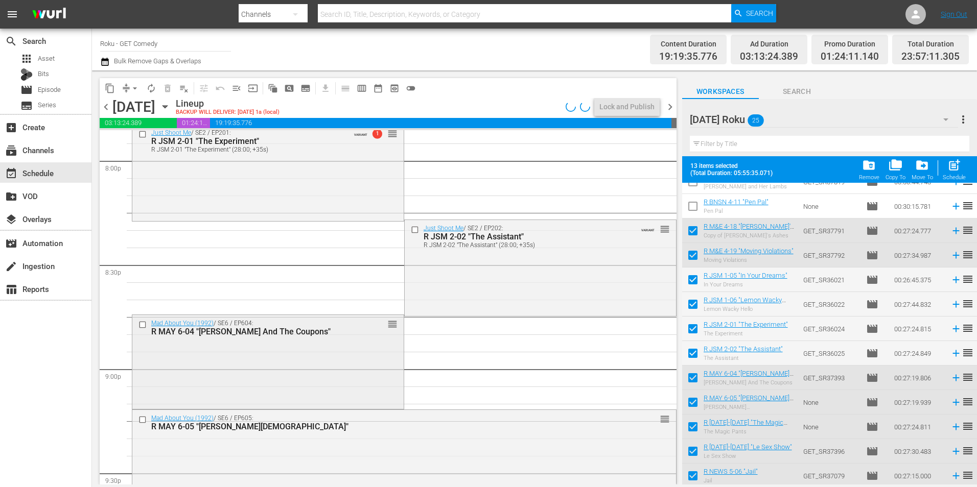
click at [277, 357] on div "Mad About You (1992) / SE6 / EP604: R MAY 6-04 "[PERSON_NAME] And The Coupons" …" at bounding box center [267, 361] width 271 height 92
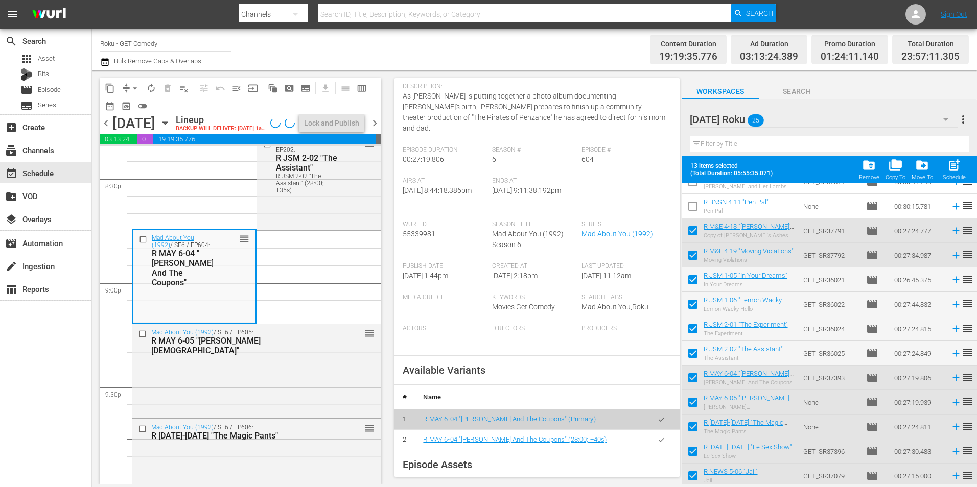
scroll to position [102, 0]
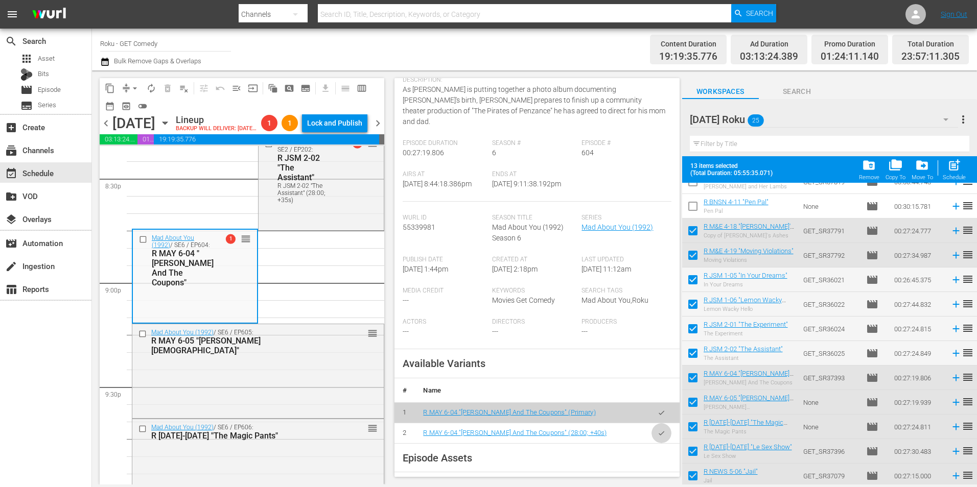
click at [657, 433] on icon "button" at bounding box center [661, 434] width 8 height 8
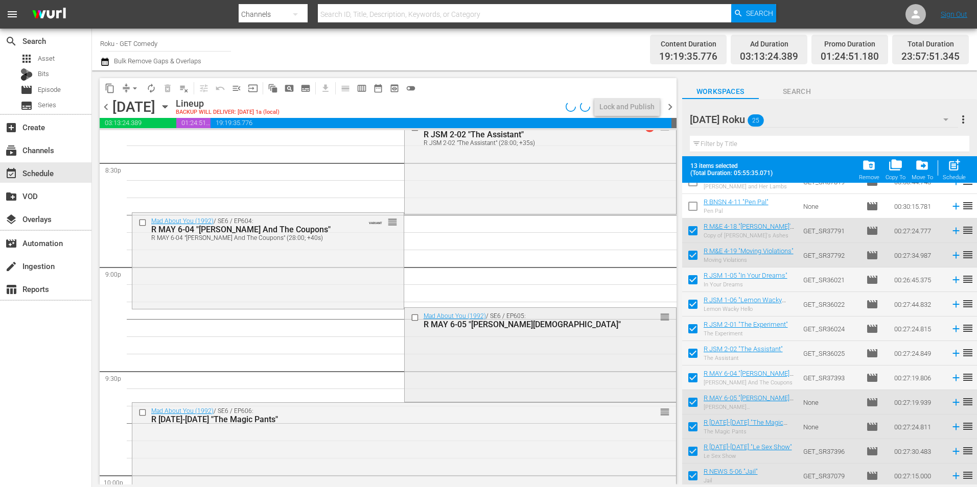
click at [469, 388] on div "Mad About You (1992) / SE6 / EP605: R MAY 6-05 "[PERSON_NAME] Blues" reorder" at bounding box center [540, 354] width 271 height 92
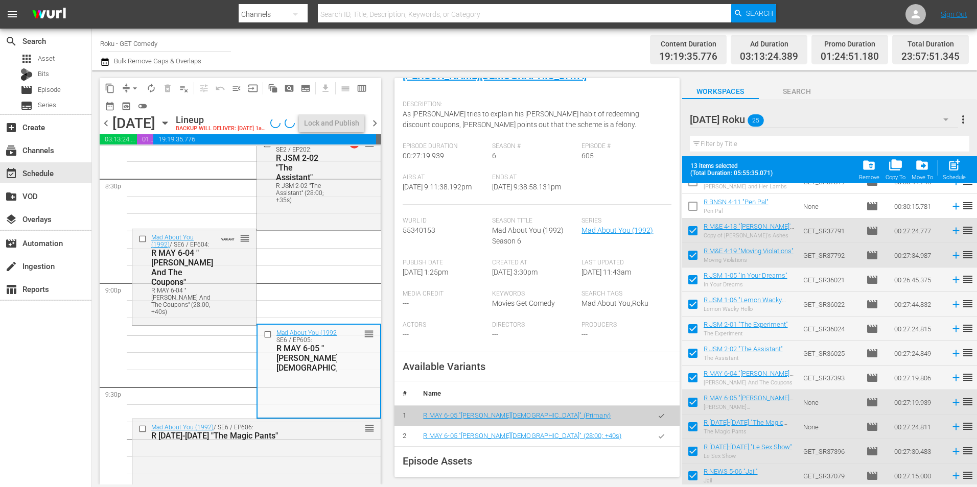
scroll to position [153, 0]
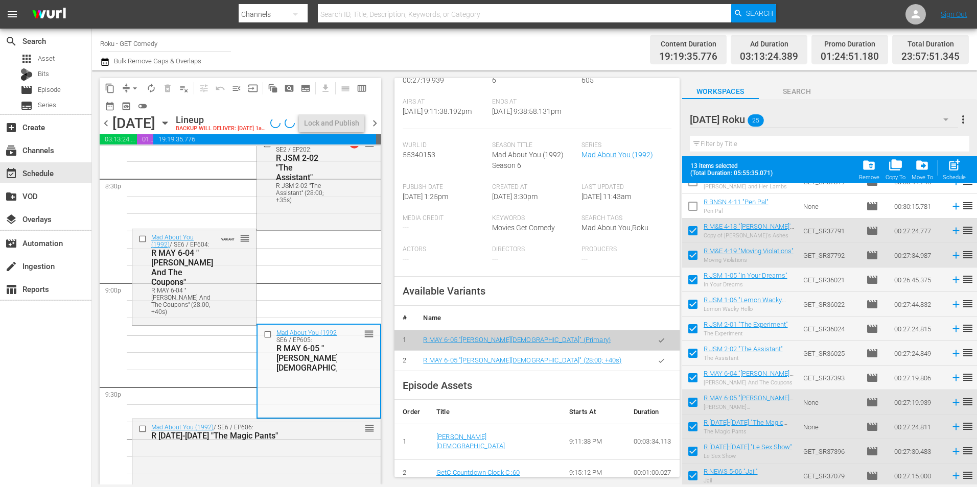
click at [651, 371] on button "button" at bounding box center [661, 361] width 20 height 20
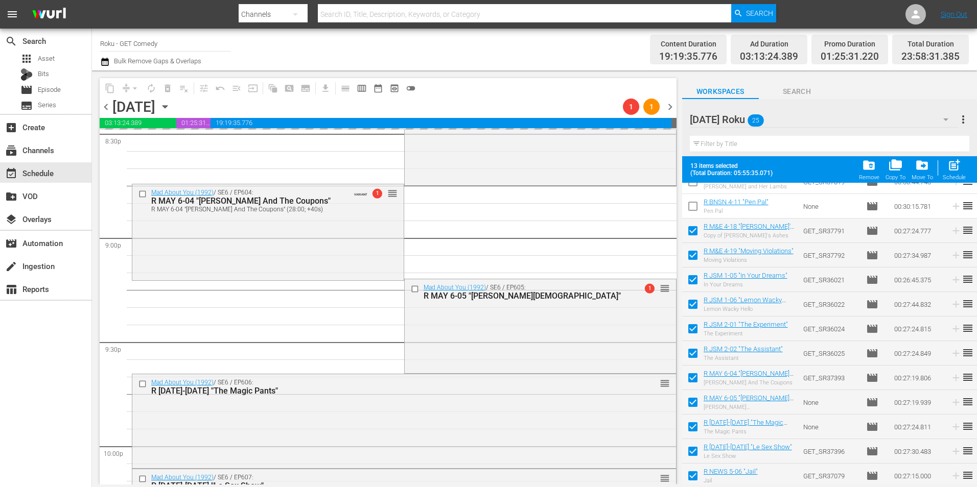
scroll to position [4341, 0]
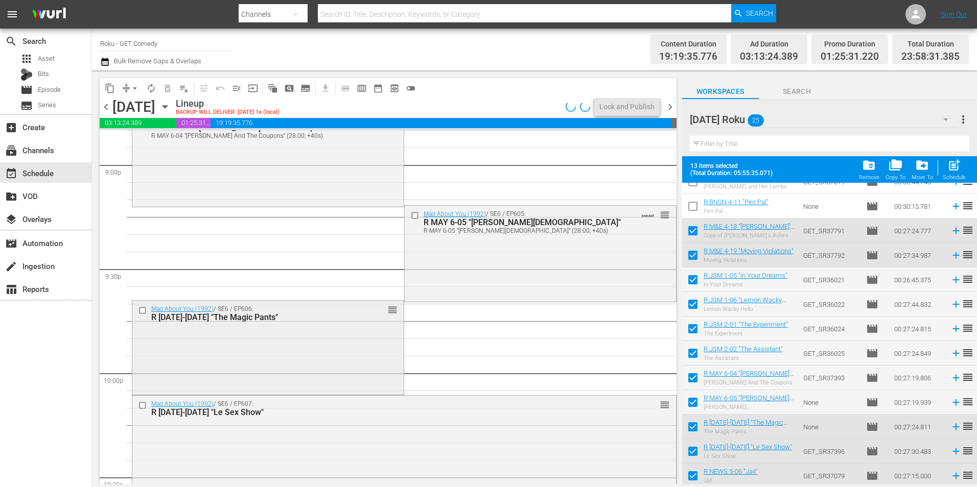
click at [325, 360] on div "Mad About You (1992) / SE6 / EP606: R [DATE]-[DATE] "The Magic Pants" reorder" at bounding box center [267, 347] width 271 height 92
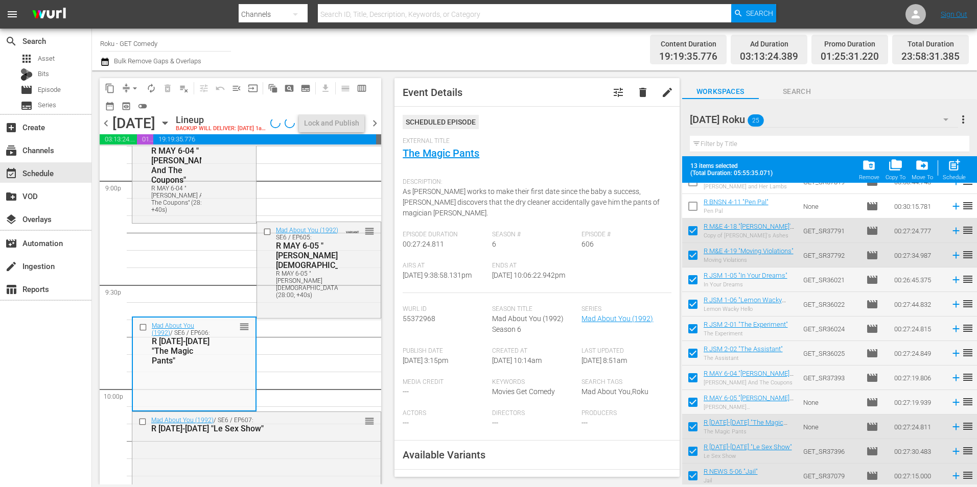
scroll to position [102, 0]
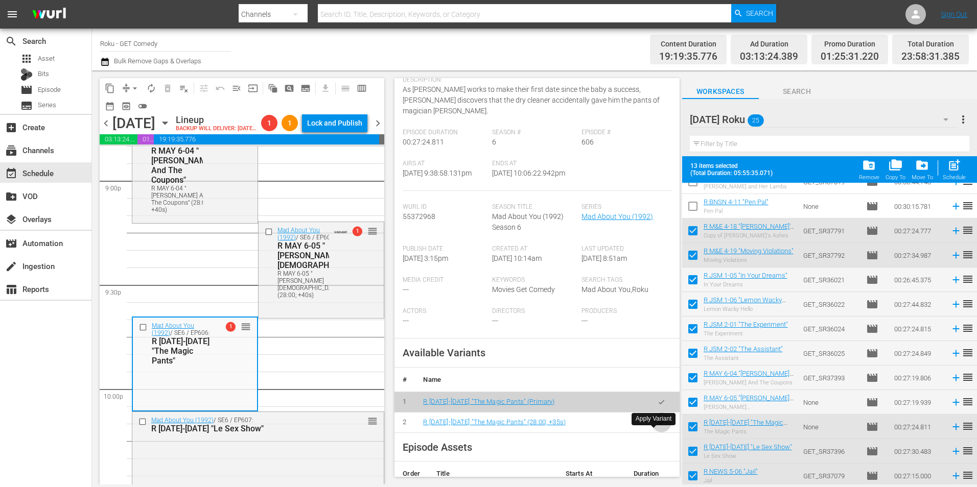
click at [658, 433] on button "button" at bounding box center [661, 423] width 20 height 20
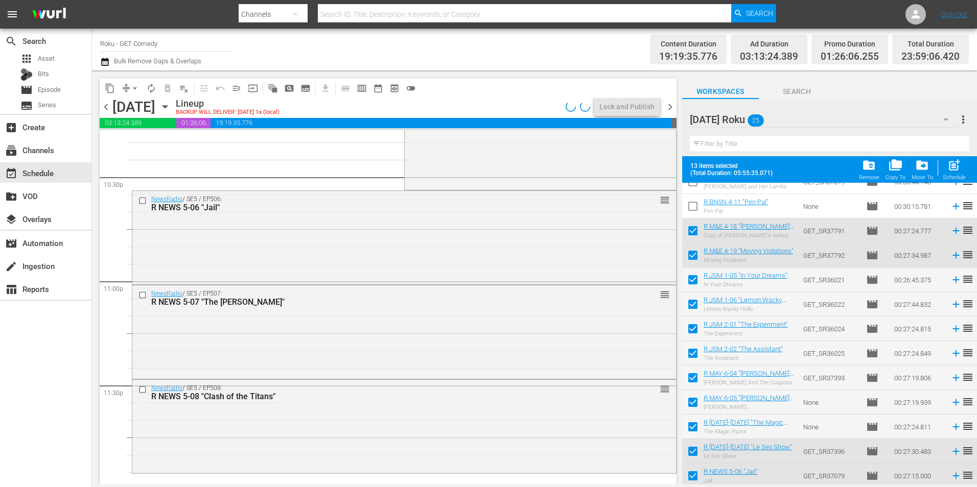
scroll to position [4647, 0]
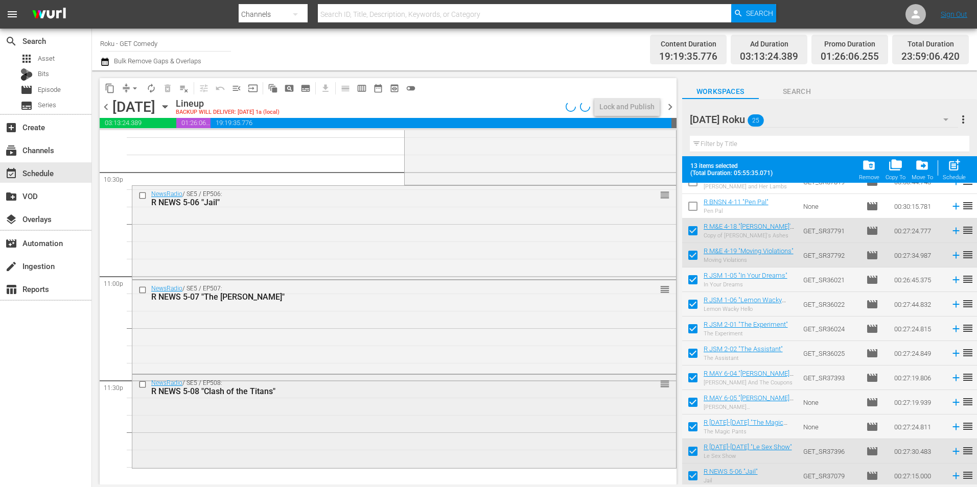
click at [424, 414] on div "NewsRadio / SE5 / EP508: R NEWS 5-08 "Clash of the Titans" reorder" at bounding box center [403, 420] width 543 height 91
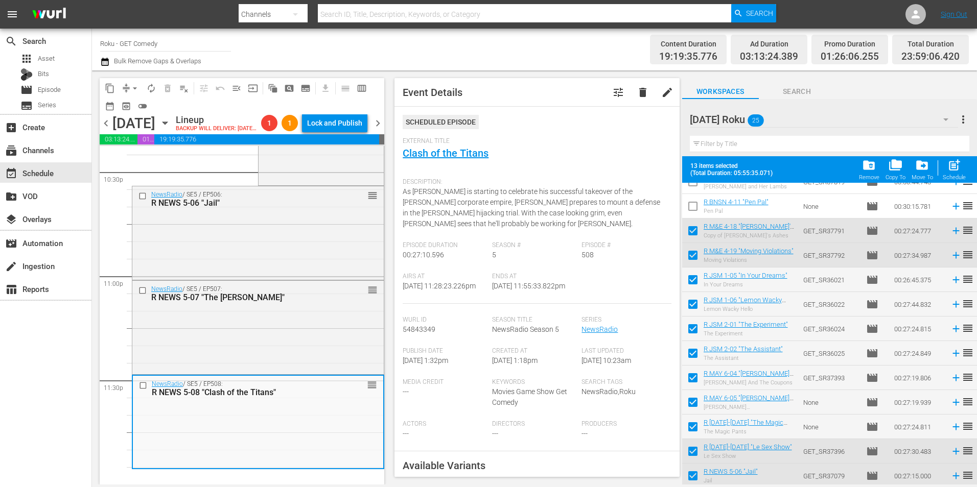
scroll to position [153, 0]
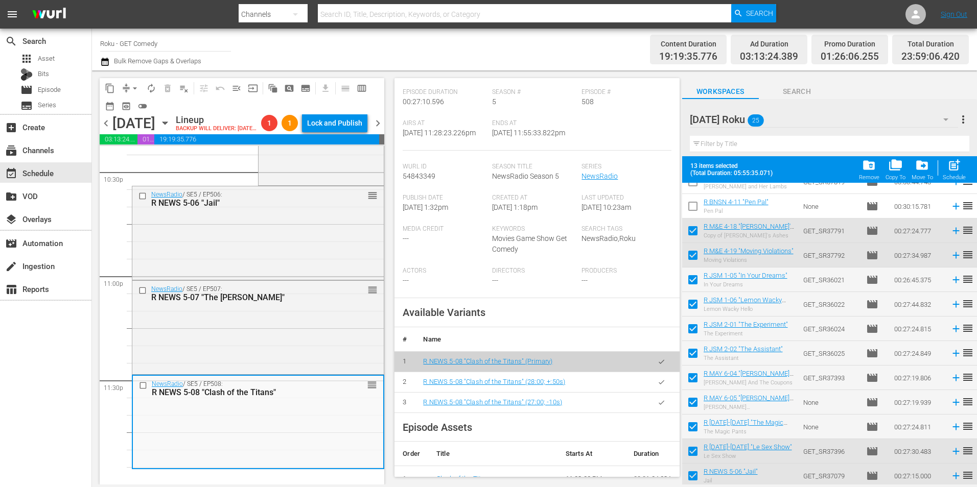
click at [657, 386] on icon "button" at bounding box center [661, 382] width 8 height 8
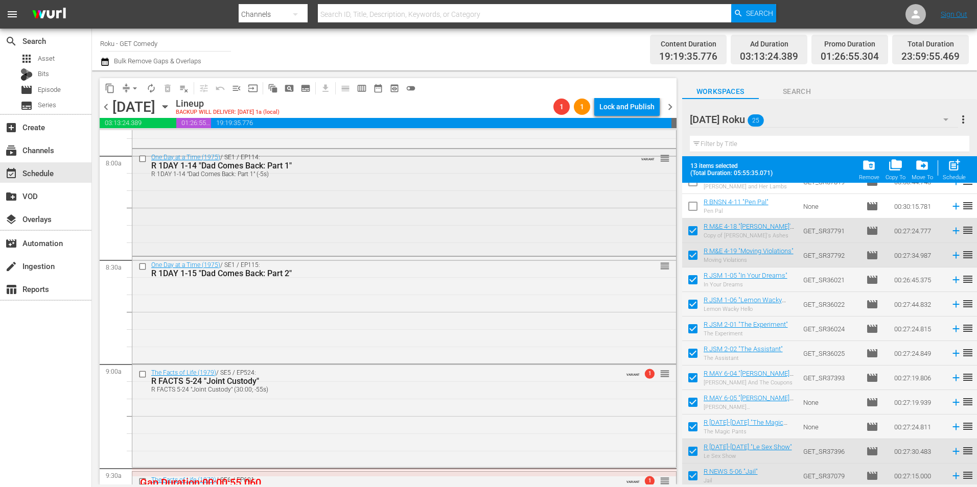
scroll to position [1633, 0]
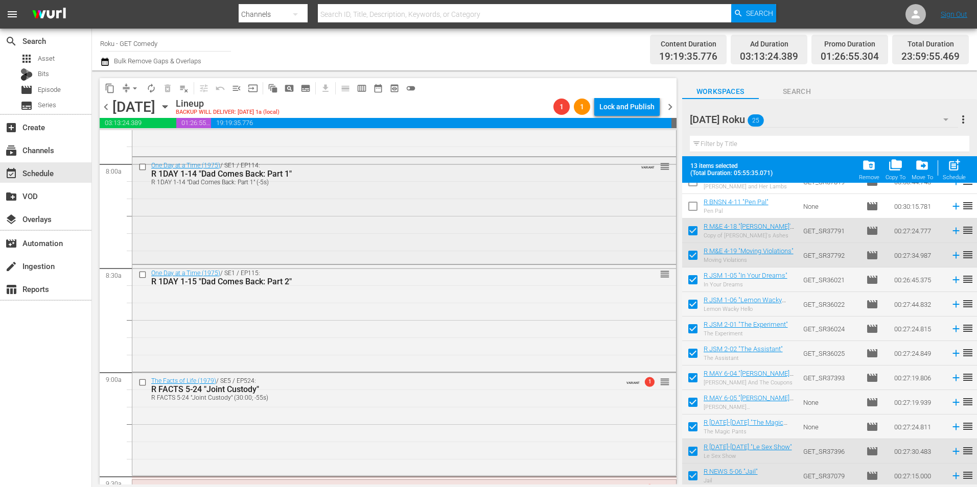
click at [281, 230] on div "One Day at a Time (1975) / SE1 / EP114: R 1DAY 1-14 "Dad Comes Back: Part 1" R …" at bounding box center [403, 209] width 543 height 105
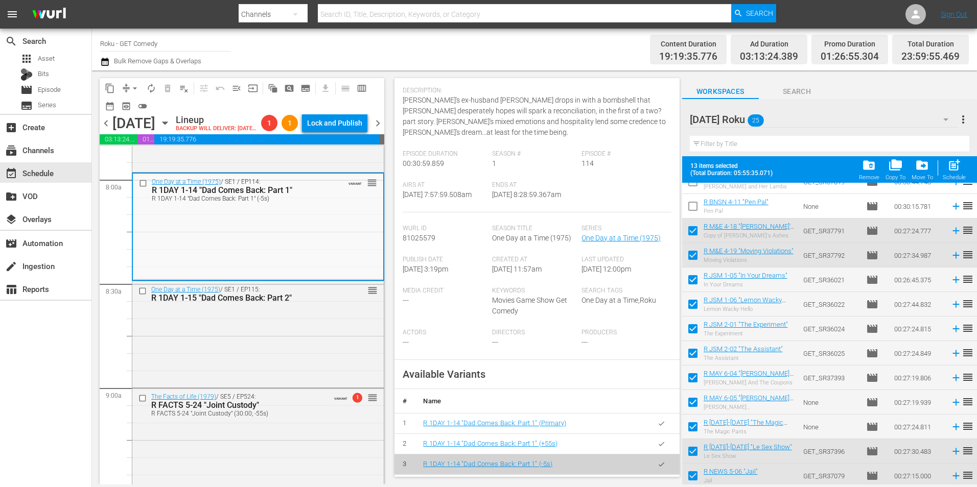
scroll to position [306, 0]
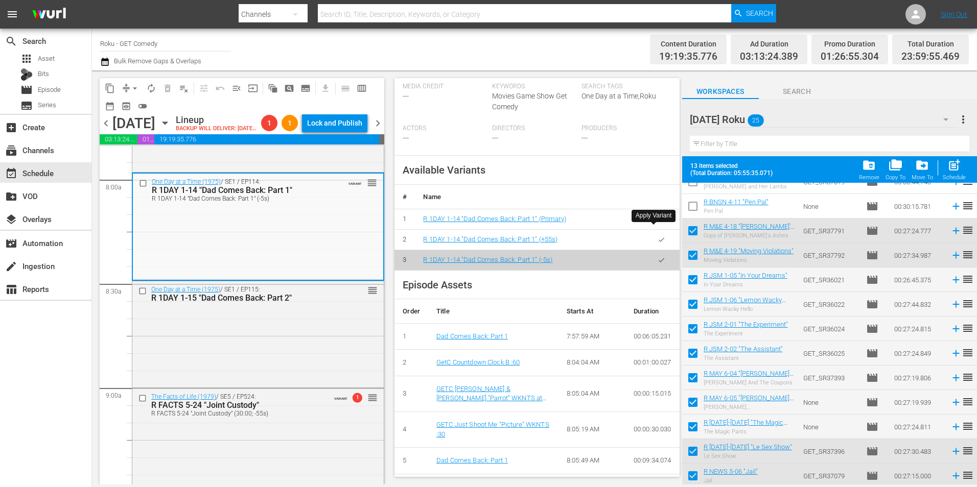
click at [657, 223] on icon "button" at bounding box center [661, 220] width 8 height 8
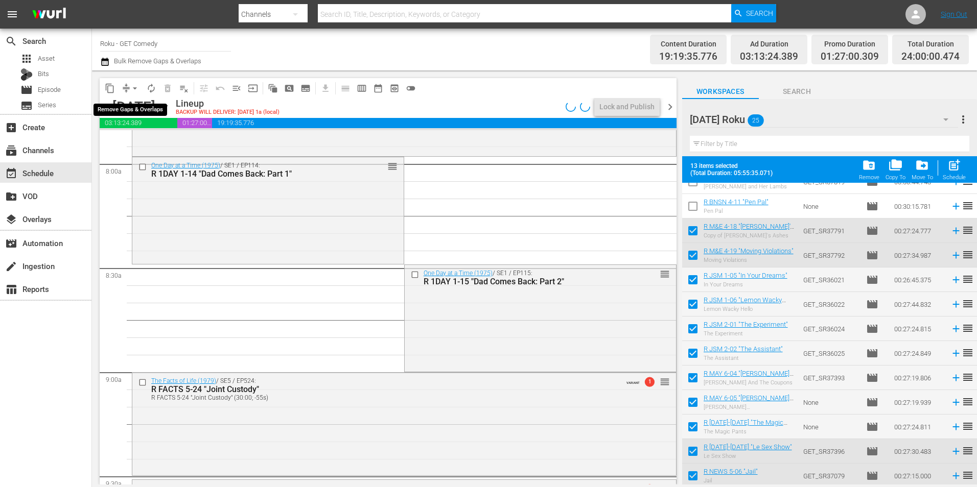
click at [132, 86] on span "arrow_drop_down" at bounding box center [135, 88] width 10 height 10
click at [132, 104] on li "Align to Midnight" at bounding box center [135, 109] width 84 height 17
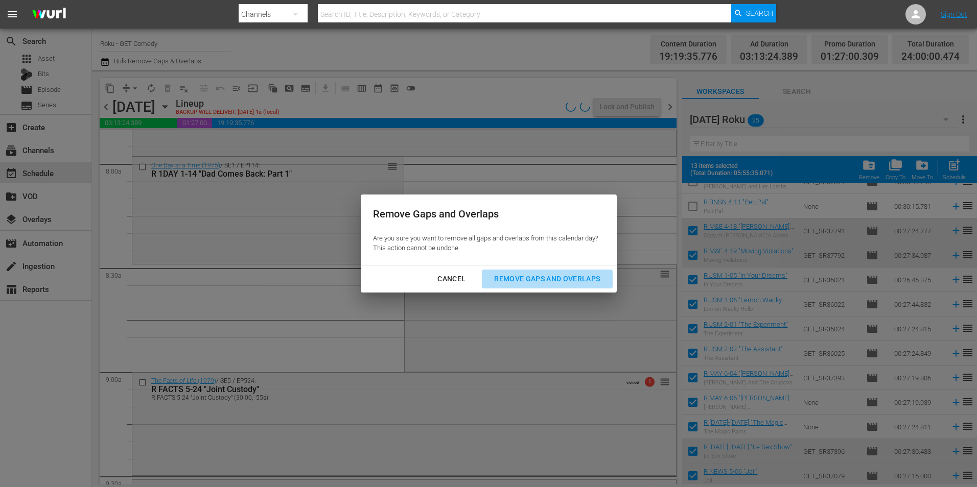
click at [537, 276] on div "Remove Gaps and Overlaps" at bounding box center [547, 279] width 122 height 13
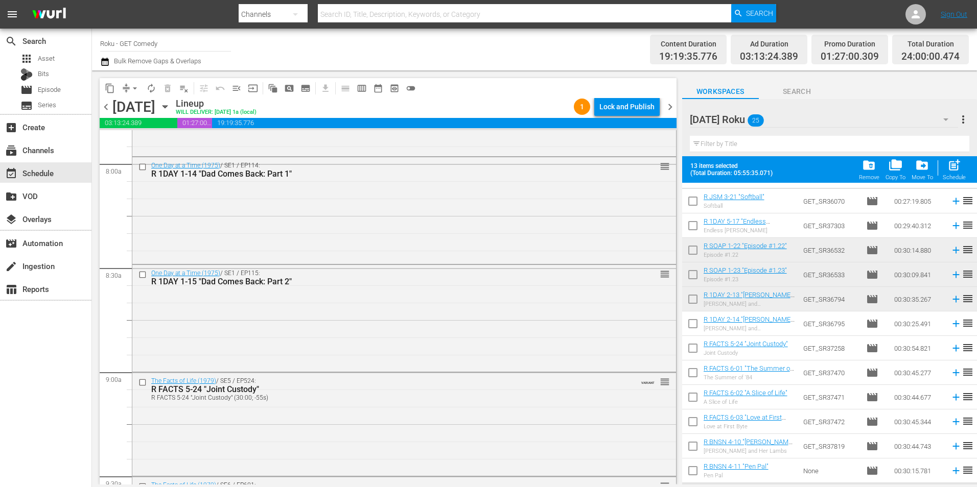
scroll to position [0, 0]
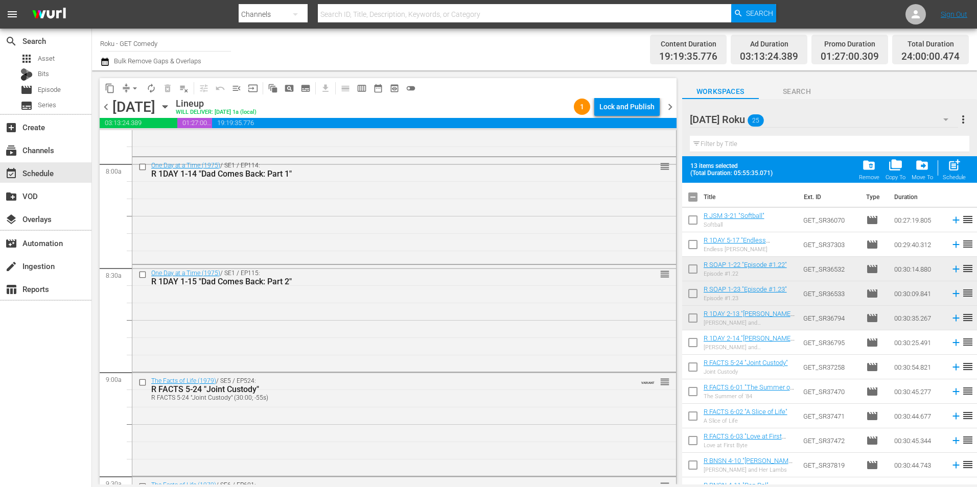
click at [696, 197] on input "checkbox" at bounding box center [692, 198] width 21 height 21
checkbox input "true"
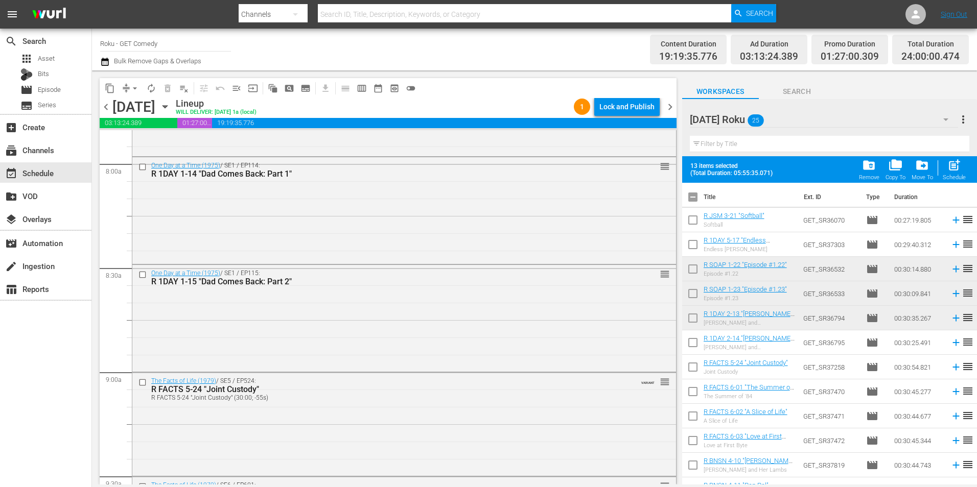
checkbox input "true"
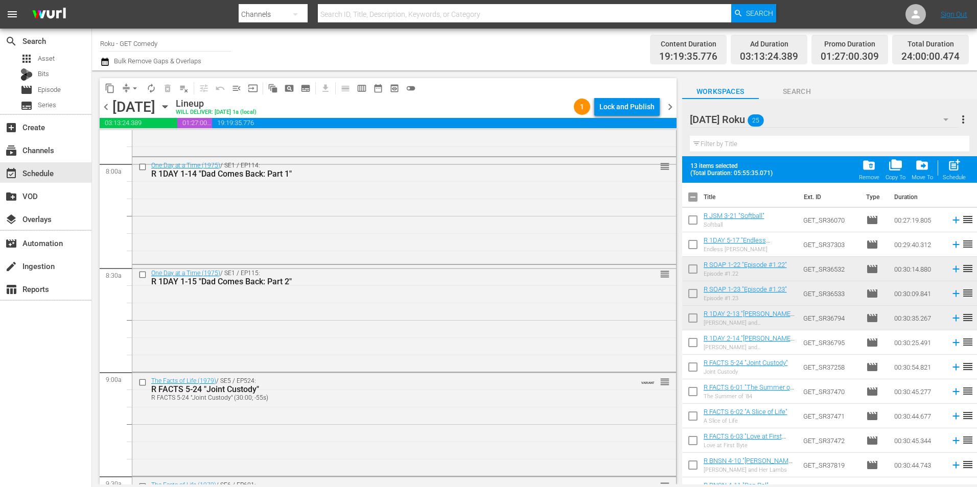
checkbox input "true"
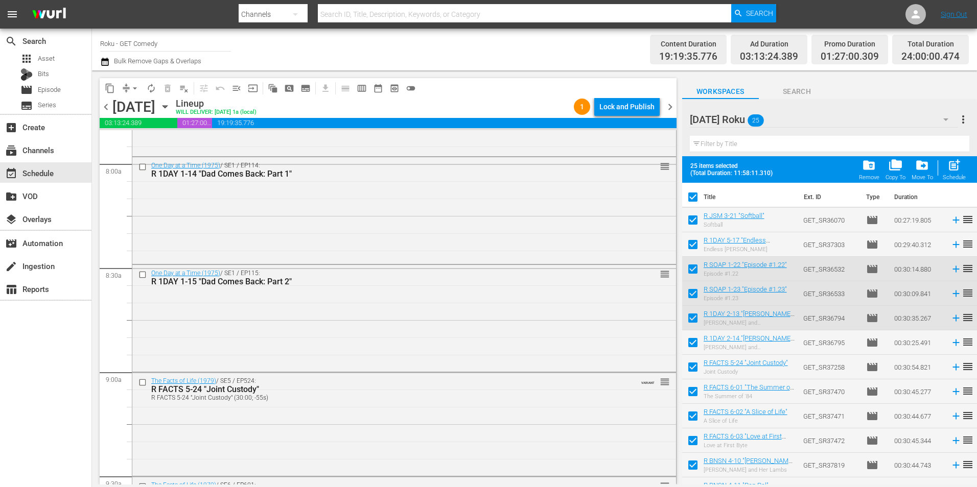
click at [696, 197] on input "checkbox" at bounding box center [692, 198] width 21 height 21
checkbox input "false"
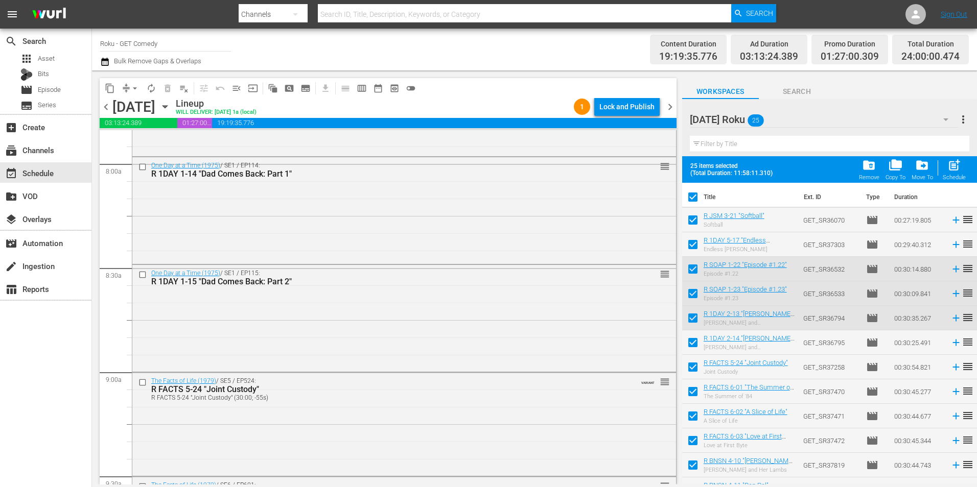
checkbox input "false"
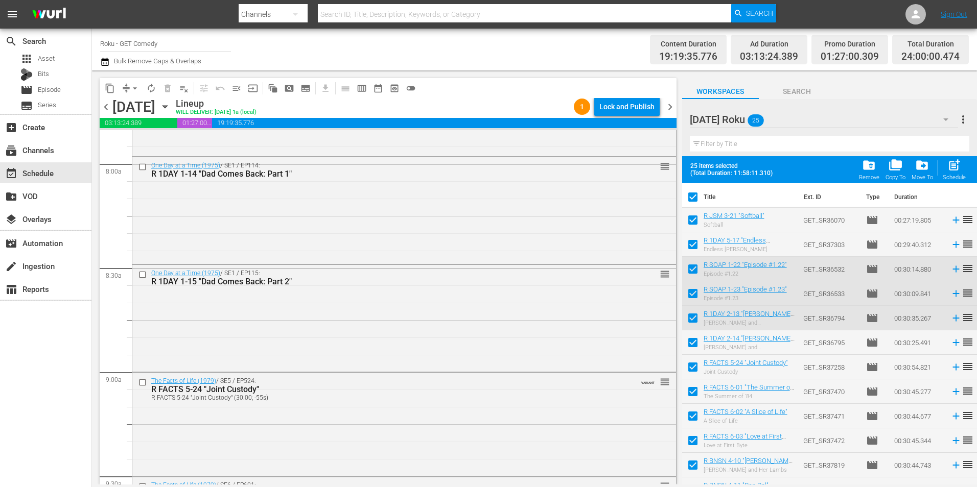
checkbox input "false"
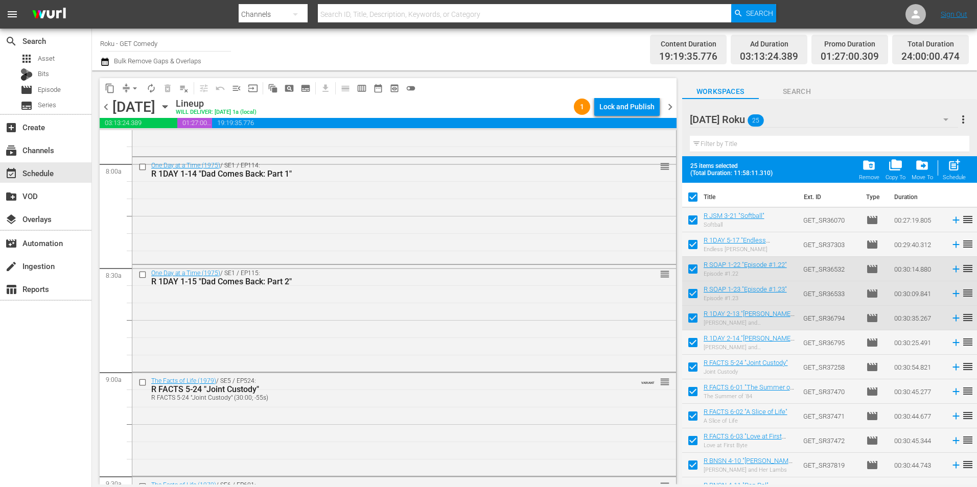
checkbox input "false"
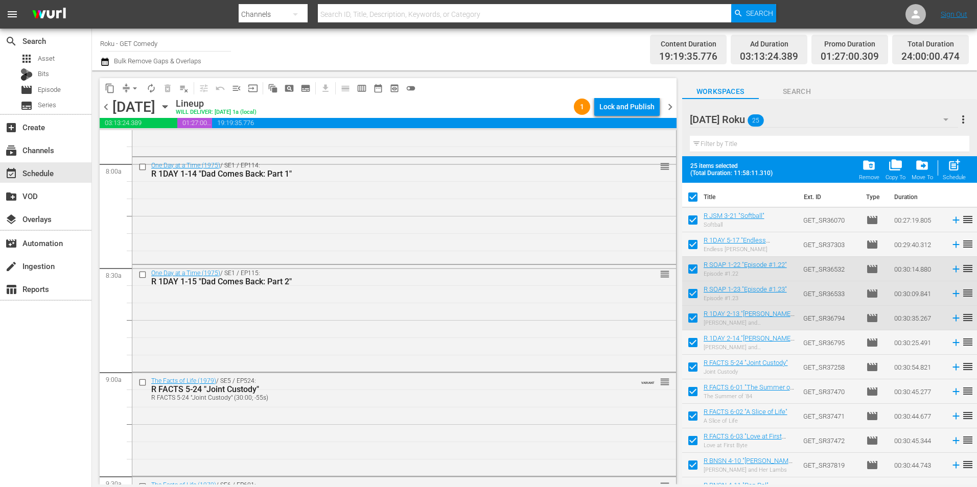
checkbox input "false"
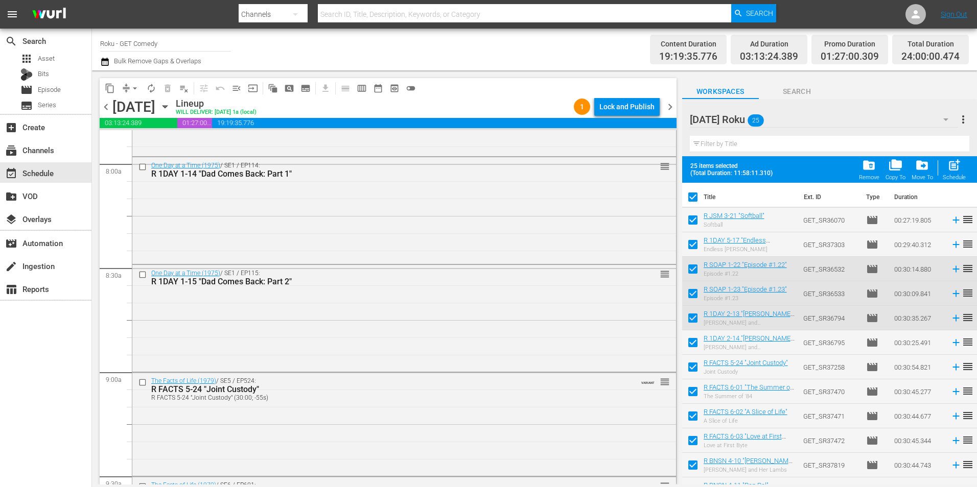
checkbox input "false"
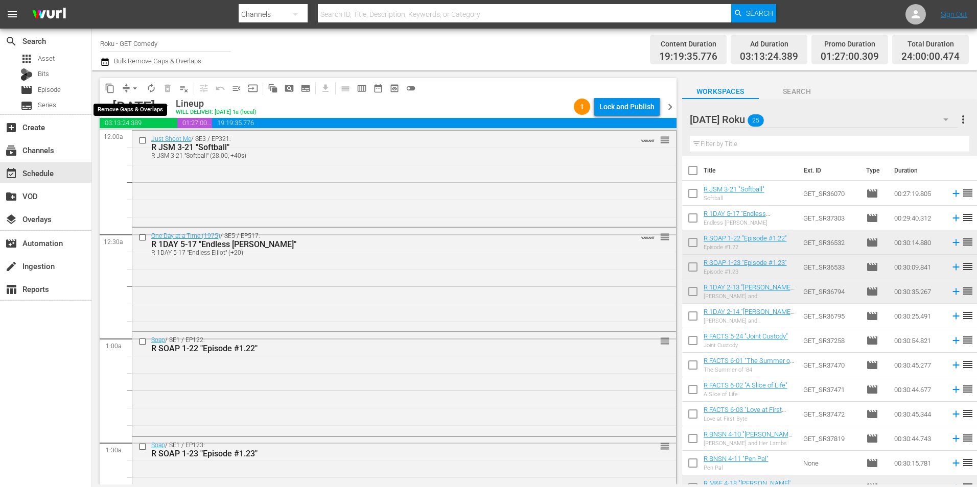
click at [141, 87] on button "arrow_drop_down" at bounding box center [135, 88] width 16 height 16
click at [137, 105] on li "Align to Midnight" at bounding box center [135, 109] width 84 height 17
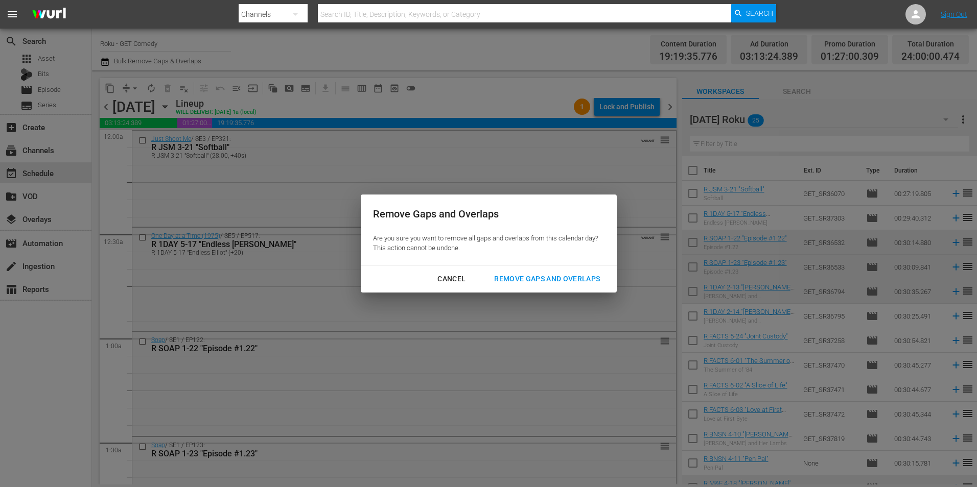
click at [559, 274] on div "Remove Gaps and Overlaps" at bounding box center [547, 279] width 122 height 13
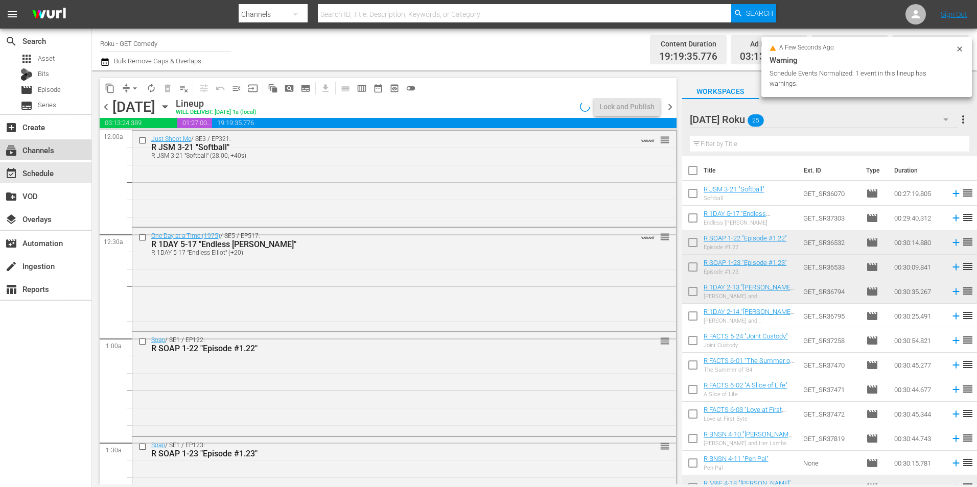
click at [70, 151] on div "subscriptions Channels" at bounding box center [45, 149] width 91 height 20
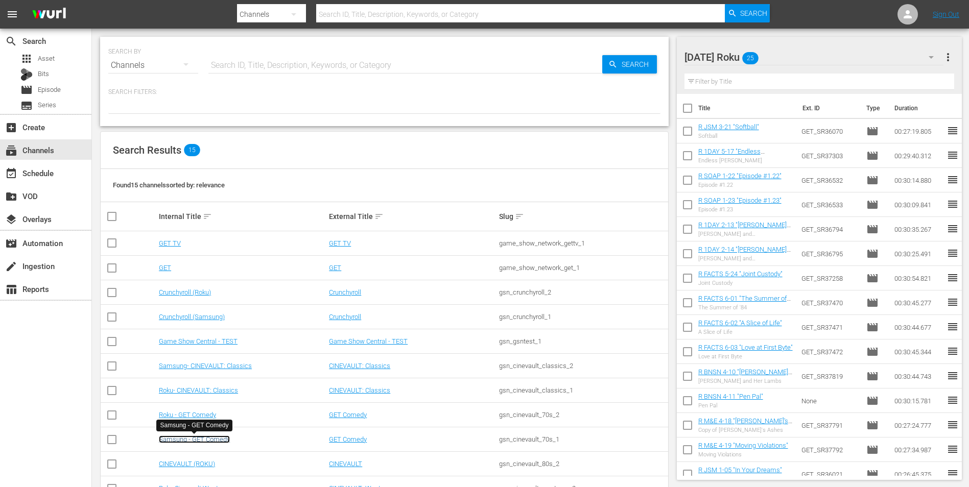
click at [187, 436] on link "Samsung - GET Comedy" at bounding box center [194, 440] width 71 height 8
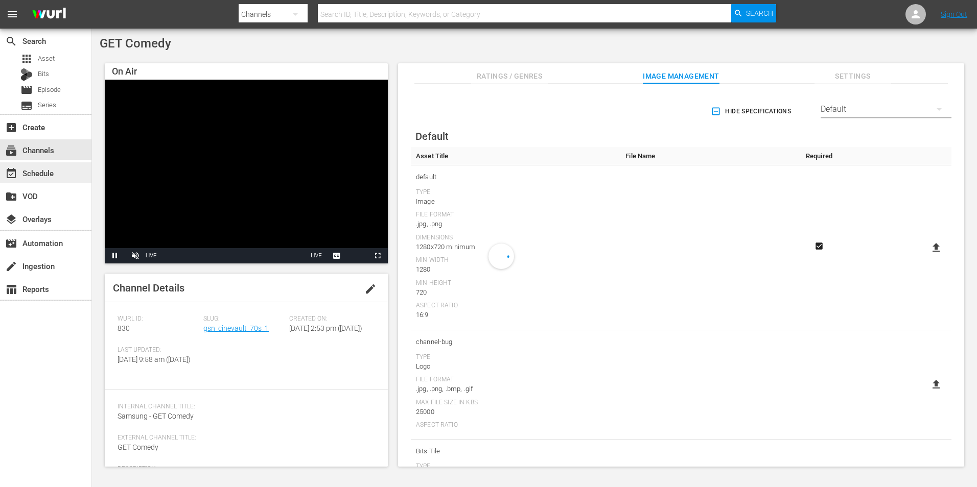
click at [41, 173] on div "event_available Schedule" at bounding box center [28, 171] width 57 height 9
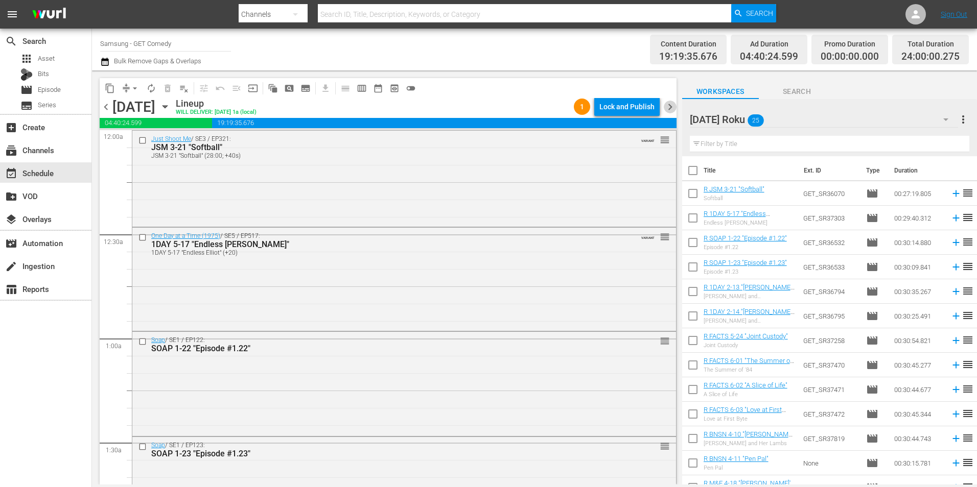
click at [673, 108] on span "chevron_right" at bounding box center [669, 107] width 13 height 13
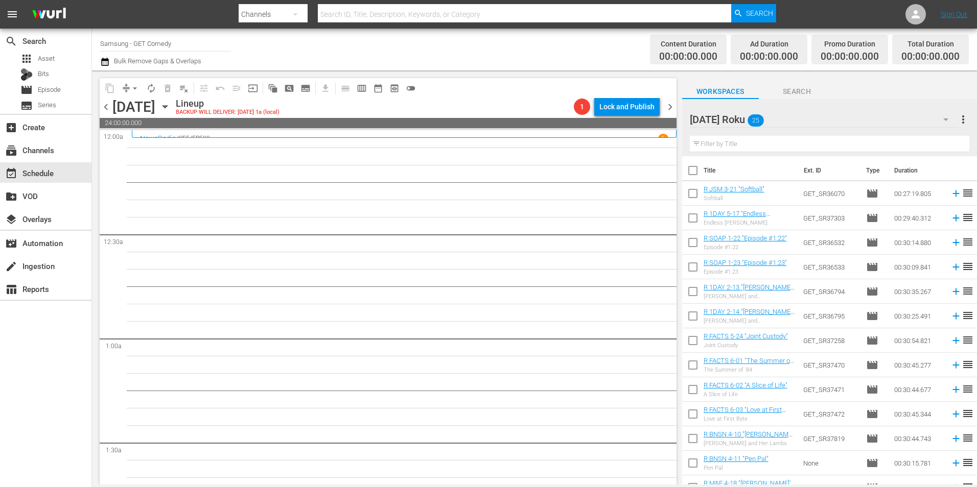
click at [816, 116] on div "[DATE] Roku 25" at bounding box center [824, 119] width 268 height 29
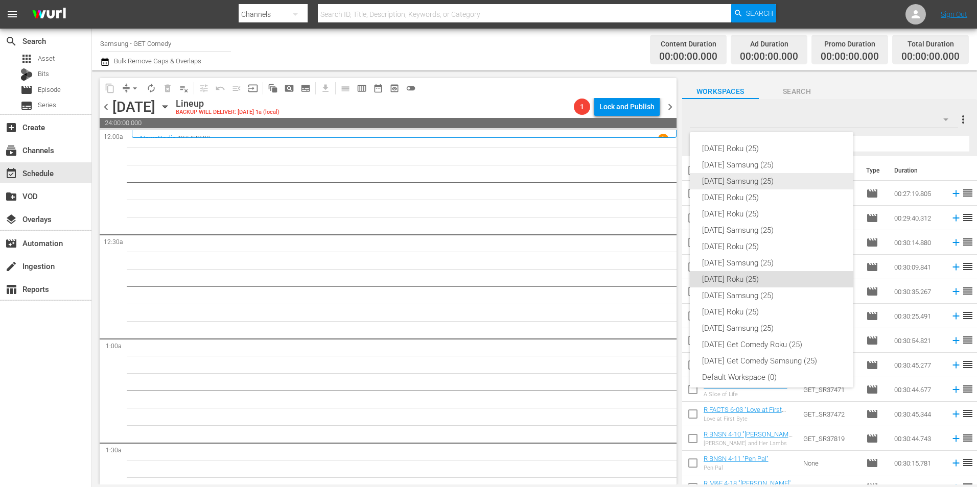
scroll to position [6, 0]
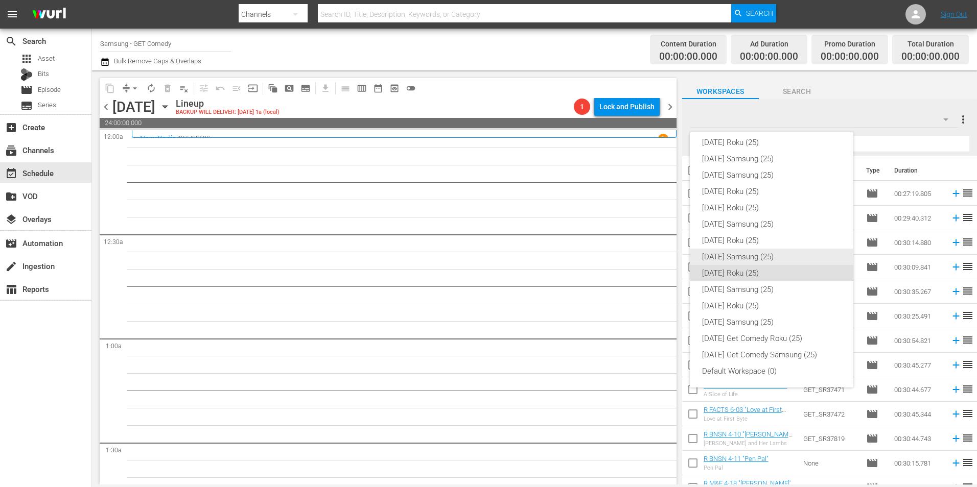
click at [755, 253] on div "[DATE] Samsung (25)" at bounding box center [771, 257] width 139 height 16
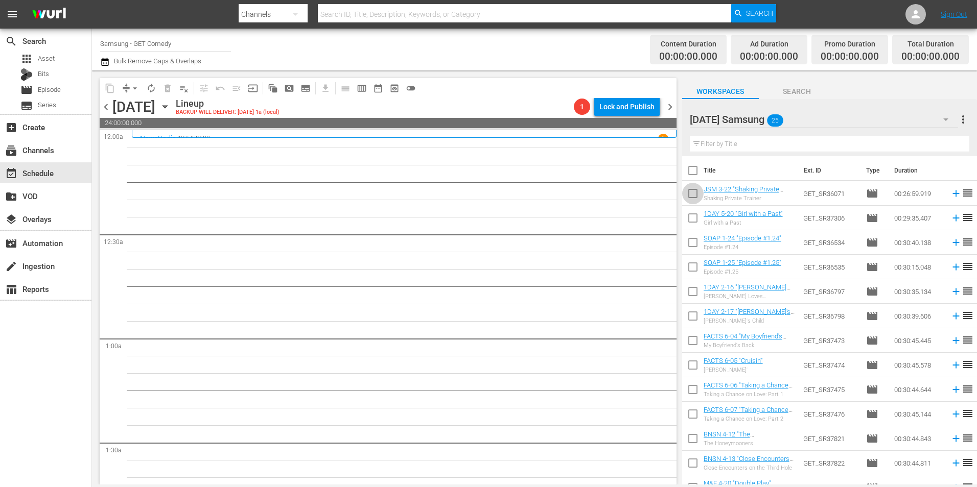
click at [697, 192] on input "checkbox" at bounding box center [692, 195] width 21 height 21
checkbox input "true"
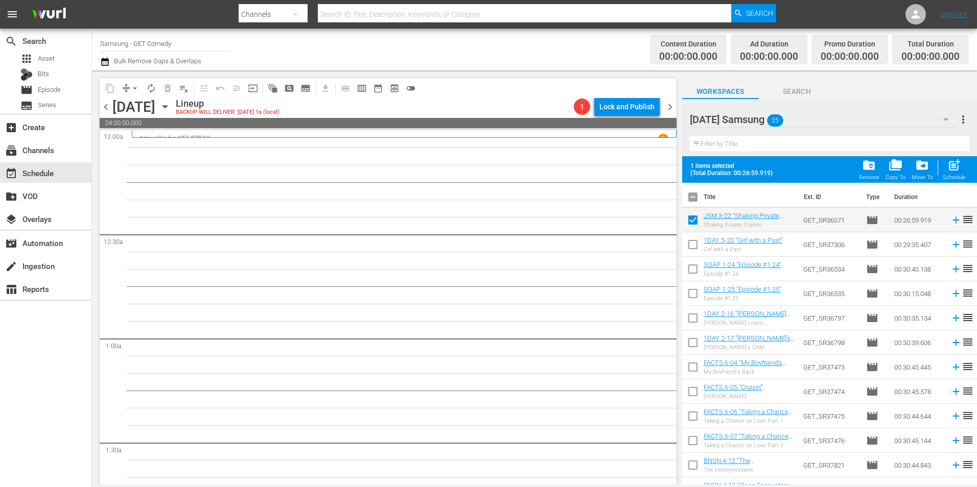
click at [693, 245] on input "checkbox" at bounding box center [692, 246] width 21 height 21
checkbox input "true"
click at [694, 267] on input "checkbox" at bounding box center [692, 270] width 21 height 21
checkbox input "true"
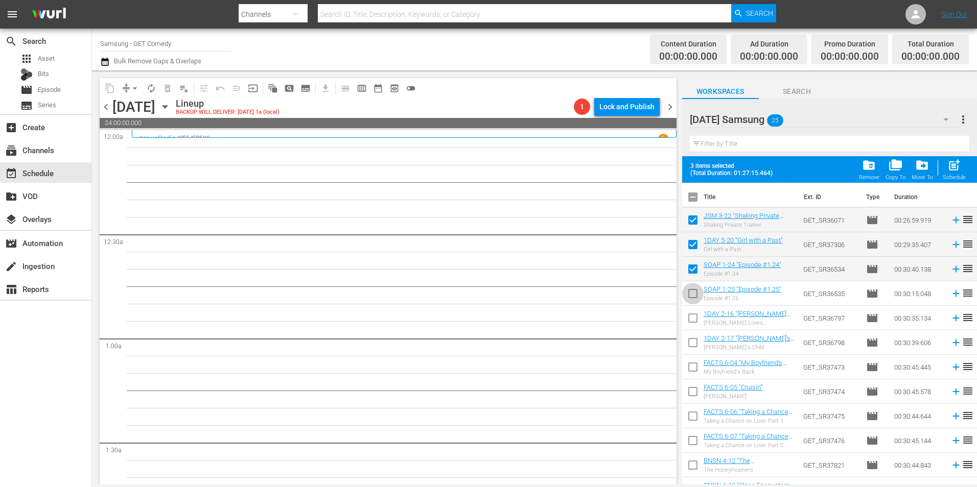
click at [694, 289] on input "checkbox" at bounding box center [692, 295] width 21 height 21
checkbox input "true"
click at [692, 314] on input "checkbox" at bounding box center [692, 320] width 21 height 21
checkbox input "true"
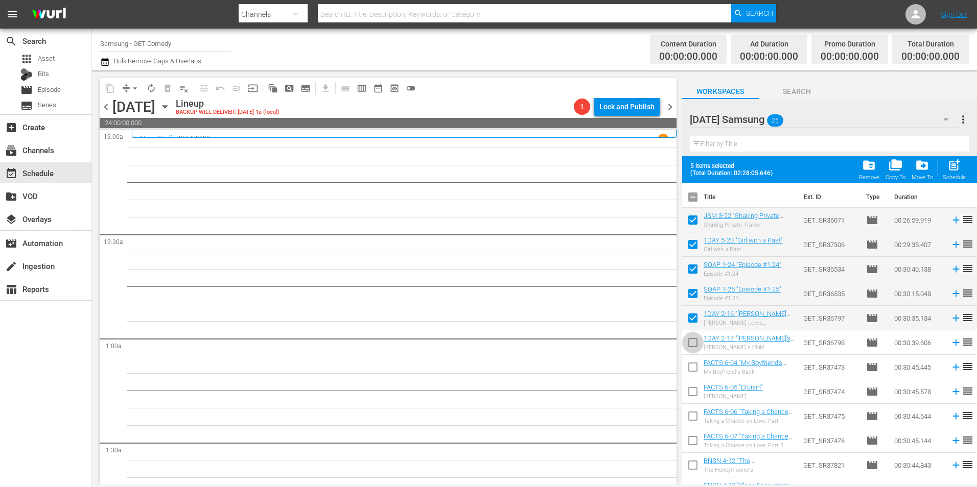
click at [692, 337] on input "checkbox" at bounding box center [692, 344] width 21 height 21
checkbox input "true"
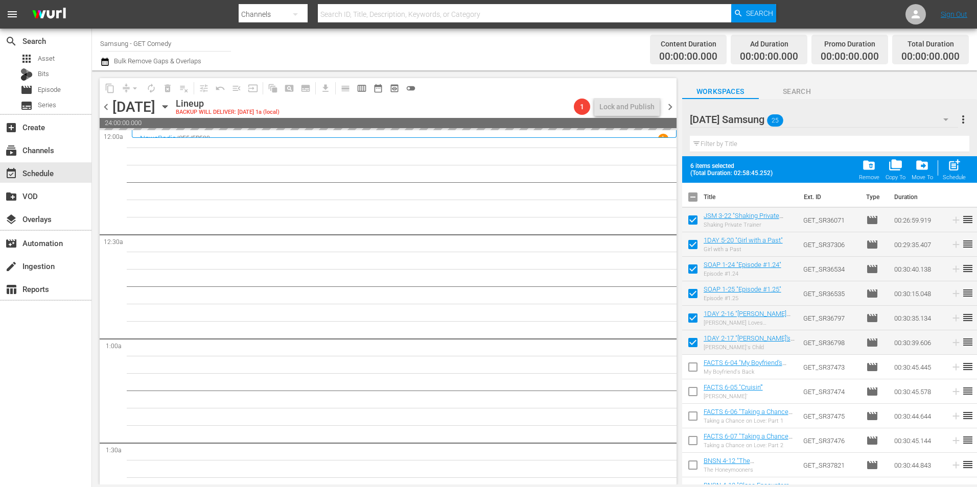
click at [108, 107] on span "chevron_left" at bounding box center [106, 107] width 13 height 13
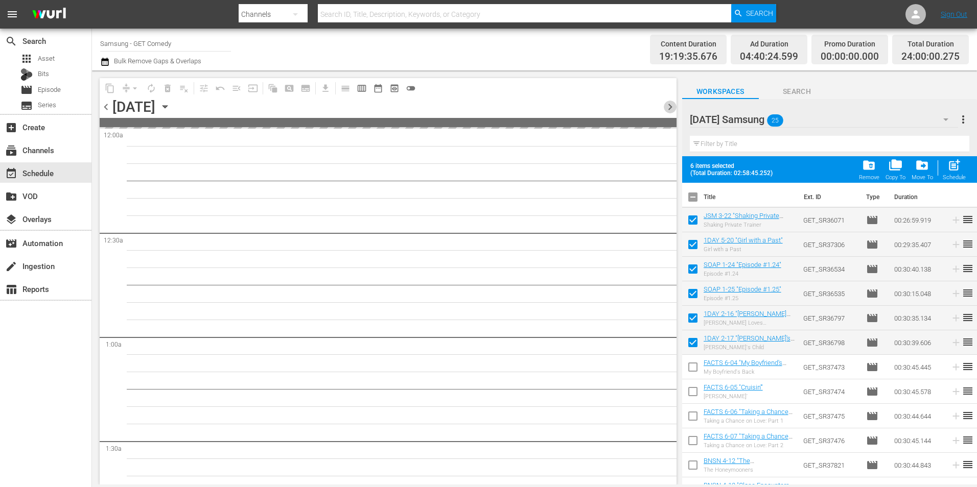
click at [668, 104] on span "chevron_right" at bounding box center [669, 107] width 13 height 13
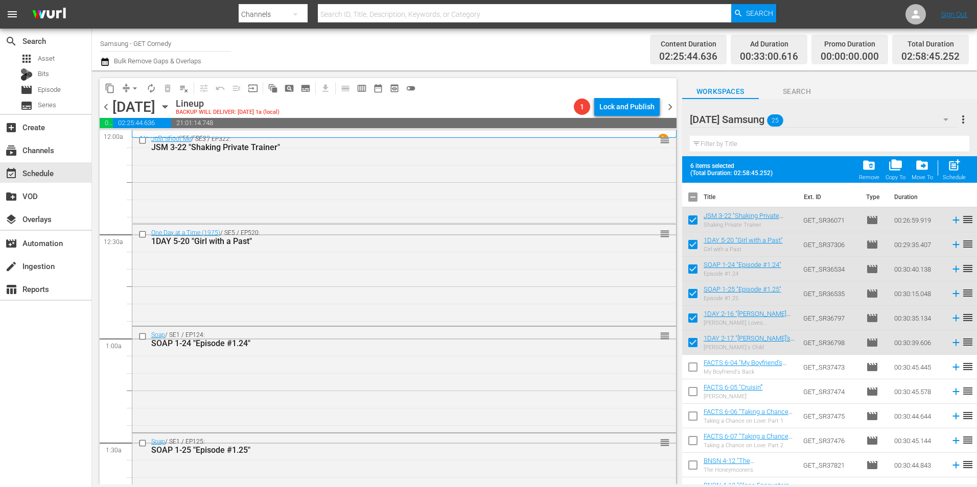
drag, startPoint x: 387, startPoint y: 189, endPoint x: 388, endPoint y: 209, distance: 19.9
click at [387, 189] on div "Just Shoot Me / SE3 / EP322: JSM 3-22 "Shaking Private Trainer" reorder" at bounding box center [403, 176] width 543 height 91
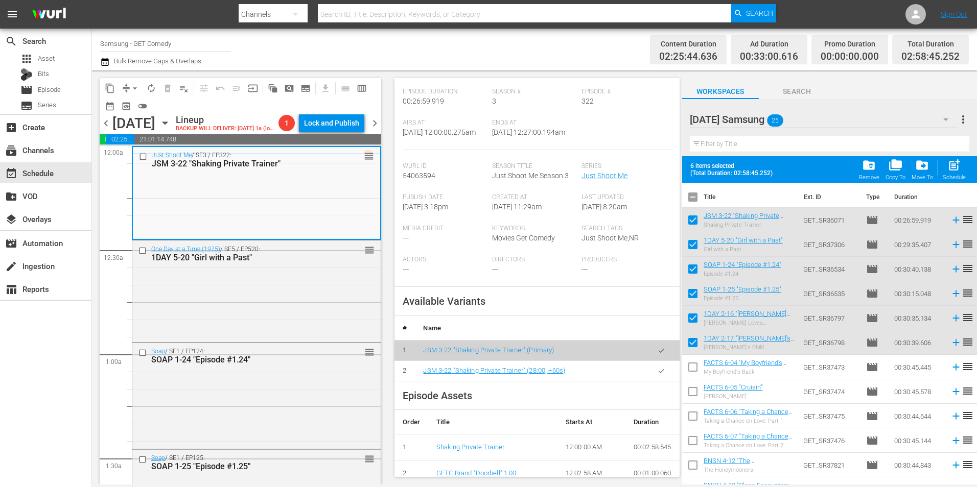
scroll to position [153, 0]
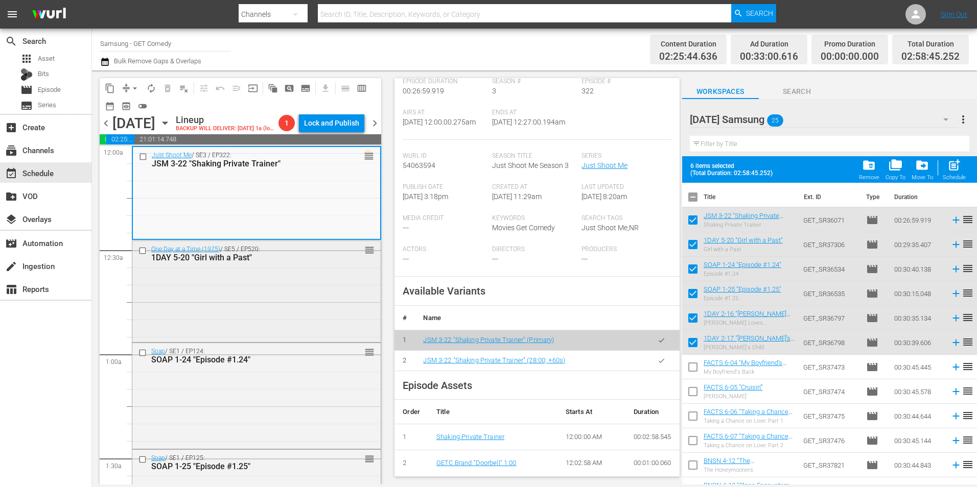
click at [267, 304] on div "One Day at a Time (1975) / SE5 / EP520: 1DAY 5-20 "Girl with a Past" reorder" at bounding box center [256, 291] width 248 height 100
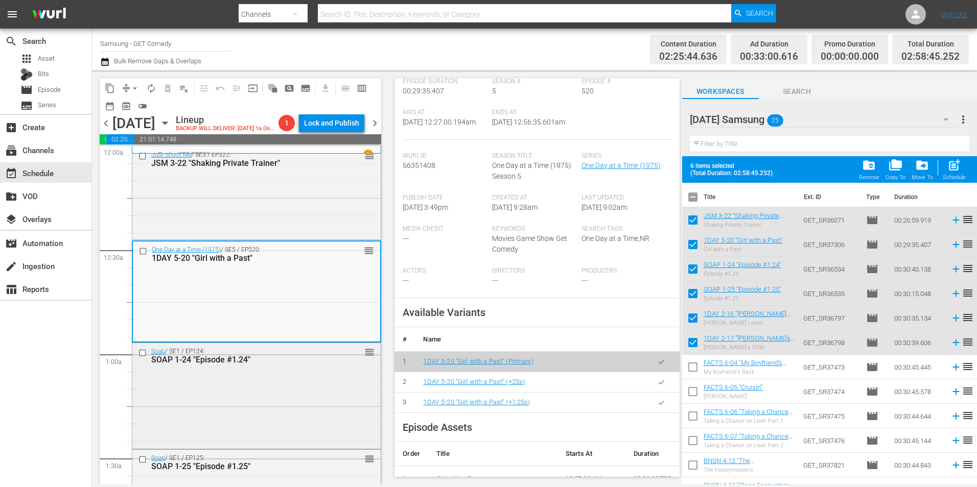
click at [315, 396] on div "Soap / SE1 / EP124: SOAP 1-24 "Episode #1.24" reorder" at bounding box center [256, 395] width 248 height 104
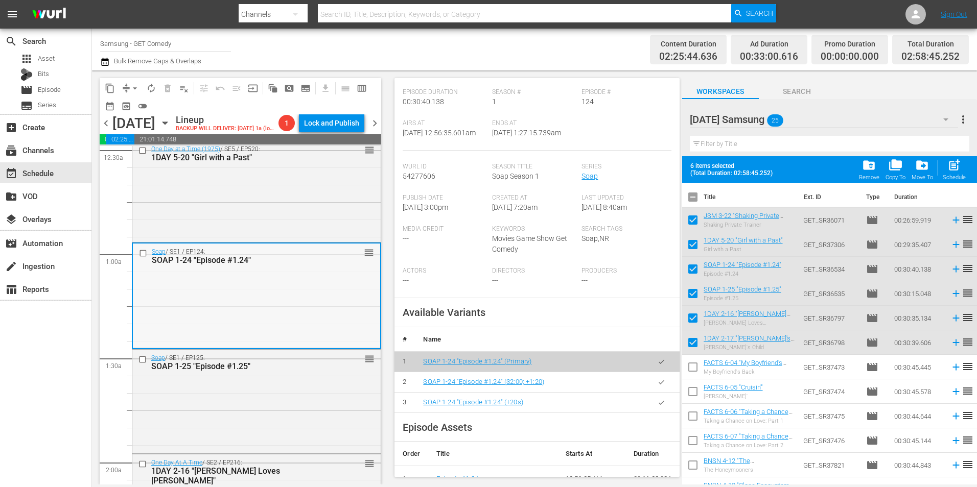
scroll to position [102, 0]
click at [327, 408] on div "Soap / SE1 / EP125: SOAP 1-25 "Episode #1.25" reorder" at bounding box center [256, 399] width 248 height 102
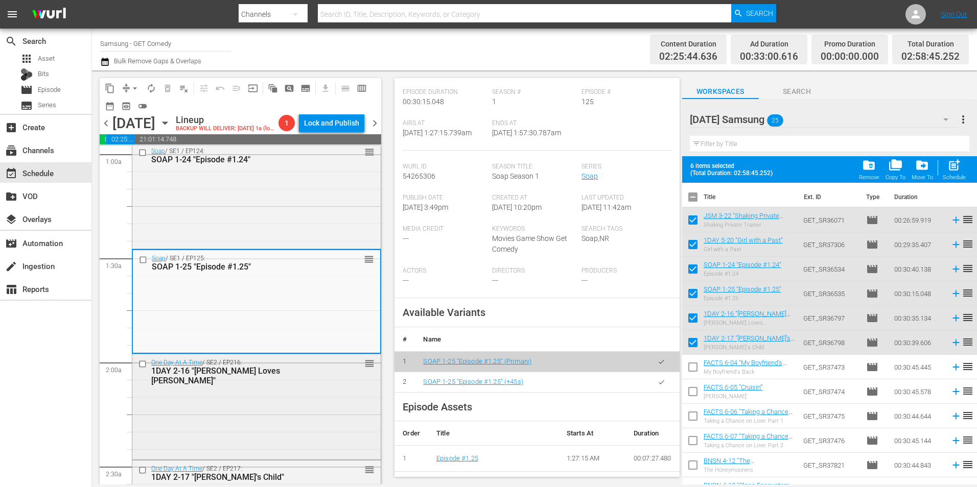
scroll to position [204, 0]
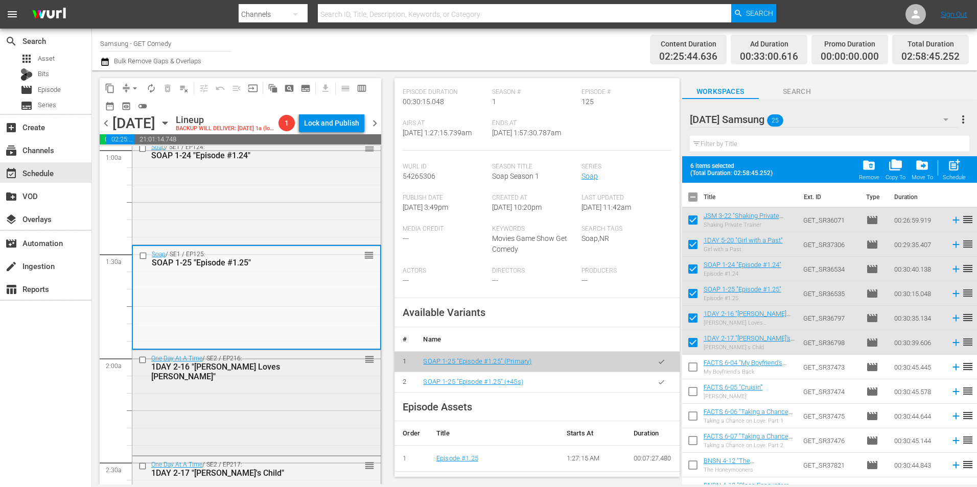
click at [320, 399] on div "One Day At A Time / SE2 / EP216: 1DAY 2-16 "[PERSON_NAME] Loves [PERSON_NAME]" …" at bounding box center [256, 401] width 248 height 103
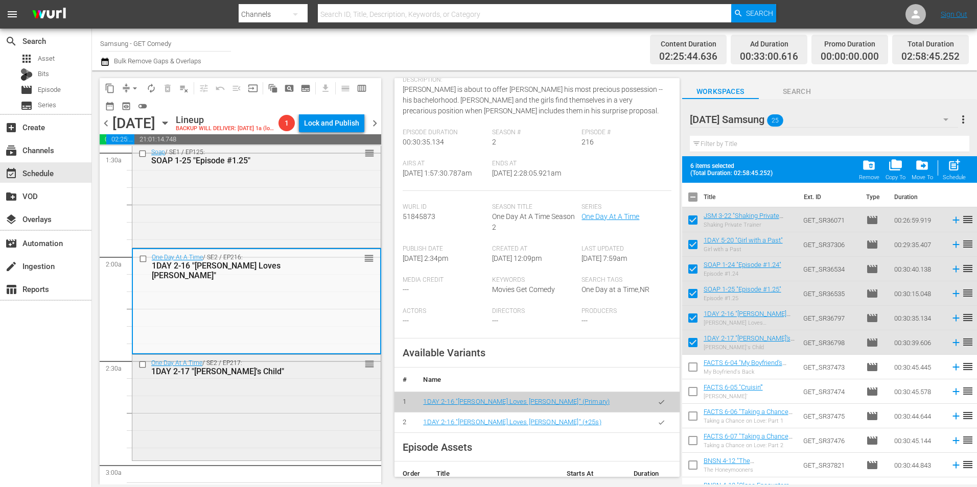
scroll to position [306, 0]
click at [361, 399] on div "One Day At A Time / SE2 / EP217: 1DAY 2-17 "[PERSON_NAME]'s Child" reorder" at bounding box center [256, 405] width 248 height 103
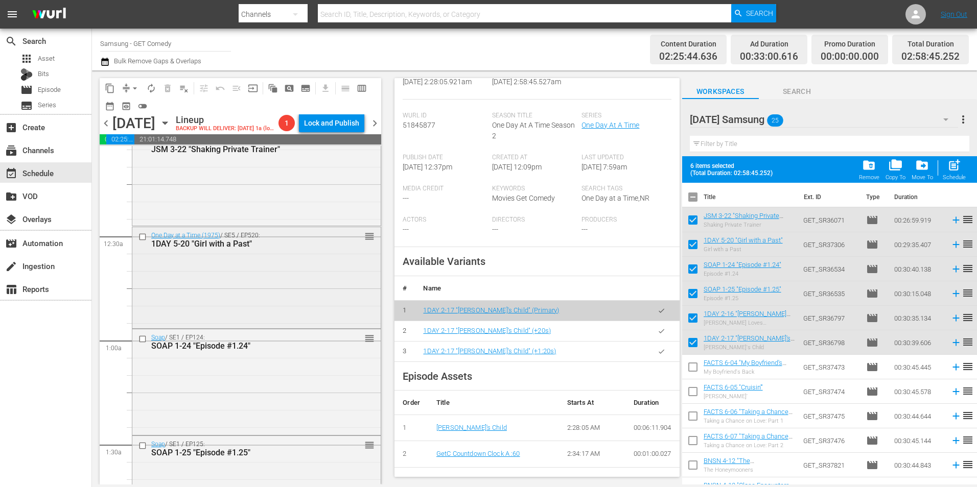
scroll to position [0, 0]
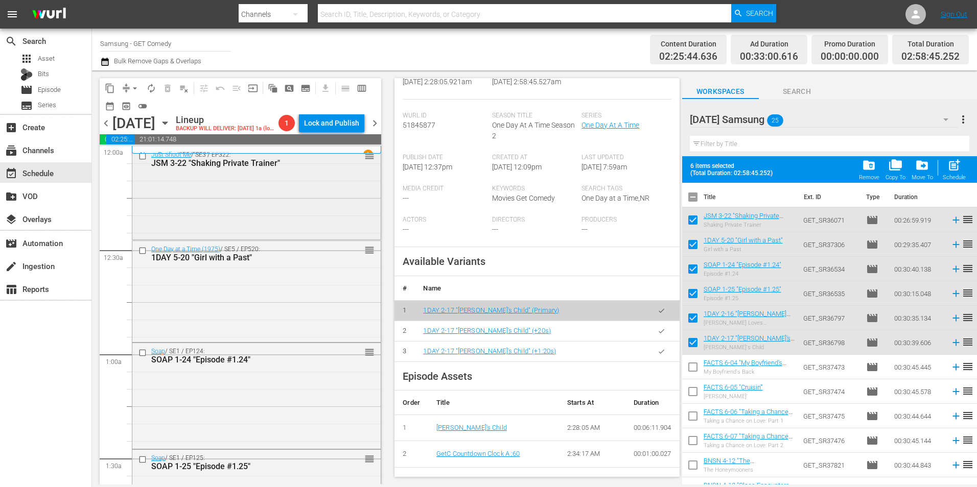
click at [282, 198] on div "Just Shoot Me / SE3 / EP322: JSM 3-22 "Shaking Private Trainer" reorder" at bounding box center [256, 192] width 248 height 91
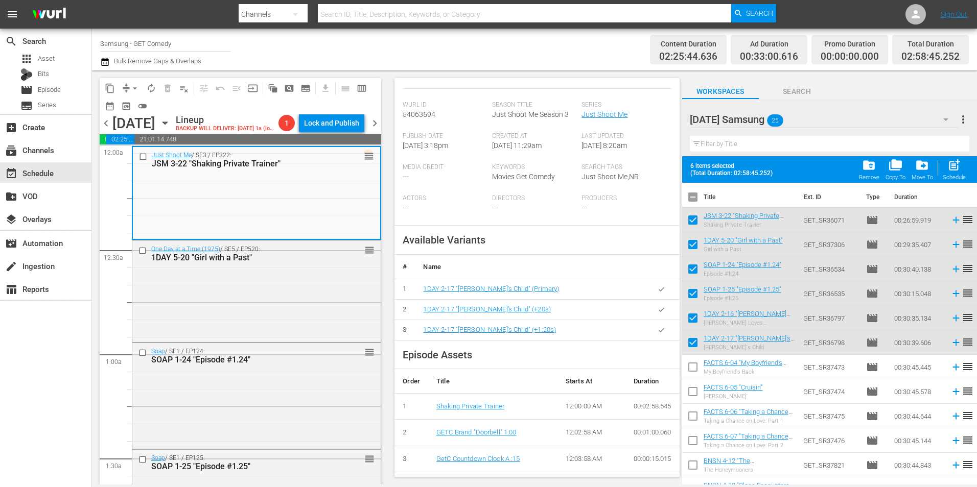
scroll to position [194, 0]
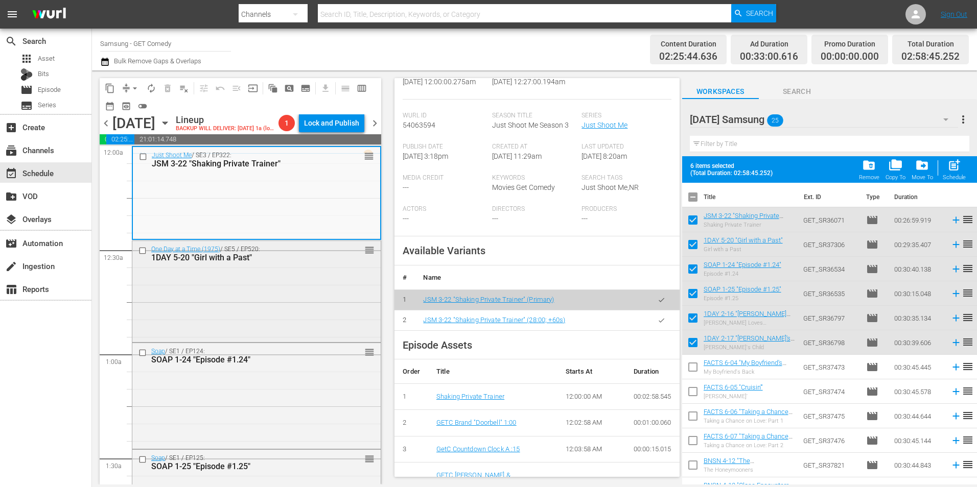
click at [244, 312] on div "One Day at a Time (1975) / SE5 / EP520: 1DAY 5-20 "Girl with a Past" reorder" at bounding box center [256, 291] width 248 height 100
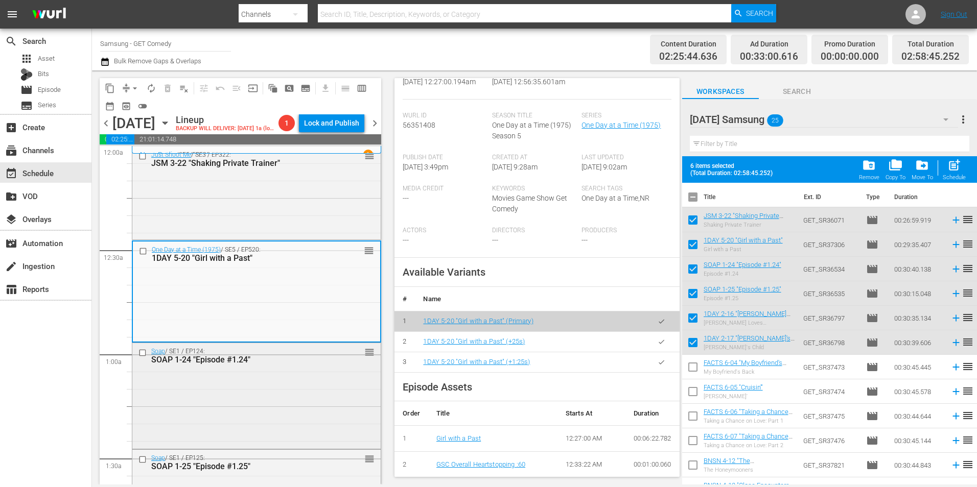
click at [317, 406] on div "Soap / SE1 / EP124: SOAP 1-24 "Episode #1.24" reorder" at bounding box center [256, 395] width 248 height 104
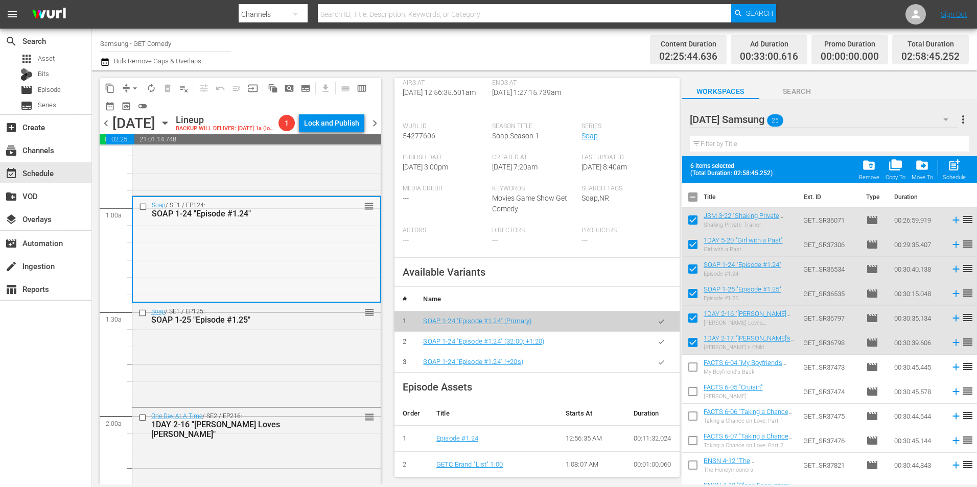
scroll to position [153, 0]
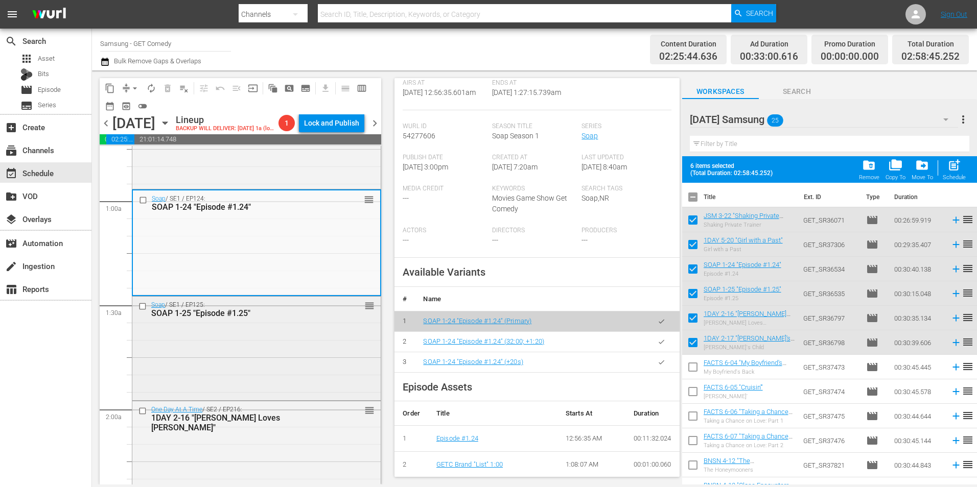
click at [278, 356] on div "Soap / SE1 / EP125: SOAP 1-25 "Episode #1.25" reorder" at bounding box center [256, 348] width 248 height 102
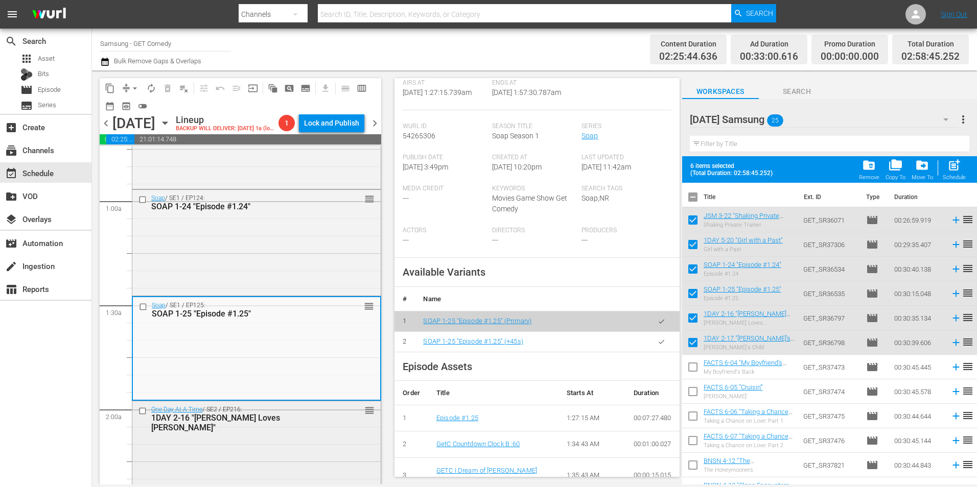
scroll to position [255, 0]
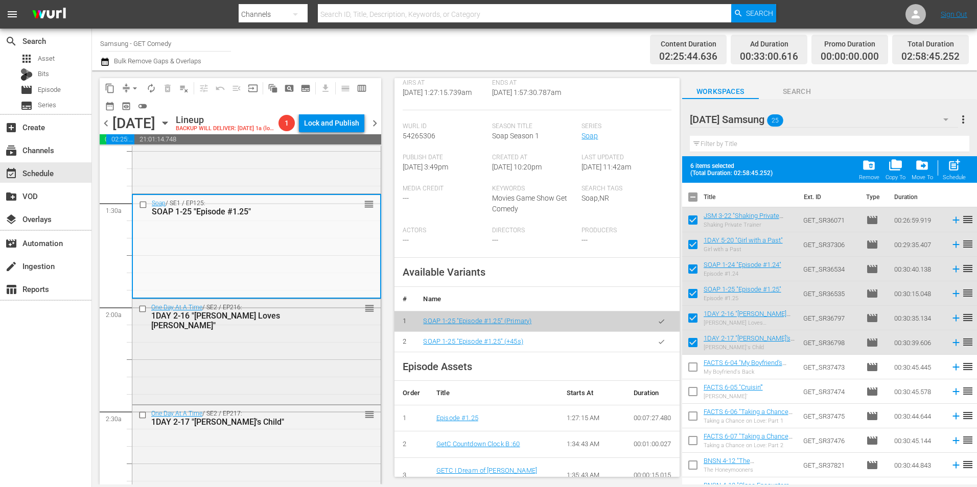
click at [310, 328] on div "One Day At A Time / SE2 / EP216: 1DAY 2-16 "[PERSON_NAME] Loves [PERSON_NAME]" …" at bounding box center [256, 350] width 248 height 103
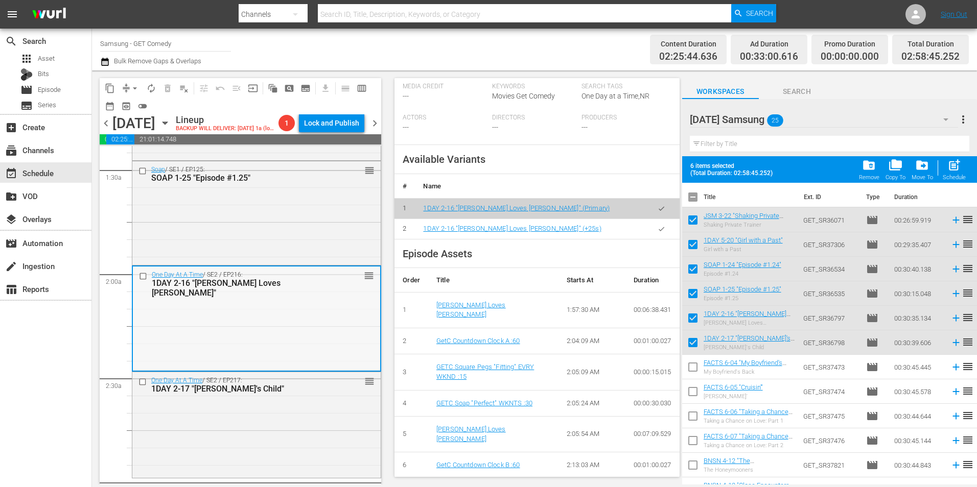
scroll to position [306, 0]
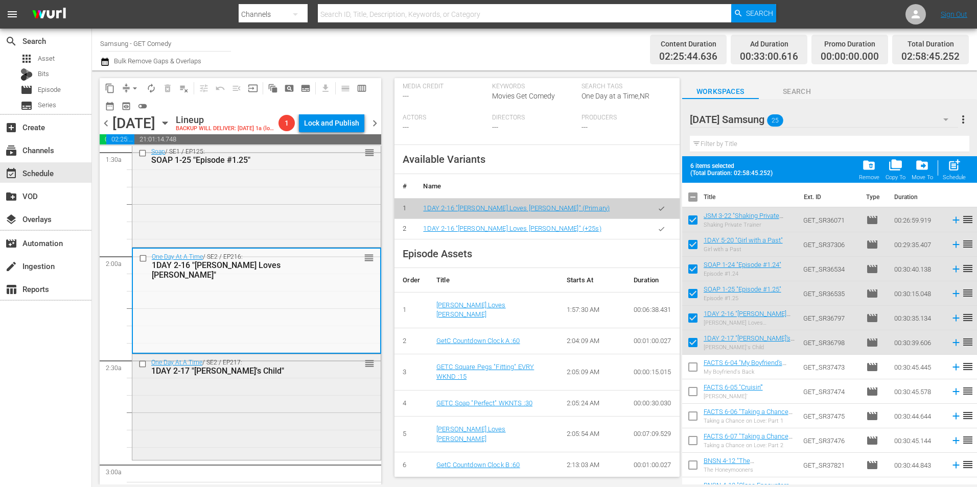
click at [268, 383] on div "One Day At A Time / SE2 / EP217: 1DAY 2-17 "[PERSON_NAME]'s Child" reorder" at bounding box center [256, 405] width 248 height 103
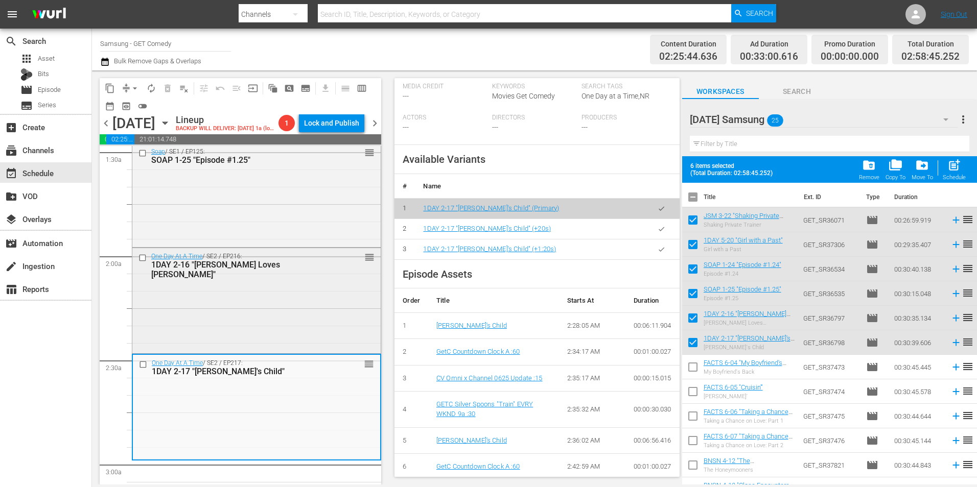
click at [302, 324] on div "One Day At A Time / SE2 / EP216: 1DAY 2-16 "[PERSON_NAME] Loves [PERSON_NAME]" …" at bounding box center [256, 299] width 248 height 103
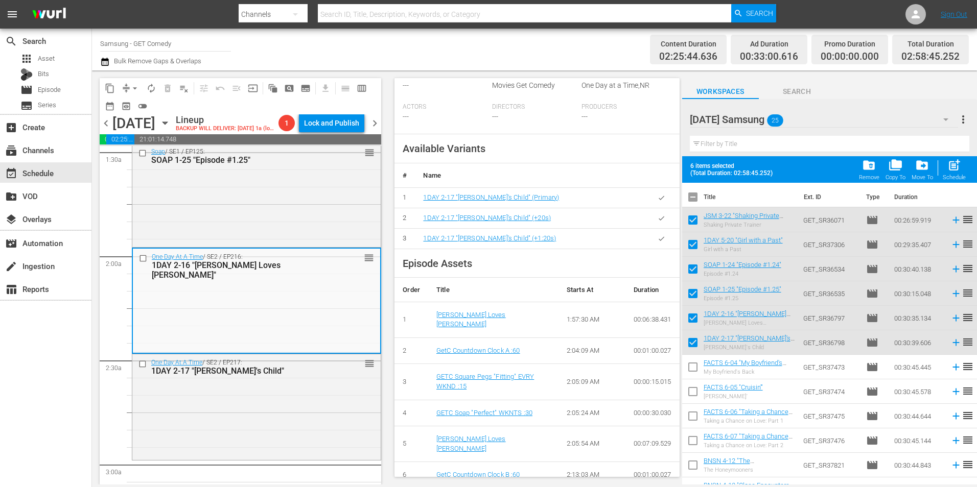
scroll to position [296, 0]
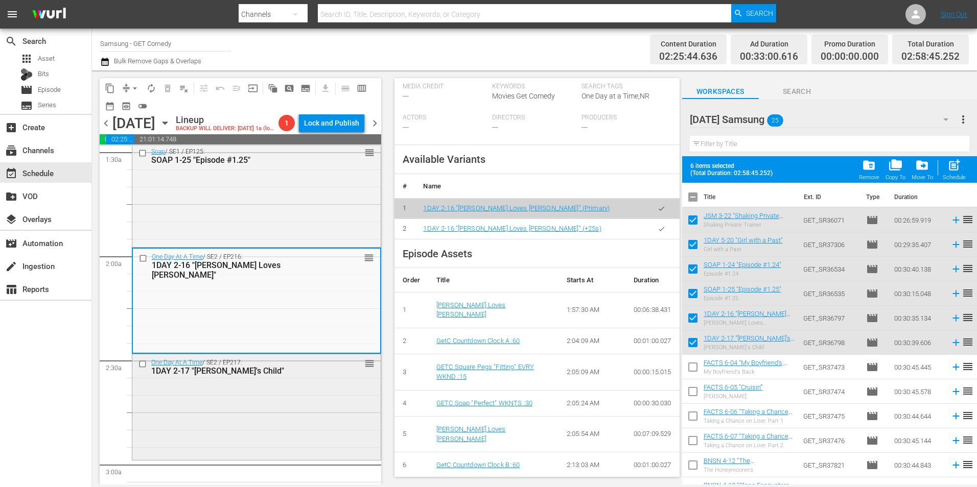
click at [284, 422] on div "One Day At A Time / SE2 / EP217: 1DAY 2-17 "[PERSON_NAME]'s Child" reorder" at bounding box center [256, 405] width 248 height 103
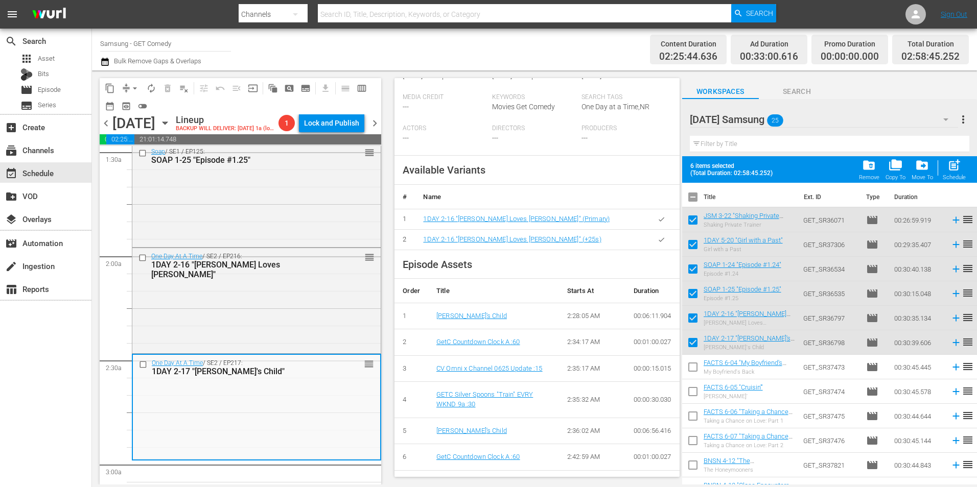
scroll to position [306, 0]
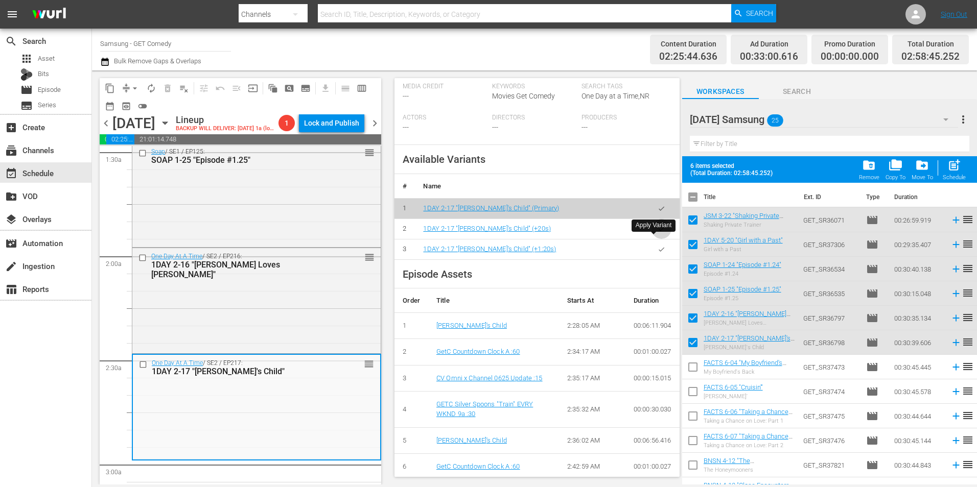
click at [657, 233] on icon "button" at bounding box center [661, 229] width 8 height 8
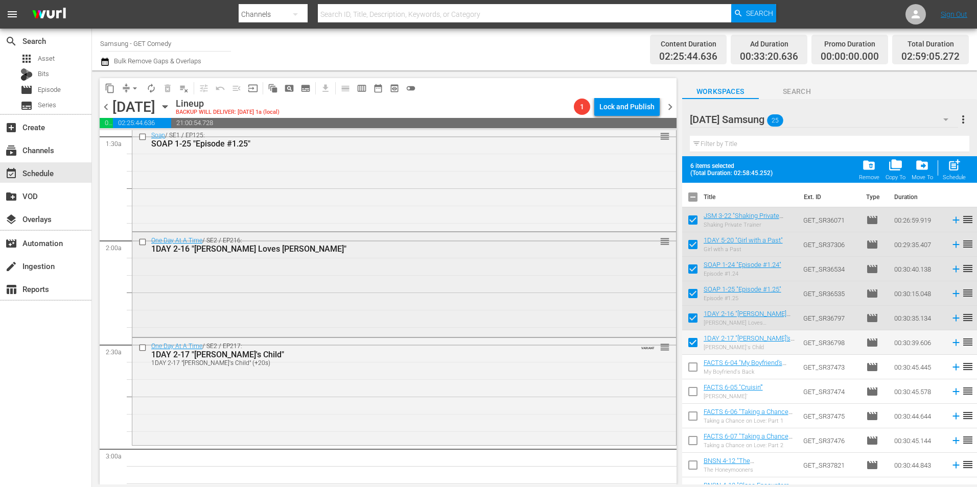
click at [428, 271] on div "One Day At A Time / SE2 / EP216: 1DAY 2-16 "[PERSON_NAME] Loves [PERSON_NAME]" …" at bounding box center [403, 283] width 543 height 103
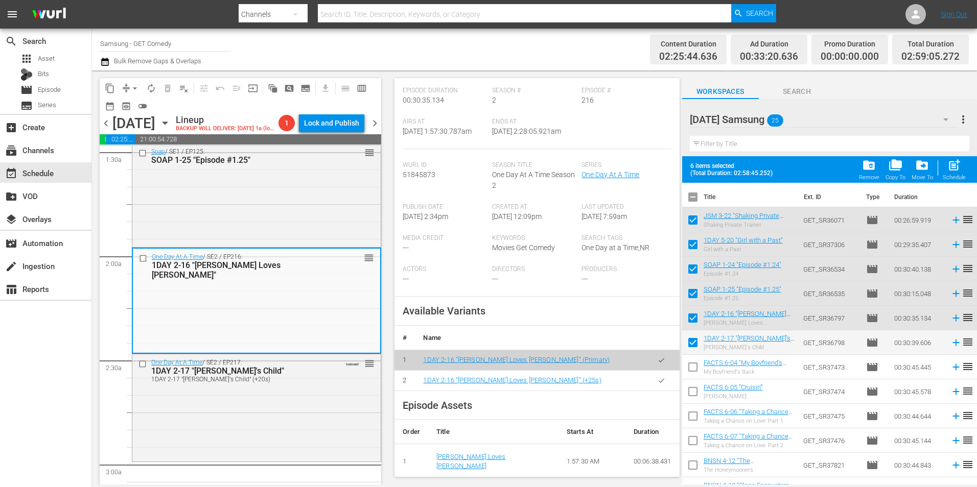
scroll to position [153, 0]
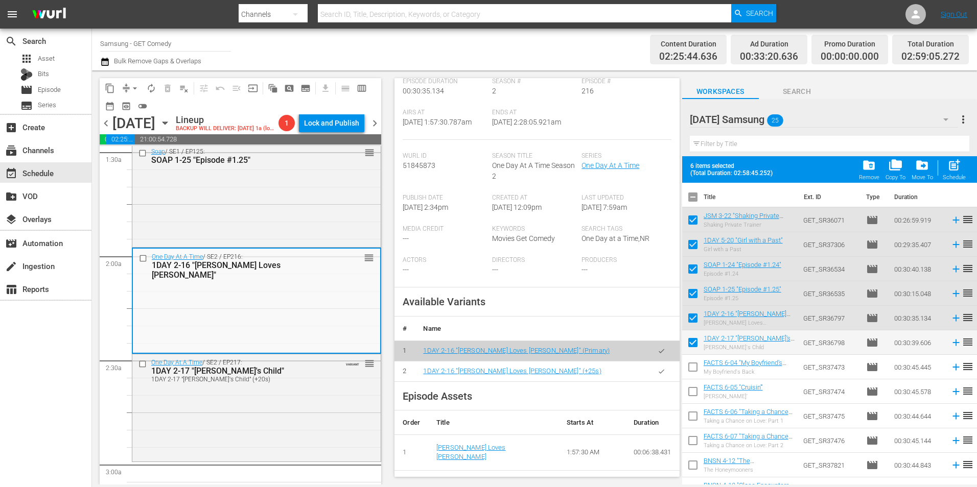
drag, startPoint x: 654, startPoint y: 386, endPoint x: 703, endPoint y: 386, distance: 48.5
click at [657, 375] on icon "button" at bounding box center [661, 372] width 8 height 8
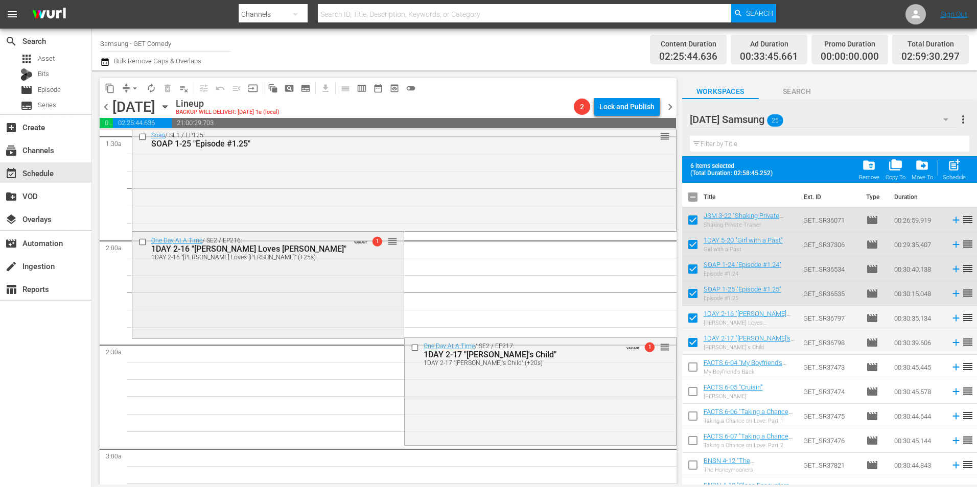
scroll to position [255, 0]
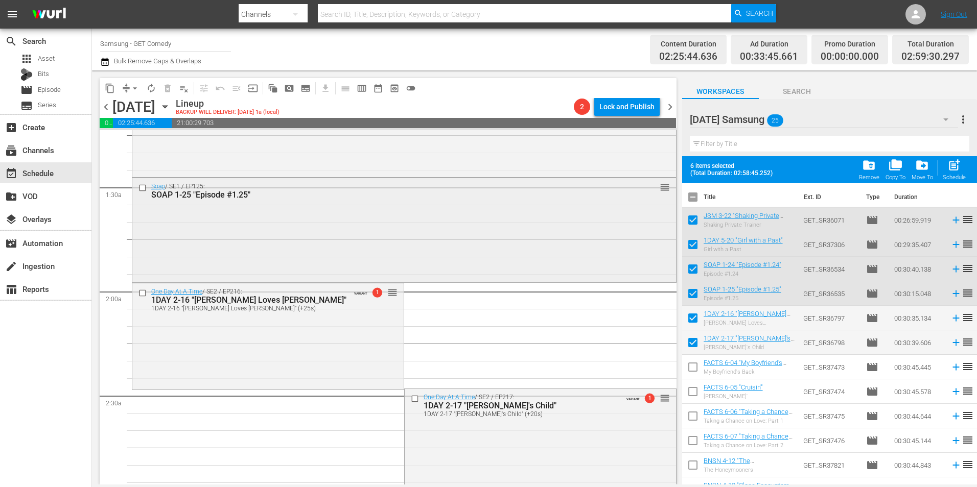
click at [266, 244] on div "Soap / SE1 / EP125: SOAP 1-25 "Episode #1.25" reorder" at bounding box center [403, 229] width 543 height 102
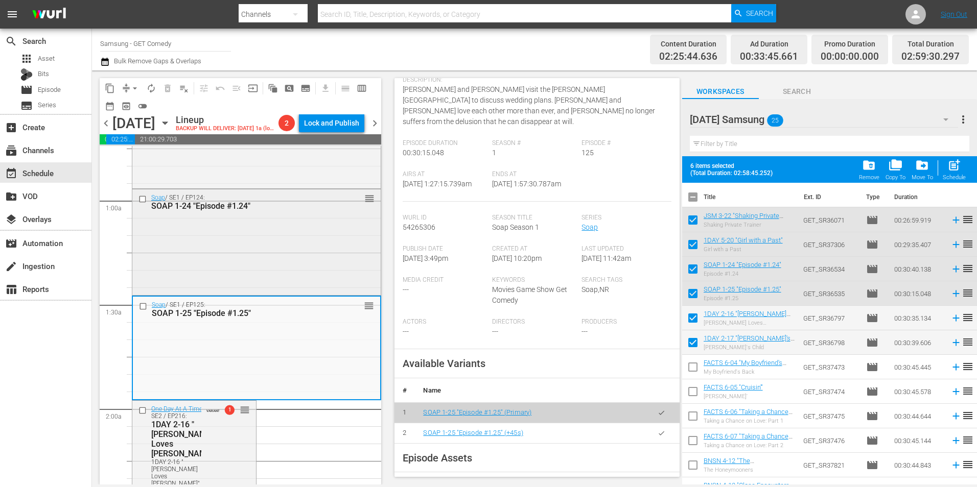
scroll to position [153, 0]
click at [286, 250] on div "Soap / SE1 / EP124: SOAP 1-24 "Episode #1.24" reorder" at bounding box center [256, 242] width 248 height 104
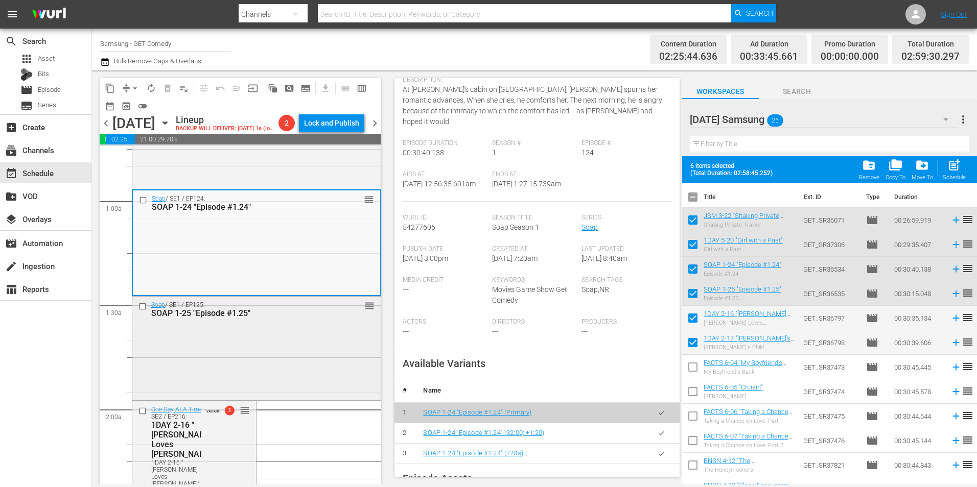
scroll to position [102, 0]
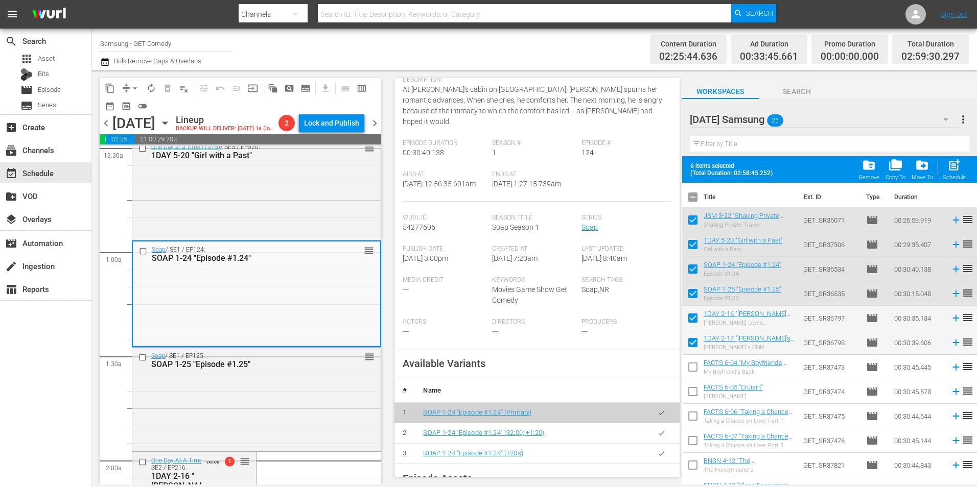
drag, startPoint x: 235, startPoint y: 219, endPoint x: 404, endPoint y: 261, distance: 174.3
click at [235, 219] on div "One Day at a Time (1975) / SE5 / EP520: 1DAY 5-20 "Girl with a Past" reorder" at bounding box center [256, 189] width 248 height 100
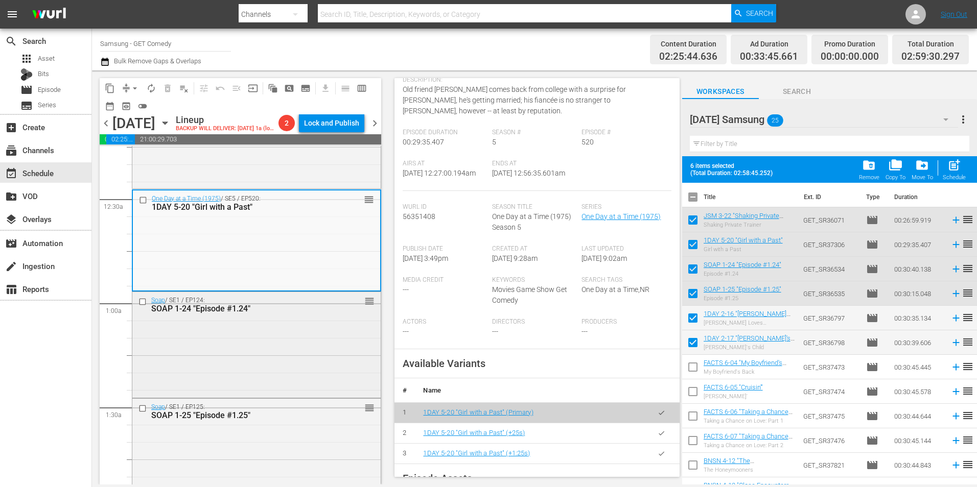
scroll to position [0, 0]
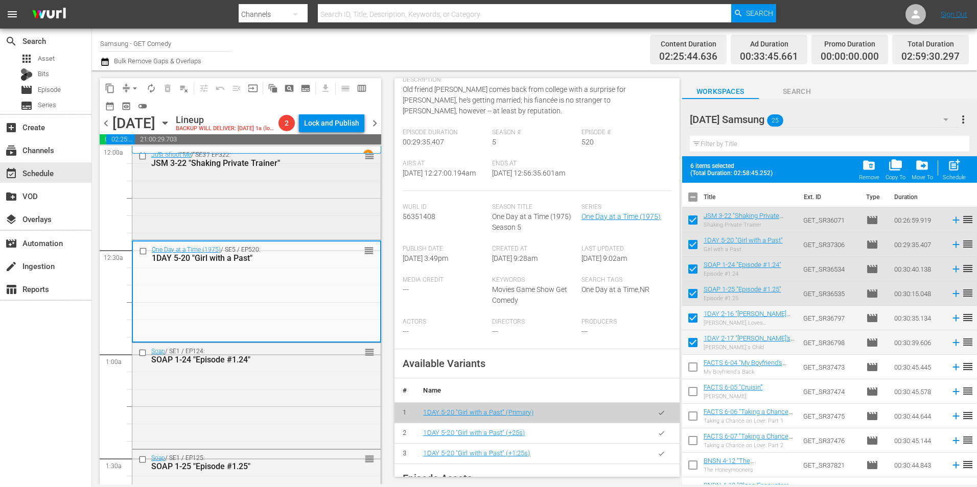
click at [313, 226] on div "Just Shoot Me / SE3 / EP322: JSM 3-22 "Shaking Private Trainer" reorder" at bounding box center [256, 192] width 248 height 91
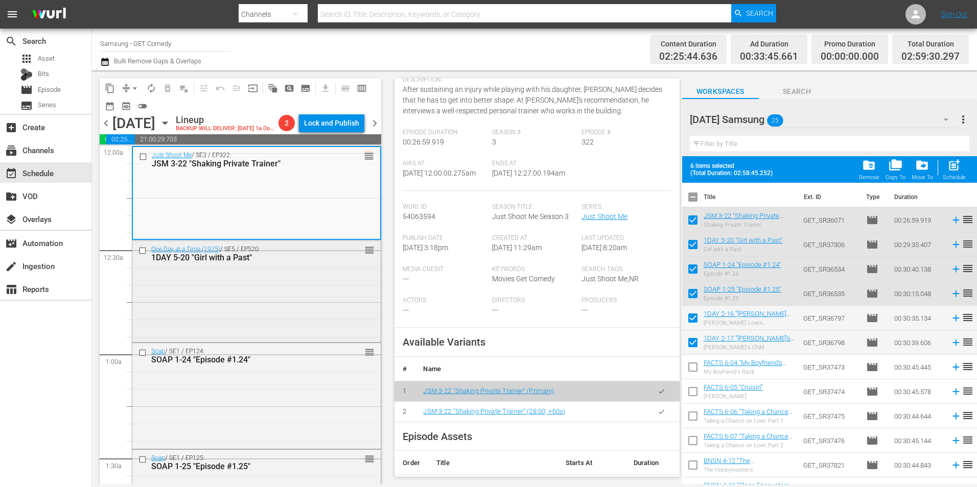
click at [303, 310] on div "One Day at a Time (1975) / SE5 / EP520: 1DAY 5-20 "Girl with a Past" reorder" at bounding box center [256, 291] width 248 height 100
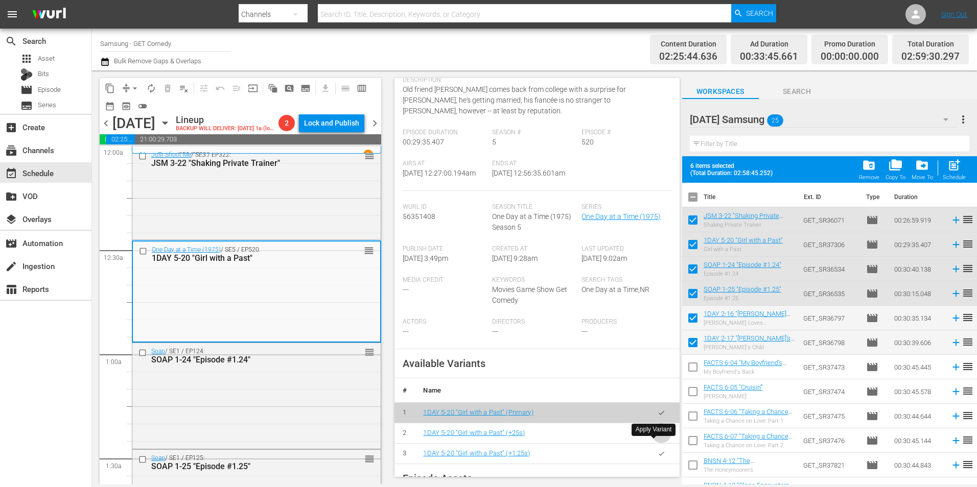
click at [657, 437] on icon "button" at bounding box center [661, 434] width 8 height 8
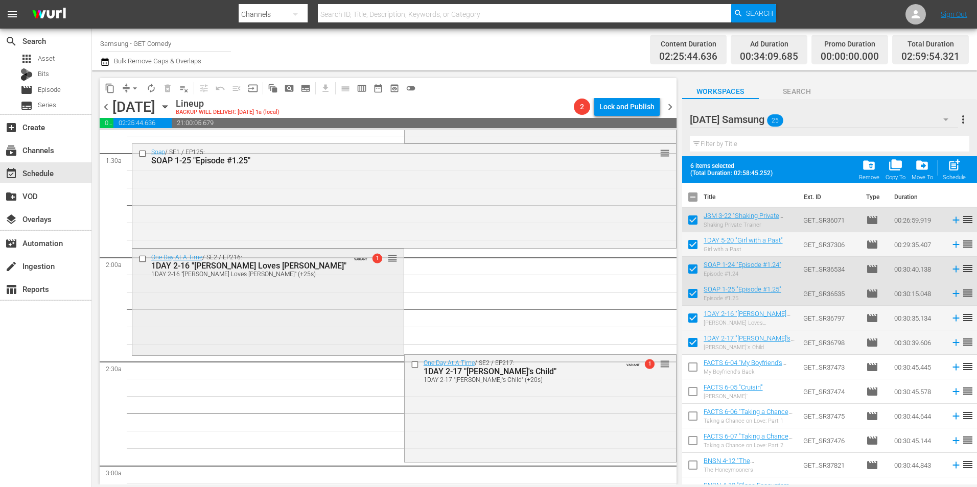
scroll to position [306, 0]
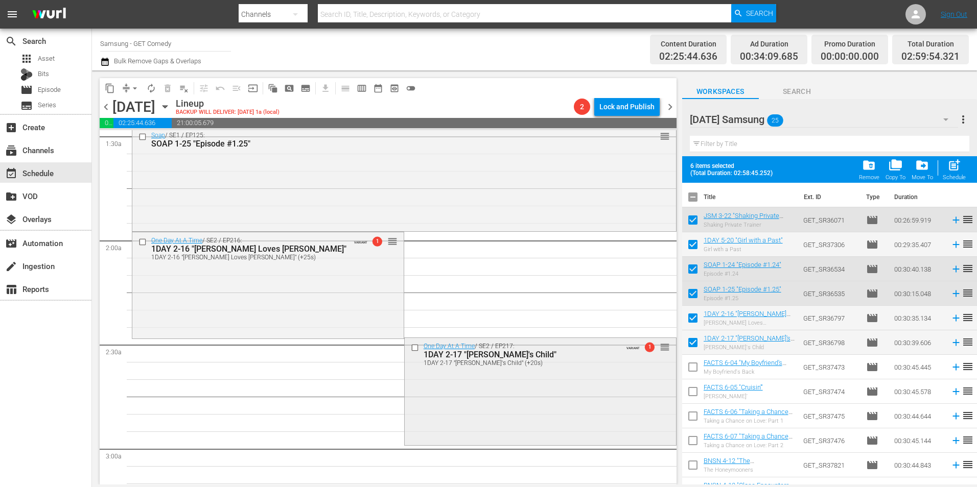
click at [452, 365] on div "1DAY 2-17 "[PERSON_NAME]'s Child" (+20s)" at bounding box center [522, 363] width 198 height 7
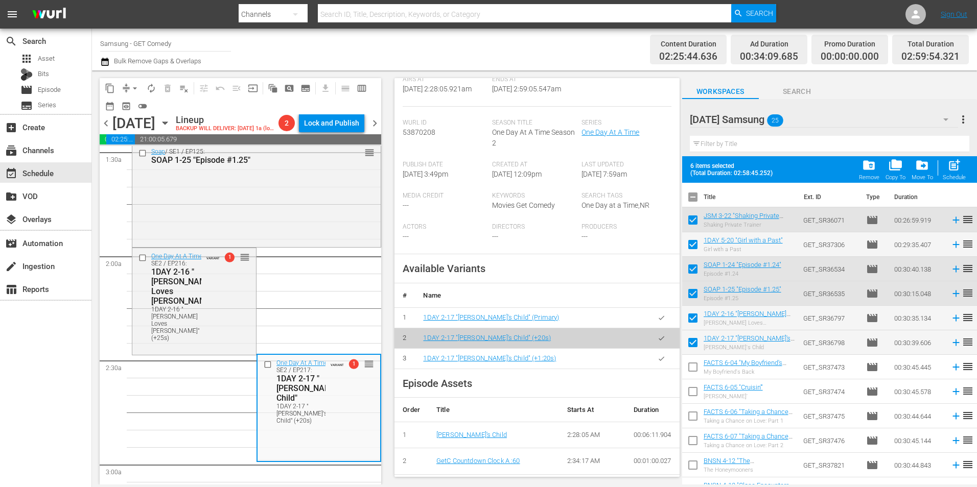
scroll to position [255, 0]
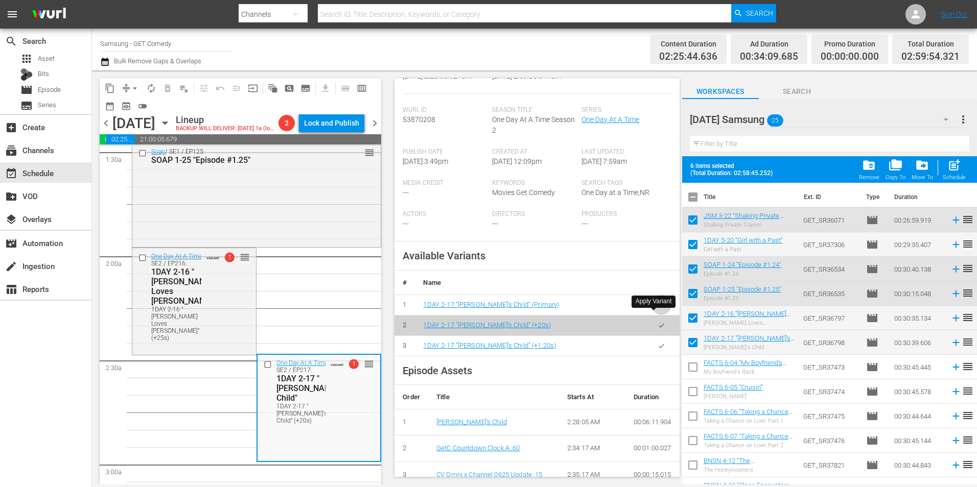
click at [657, 309] on icon "button" at bounding box center [661, 305] width 8 height 8
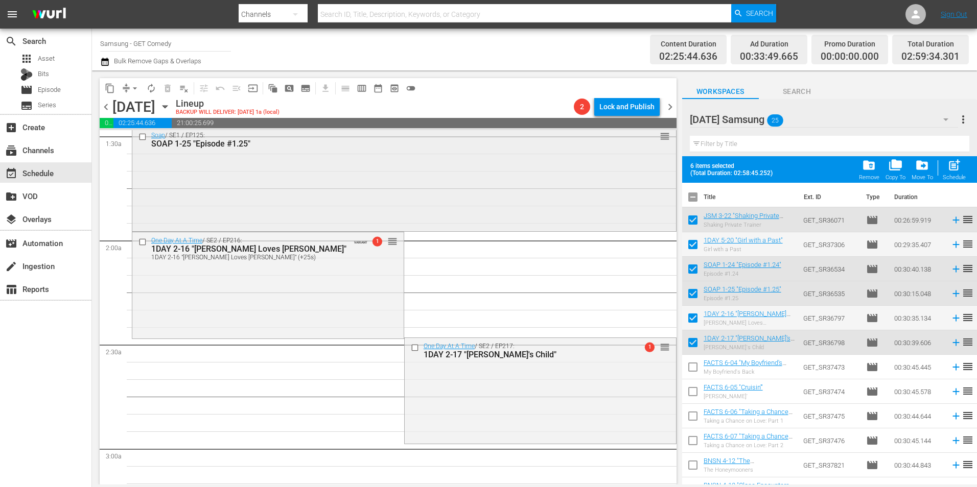
click at [396, 196] on div "Soap / SE1 / EP125: SOAP 1-25 "Episode #1.25" reorder" at bounding box center [403, 178] width 543 height 102
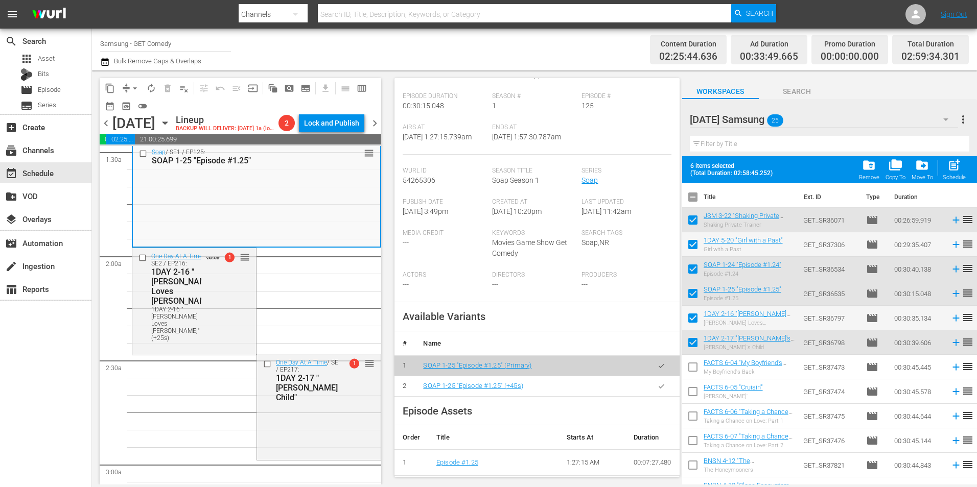
scroll to position [153, 0]
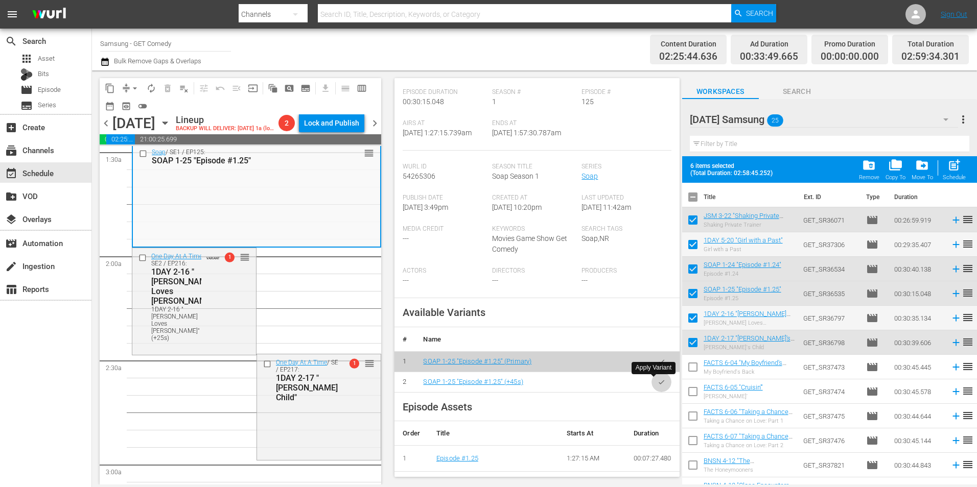
click at [654, 388] on button "button" at bounding box center [661, 382] width 20 height 20
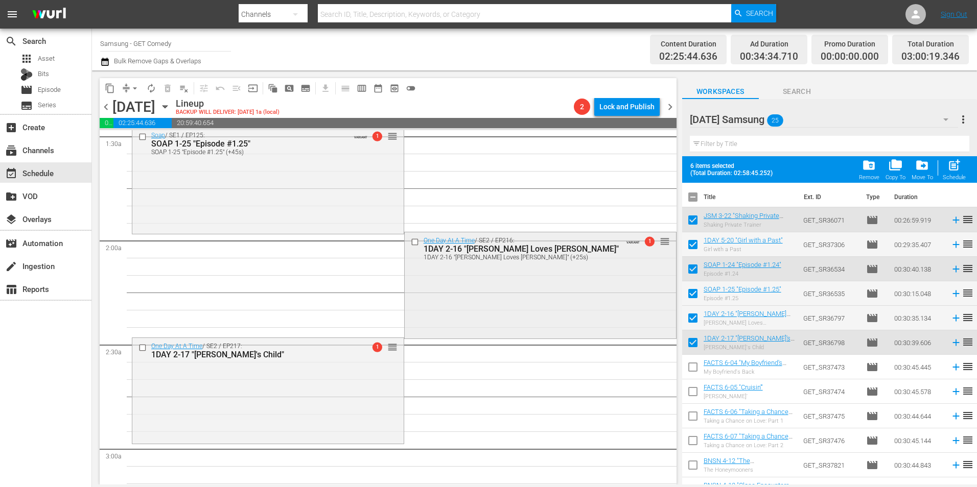
click at [478, 274] on div "One Day At A Time / SE2 / EP216: 1DAY 2-16 "[PERSON_NAME] Loves [PERSON_NAME]" …" at bounding box center [540, 284] width 271 height 105
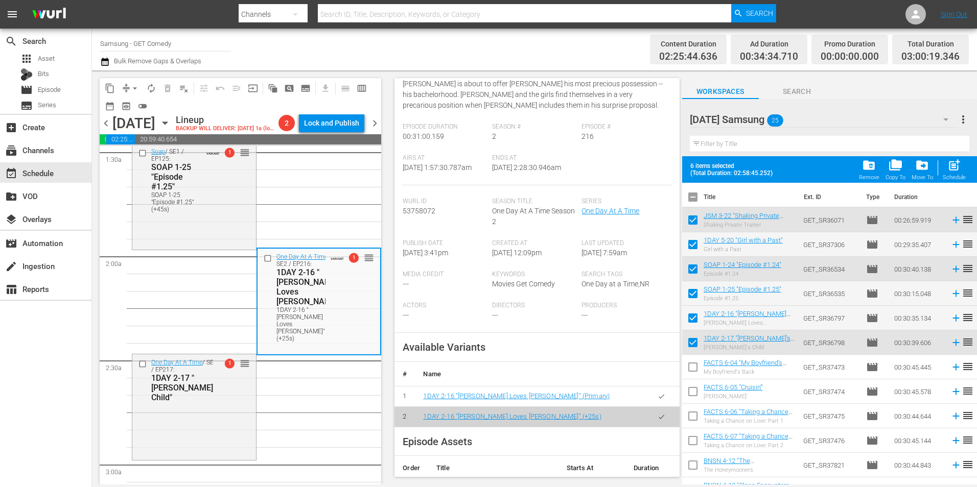
click at [657, 400] on icon "button" at bounding box center [661, 397] width 8 height 8
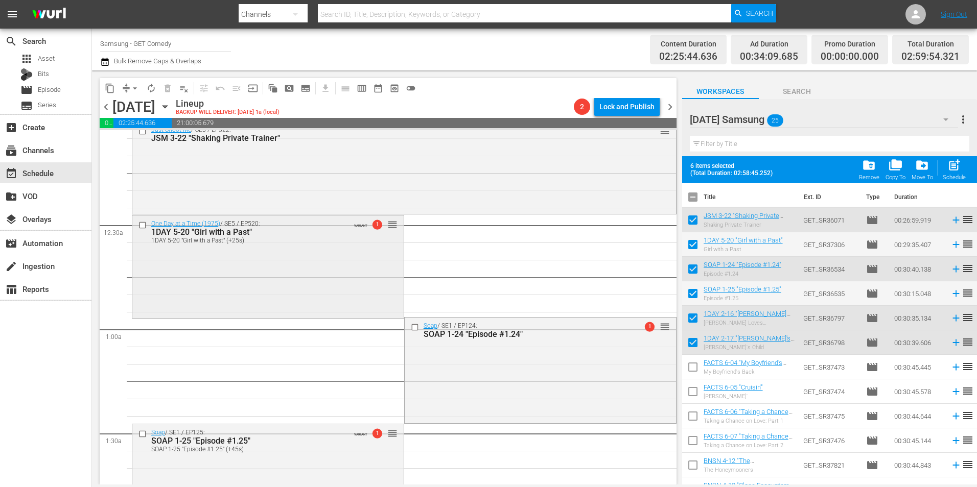
scroll to position [0, 0]
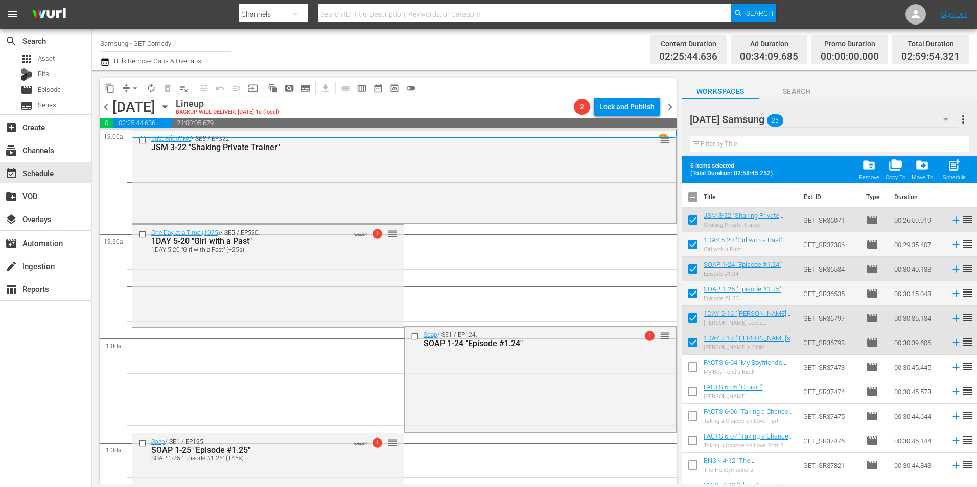
drag, startPoint x: 317, startPoint y: 283, endPoint x: 470, endPoint y: 291, distance: 153.4
click at [317, 283] on div "One Day at a Time (1975) / SE5 / EP520: 1DAY 5-20 "Girl with a Past" 1DAY 5-20 …" at bounding box center [267, 275] width 271 height 101
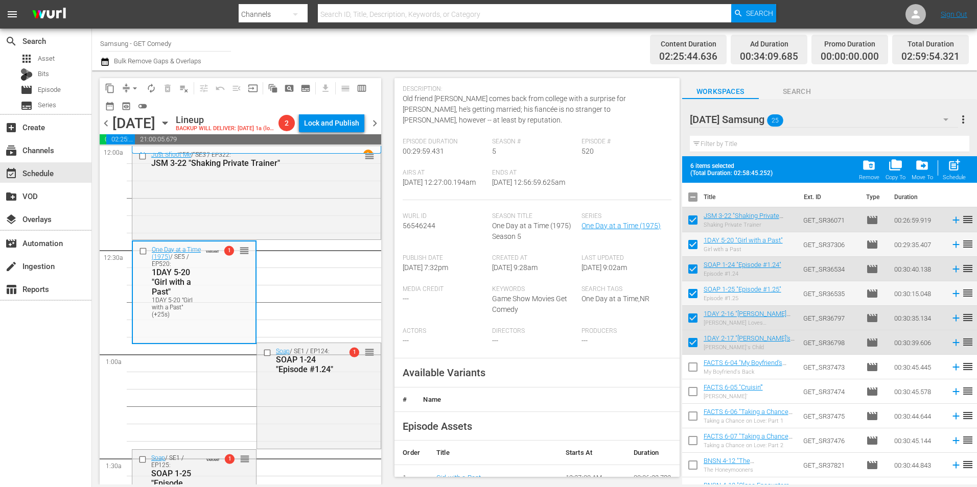
scroll to position [204, 0]
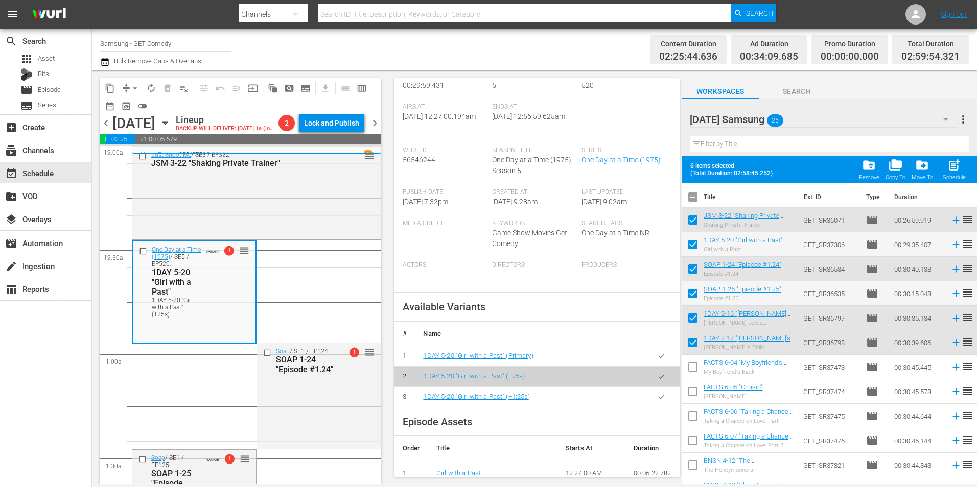
click at [655, 366] on button "button" at bounding box center [661, 356] width 20 height 20
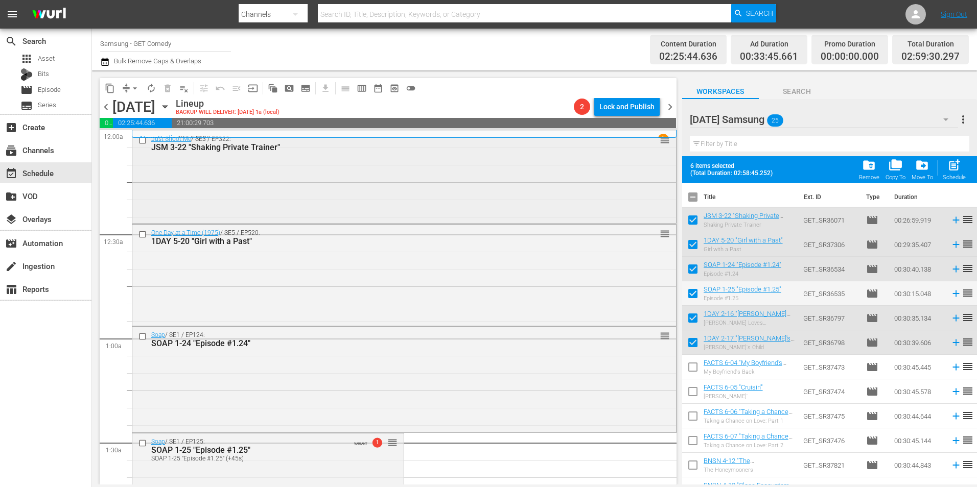
click at [416, 182] on div "Just Shoot Me / SE3 / EP322: JSM 3-22 "Shaking Private Trainer" reorder" at bounding box center [403, 176] width 543 height 91
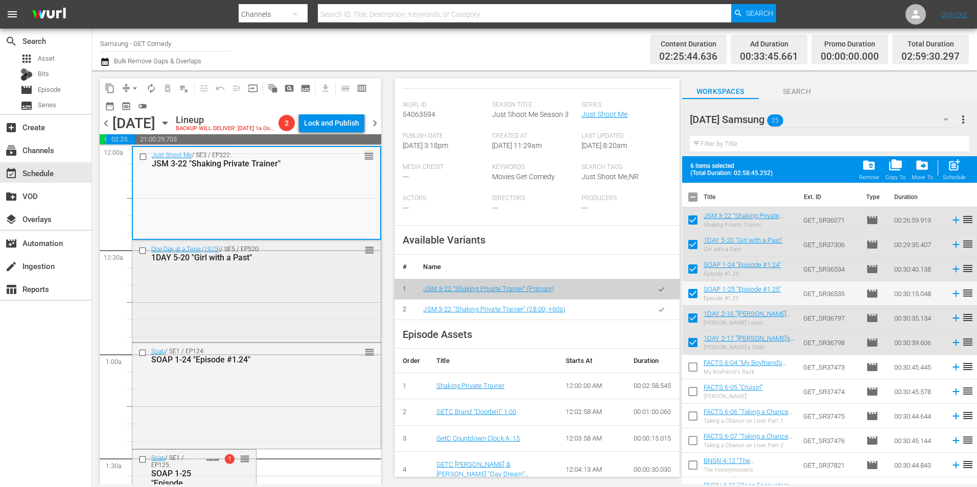
click at [294, 309] on div "One Day at a Time (1975) / SE5 / EP520: 1DAY 5-20 "Girl with a Past" reorder" at bounding box center [256, 291] width 248 height 100
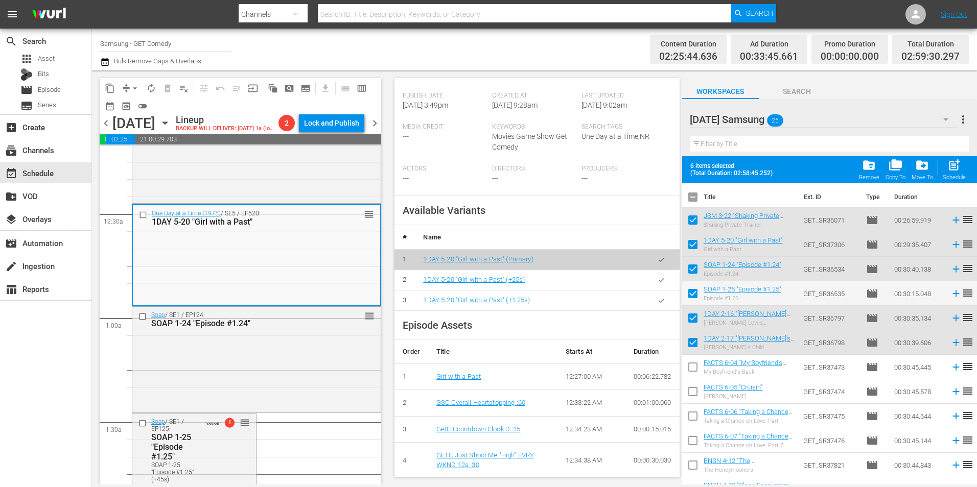
scroll to position [51, 0]
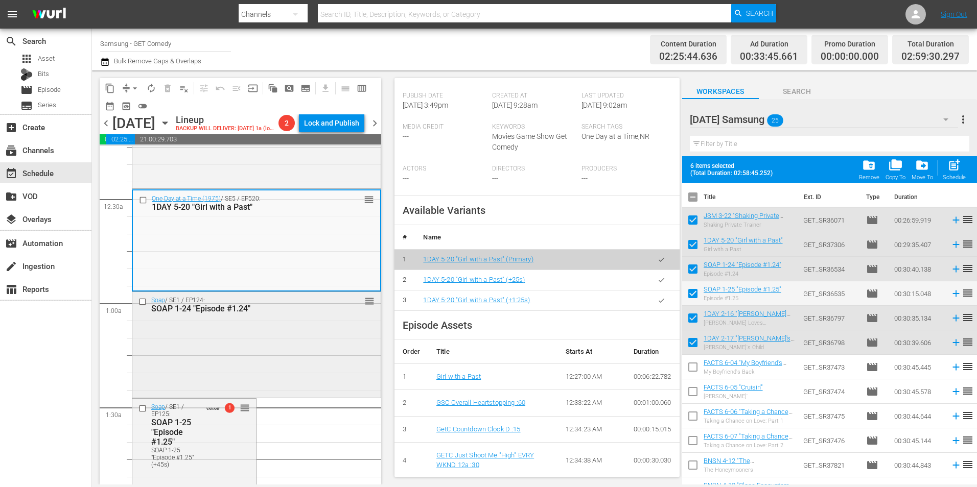
click at [279, 327] on div "Soap / SE1 / EP124: SOAP 1-24 "Episode #1.24" reorder" at bounding box center [256, 344] width 248 height 104
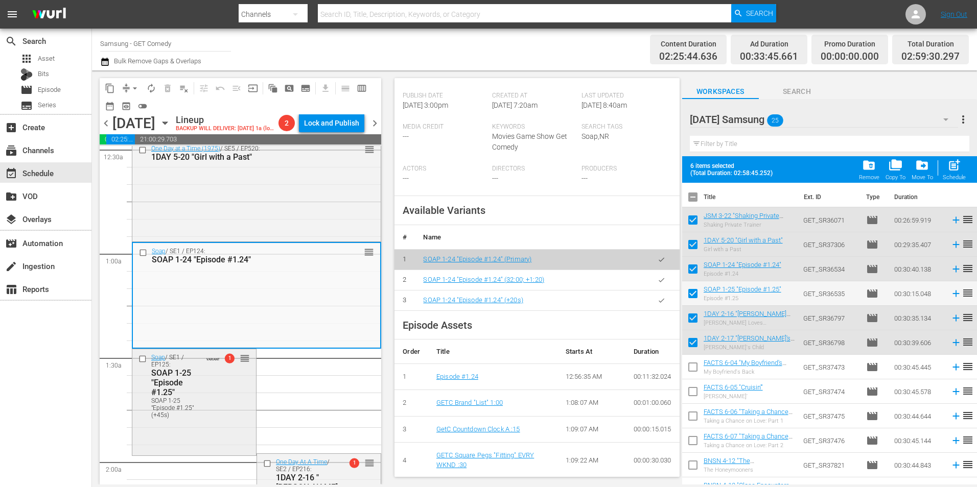
scroll to position [153, 0]
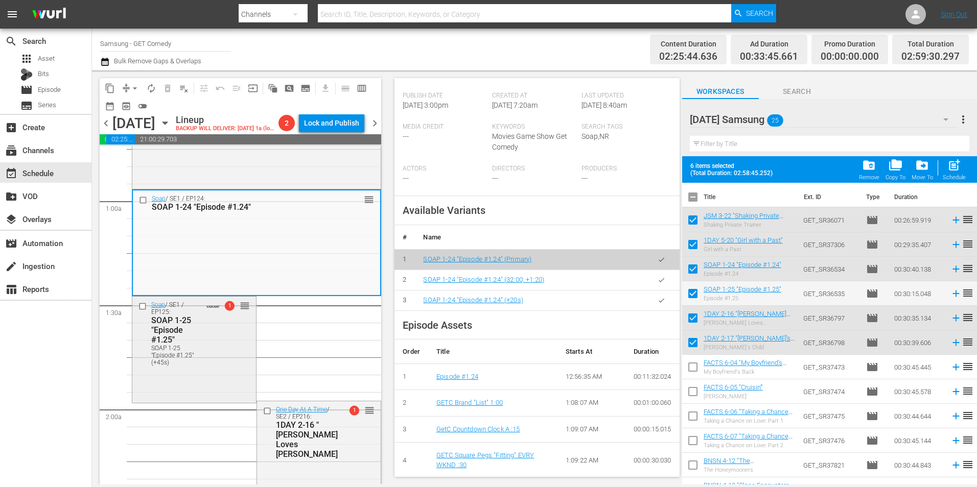
click at [242, 362] on div "Soap / SE1 / EP125: SOAP 1-25 "Episode #1.25" SOAP 1-25 "Episode #1.25" (+45s) …" at bounding box center [194, 333] width 124 height 73
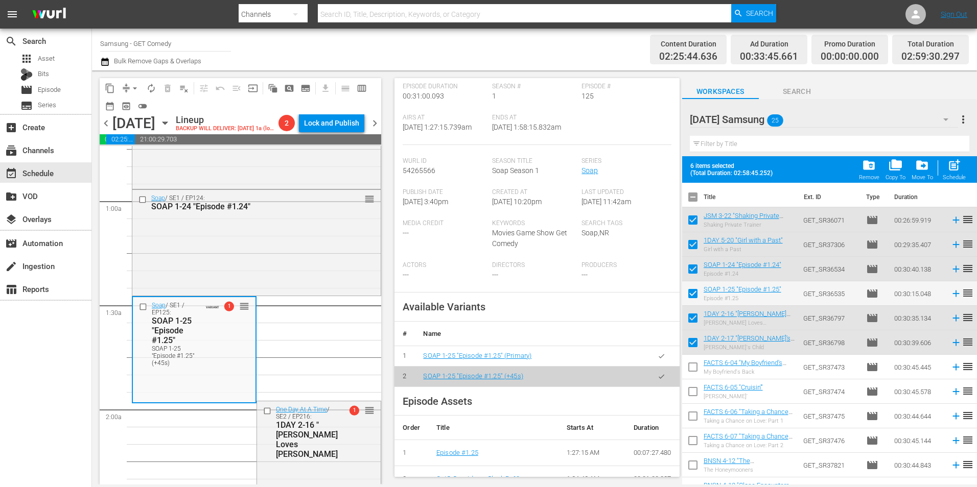
scroll to position [255, 0]
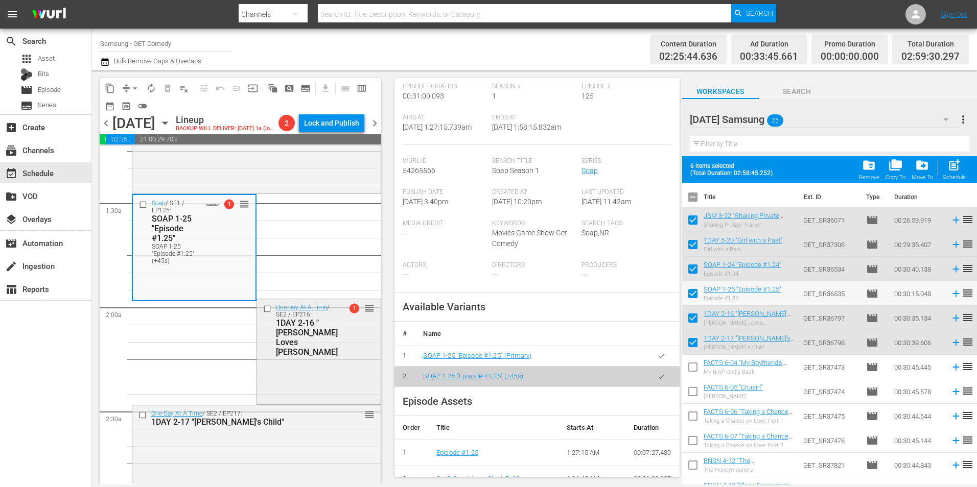
click at [342, 383] on div "One Day At A Time / SE2 / EP216: 1DAY 2-16 "[PERSON_NAME] Loves [PERSON_NAME]" …" at bounding box center [319, 350] width 124 height 103
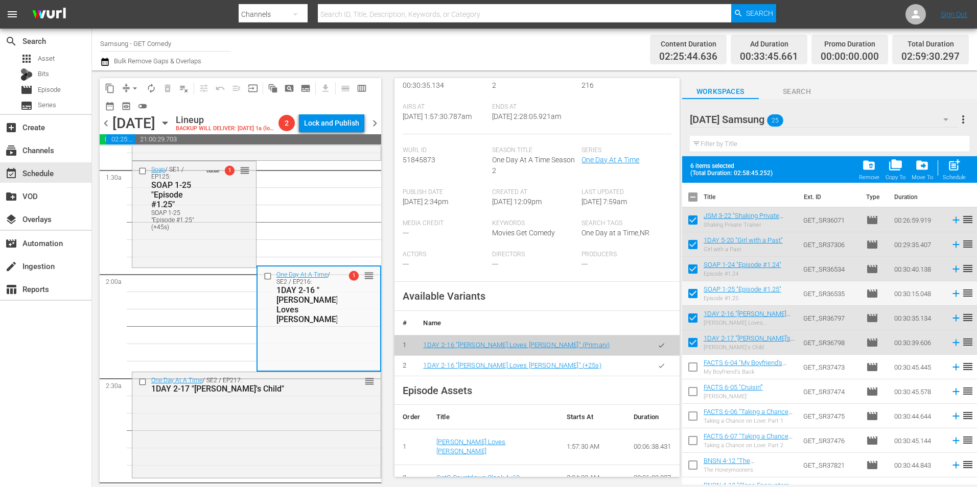
scroll to position [306, 0]
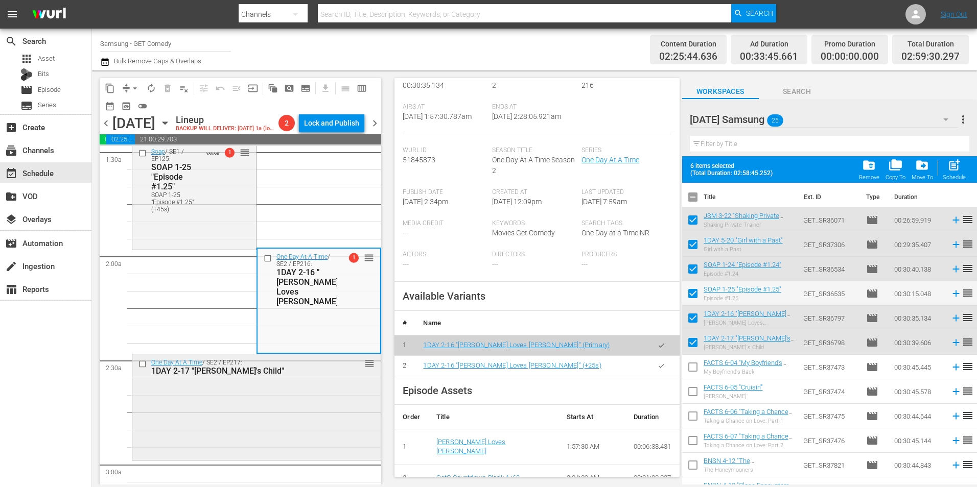
click at [216, 376] on div "1DAY 2-17 "[PERSON_NAME]'s Child"" at bounding box center [240, 371] width 178 height 10
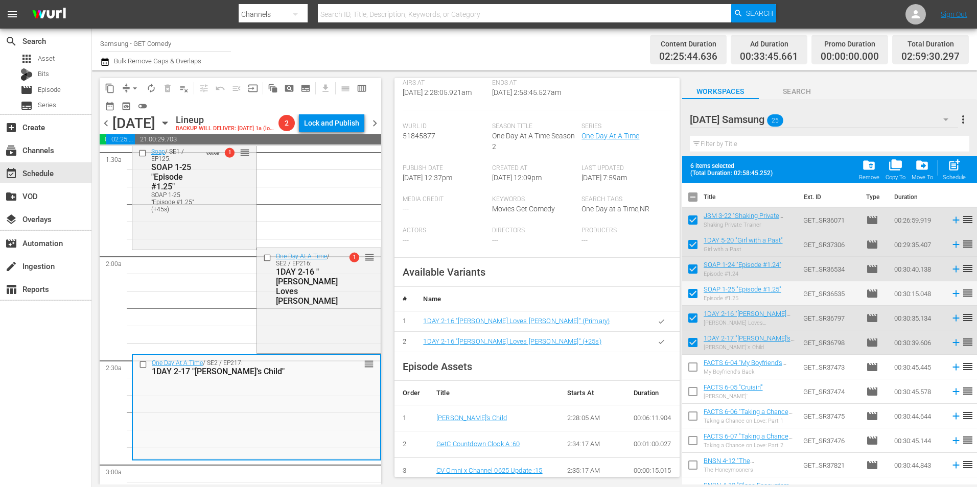
scroll to position [170, 0]
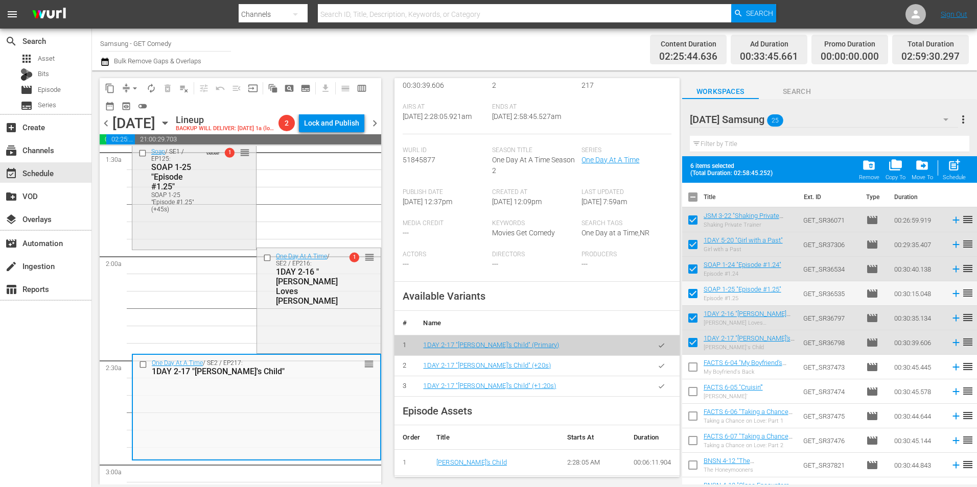
click at [153, 211] on div "SOAP 1-25 "Episode #1.25" (+45s)" at bounding box center [176, 202] width 50 height 21
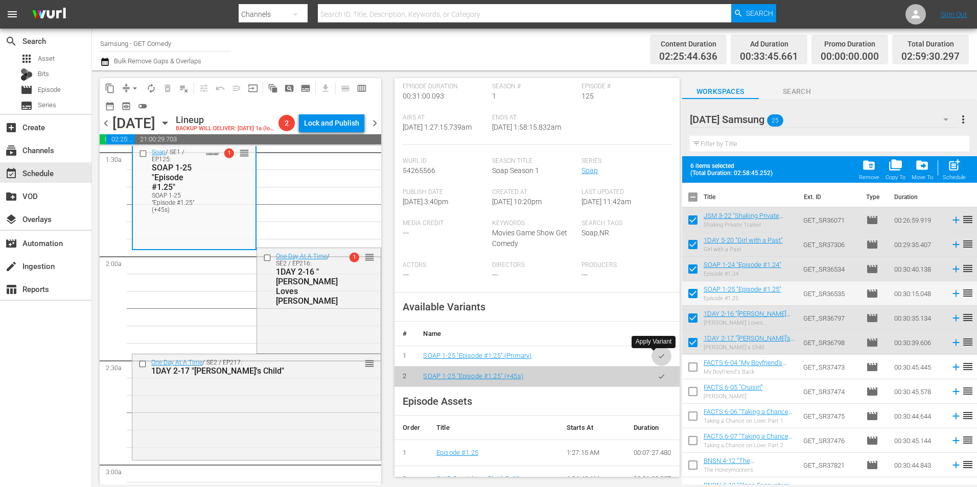
click at [657, 355] on button "button" at bounding box center [661, 356] width 20 height 20
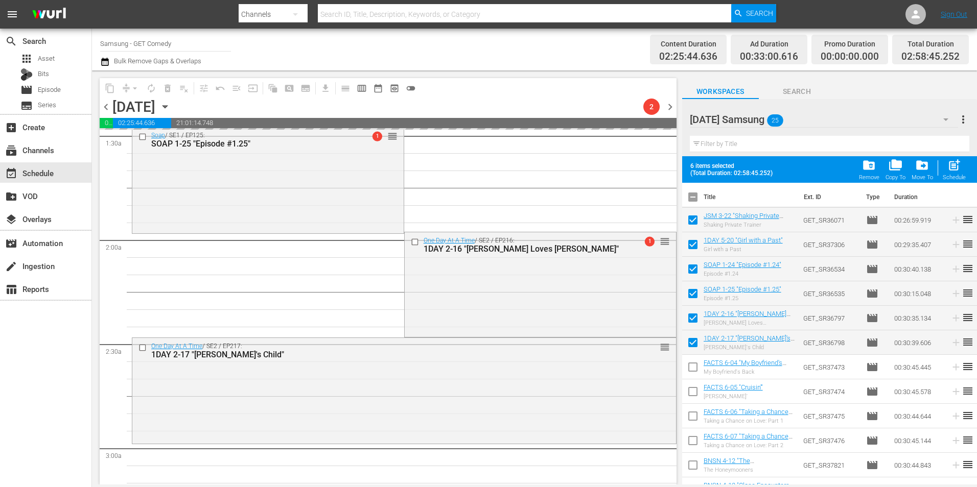
click at [313, 422] on div "One Day At A Time / SE2 / EP217: 1DAY 2-17 "[PERSON_NAME]'s Child" reorder" at bounding box center [403, 389] width 543 height 103
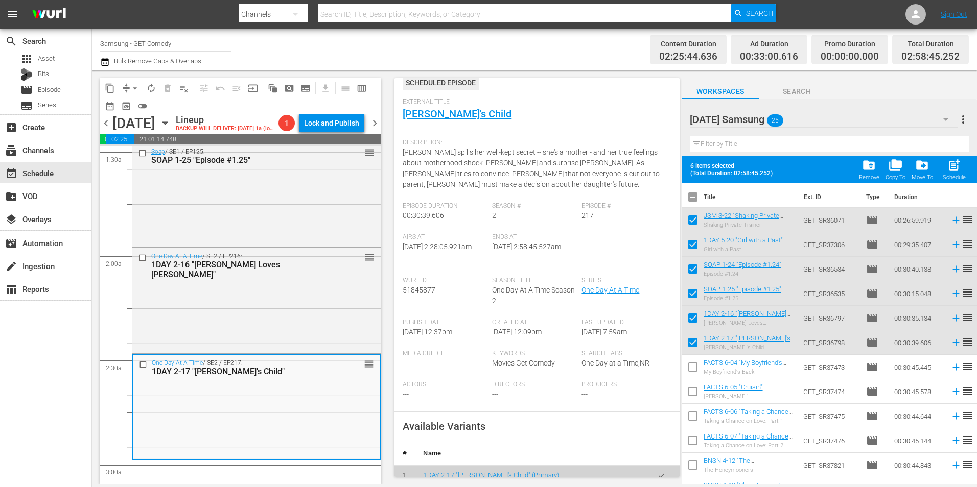
scroll to position [102, 0]
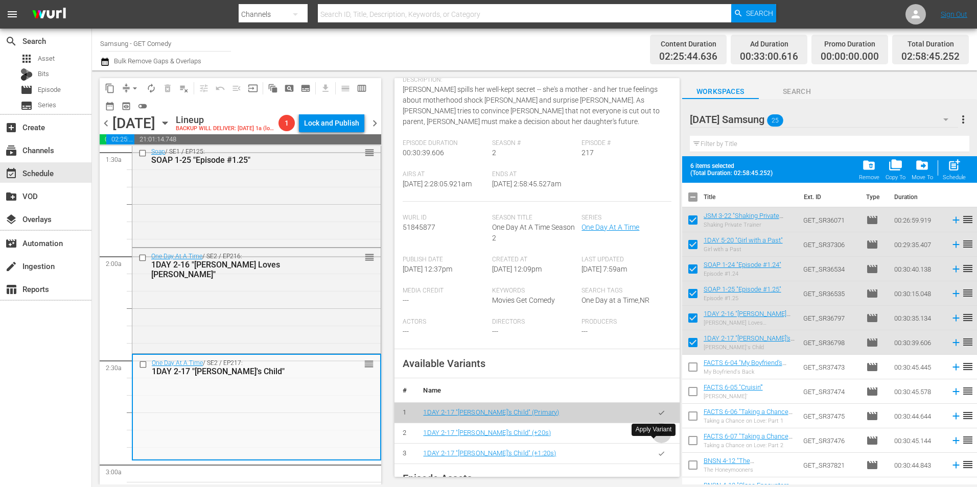
click at [657, 437] on icon "button" at bounding box center [661, 434] width 8 height 8
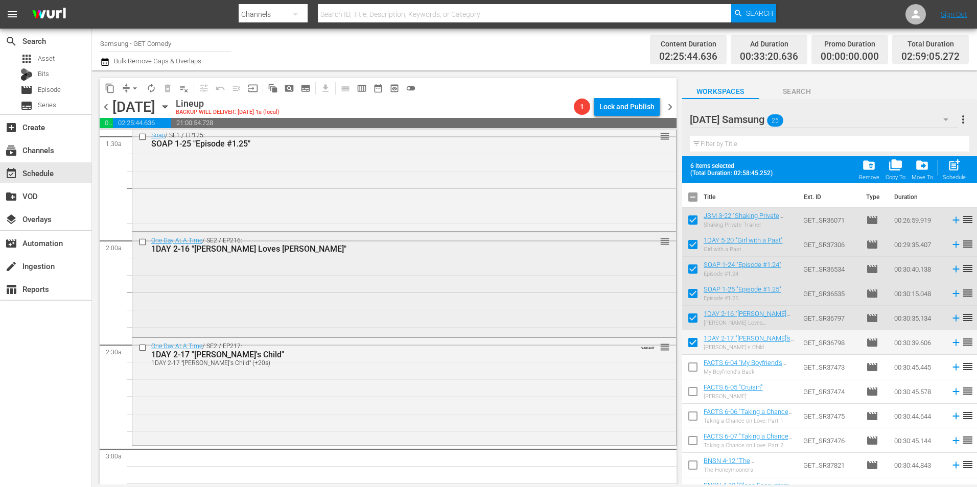
click at [386, 287] on div "One Day At A Time / SE2 / EP216: 1DAY 2-16 "[PERSON_NAME] Loves [PERSON_NAME]" …" at bounding box center [403, 283] width 543 height 103
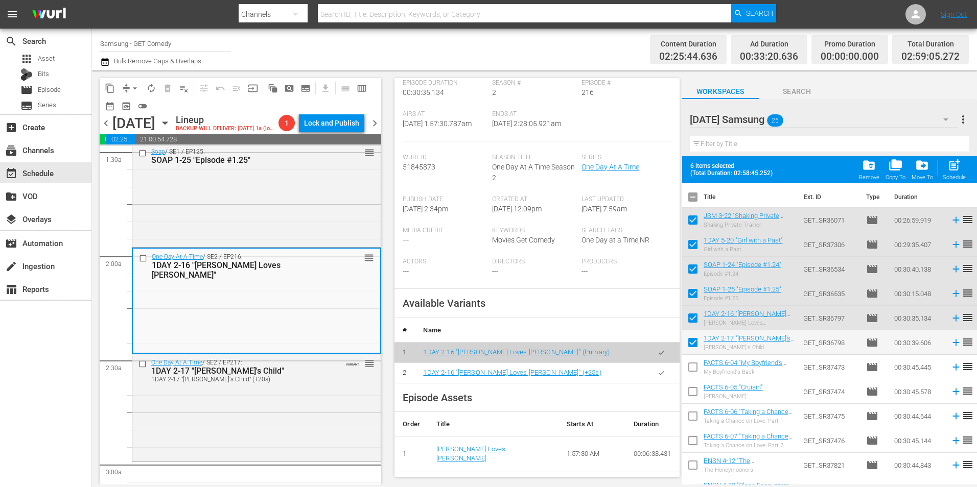
scroll to position [153, 0]
drag, startPoint x: 657, startPoint y: 383, endPoint x: 643, endPoint y: 383, distance: 13.8
click at [657, 375] on icon "button" at bounding box center [661, 372] width 8 height 8
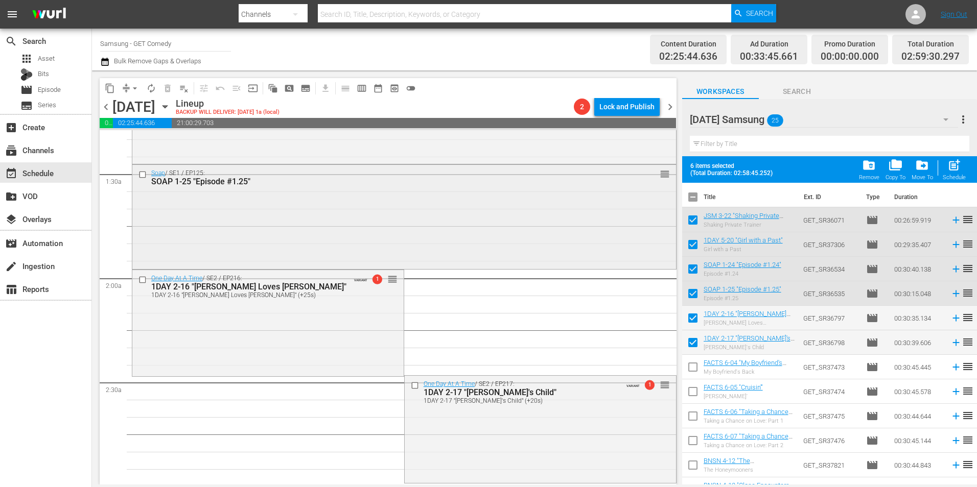
scroll to position [204, 0]
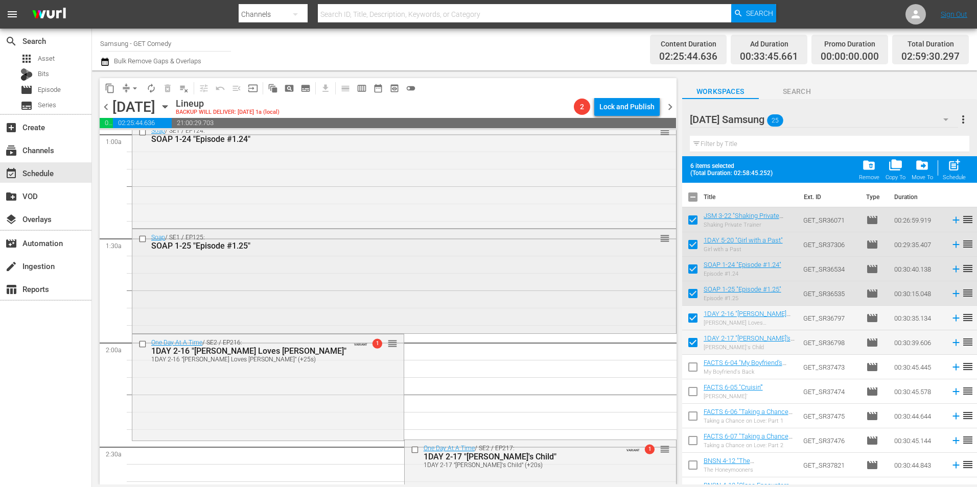
click at [308, 302] on div "Soap / SE1 / EP125: SOAP 1-25 "Episode #1.25" reorder" at bounding box center [403, 280] width 543 height 102
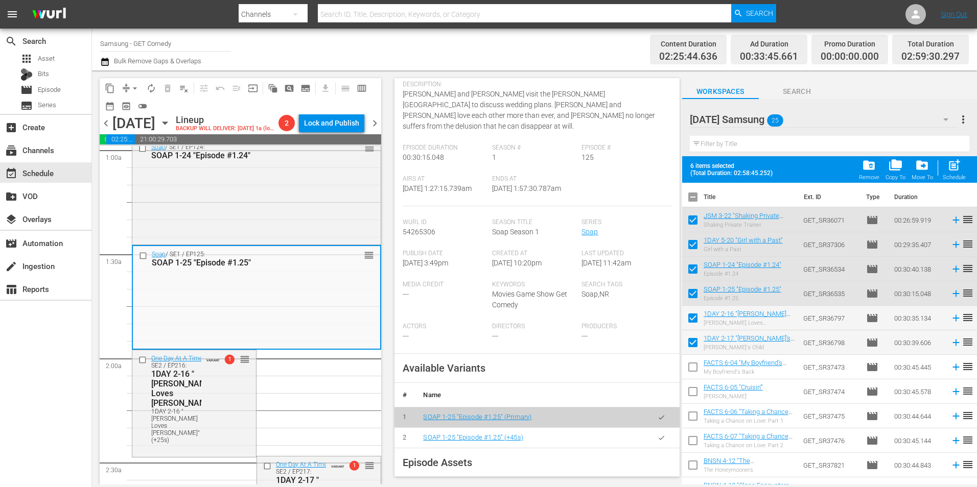
scroll to position [153, 0]
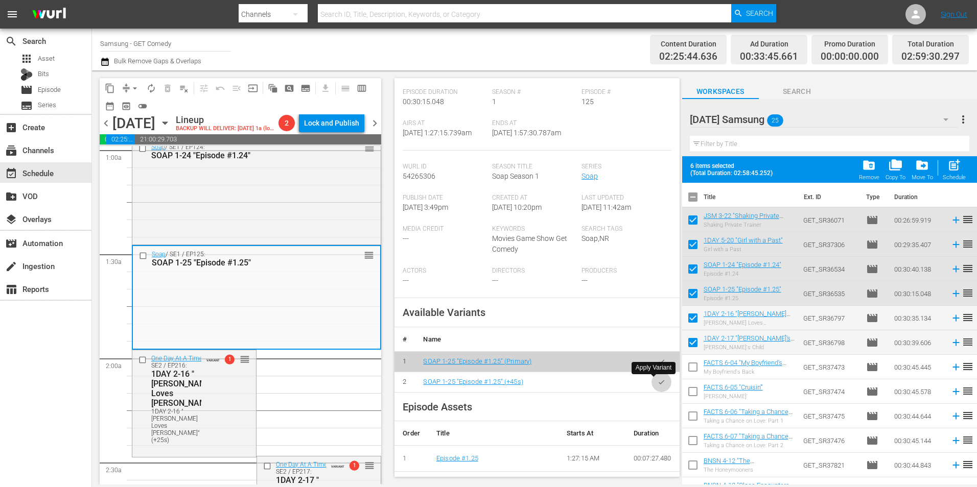
click at [655, 387] on button "button" at bounding box center [661, 382] width 20 height 20
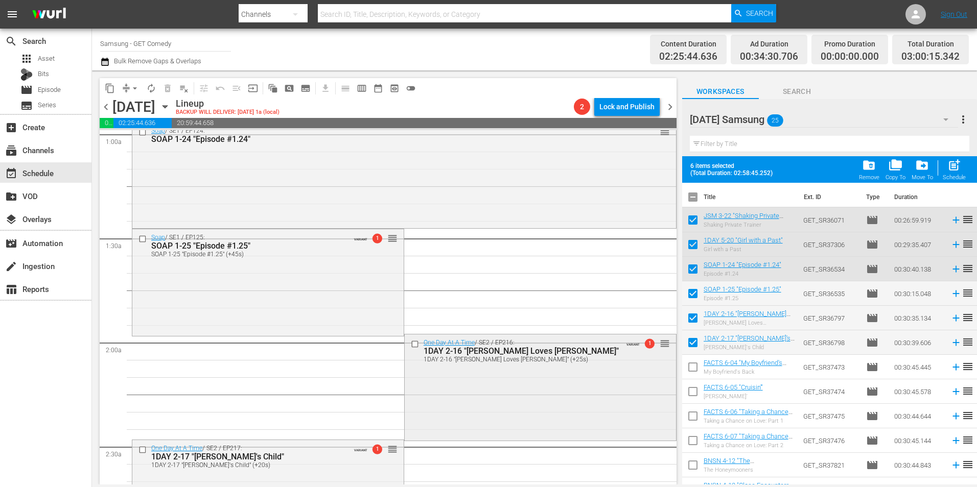
click at [482, 404] on div "One Day At A Time / SE2 / EP216: 1DAY 2-16 "[PERSON_NAME] Loves [PERSON_NAME]" …" at bounding box center [540, 387] width 271 height 105
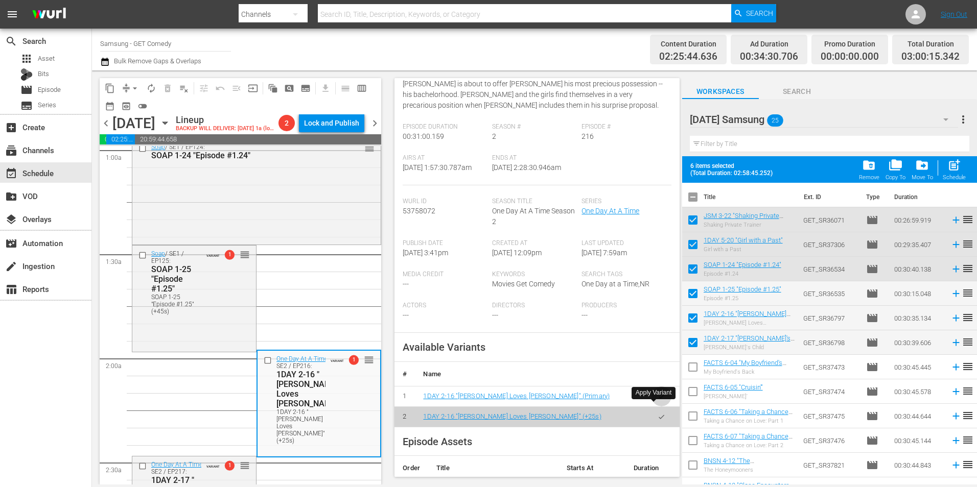
click at [657, 400] on icon "button" at bounding box center [661, 397] width 8 height 8
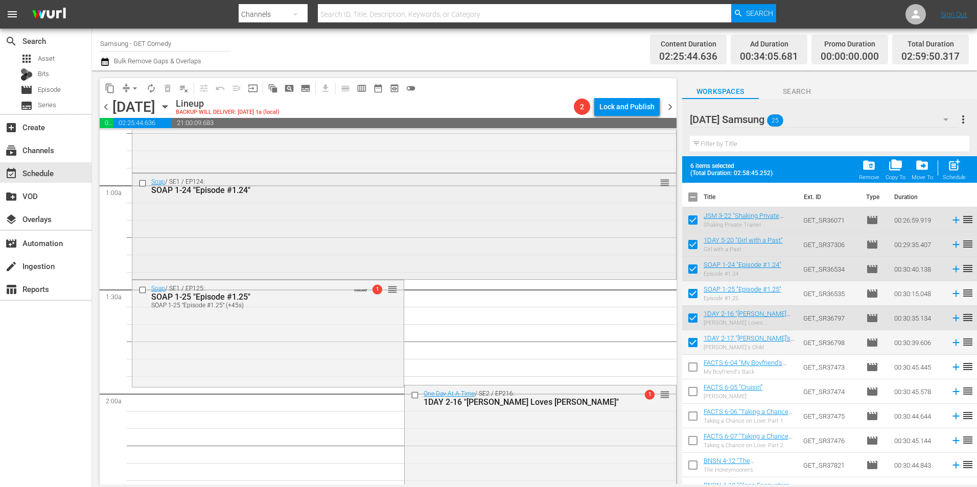
click at [455, 229] on div "Soap / SE1 / EP124: SOAP 1-24 "Episode #1.24" reorder" at bounding box center [403, 226] width 543 height 104
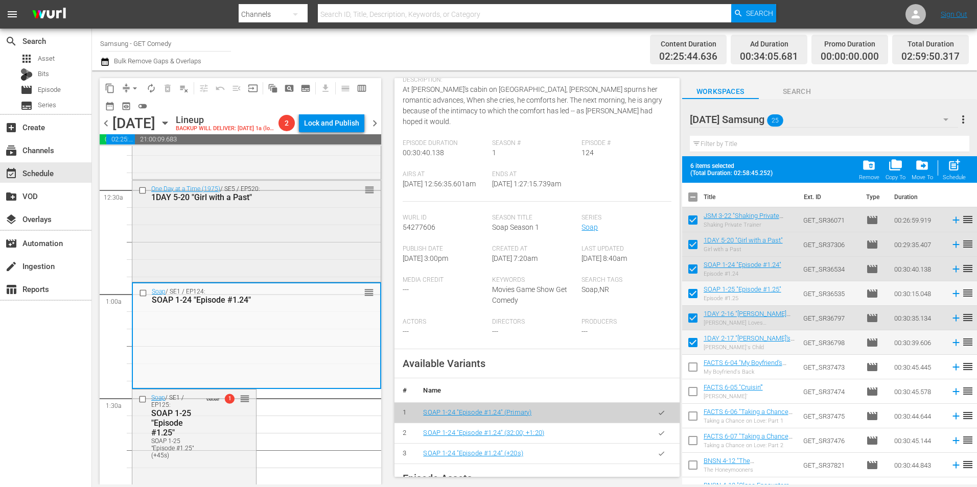
scroll to position [51, 0]
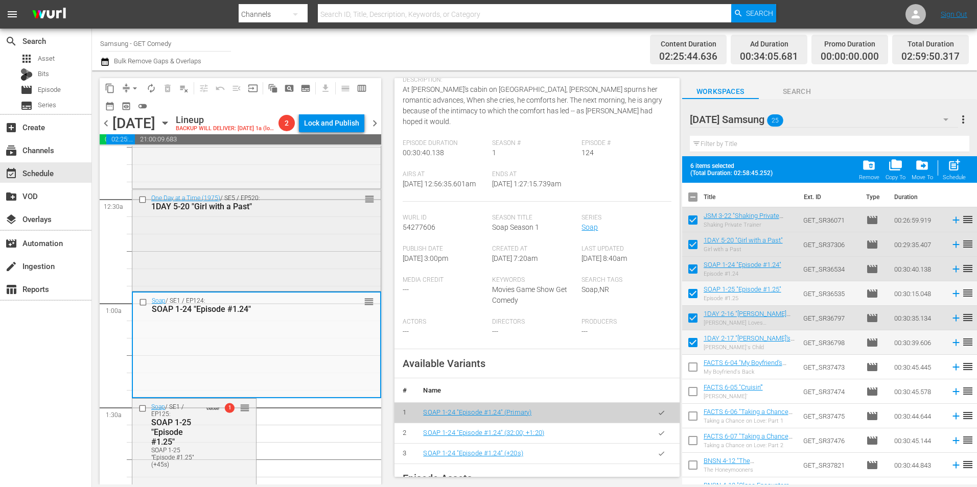
click at [288, 258] on div "One Day at a Time (1975) / SE5 / EP520: 1DAY 5-20 "Girl with a Past" reorder" at bounding box center [256, 240] width 248 height 100
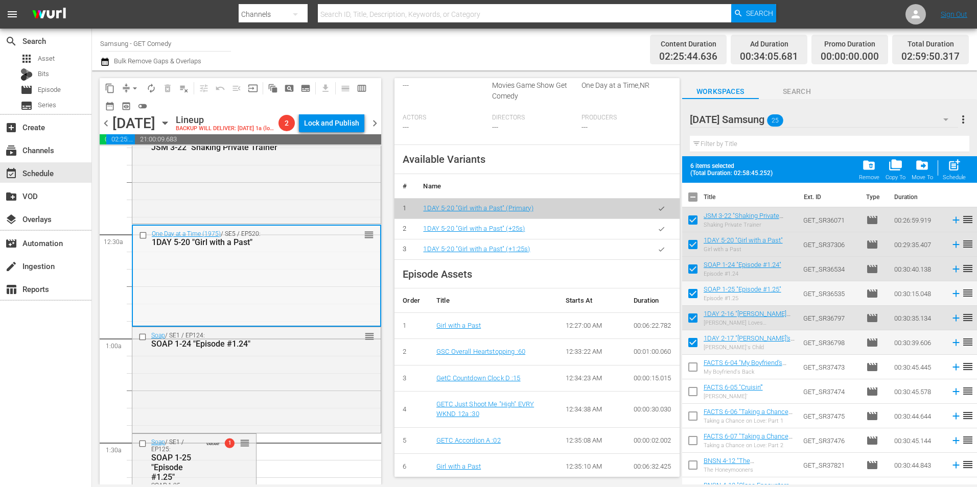
scroll to position [0, 0]
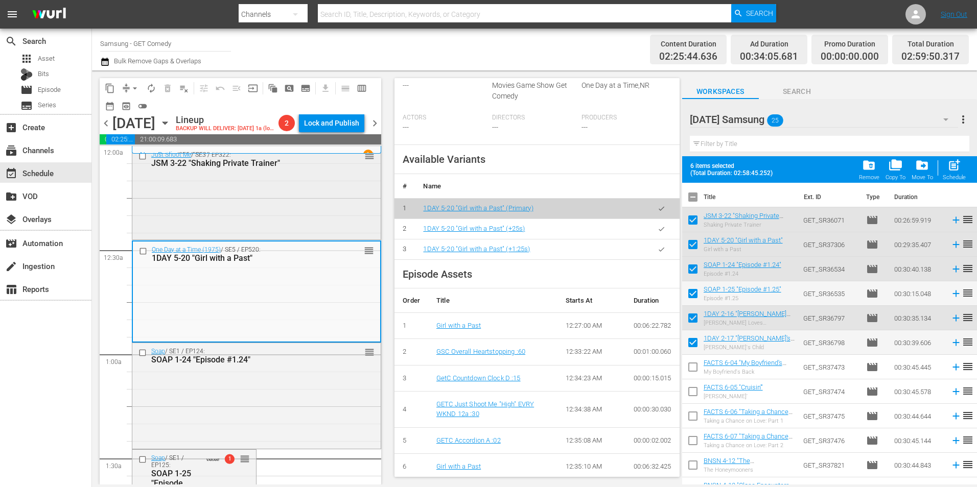
click at [326, 228] on div "Just Shoot Me / SE3 / EP322: JSM 3-22 "Shaking Private Trainer" reorder" at bounding box center [256, 192] width 248 height 91
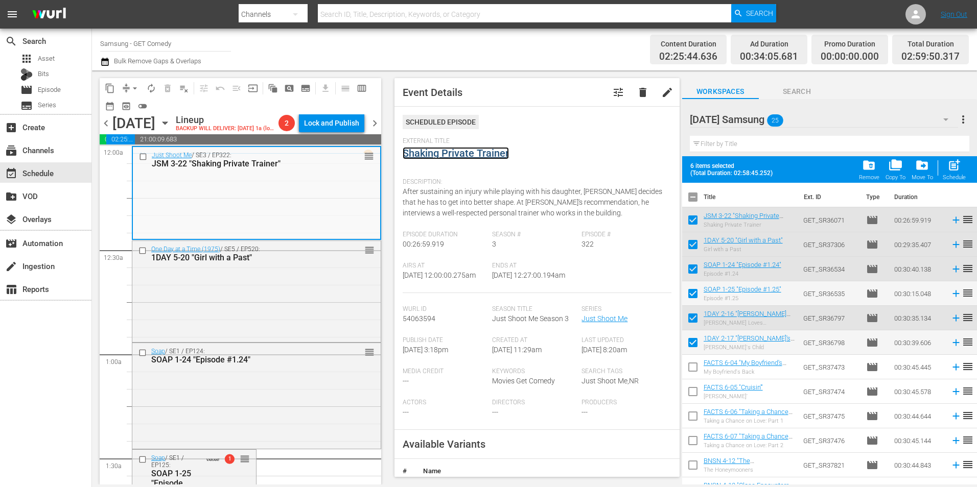
click at [486, 155] on link "Shaking Private Trainer" at bounding box center [455, 153] width 106 height 12
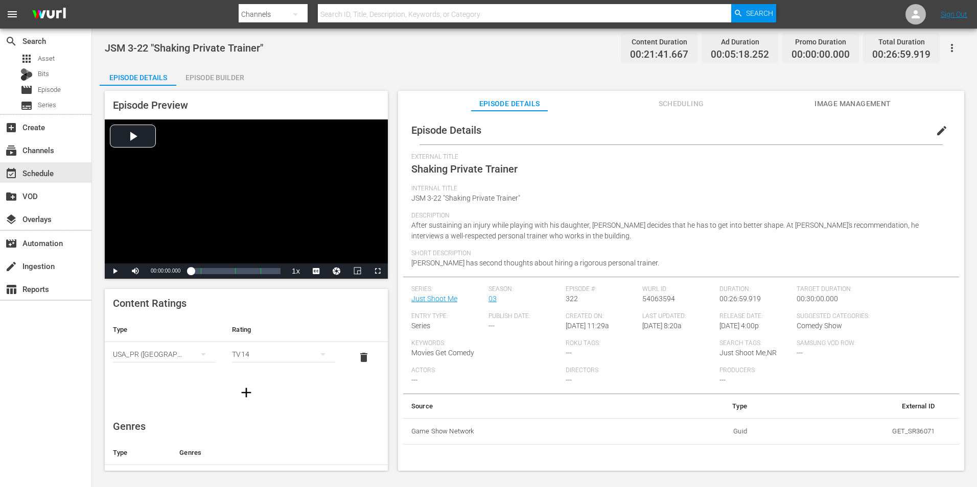
click at [953, 40] on button "button" at bounding box center [951, 48] width 25 height 25
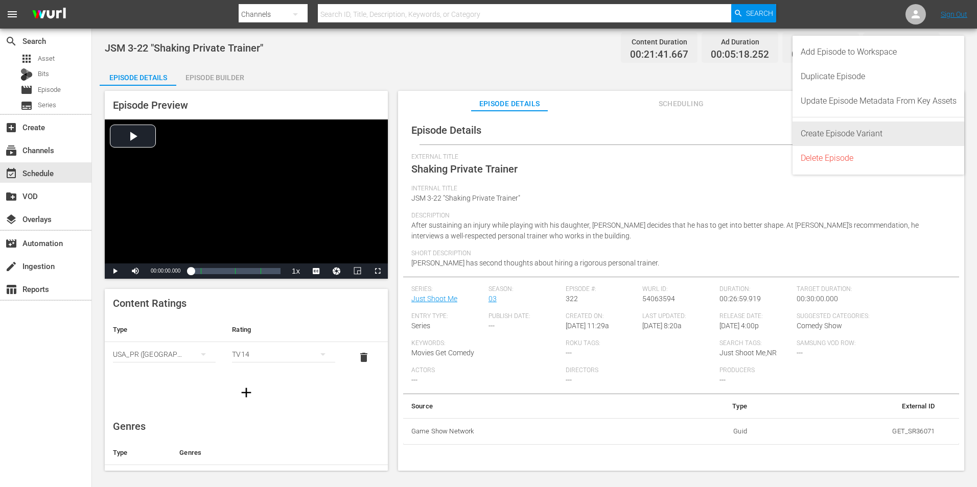
click at [876, 126] on div "Create Episode Variant" at bounding box center [878, 134] width 156 height 25
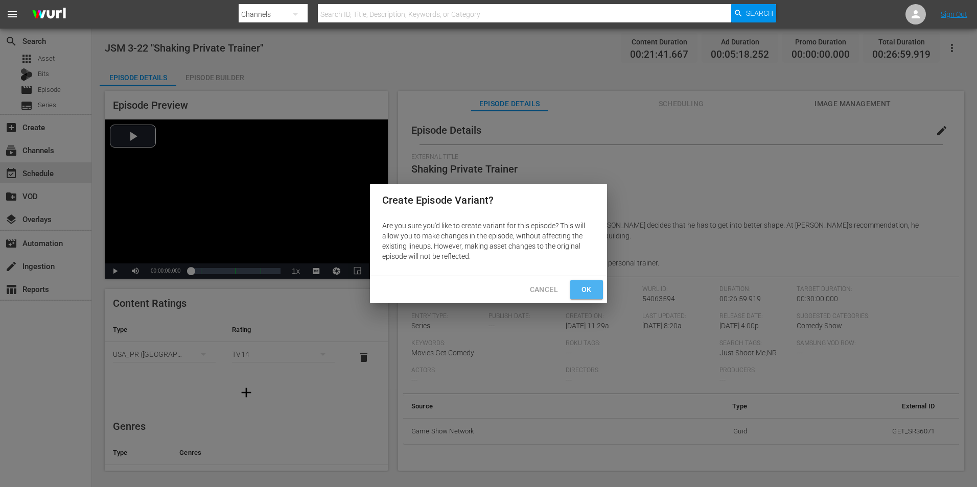
click at [587, 294] on span "Ok" at bounding box center [586, 289] width 16 height 13
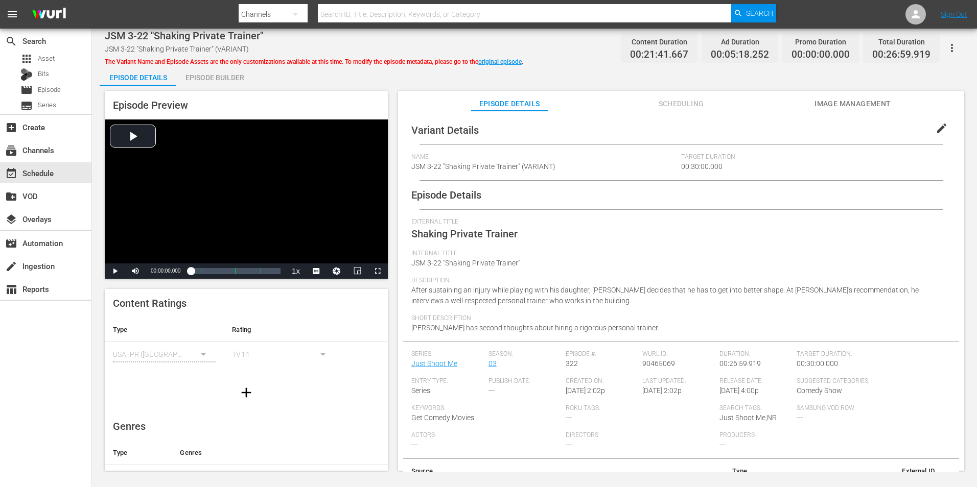
click at [935, 128] on span "edit" at bounding box center [941, 128] width 12 height 12
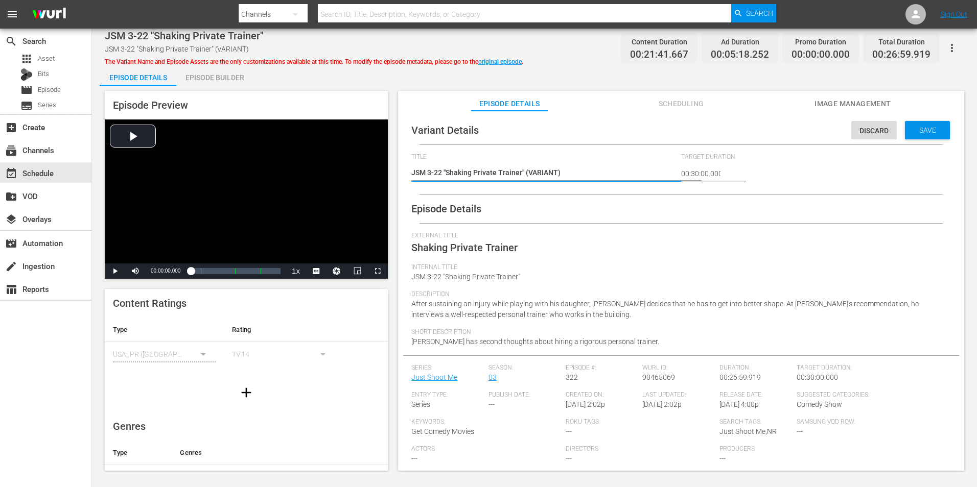
drag, startPoint x: 556, startPoint y: 173, endPoint x: 527, endPoint y: 177, distance: 29.5
click at [527, 177] on textarea "JSM 3-22 "Shaking Private Trainer" (VARIANT)" at bounding box center [543, 174] width 265 height 12
type textarea "JSM 3-22 "Shaking Private Trainer" (+)"
type textarea "JSM 3-22 "Shaking Private Trainer" (+1)"
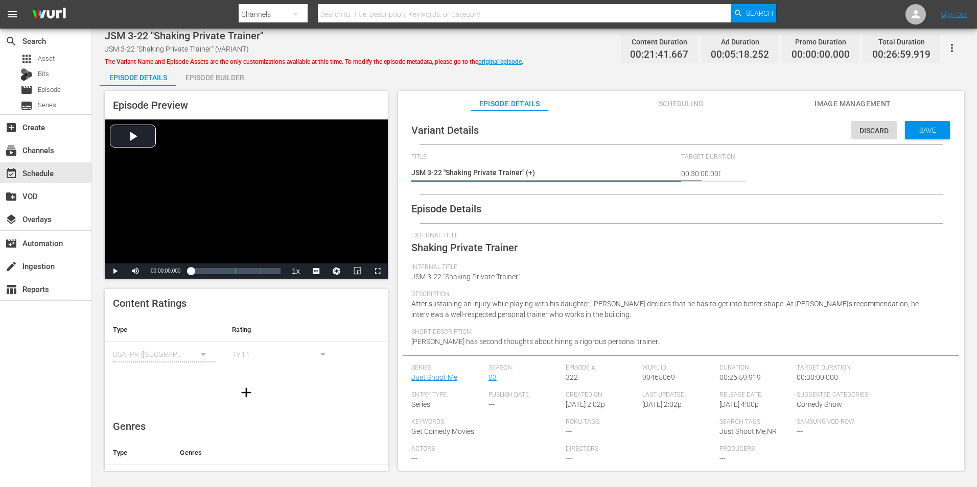
type textarea "JSM 3-22 "Shaking Private Trainer" (+1)"
type textarea "JSM 3-22 "Shaking Private Trainer" (+10)"
type textarea "JSM 3-22 "Shaking Private Trainer" (+10s)"
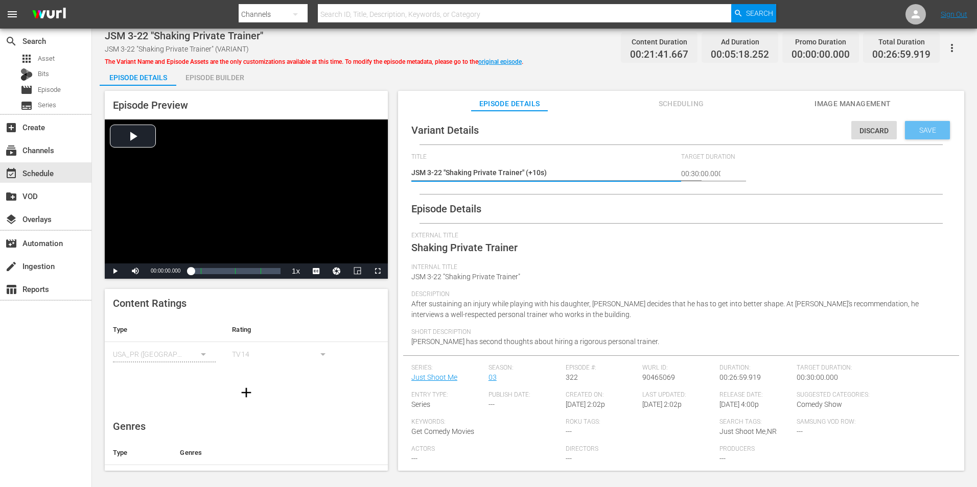
click at [921, 131] on span "Save" at bounding box center [927, 130] width 33 height 8
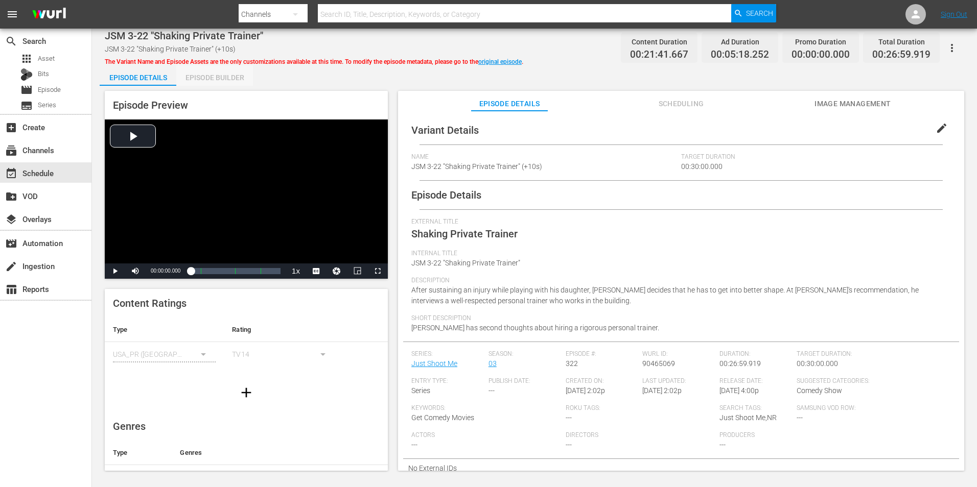
click at [241, 72] on div "Episode Builder" at bounding box center [214, 77] width 77 height 25
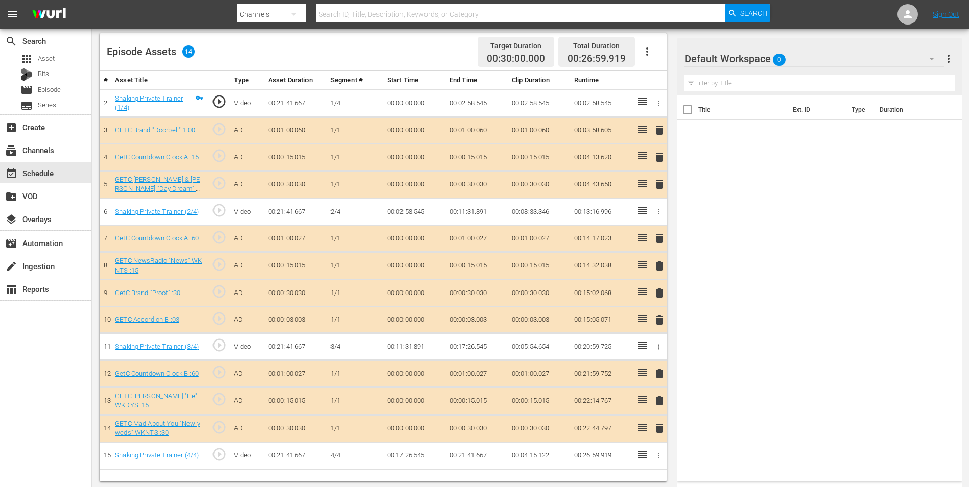
scroll to position [266, 0]
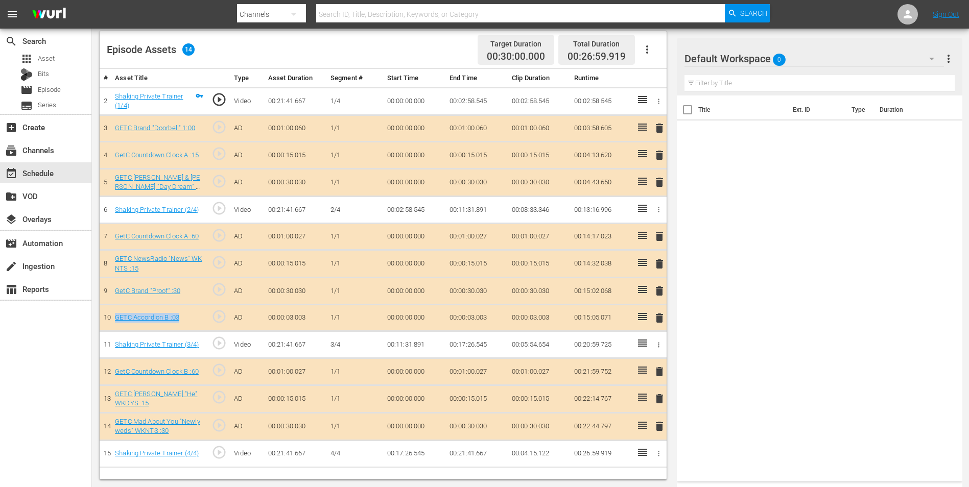
drag, startPoint x: 113, startPoint y: 320, endPoint x: 180, endPoint y: 323, distance: 67.0
click at [180, 323] on td "GETC Accordion B :03" at bounding box center [159, 317] width 97 height 27
copy link "GETC Accordion B :03"
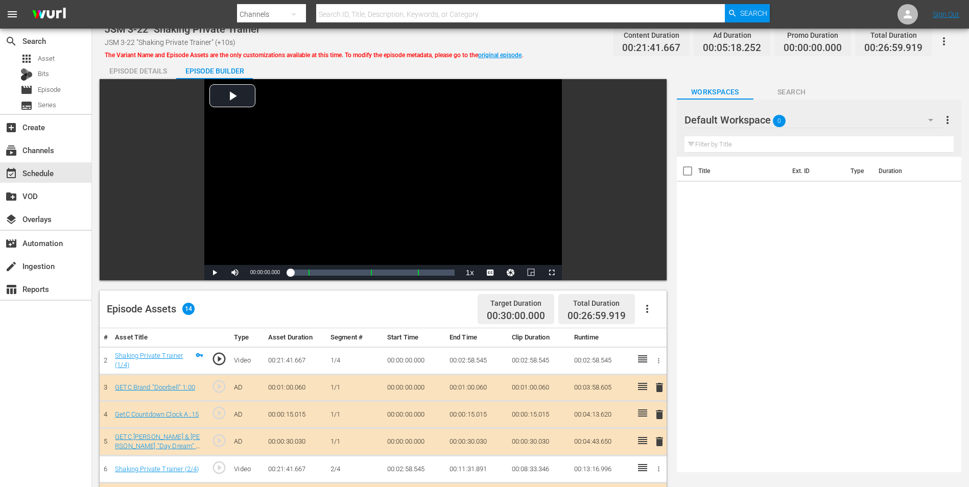
scroll to position [0, 0]
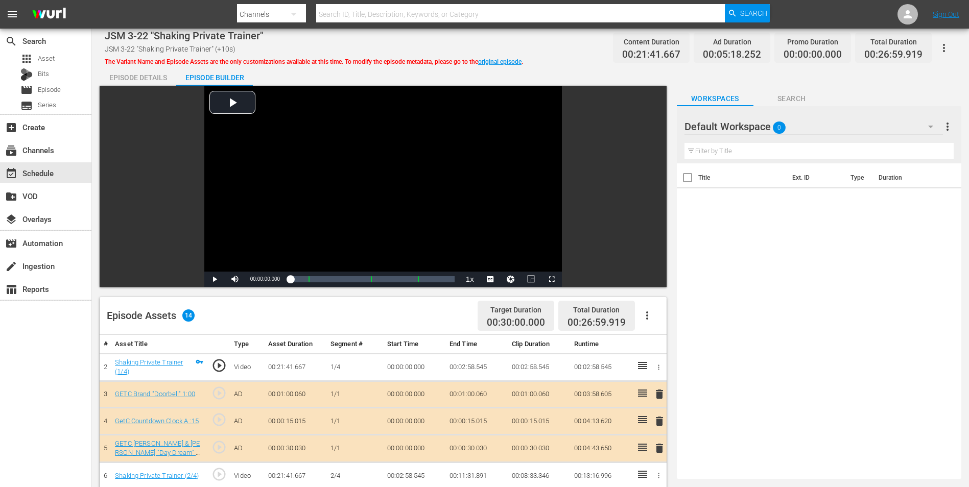
click at [794, 95] on span "Search" at bounding box center [791, 98] width 77 height 13
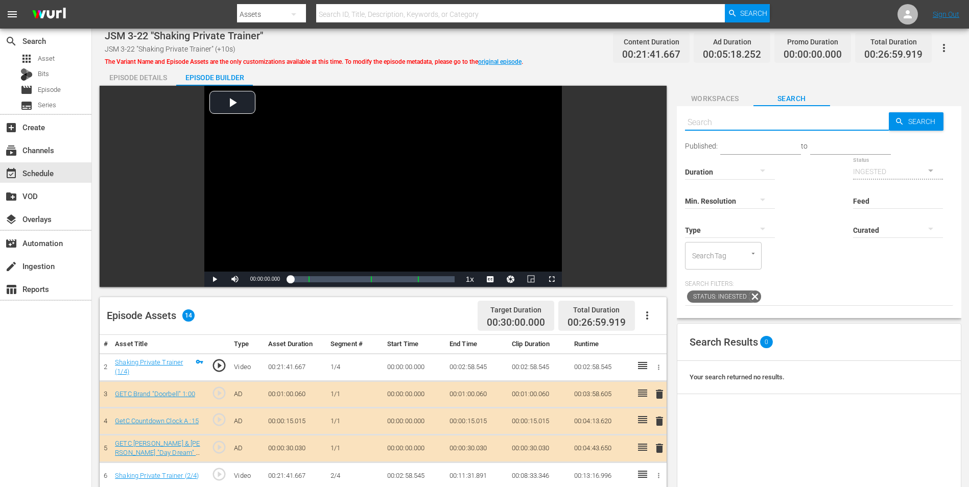
click at [734, 115] on input "text" at bounding box center [787, 122] width 204 height 25
paste input "GETC Accordion B :13"
type input "GETC Accordion B :13"
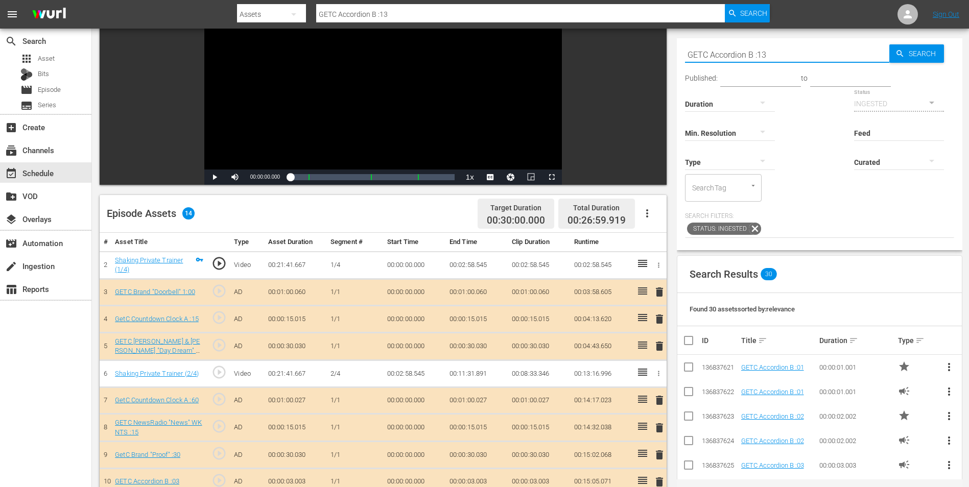
click at [762, 163] on icon "button" at bounding box center [762, 161] width 12 height 12
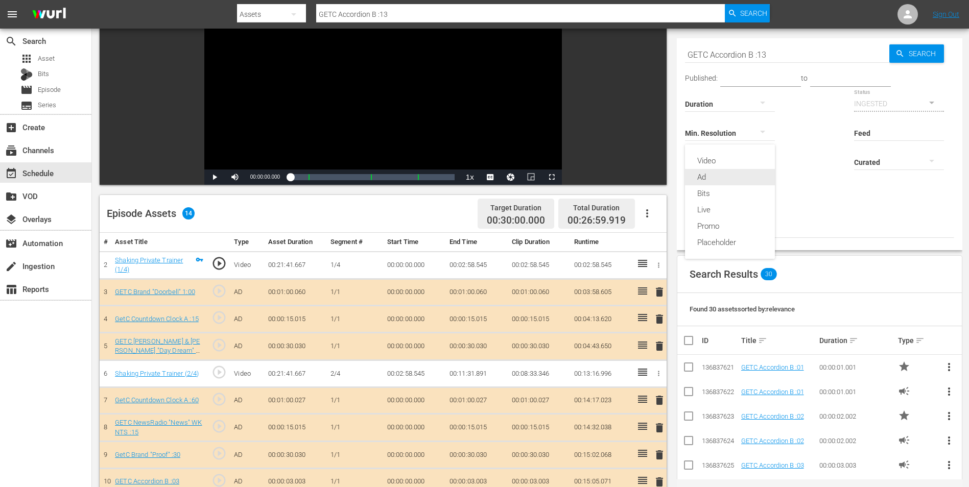
click at [753, 180] on div "Ad" at bounding box center [730, 177] width 90 height 16
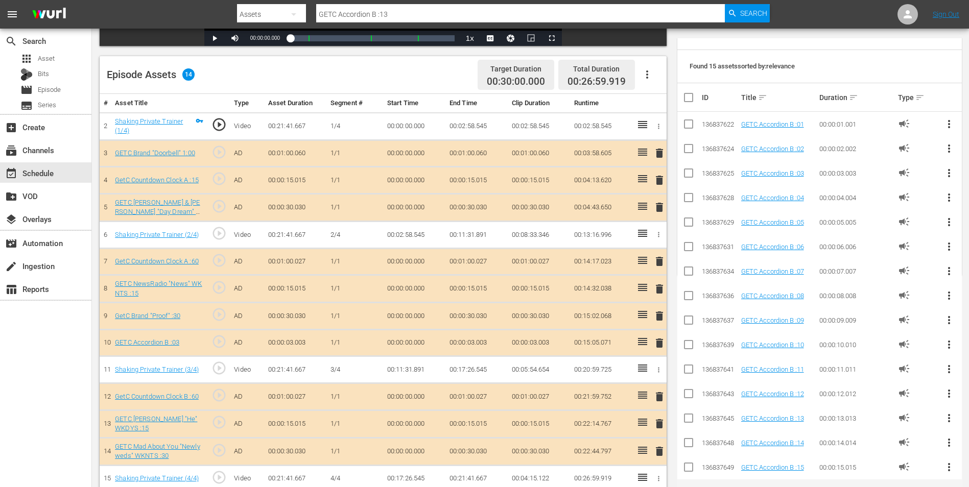
scroll to position [255, 0]
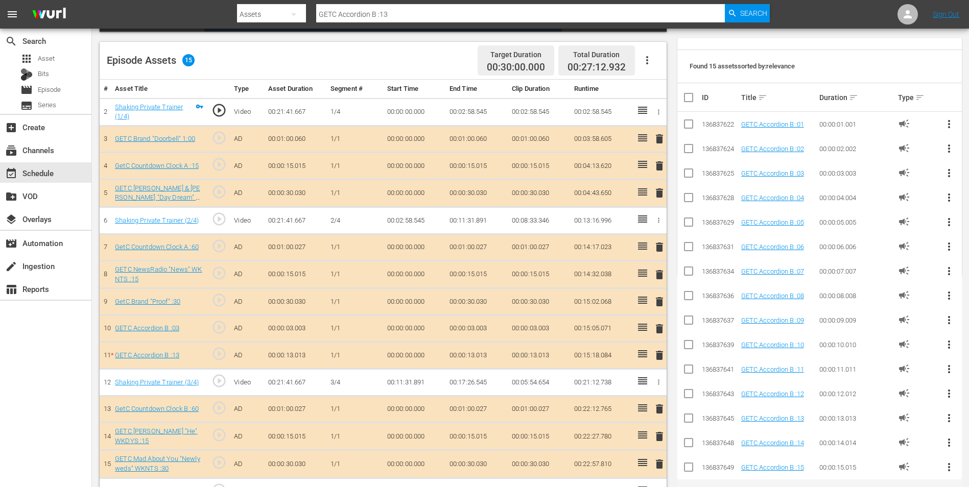
click at [658, 327] on span "delete" at bounding box center [659, 329] width 12 height 12
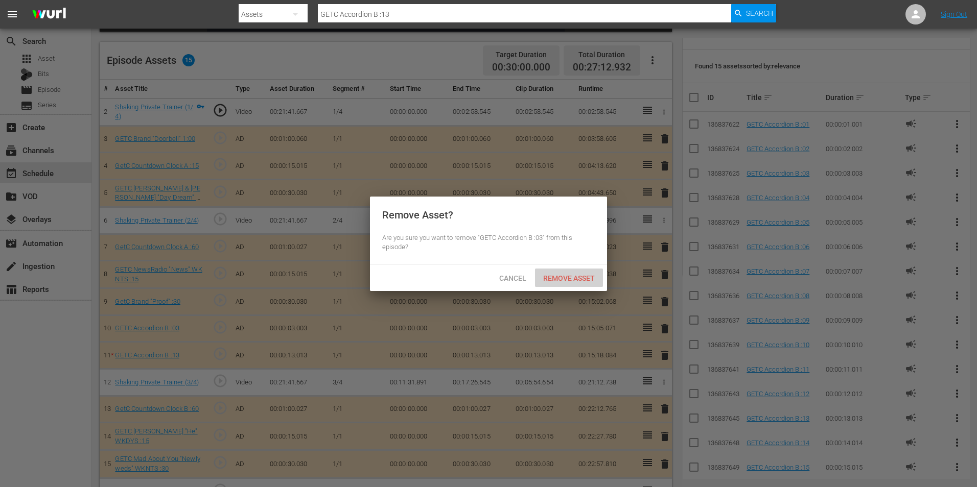
click at [578, 271] on div "Remove Asset" at bounding box center [569, 278] width 68 height 19
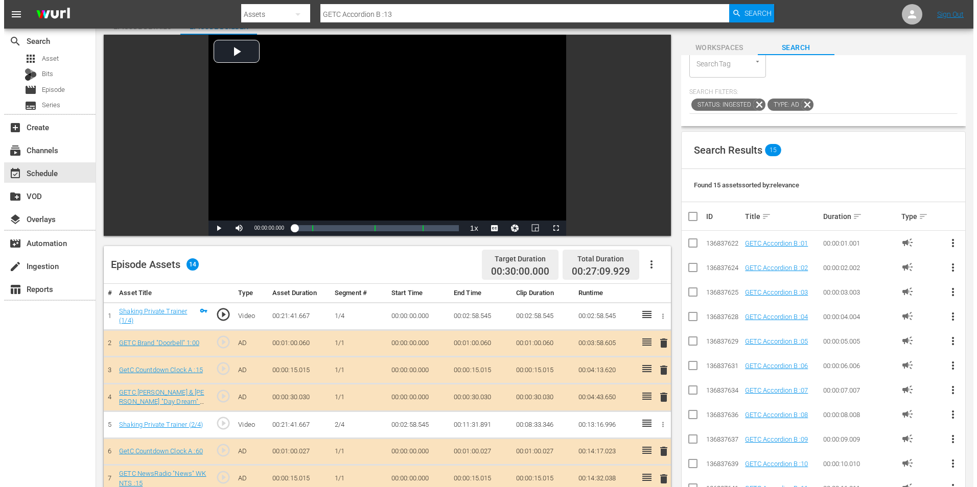
scroll to position [0, 0]
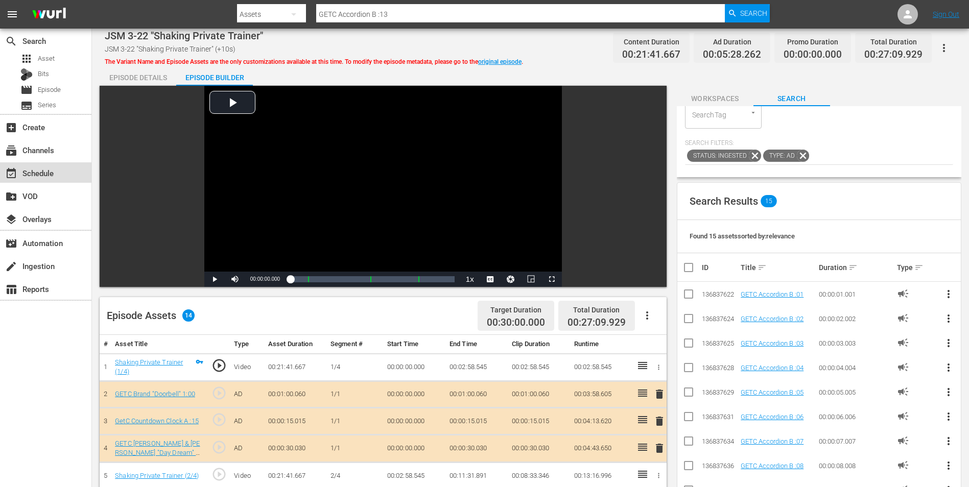
click at [32, 170] on div "event_available Schedule" at bounding box center [28, 171] width 57 height 9
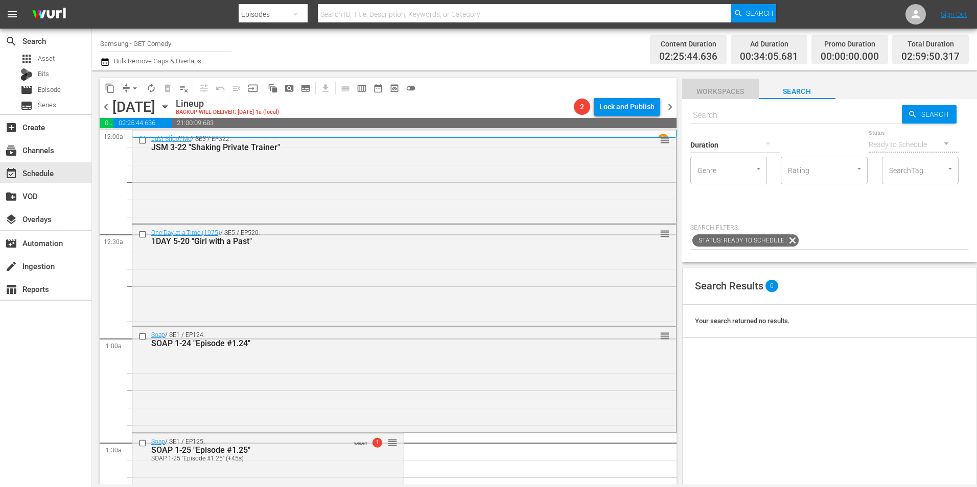
click at [731, 89] on span "Workspaces" at bounding box center [720, 91] width 77 height 13
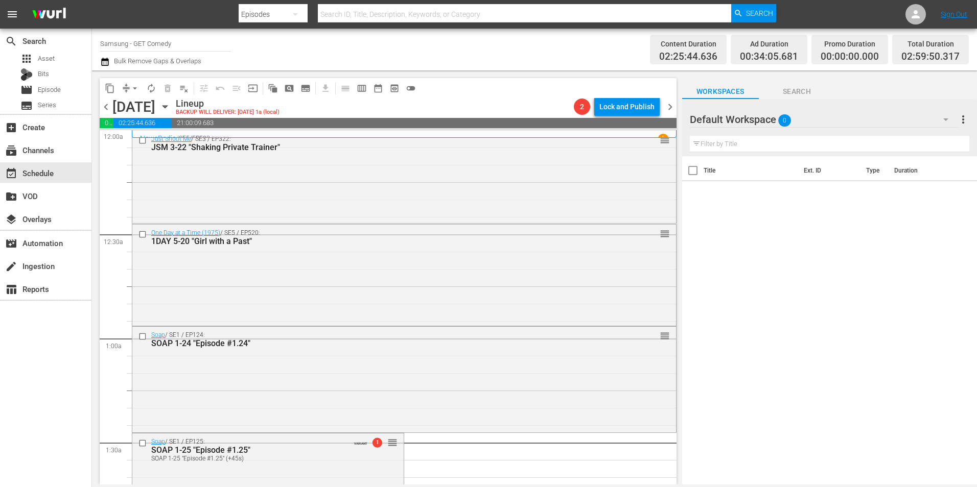
click at [805, 122] on div "Default Workspace 0" at bounding box center [824, 119] width 268 height 29
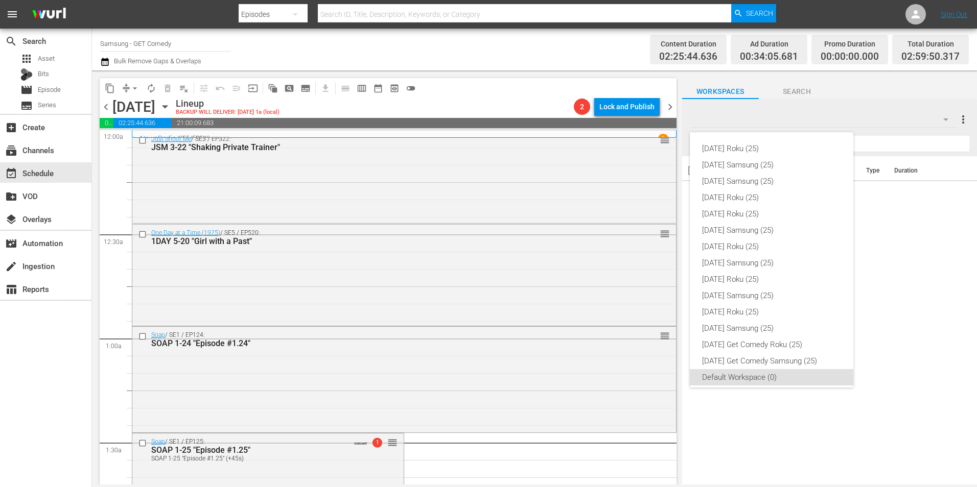
scroll to position [6, 0]
click at [783, 257] on div "[DATE] Samsung (25)" at bounding box center [771, 257] width 139 height 16
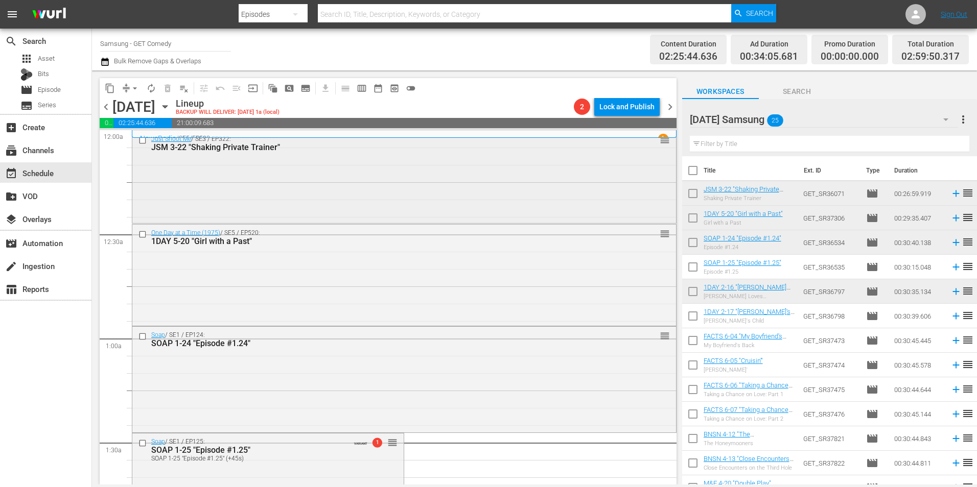
click at [312, 169] on div "Just Shoot Me / SE3 / EP322: JSM 3-22 "Shaking Private Trainer" reorder" at bounding box center [403, 176] width 543 height 91
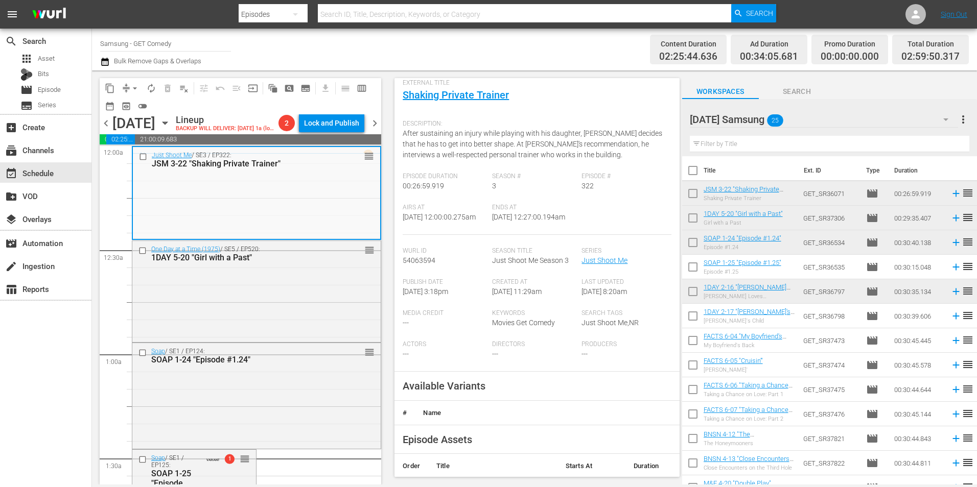
scroll to position [153, 0]
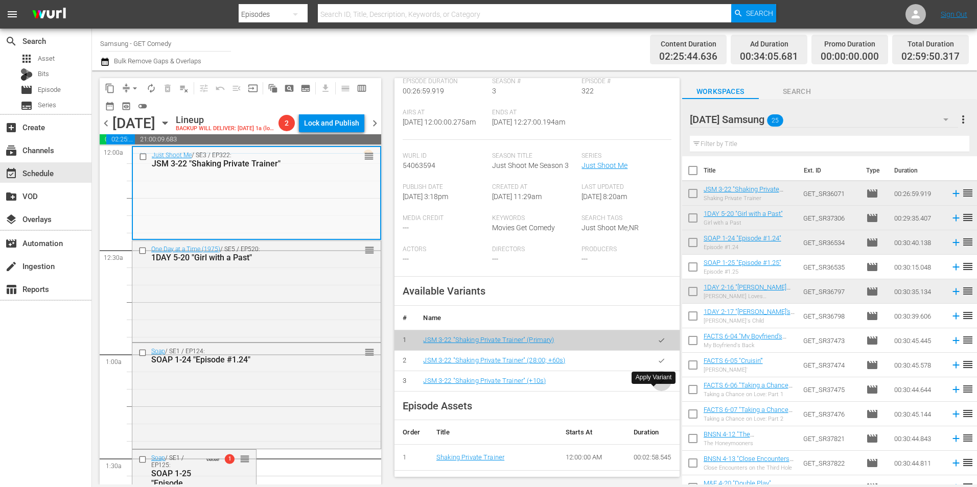
click at [657, 385] on icon "button" at bounding box center [661, 381] width 8 height 8
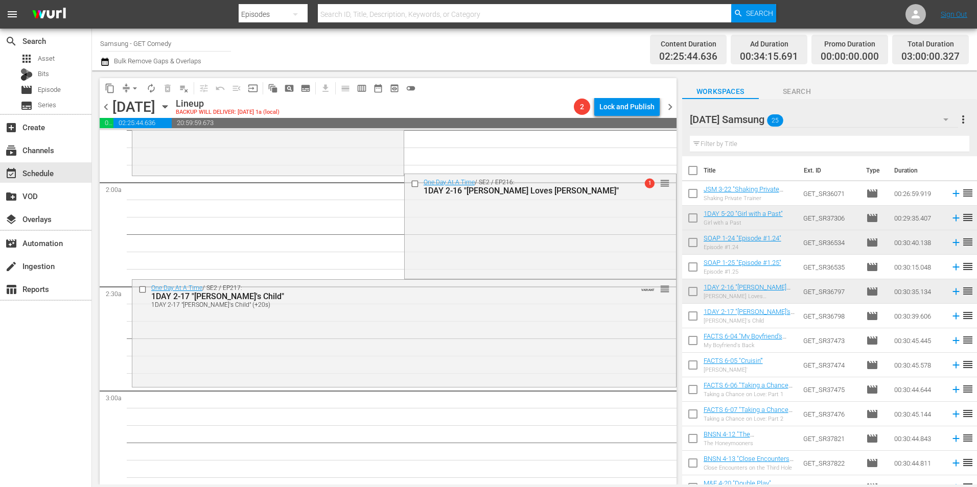
scroll to position [0, 0]
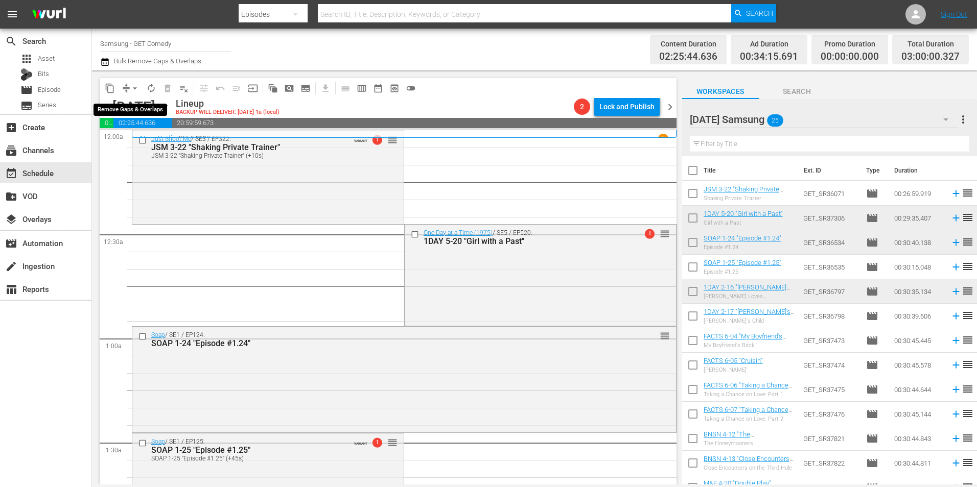
click at [136, 88] on span "arrow_drop_down" at bounding box center [135, 88] width 10 height 10
click at [137, 106] on li "Align to Midnight" at bounding box center [135, 109] width 107 height 17
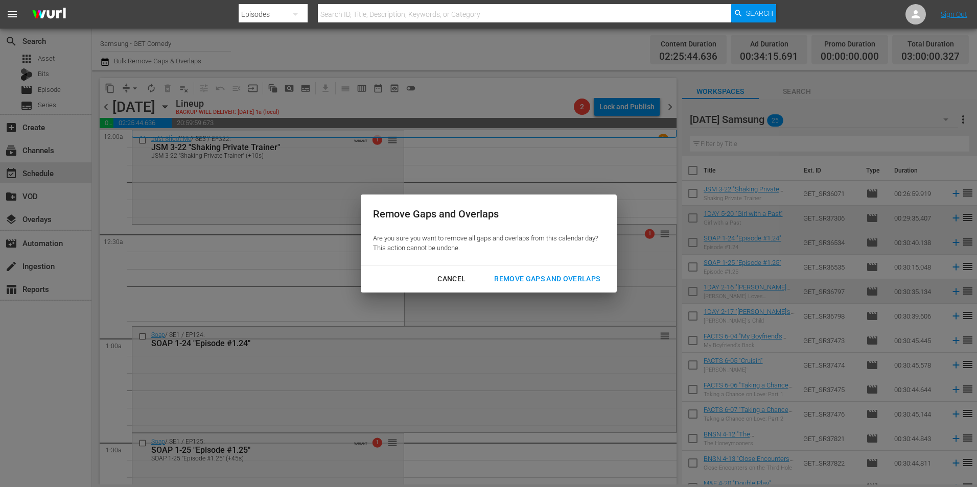
click at [564, 280] on div "Remove Gaps and Overlaps" at bounding box center [547, 279] width 122 height 13
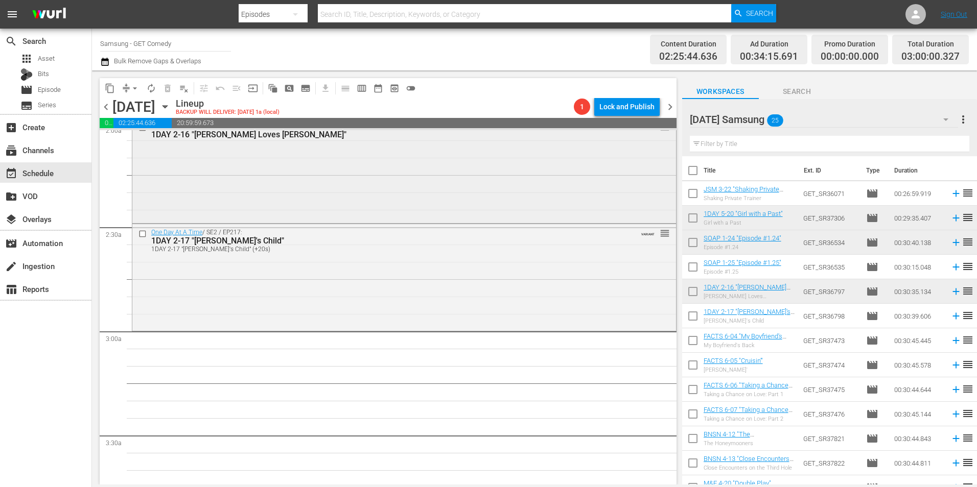
scroll to position [511, 0]
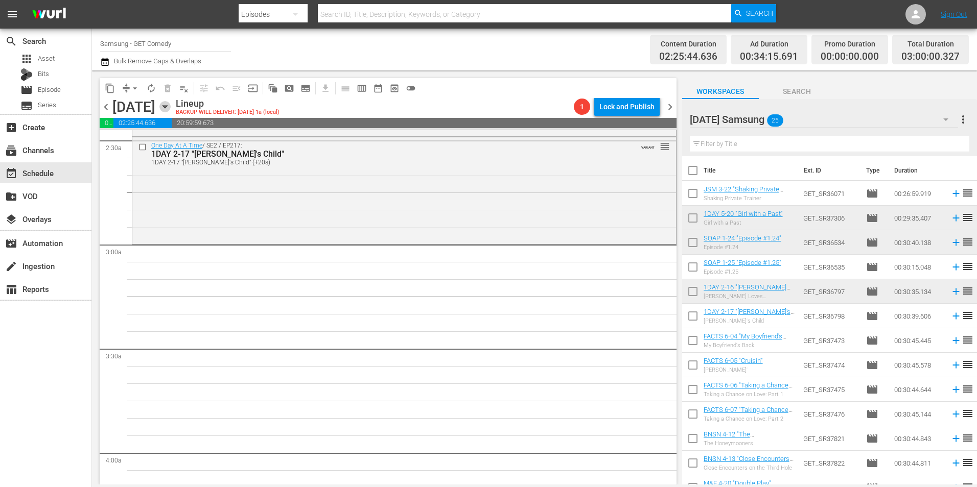
click at [167, 106] on icon "button" at bounding box center [164, 107] width 5 height 3
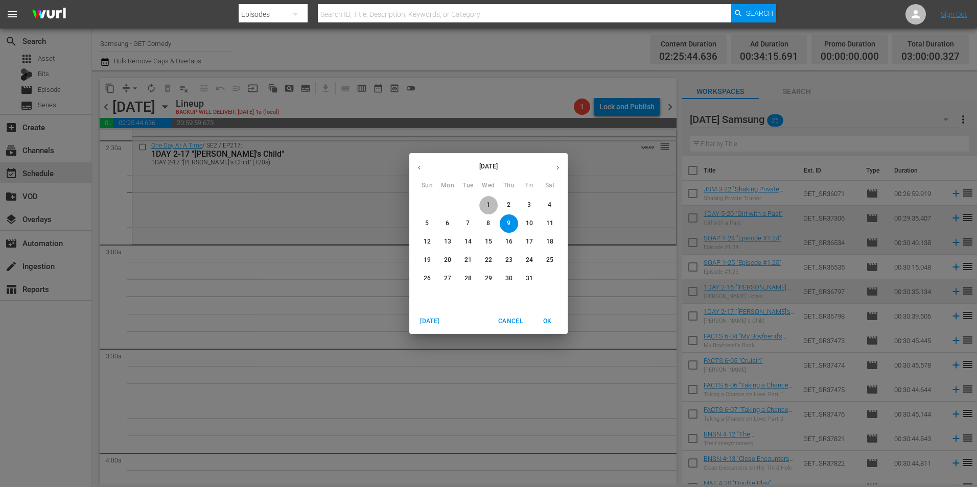
click at [492, 205] on span "1" at bounding box center [488, 205] width 18 height 9
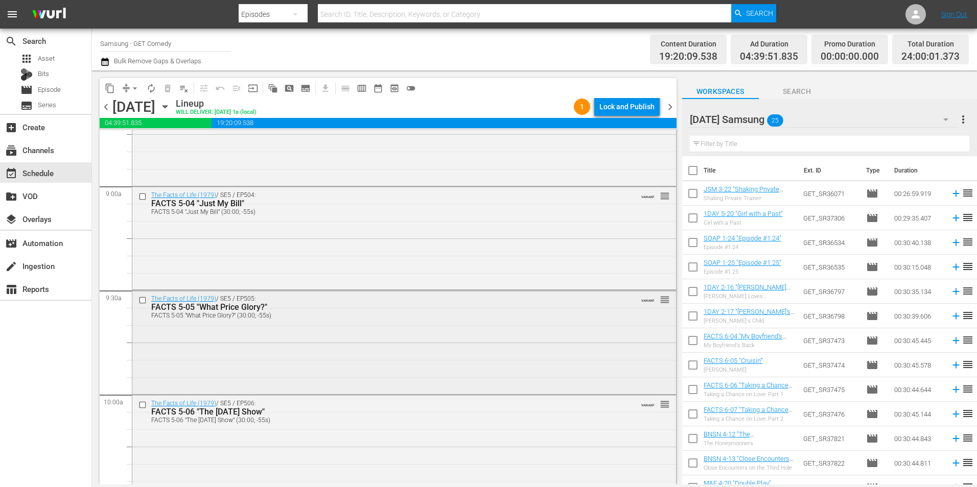
scroll to position [1820, 0]
click at [142, 195] on input "checkbox" at bounding box center [143, 195] width 11 height 9
click at [141, 300] on input "checkbox" at bounding box center [143, 299] width 11 height 9
click at [144, 407] on input "checkbox" at bounding box center [143, 404] width 11 height 9
click at [145, 405] on input "checkbox" at bounding box center [143, 405] width 11 height 9
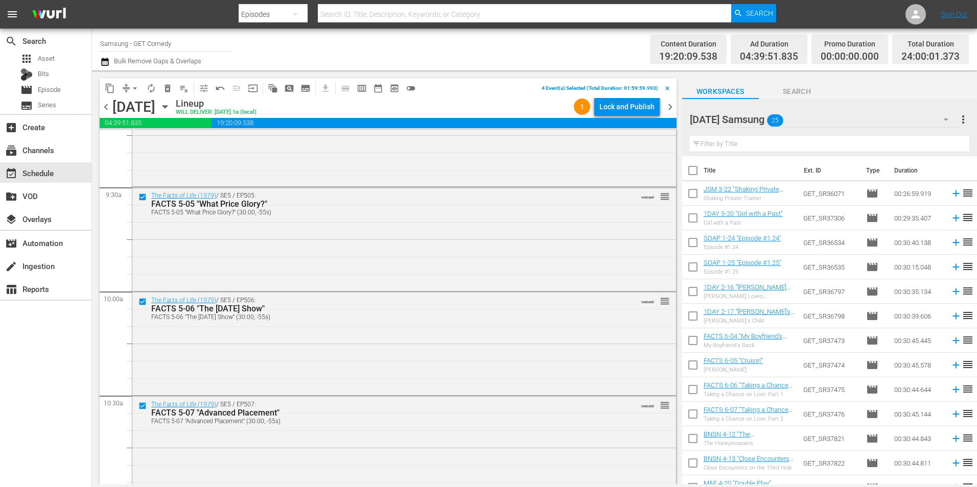
scroll to position [2025, 0]
click at [145, 402] on div at bounding box center [143, 407] width 15 height 12
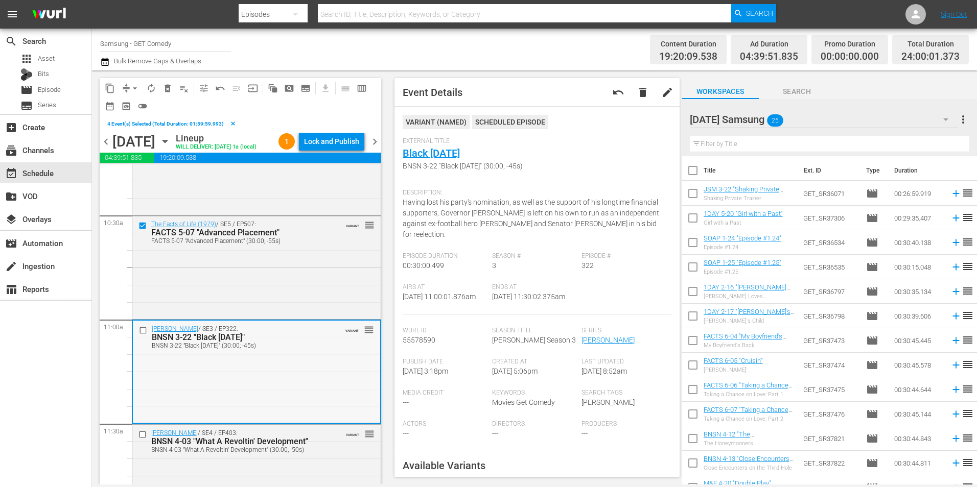
scroll to position [2178, 0]
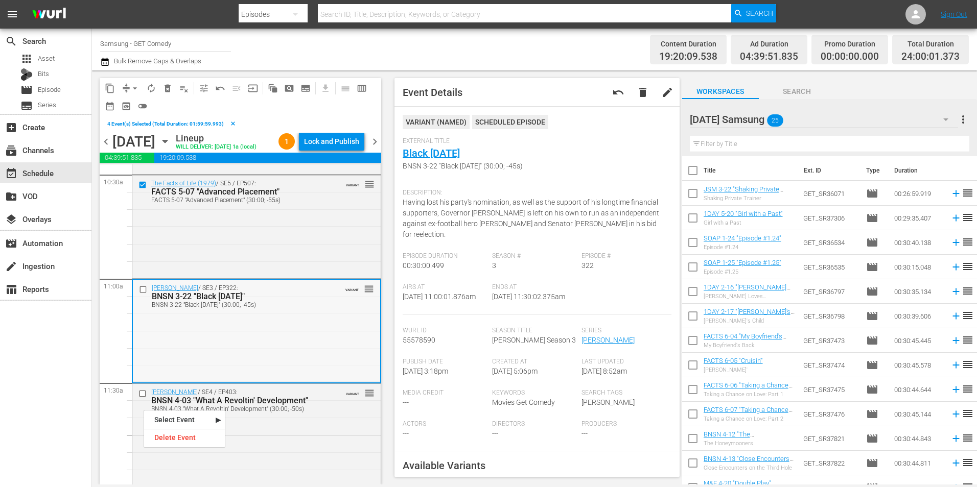
click at [140, 294] on input "checkbox" at bounding box center [144, 290] width 11 height 9
click at [140, 398] on input "checkbox" at bounding box center [143, 393] width 11 height 9
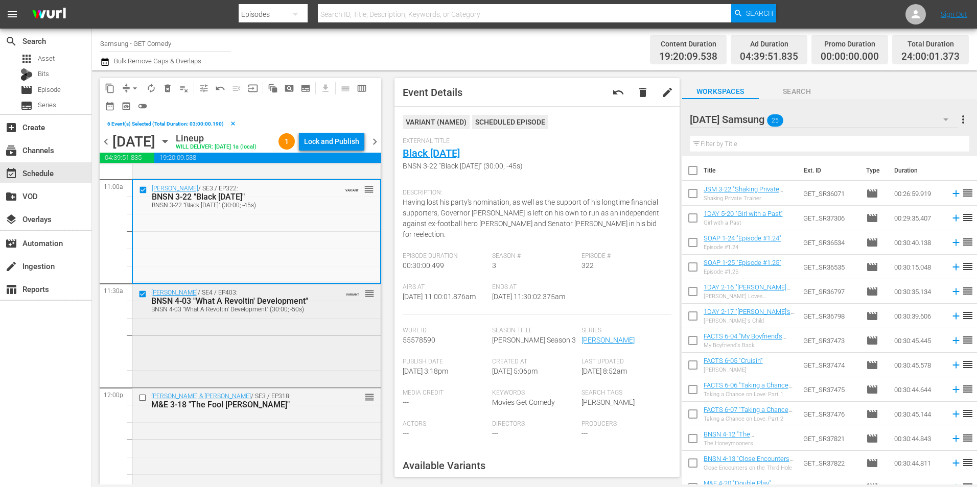
scroll to position [2280, 0]
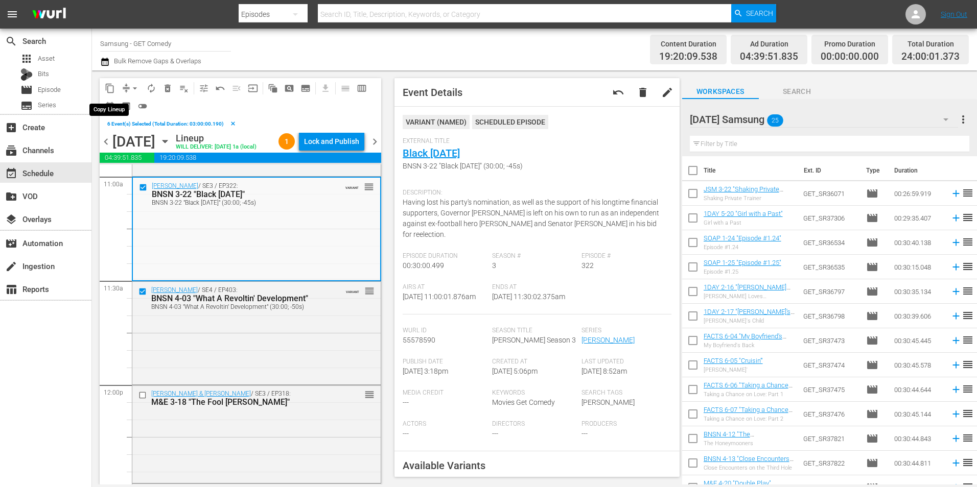
click at [113, 92] on span "content_copy" at bounding box center [110, 88] width 10 height 10
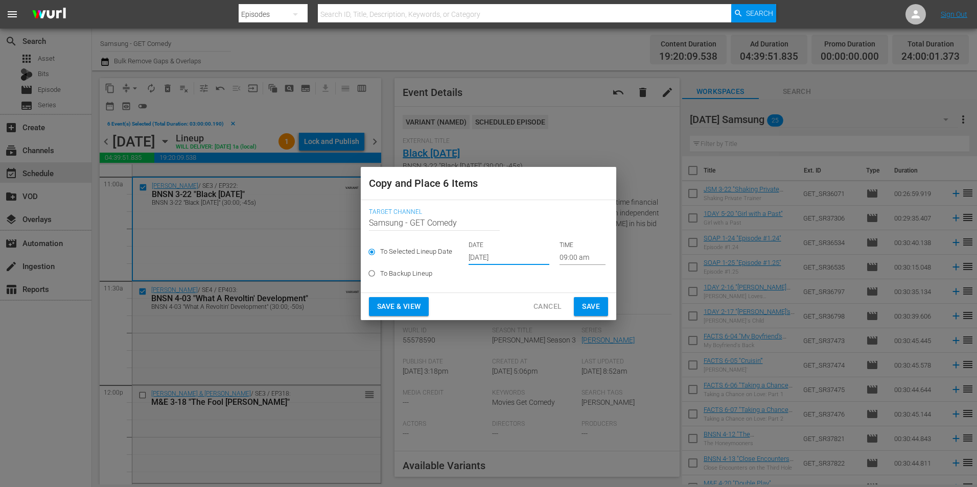
click at [490, 257] on input "[DATE]" at bounding box center [508, 257] width 81 height 15
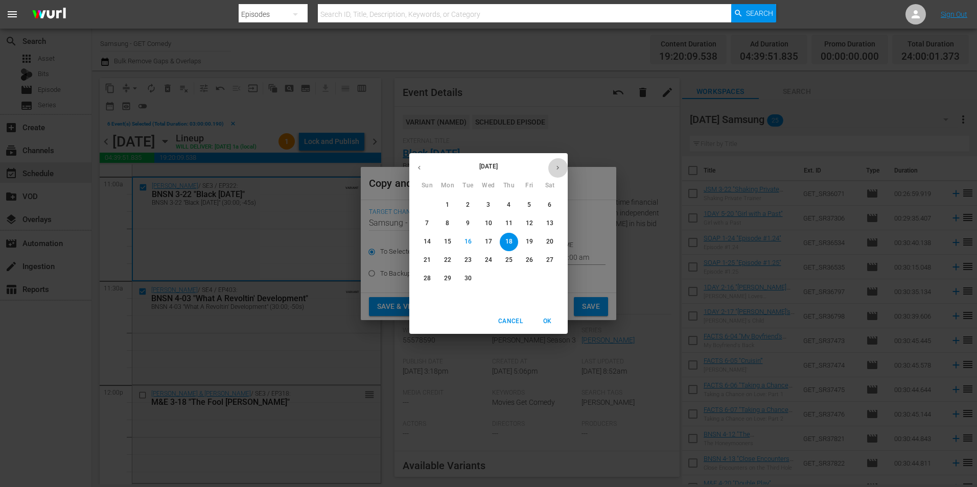
click at [559, 170] on icon "button" at bounding box center [558, 168] width 8 height 8
click at [508, 221] on p "9" at bounding box center [509, 223] width 4 height 9
type input "[DATE]"
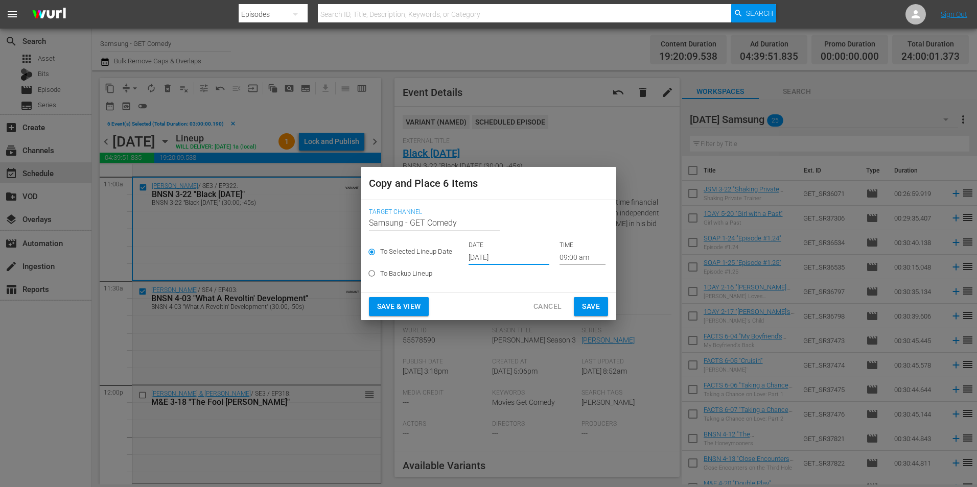
click at [572, 255] on input "09:00 am" at bounding box center [582, 257] width 46 height 15
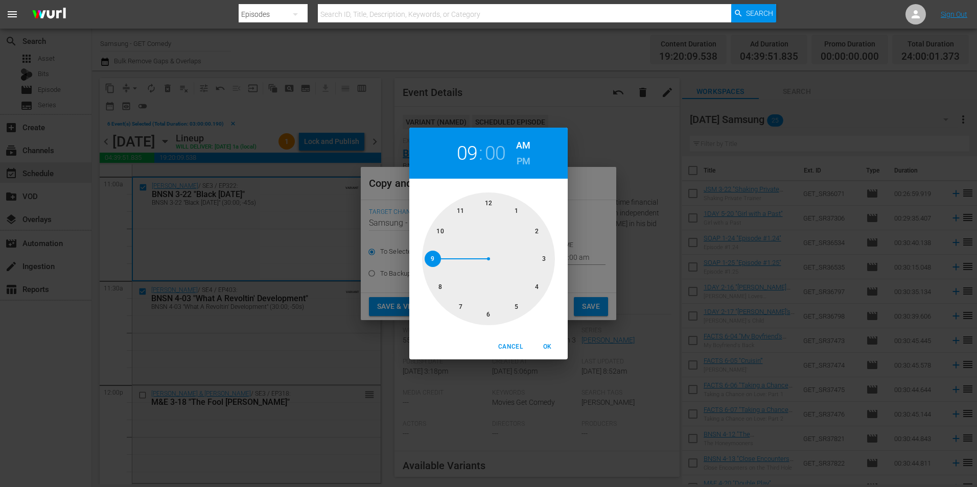
click at [543, 260] on div at bounding box center [488, 259] width 133 height 133
click at [549, 352] on span "OK" at bounding box center [547, 347] width 25 height 11
type input "03:00 am"
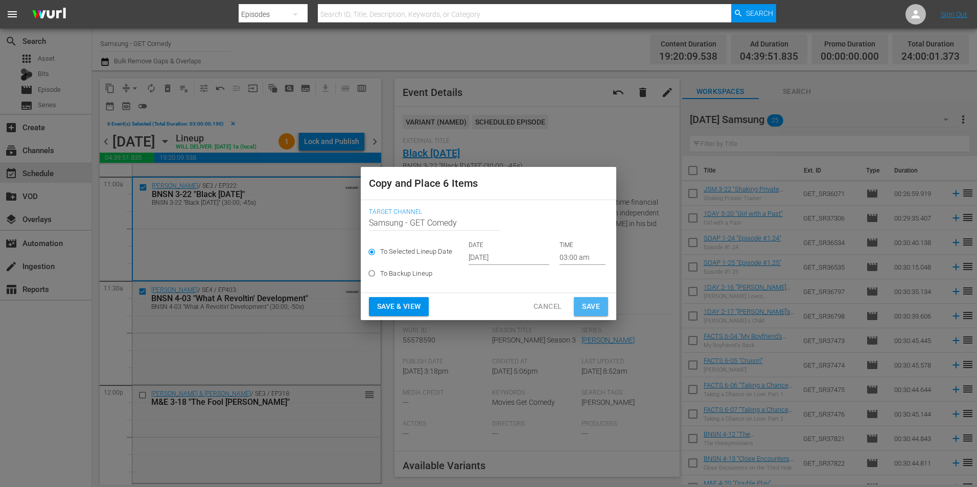
click at [596, 305] on span "Save" at bounding box center [591, 306] width 18 height 13
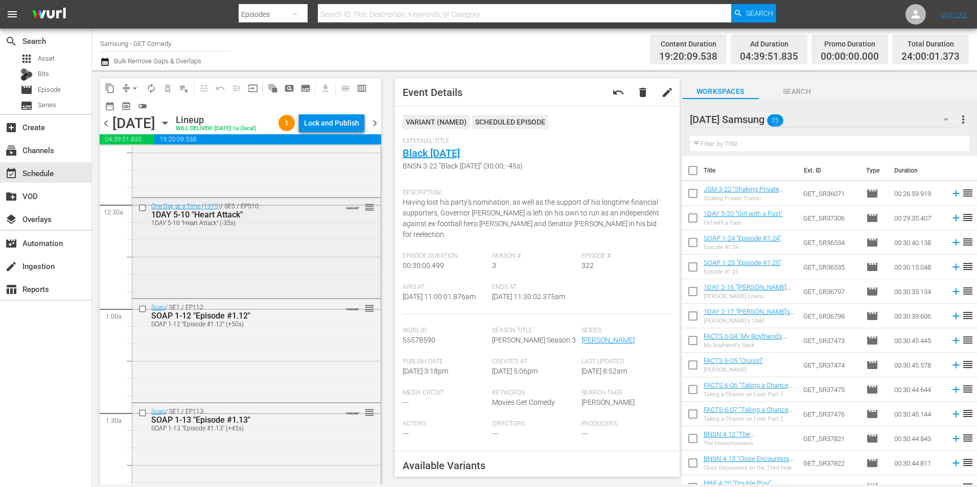
scroll to position [0, 0]
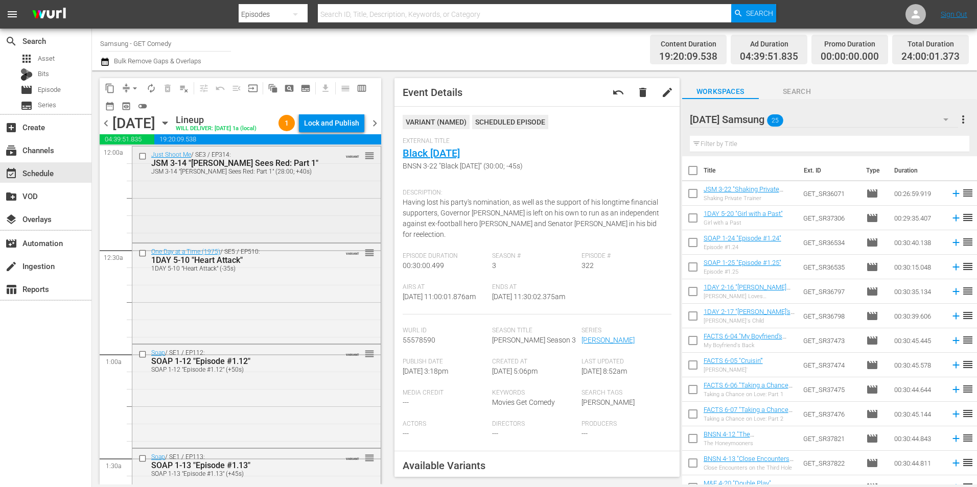
click at [140, 161] on input "checkbox" at bounding box center [143, 156] width 11 height 9
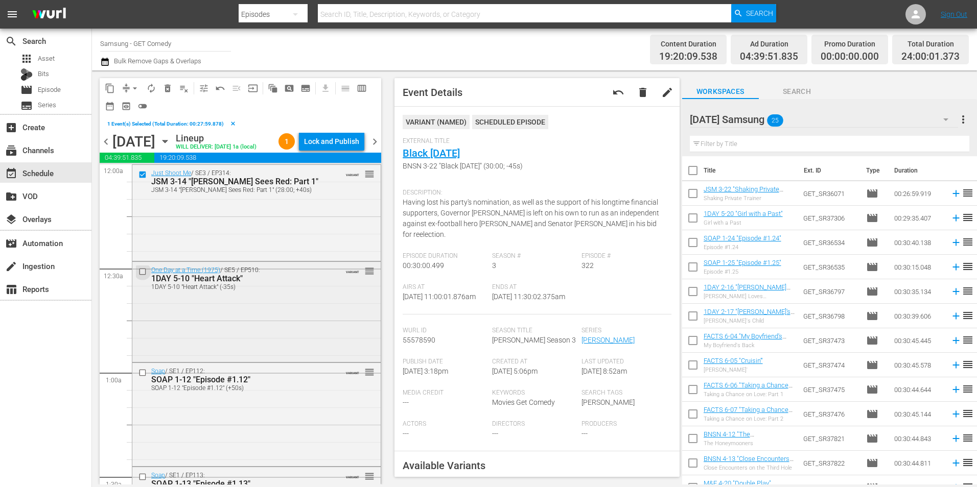
click at [140, 276] on input "checkbox" at bounding box center [143, 272] width 11 height 9
click at [140, 377] on input "checkbox" at bounding box center [143, 373] width 11 height 9
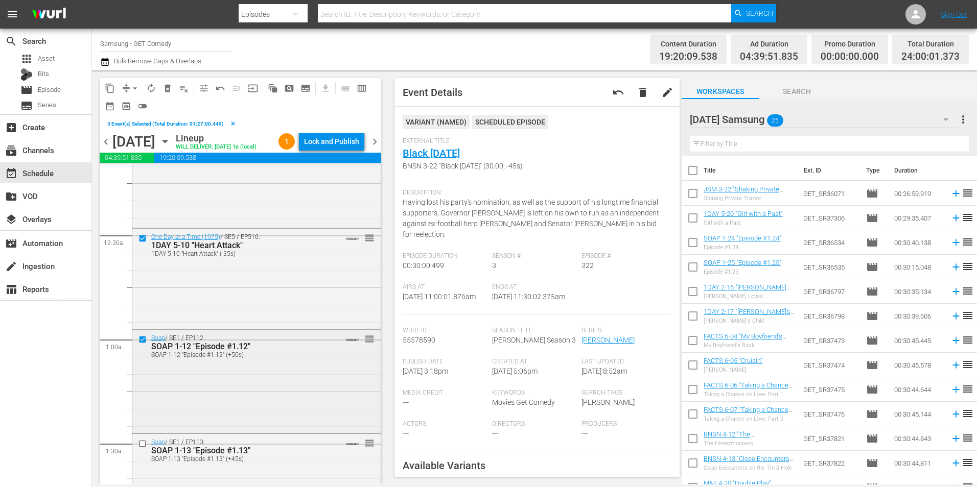
scroll to position [51, 0]
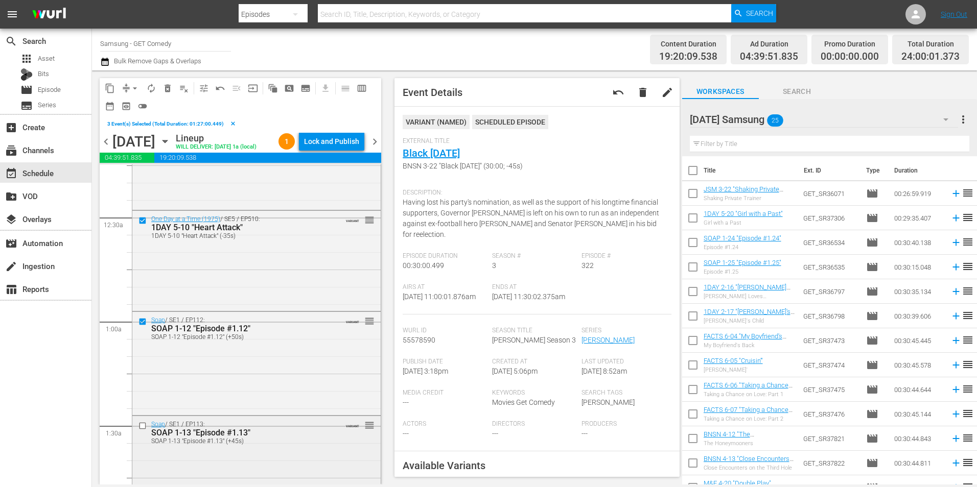
click at [143, 430] on input "checkbox" at bounding box center [143, 425] width 11 height 9
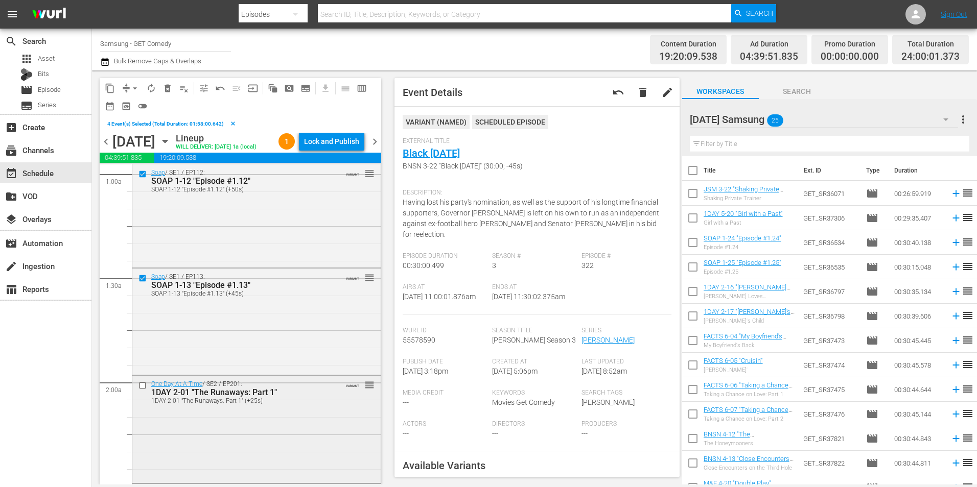
scroll to position [204, 0]
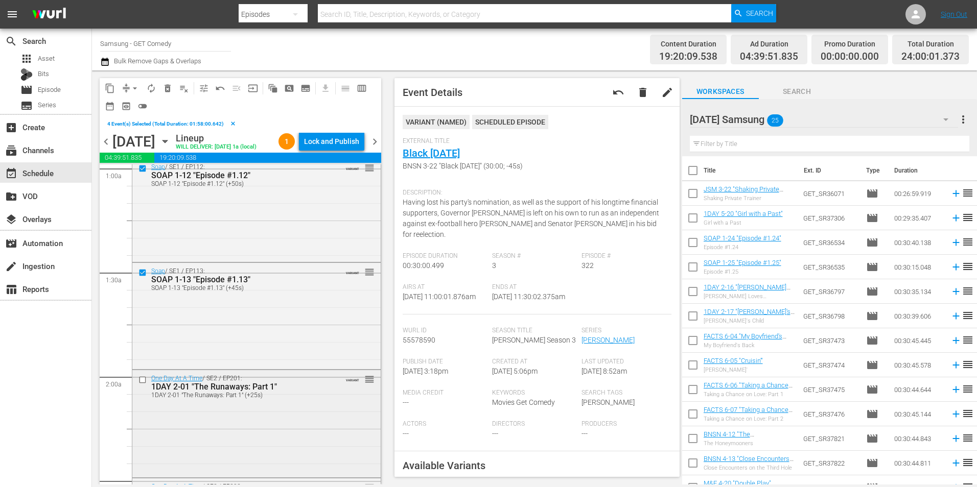
click at [142, 385] on input "checkbox" at bounding box center [143, 380] width 11 height 9
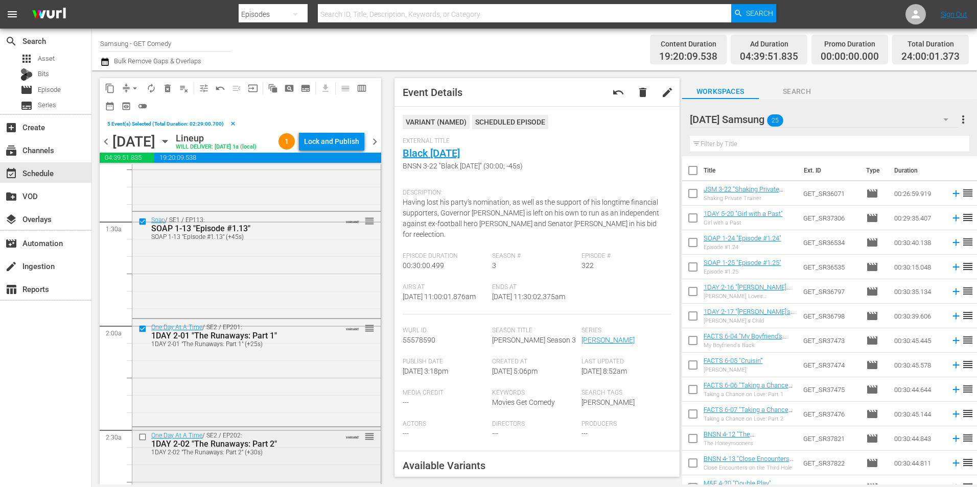
click at [145, 441] on input "checkbox" at bounding box center [143, 437] width 11 height 9
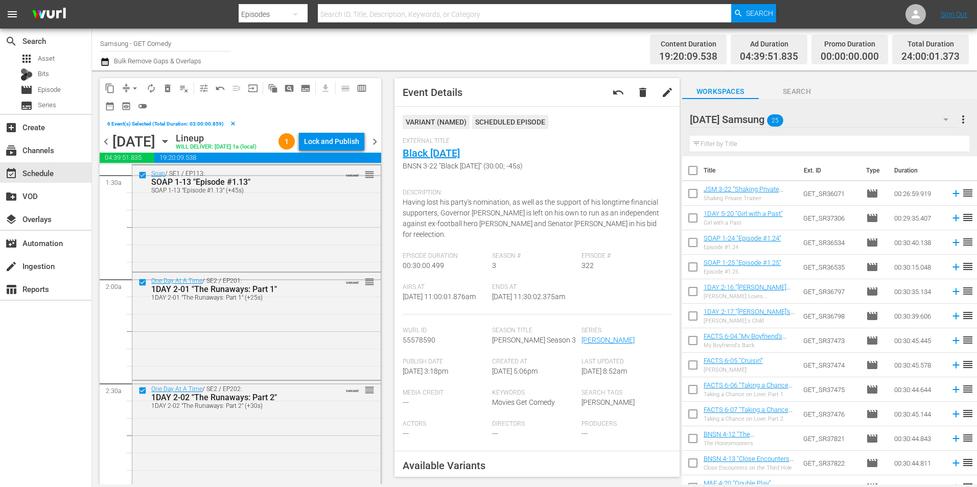
scroll to position [409, 0]
click at [107, 87] on span "content_copy" at bounding box center [110, 88] width 10 height 10
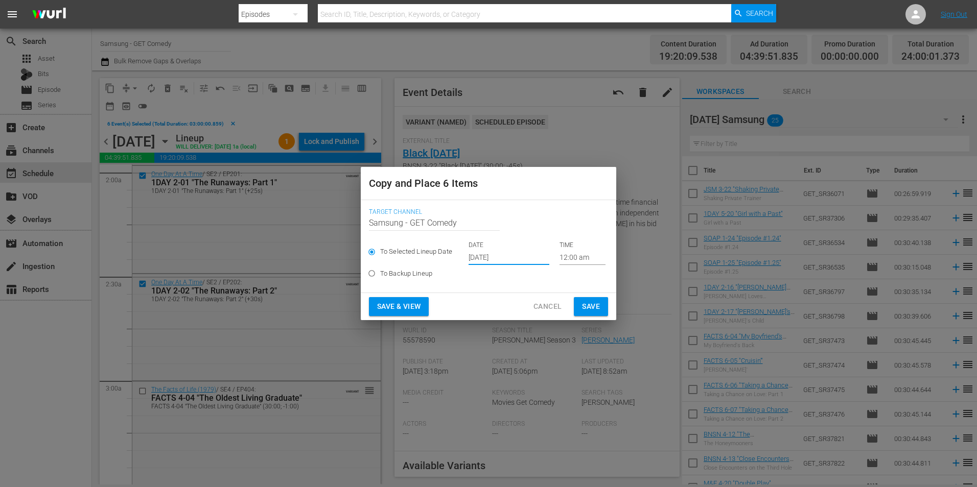
click at [494, 256] on input "[DATE]" at bounding box center [508, 257] width 81 height 15
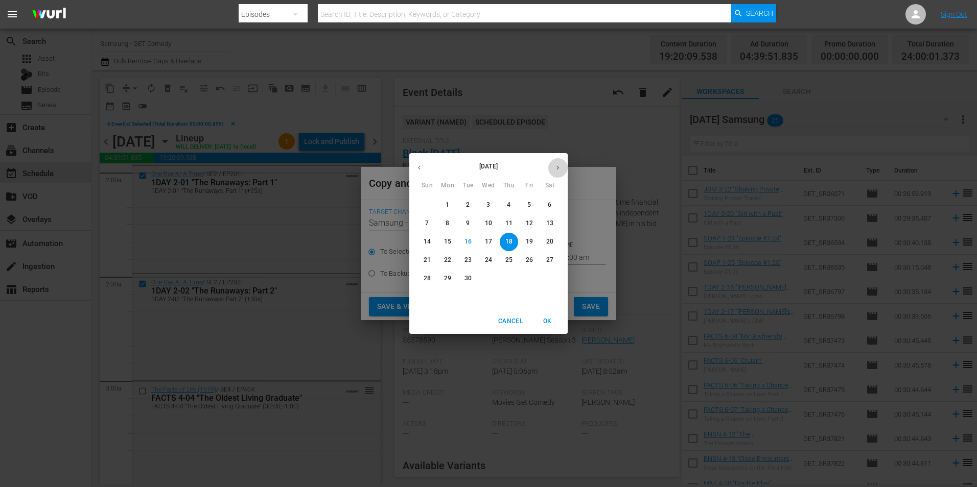
click at [553, 169] on button "button" at bounding box center [558, 168] width 20 height 20
click at [513, 221] on span "9" at bounding box center [509, 223] width 18 height 9
type input "[DATE]"
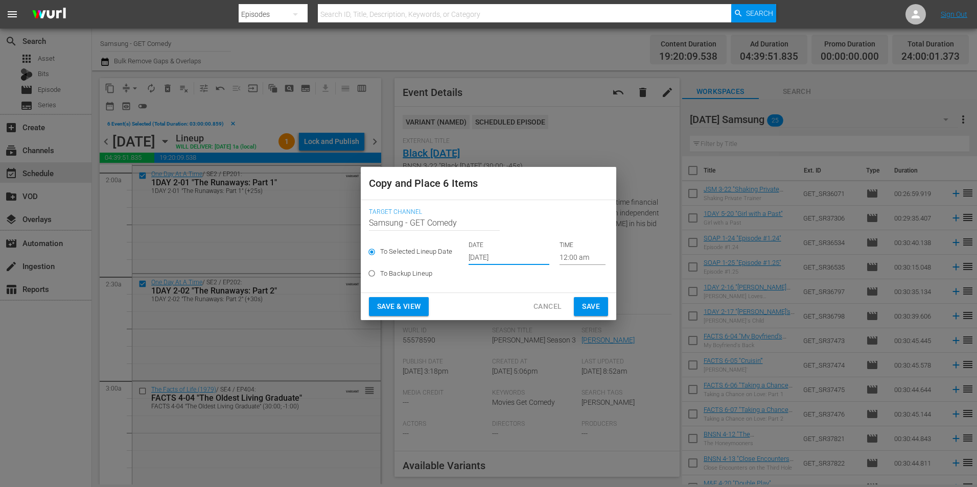
click at [568, 257] on input "12:00 am" at bounding box center [582, 257] width 46 height 15
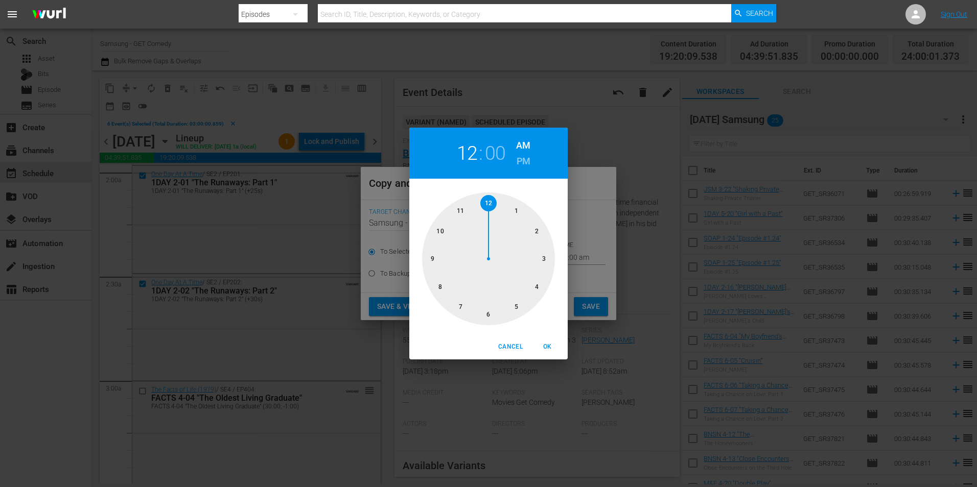
click at [490, 316] on div at bounding box center [488, 259] width 133 height 133
click at [553, 344] on span "OK" at bounding box center [547, 347] width 25 height 11
type input "06:00 am"
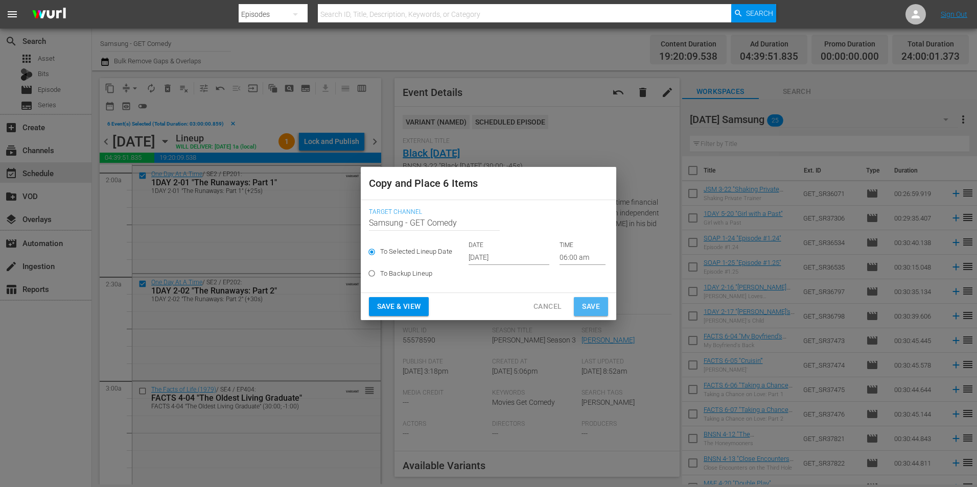
click at [598, 307] on span "Save" at bounding box center [591, 306] width 18 height 13
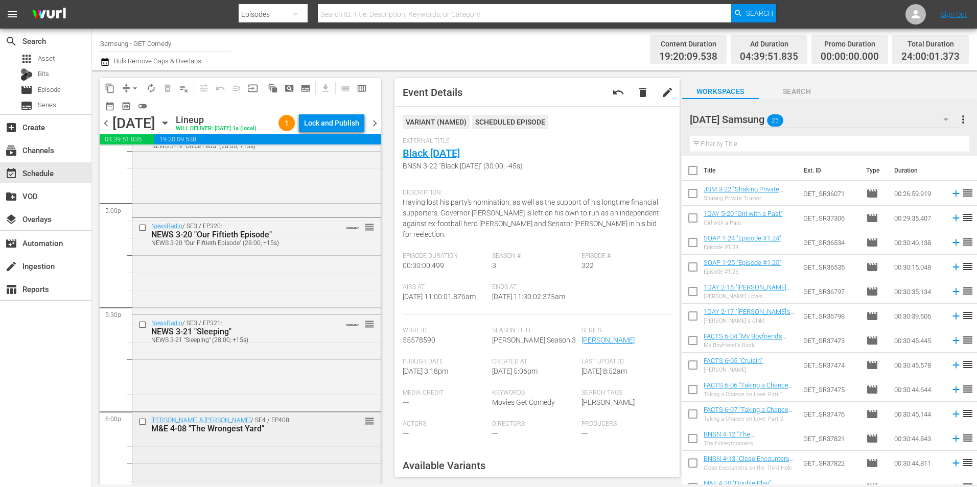
scroll to position [3575, 0]
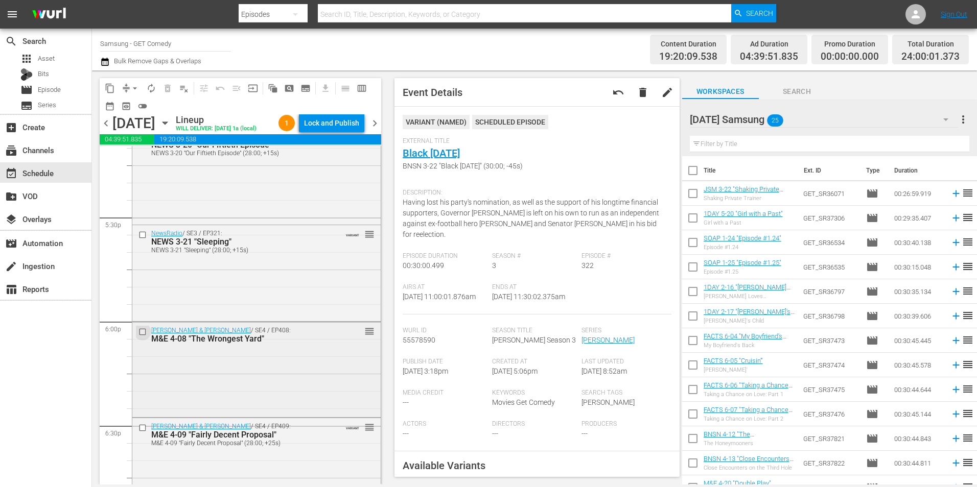
click at [143, 337] on input "checkbox" at bounding box center [143, 332] width 11 height 9
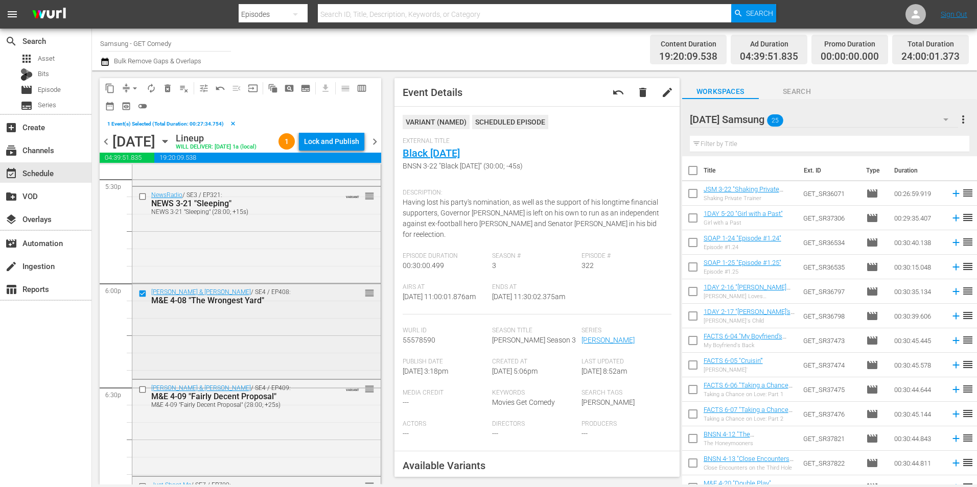
scroll to position [3677, 0]
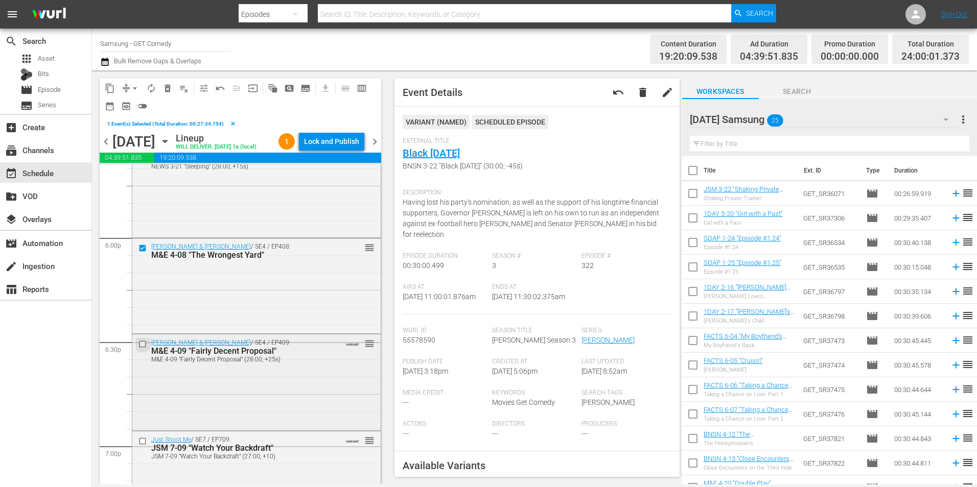
click at [144, 349] on input "checkbox" at bounding box center [143, 344] width 11 height 9
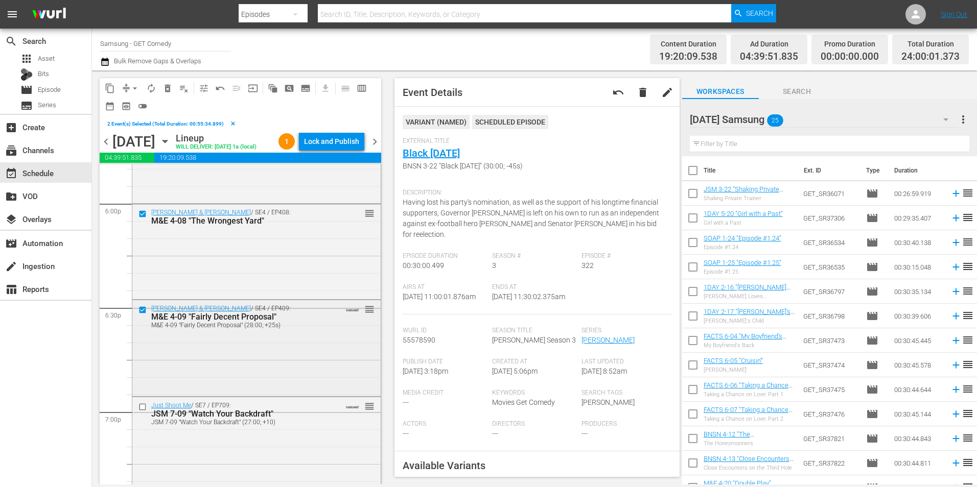
scroll to position [3728, 0]
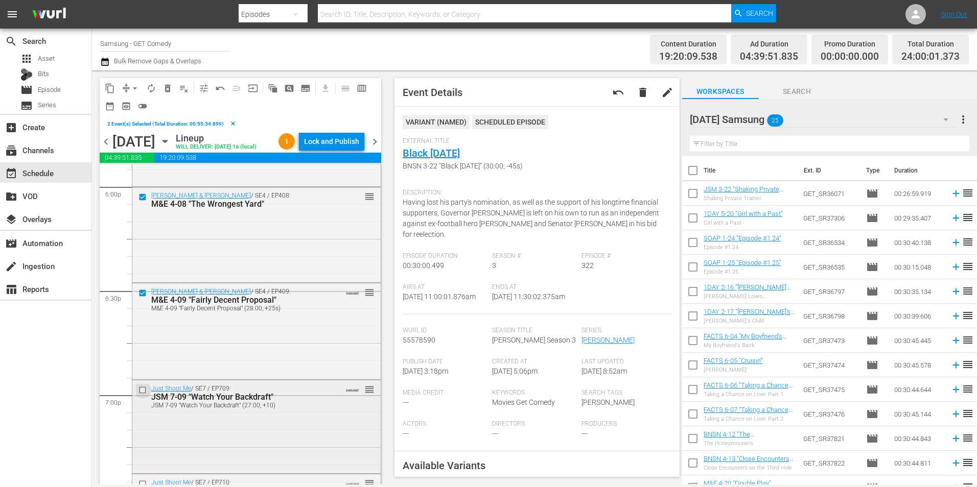
click at [143, 395] on input "checkbox" at bounding box center [143, 390] width 11 height 9
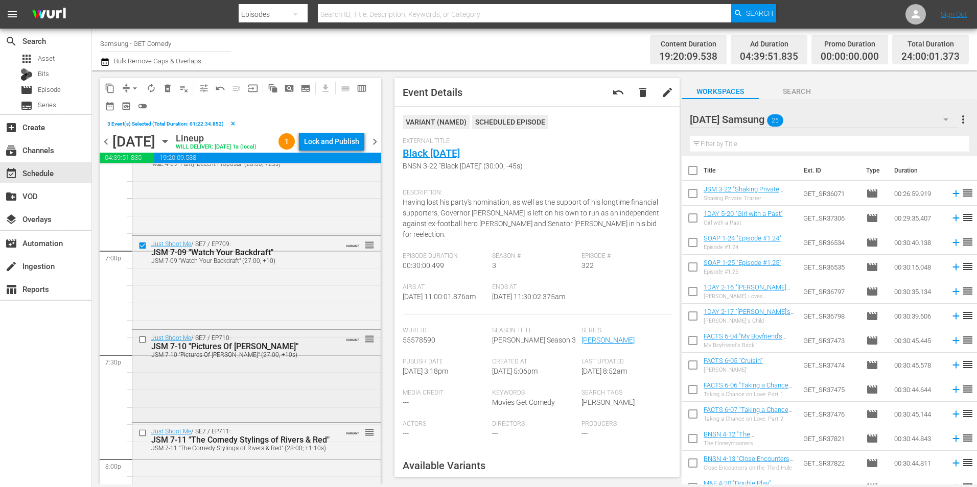
scroll to position [3882, 0]
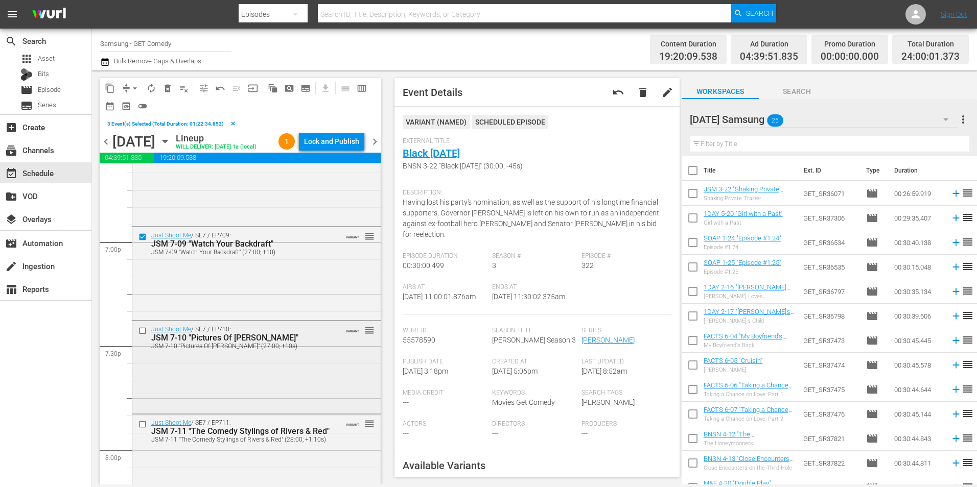
click at [143, 336] on input "checkbox" at bounding box center [143, 331] width 11 height 9
click at [143, 429] on input "checkbox" at bounding box center [143, 424] width 11 height 9
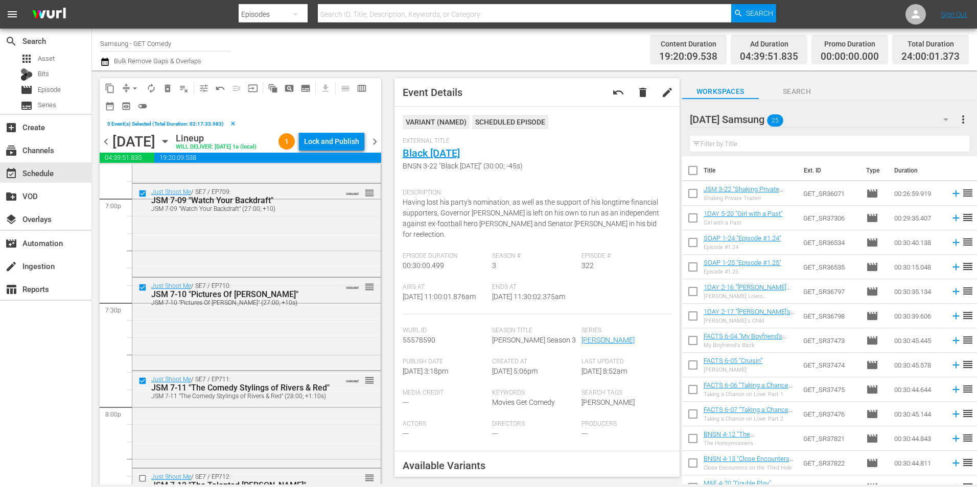
scroll to position [3984, 0]
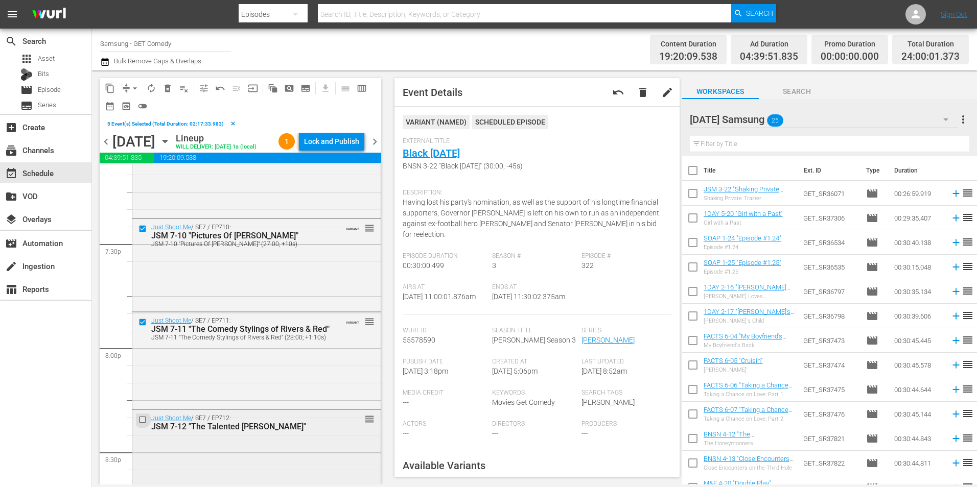
click at [145, 424] on input "checkbox" at bounding box center [143, 420] width 11 height 9
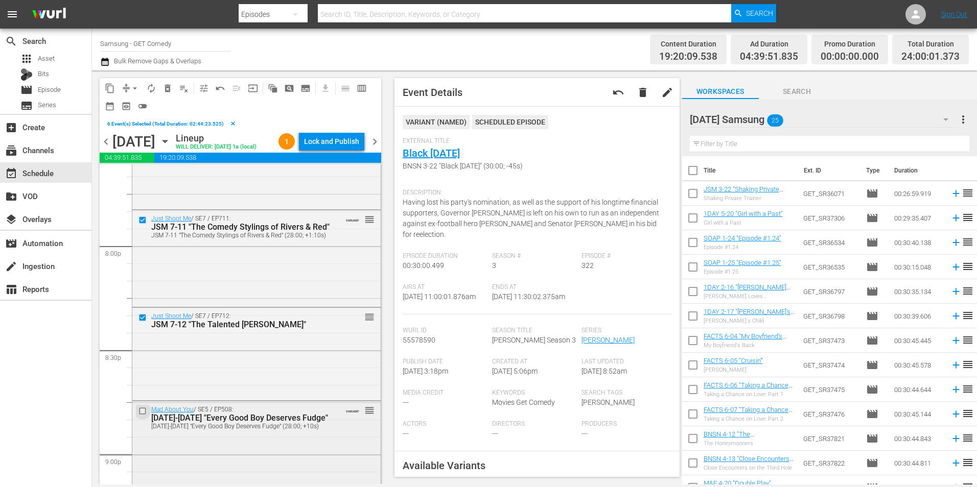
click at [144, 415] on input "checkbox" at bounding box center [143, 411] width 11 height 9
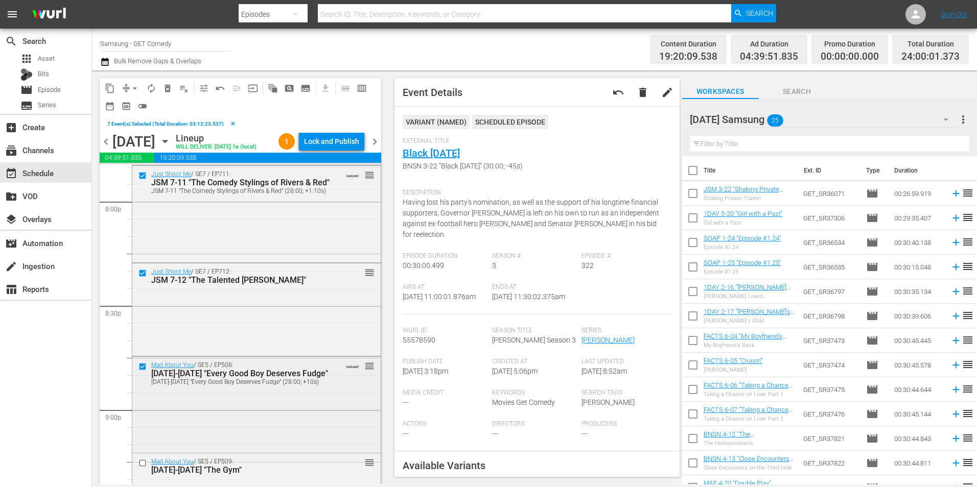
scroll to position [4188, 0]
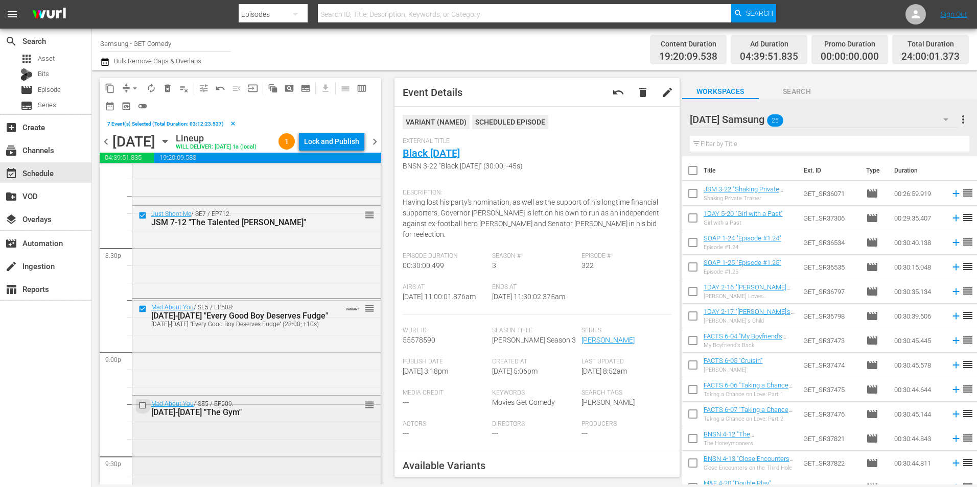
click at [140, 410] on input "checkbox" at bounding box center [143, 405] width 11 height 9
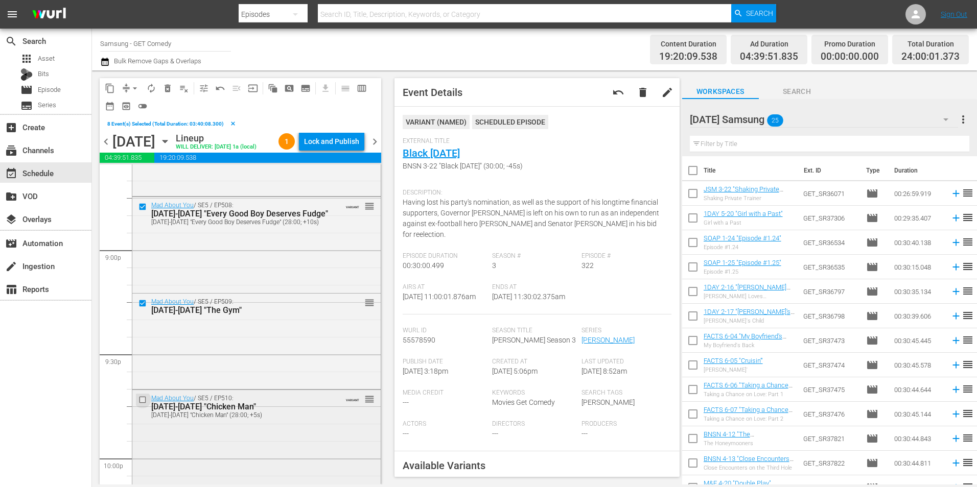
click at [141, 405] on input "checkbox" at bounding box center [143, 400] width 11 height 9
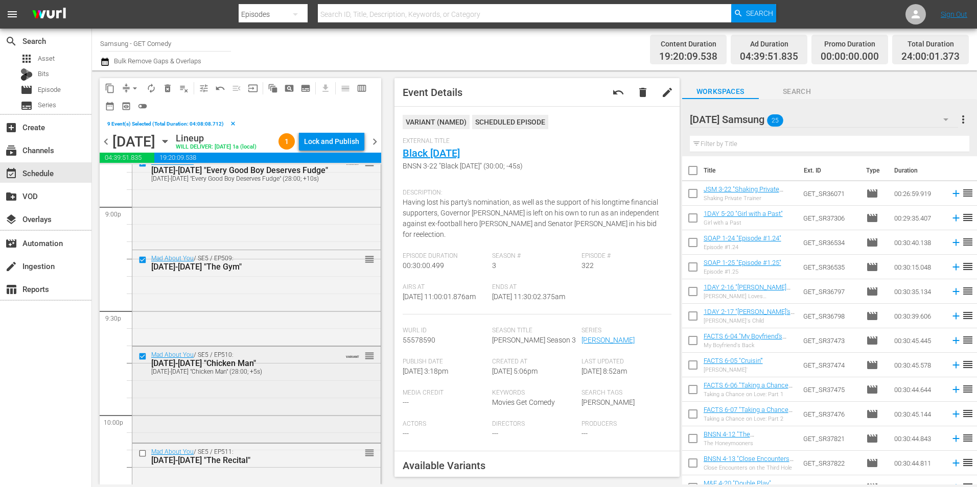
scroll to position [4392, 0]
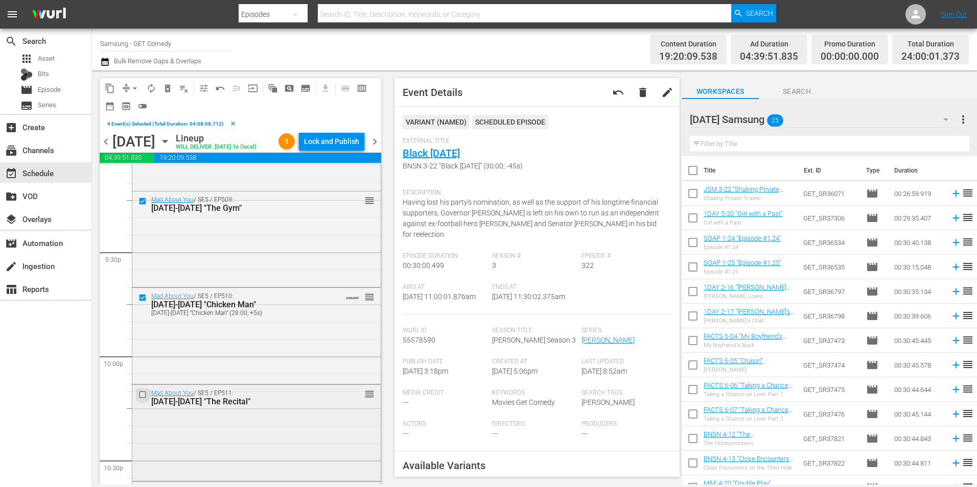
click at [141, 399] on input "checkbox" at bounding box center [143, 395] width 11 height 9
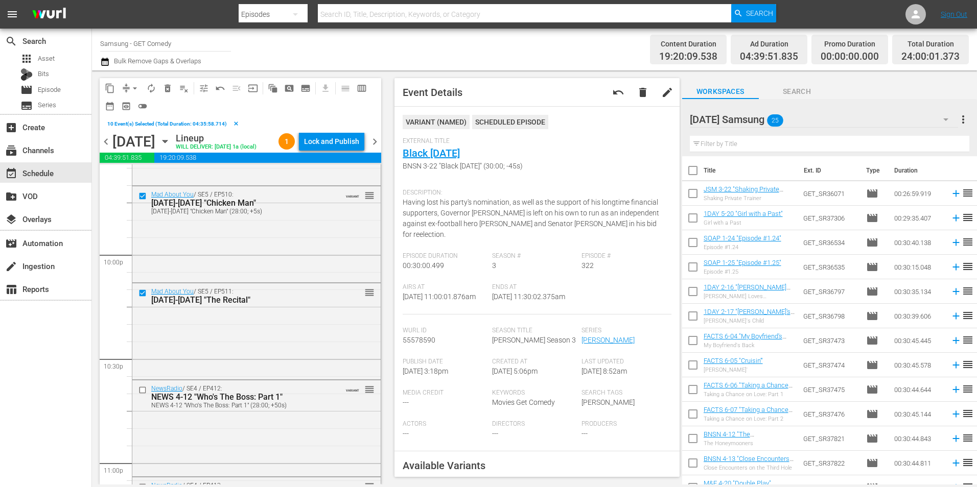
scroll to position [4495, 0]
click at [143, 394] on input "checkbox" at bounding box center [143, 390] width 11 height 9
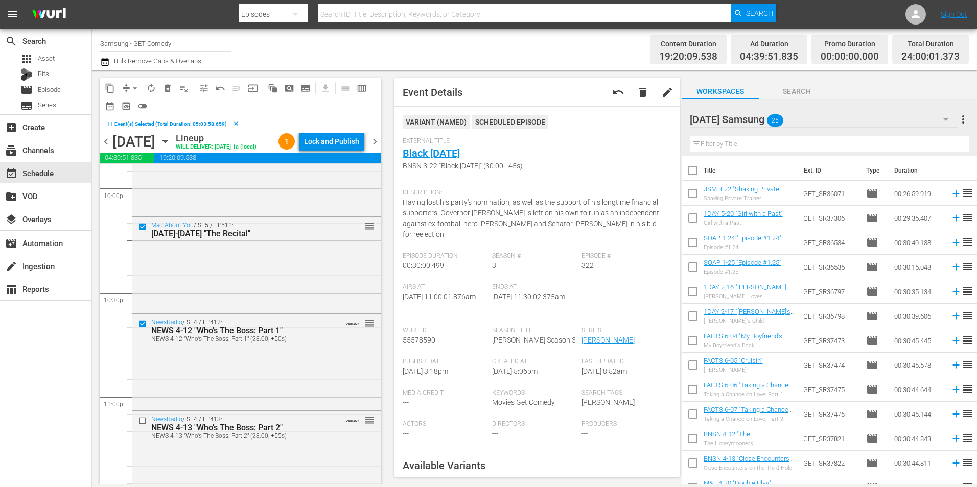
scroll to position [4648, 0]
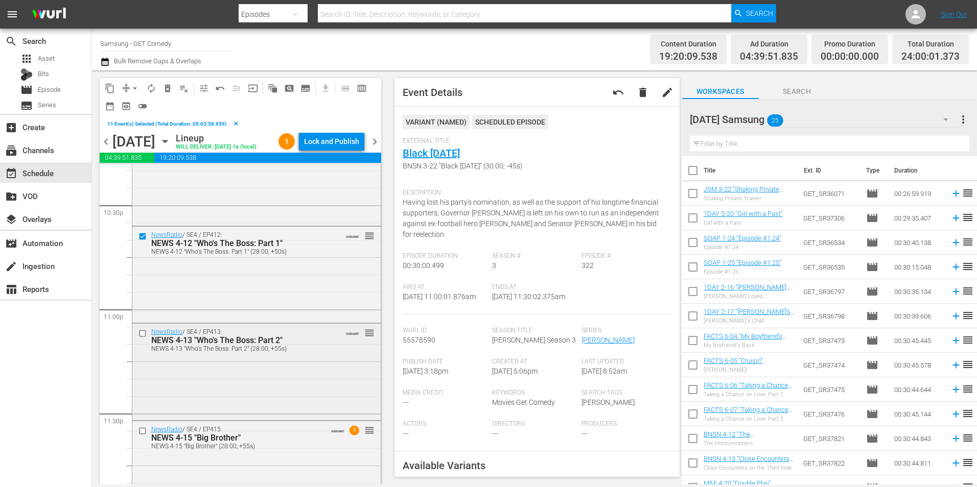
click at [143, 338] on input "checkbox" at bounding box center [143, 333] width 11 height 9
click at [141, 436] on input "checkbox" at bounding box center [143, 431] width 11 height 9
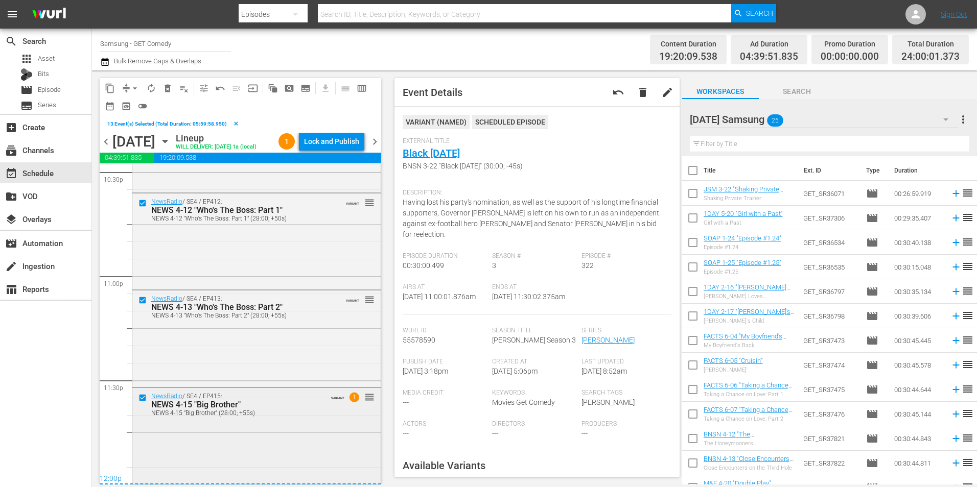
scroll to position [4698, 0]
click at [108, 85] on span "content_copy" at bounding box center [110, 88] width 10 height 10
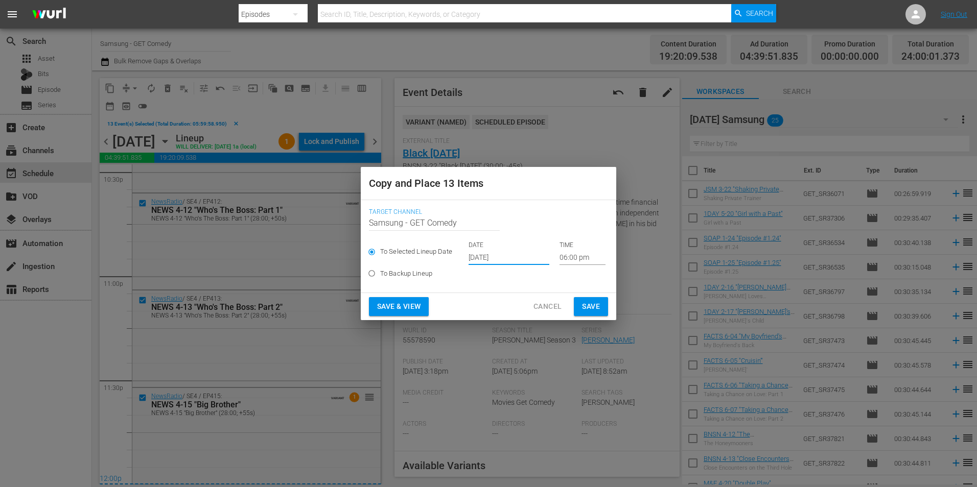
click at [503, 260] on input "[DATE]" at bounding box center [508, 257] width 81 height 15
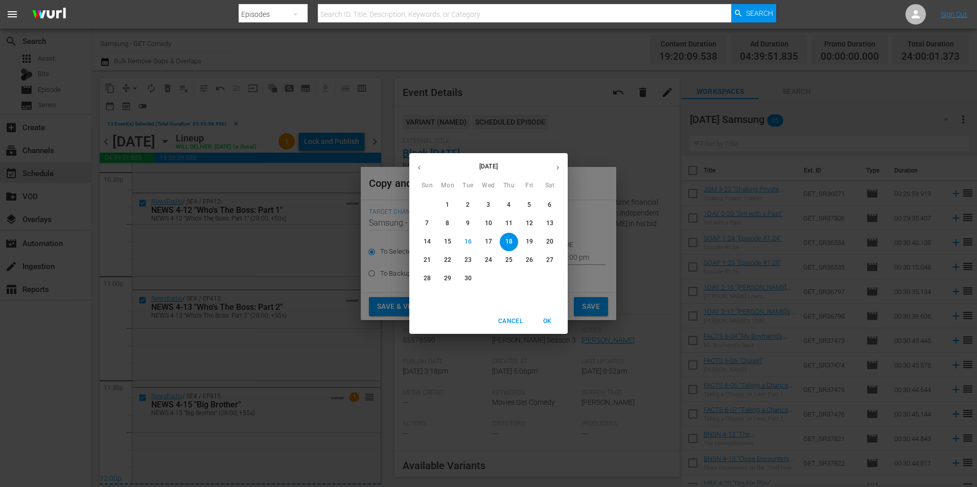
click at [555, 169] on icon "button" at bounding box center [558, 168] width 8 height 8
click at [508, 226] on p "9" at bounding box center [509, 223] width 4 height 9
type input "[DATE]"
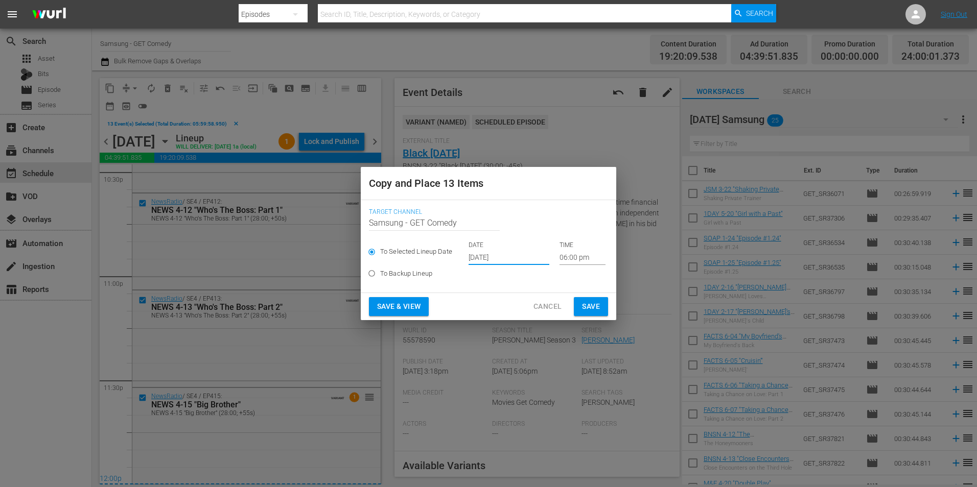
click at [565, 256] on input "06:00 pm" at bounding box center [582, 257] width 46 height 15
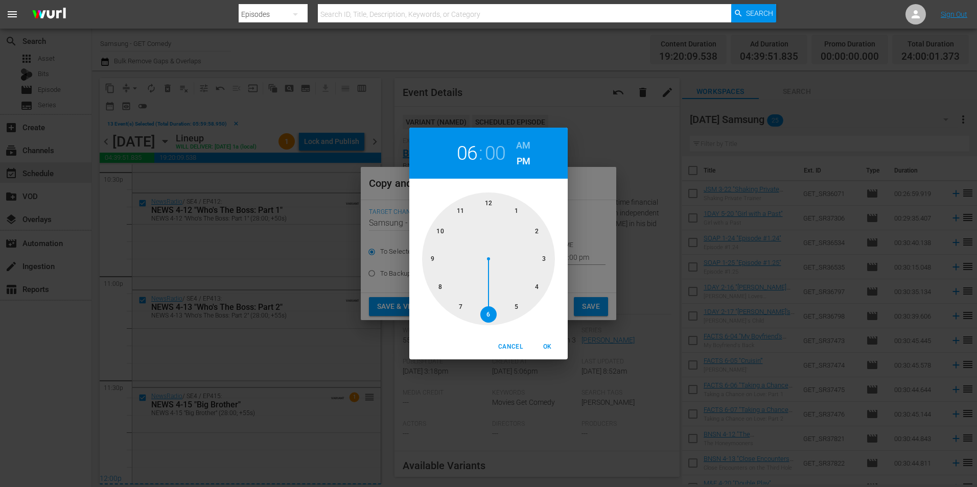
click at [488, 203] on div at bounding box center [488, 259] width 133 height 133
click at [546, 346] on span "OK" at bounding box center [547, 347] width 25 height 11
type input "12:00 pm"
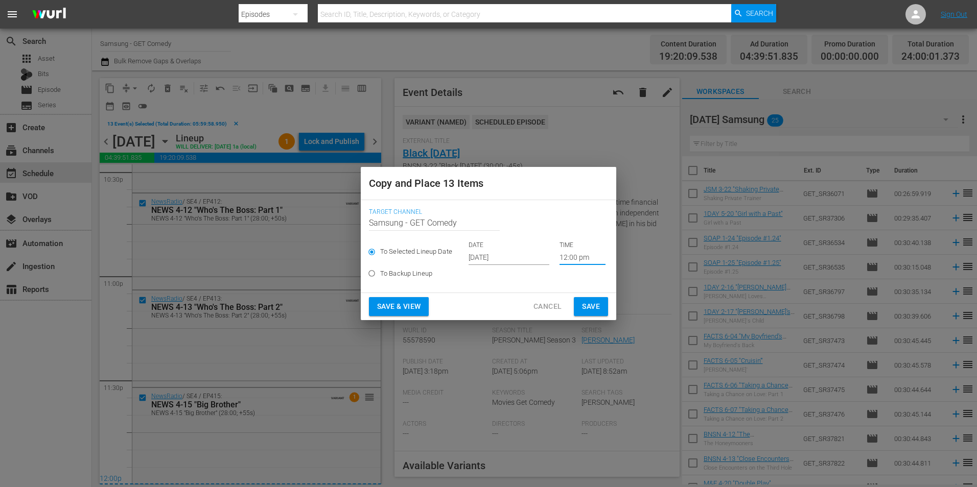
click at [601, 302] on button "Save" at bounding box center [591, 306] width 34 height 19
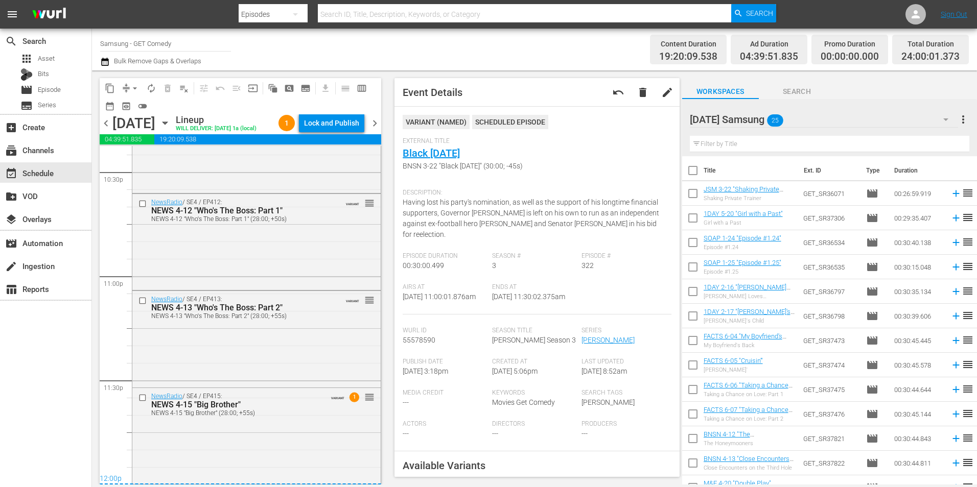
scroll to position [4680, 0]
click at [171, 129] on icon "button" at bounding box center [164, 122] width 11 height 11
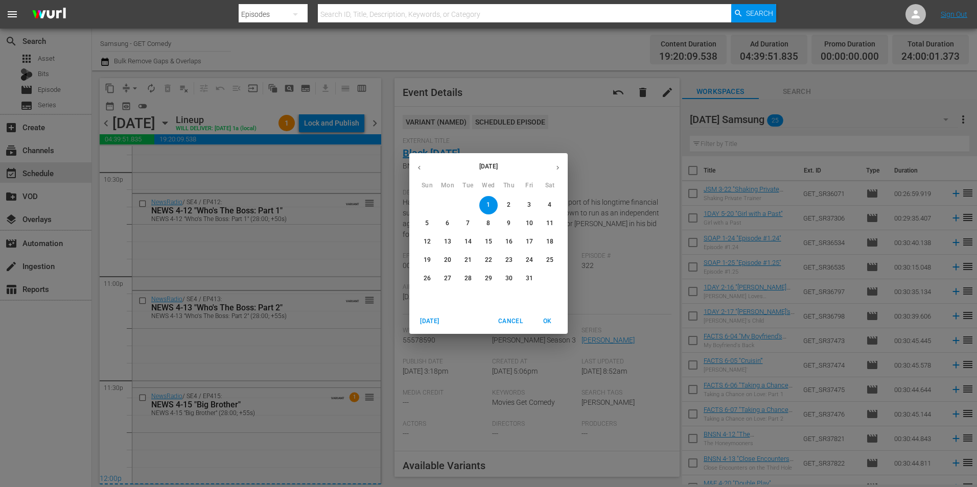
click at [511, 223] on span "9" at bounding box center [509, 223] width 18 height 9
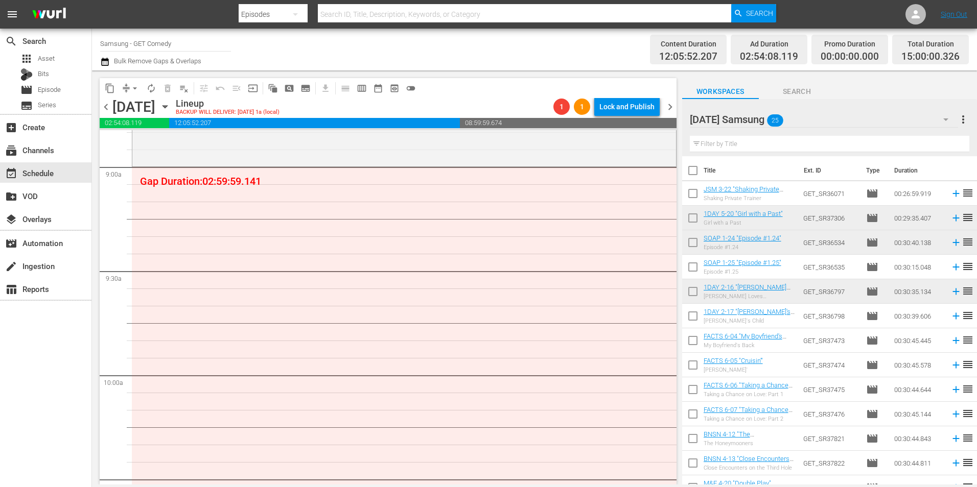
scroll to position [51, 0]
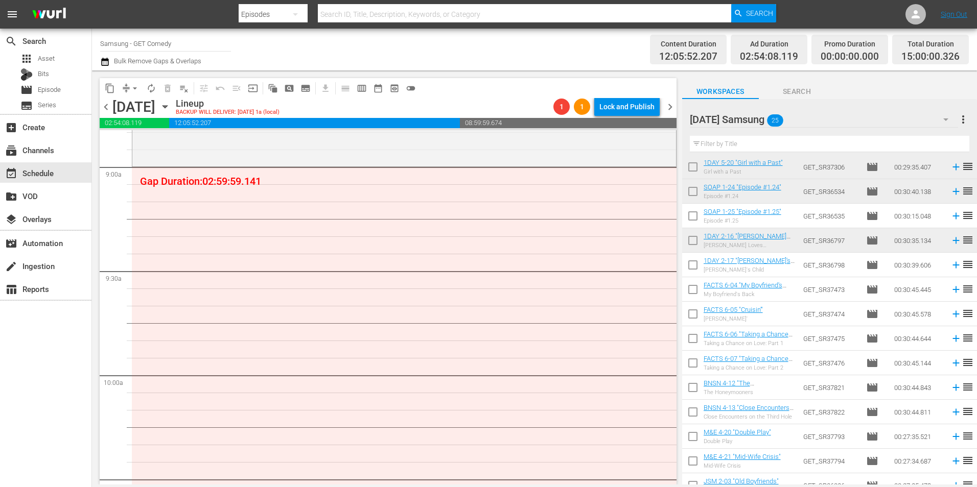
click at [689, 290] on input "checkbox" at bounding box center [692, 291] width 21 height 21
checkbox input "true"
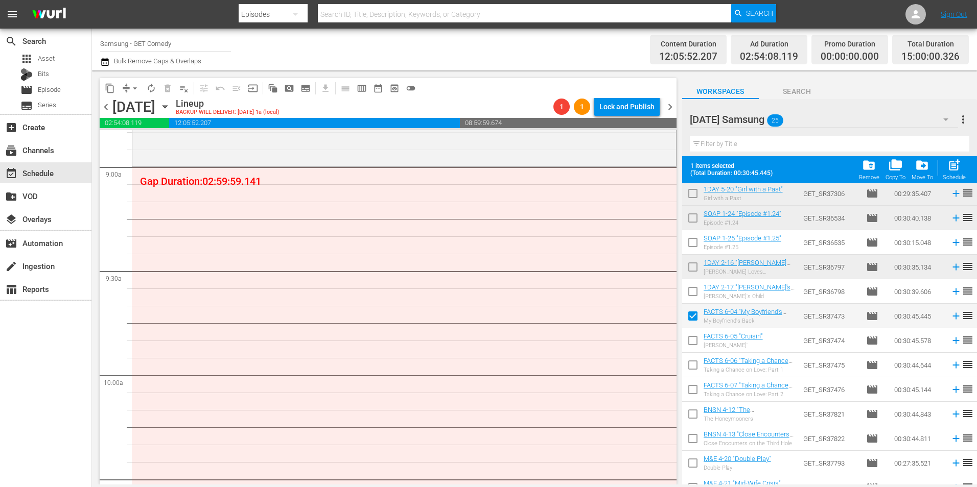
click at [691, 341] on input "checkbox" at bounding box center [692, 342] width 21 height 21
checkbox input "true"
click at [694, 367] on input "checkbox" at bounding box center [692, 367] width 21 height 21
checkbox input "true"
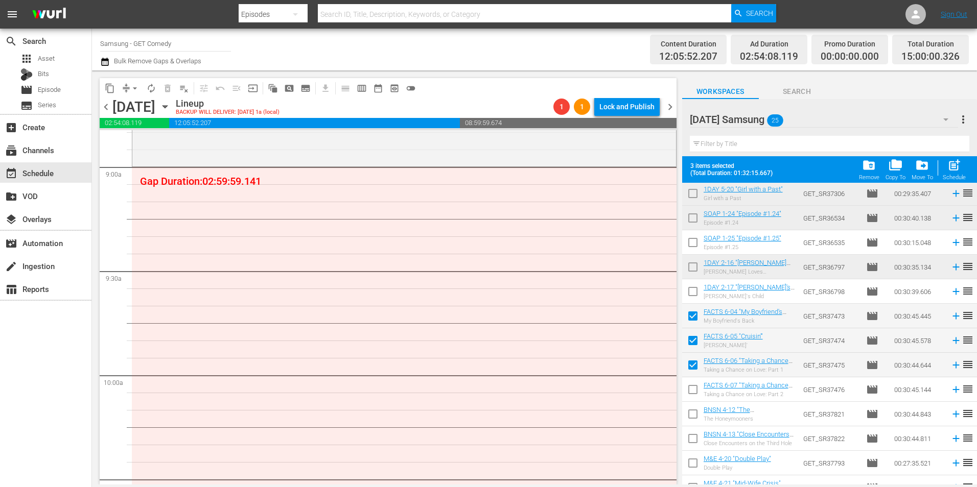
click at [692, 393] on input "checkbox" at bounding box center [692, 391] width 21 height 21
checkbox input "true"
click at [689, 416] on input "checkbox" at bounding box center [692, 416] width 21 height 21
checkbox input "true"
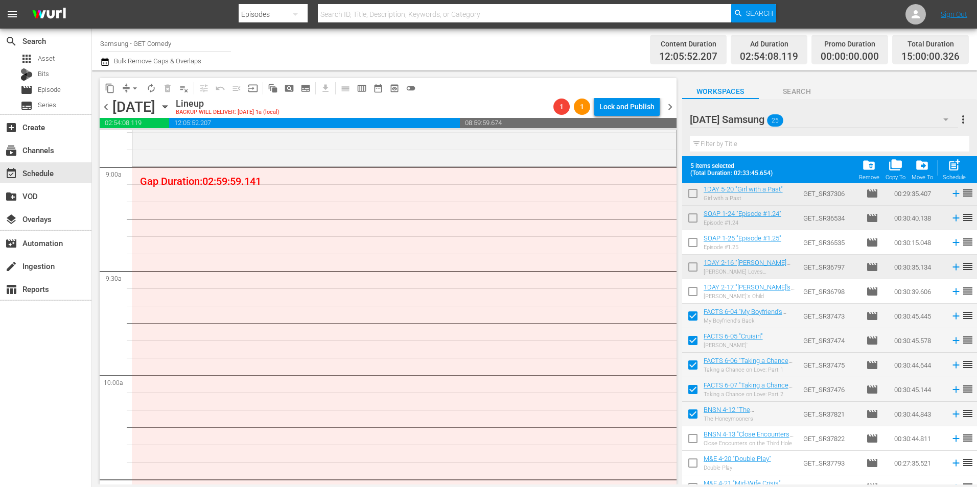
click at [692, 442] on input "checkbox" at bounding box center [692, 440] width 21 height 21
checkbox input "true"
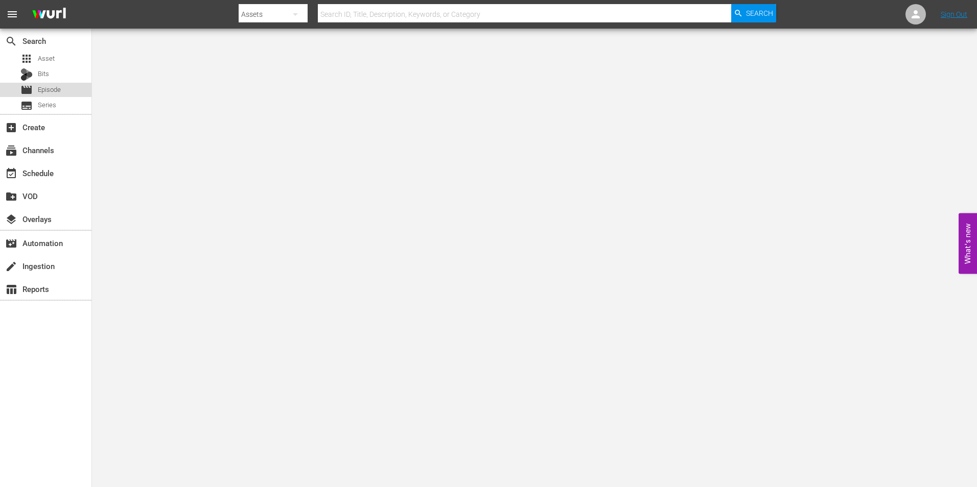
click at [56, 87] on span "Episode" at bounding box center [49, 90] width 23 height 10
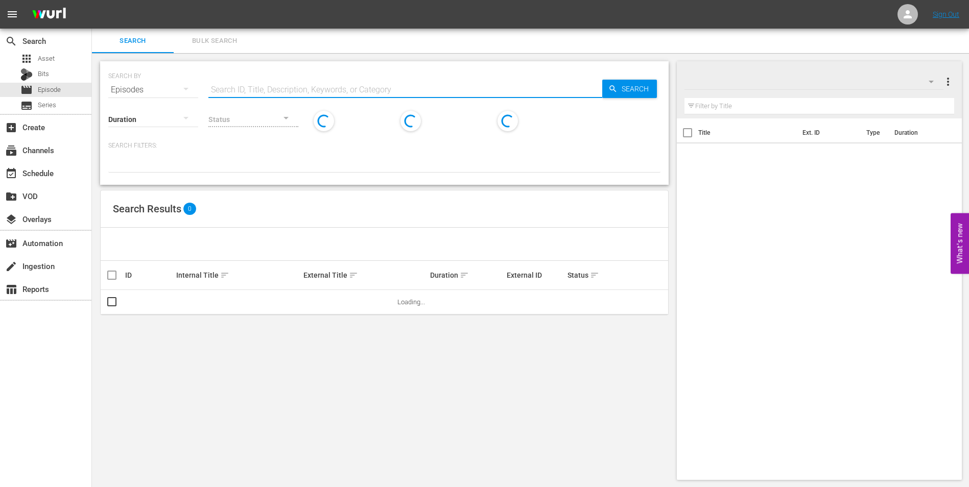
click at [325, 88] on input "text" at bounding box center [405, 90] width 394 height 25
type input "k"
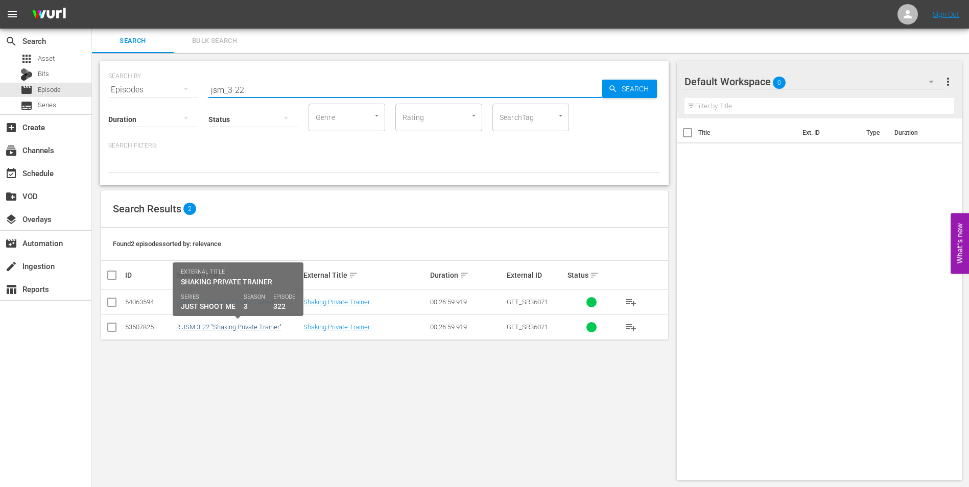
type input "jsm_3-22"
click at [229, 328] on link "R JSM 3-22 "Shaking Private Trainer"" at bounding box center [228, 327] width 105 height 8
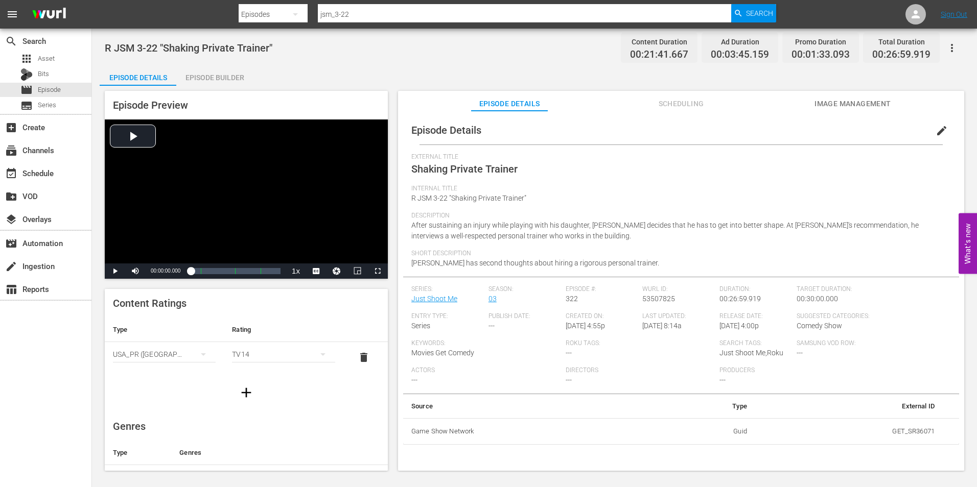
click at [952, 45] on icon "button" at bounding box center [952, 48] width 2 height 8
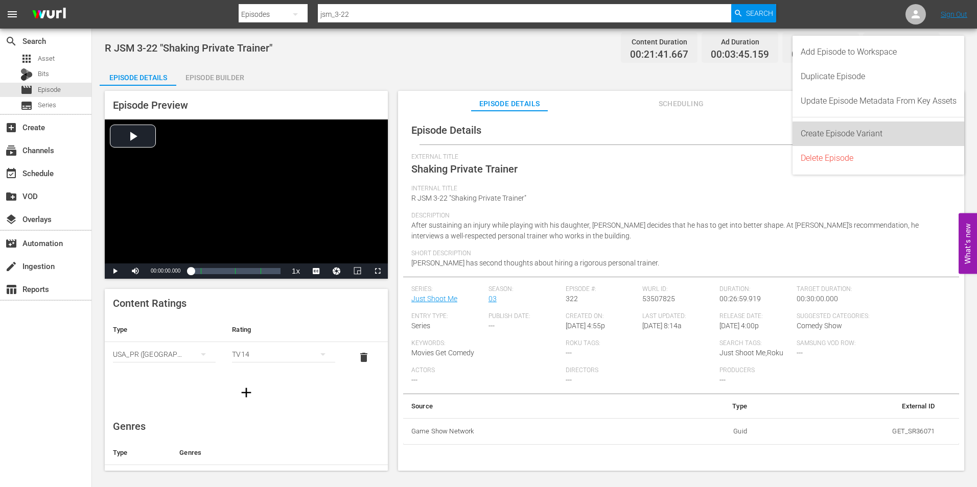
click at [899, 138] on div "Create Episode Variant" at bounding box center [878, 134] width 156 height 25
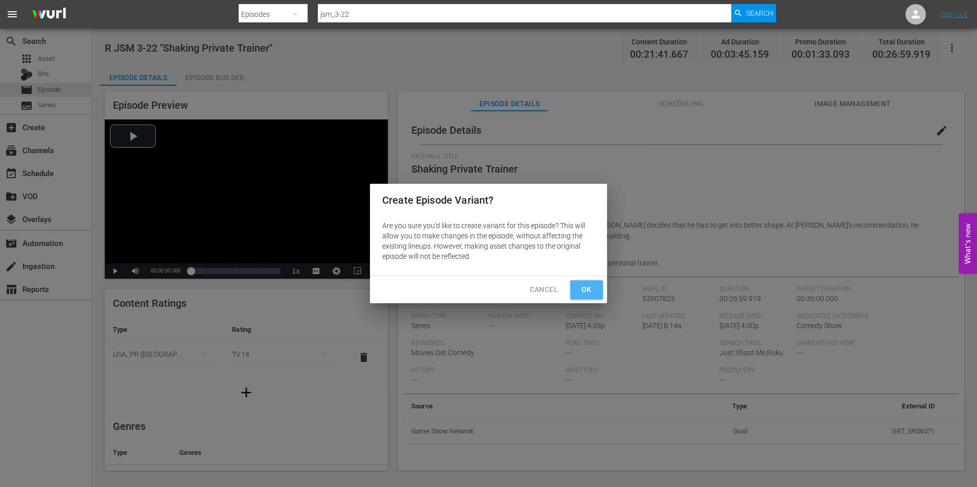
click at [591, 291] on span "Ok" at bounding box center [586, 289] width 16 height 13
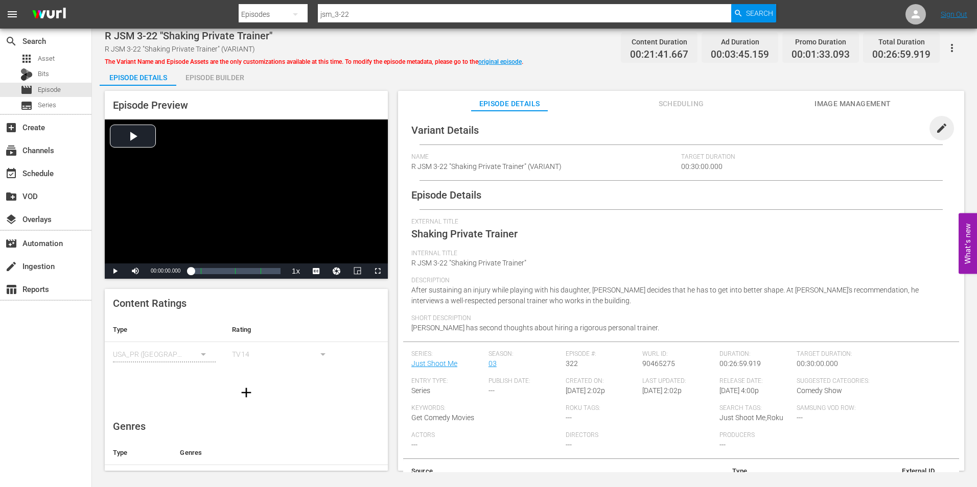
click at [935, 126] on span "edit" at bounding box center [941, 128] width 12 height 12
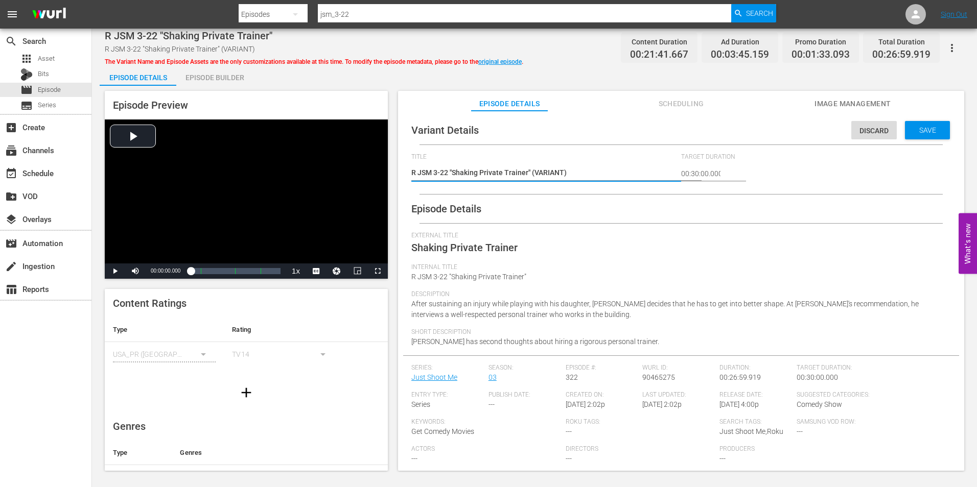
drag, startPoint x: 563, startPoint y: 170, endPoint x: 534, endPoint y: 173, distance: 29.2
click at [534, 173] on textarea "R JSM 3-22 "Shaking Private Trainer" (VARIANT)" at bounding box center [543, 174] width 265 height 12
type textarea "R JSM 3-22 "Shaking Private Trainer" (+)"
type textarea "R JSM 3-22 "Shaking Private Trainer" (+1)"
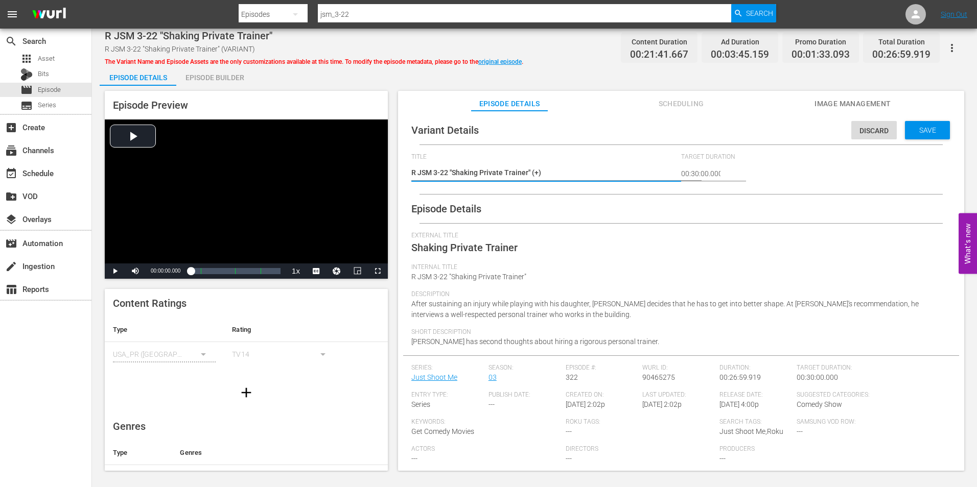
type textarea "R JSM 3-22 "Shaking Private Trainer" (+1)"
type textarea "R JSM 3-22 "Shaking Private Trainer" (+10)"
type textarea "R JSM 3-22 "Shaking Private Trainer" (+10s)"
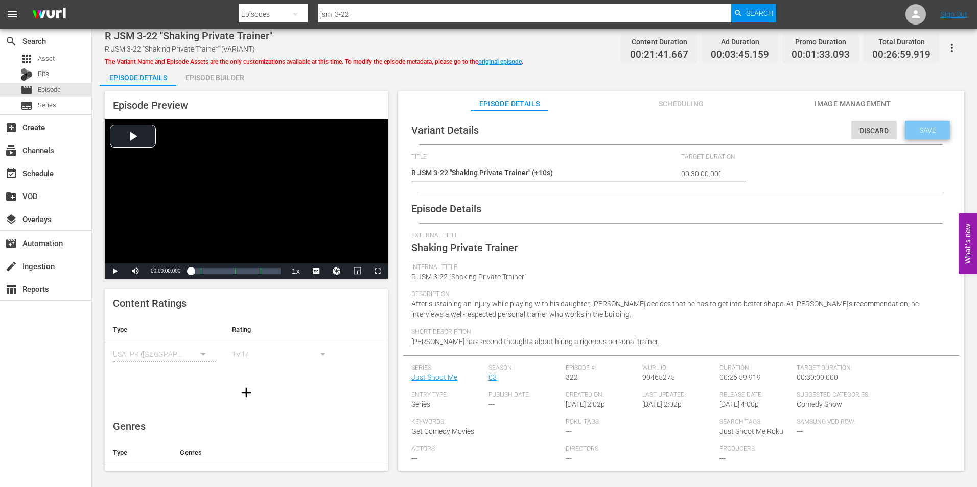
click at [934, 130] on span "Save" at bounding box center [927, 130] width 33 height 8
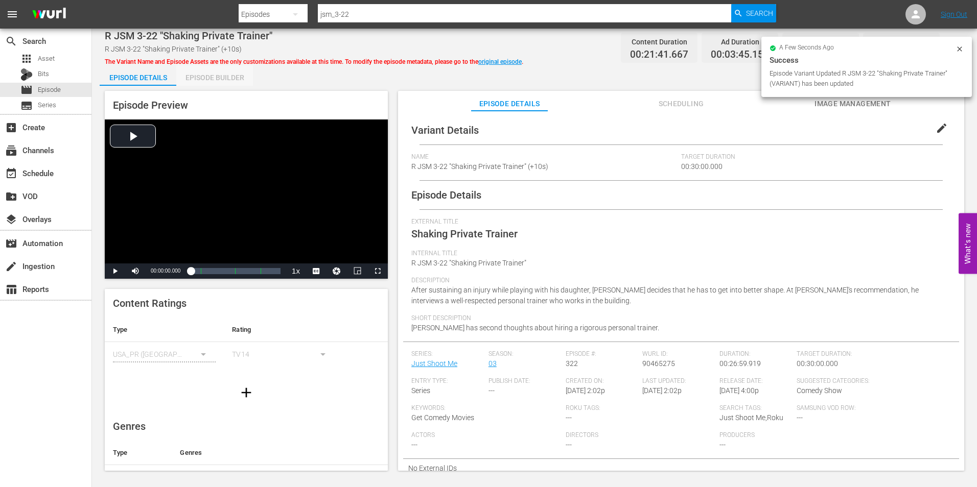
click at [241, 74] on div "Episode Builder" at bounding box center [214, 77] width 77 height 25
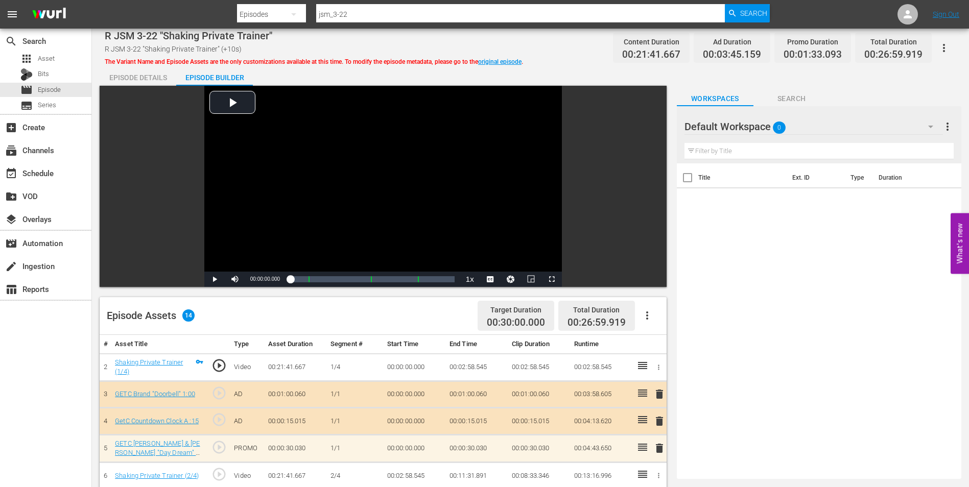
click at [794, 85] on div "Episode Details Episode Builder Episode Preview Video Player is loading. Play V…" at bounding box center [531, 405] width 862 height 680
click at [794, 94] on span "Search" at bounding box center [791, 98] width 77 height 13
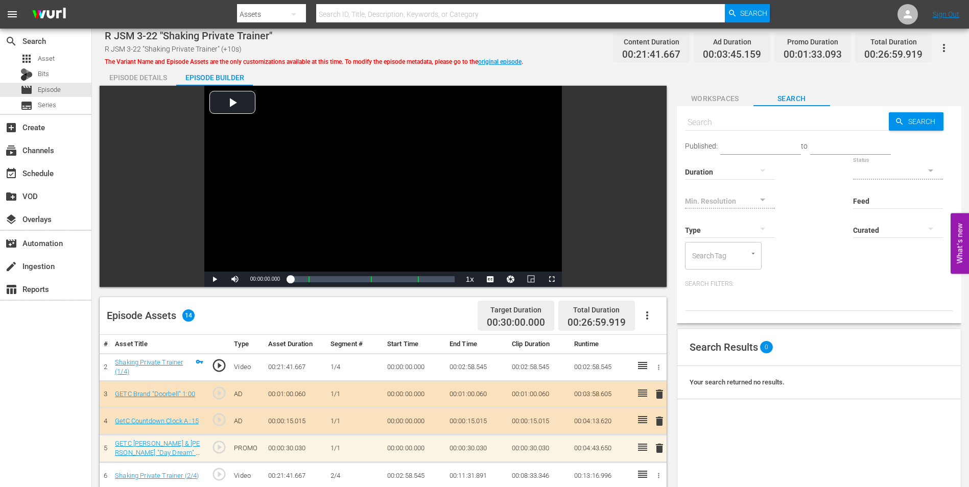
click at [712, 120] on input "text" at bounding box center [787, 122] width 204 height 25
paste input "GETC Accordion B :03"
type input "GETC Accordion B :03"
click at [761, 122] on input "GETC Accordion B :03" at bounding box center [787, 122] width 204 height 25
type input "GETC Accordion B :03"
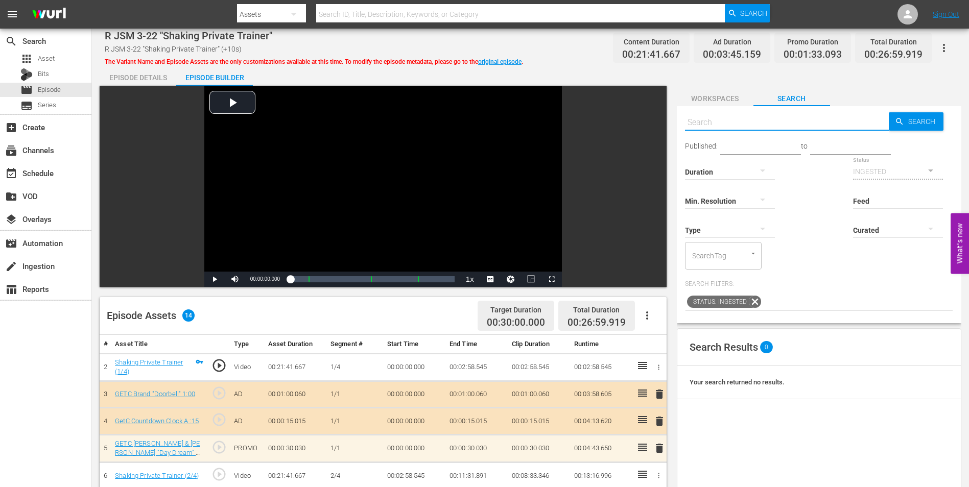
type input "1"
drag, startPoint x: 765, startPoint y: 127, endPoint x: 666, endPoint y: 120, distance: 98.8
click at [666, 120] on div "Video Player is loading. Play Video Play Mute Current Time 00:00:00.000 / Durat…" at bounding box center [531, 416] width 862 height 660
paste input "GETC Accordion B :03"
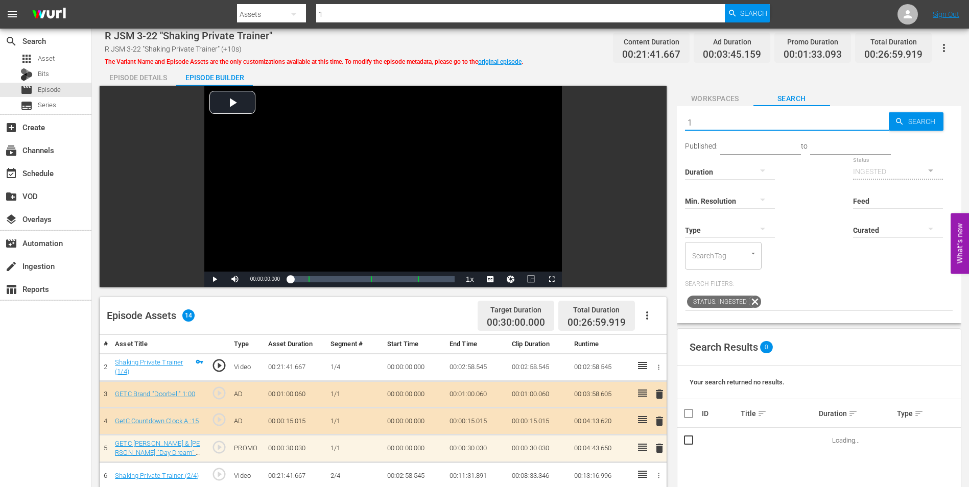
type input "GETC Accordion B :03"
click at [757, 124] on input "GETC Accordion B :03" at bounding box center [787, 122] width 204 height 25
type input "GETC Accordion B :13"
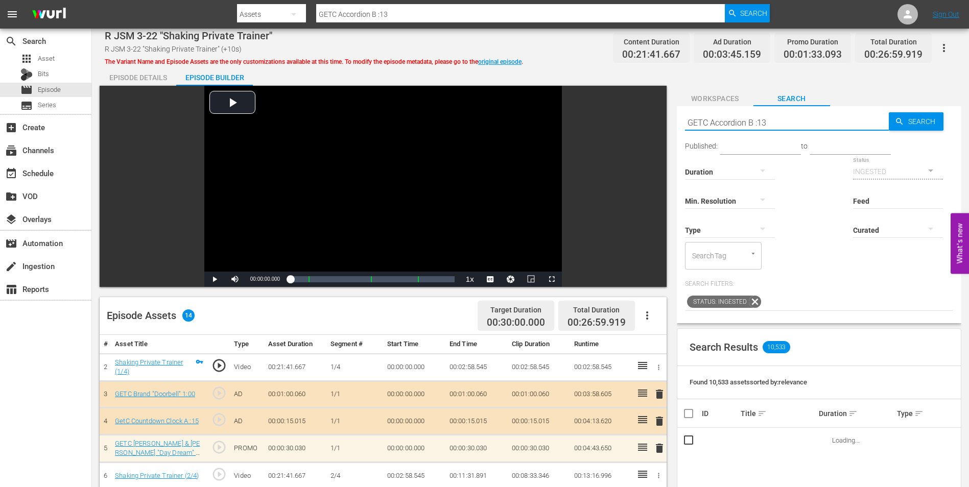
drag, startPoint x: 774, startPoint y: 123, endPoint x: 675, endPoint y: 122, distance: 99.1
click at [675, 122] on div "Video Player is loading. Play Video Play Mute Current Time 00:00:00.000 / Durat…" at bounding box center [531, 416] width 862 height 660
type input "GETC Accordion B :13"
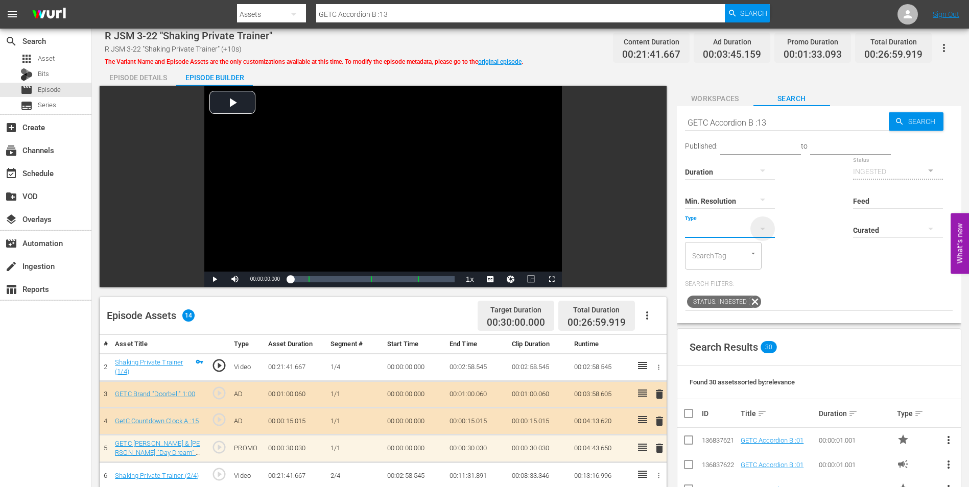
click at [761, 227] on icon "button" at bounding box center [762, 229] width 12 height 12
click at [715, 290] on div "Promo" at bounding box center [730, 294] width 90 height 16
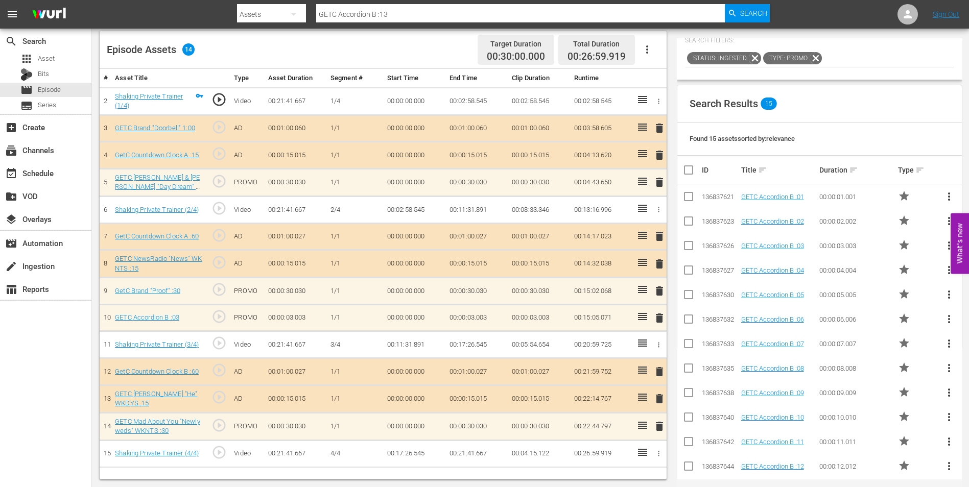
scroll to position [248, 0]
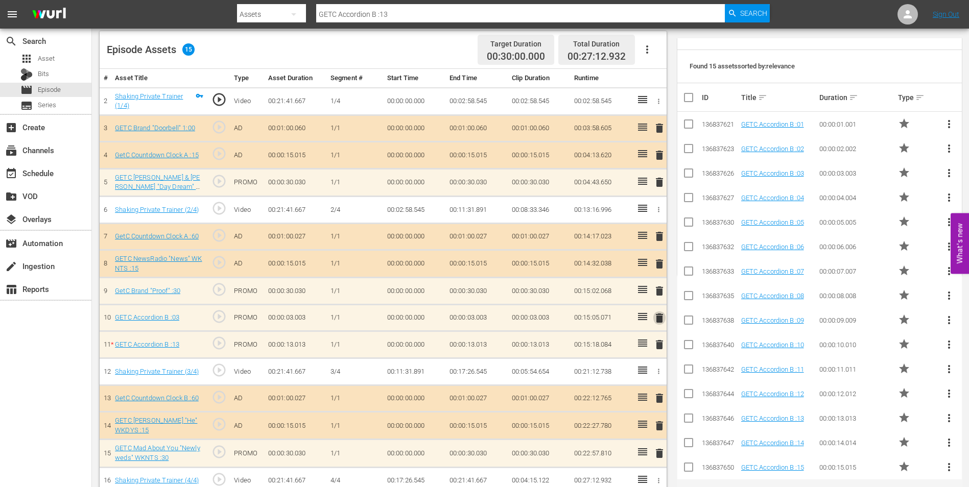
click at [659, 317] on span "delete" at bounding box center [659, 318] width 12 height 12
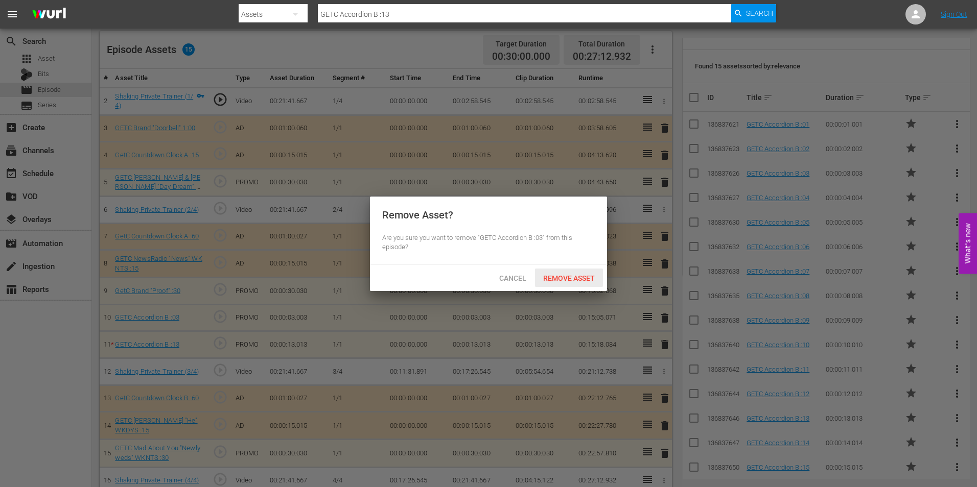
click at [577, 282] on div "Remove Asset" at bounding box center [569, 278] width 68 height 19
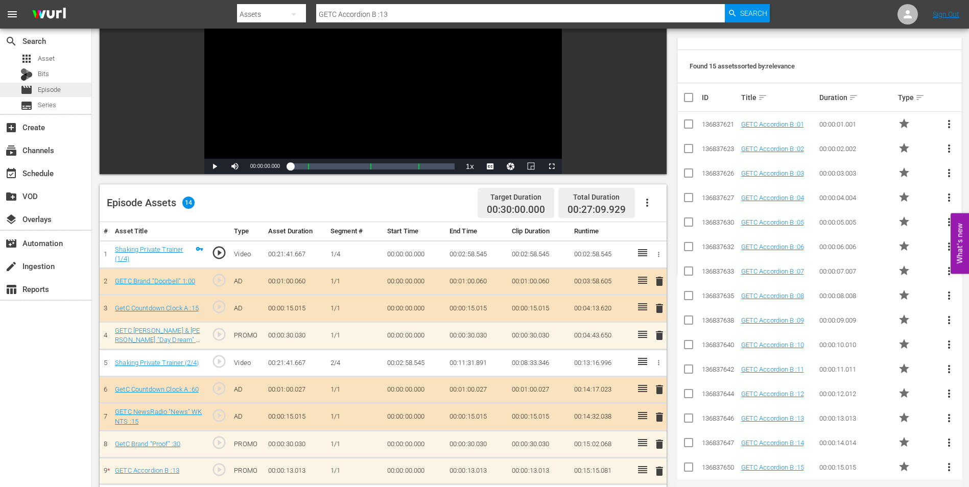
click at [53, 92] on span "Episode" at bounding box center [49, 90] width 23 height 10
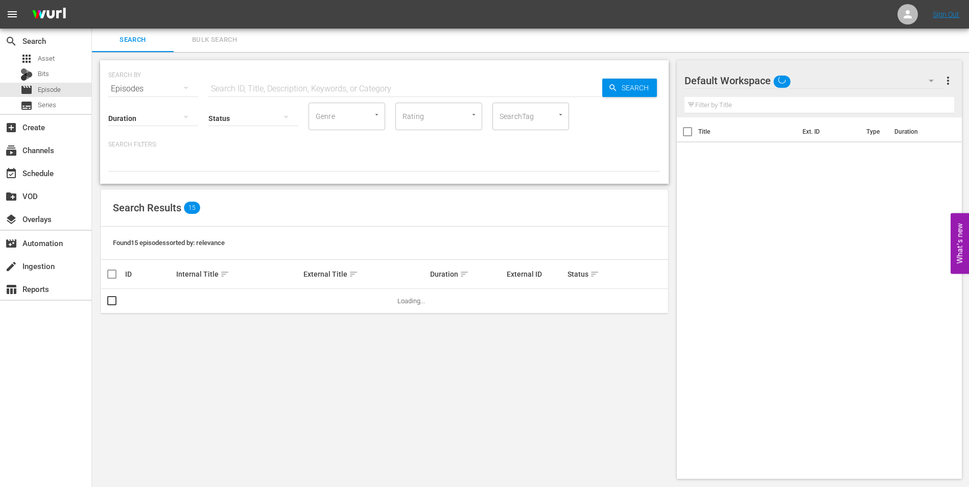
scroll to position [113, 0]
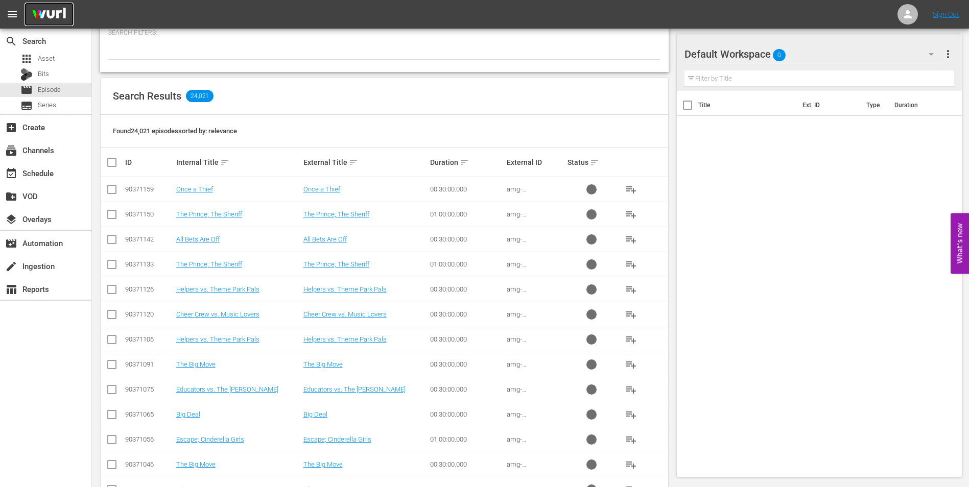
click at [51, 17] on img at bounding box center [49, 15] width 49 height 24
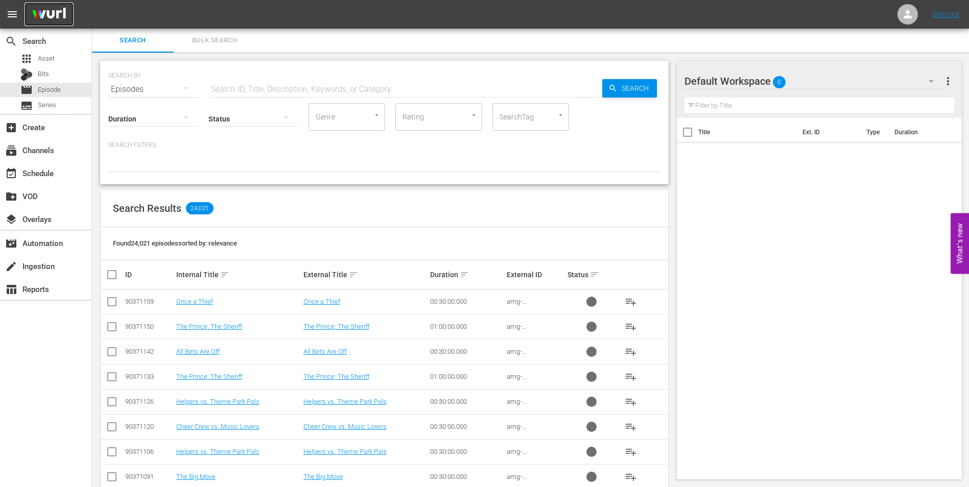
scroll to position [0, 0]
